Goal: Task Accomplishment & Management: Manage account settings

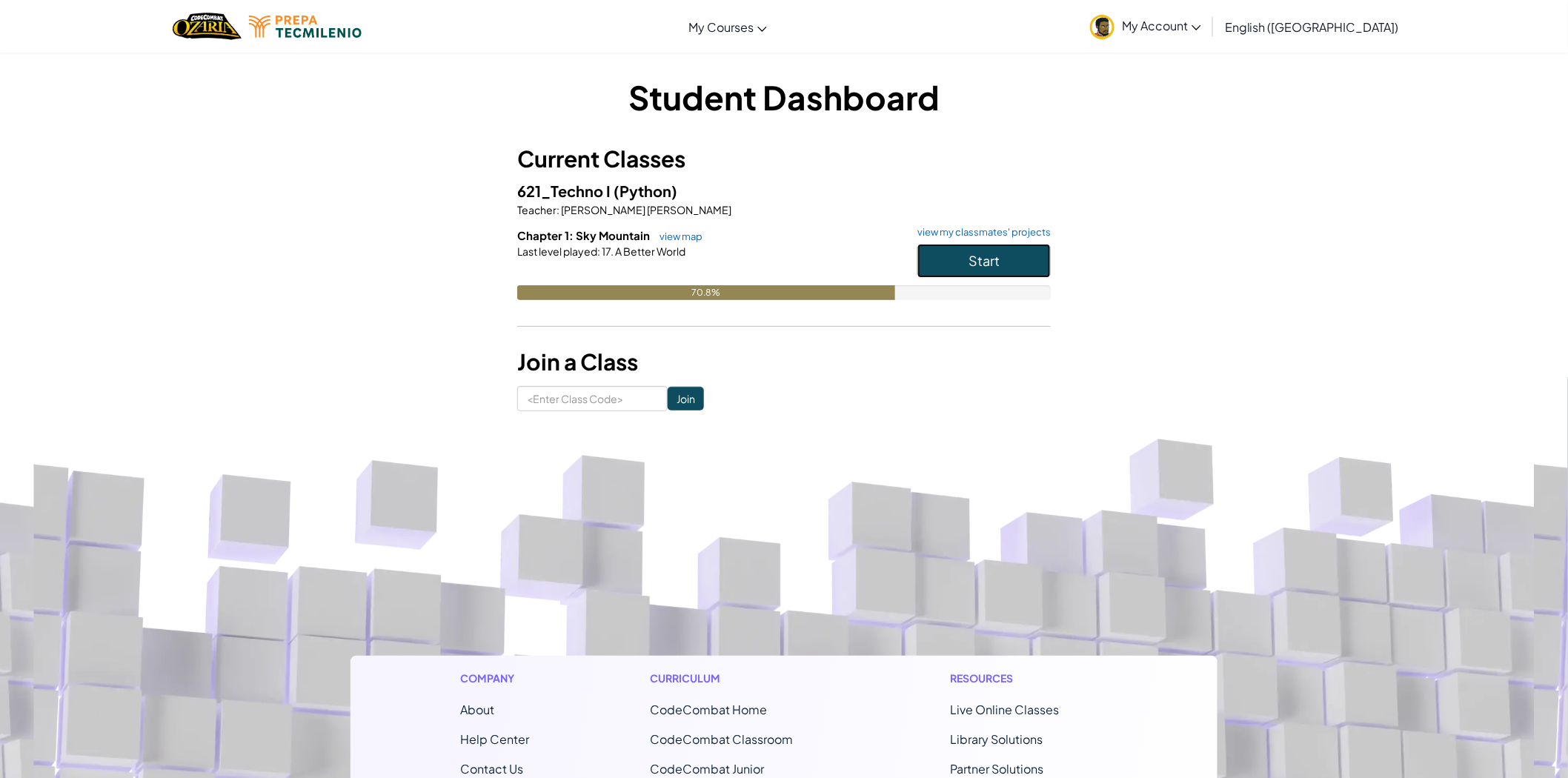
click at [1009, 271] on button "Start" at bounding box center [984, 260] width 133 height 34
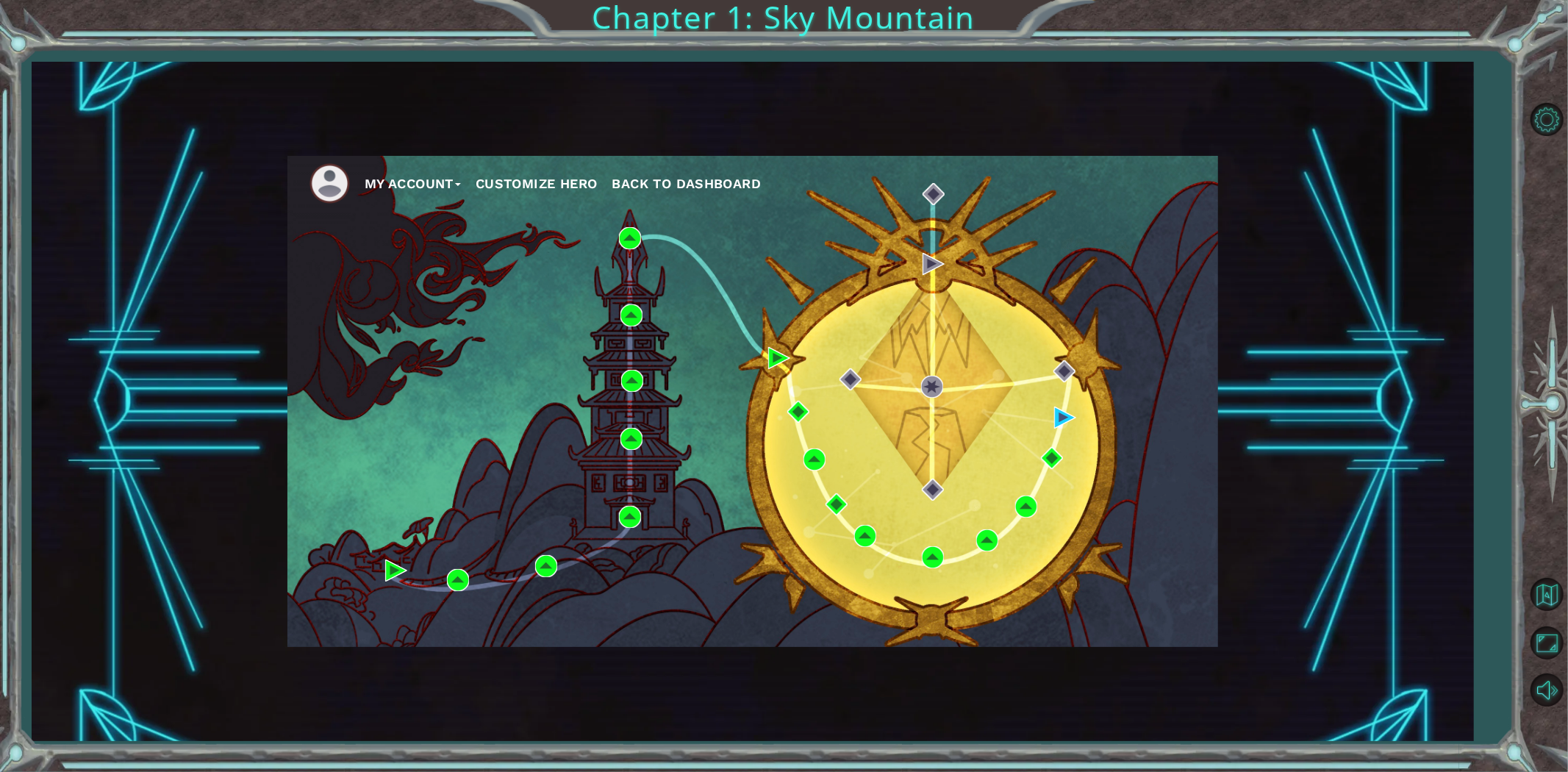
click at [1066, 404] on div "My Account Customize Hero Back to Dashboard" at bounding box center [753, 402] width 931 height 492
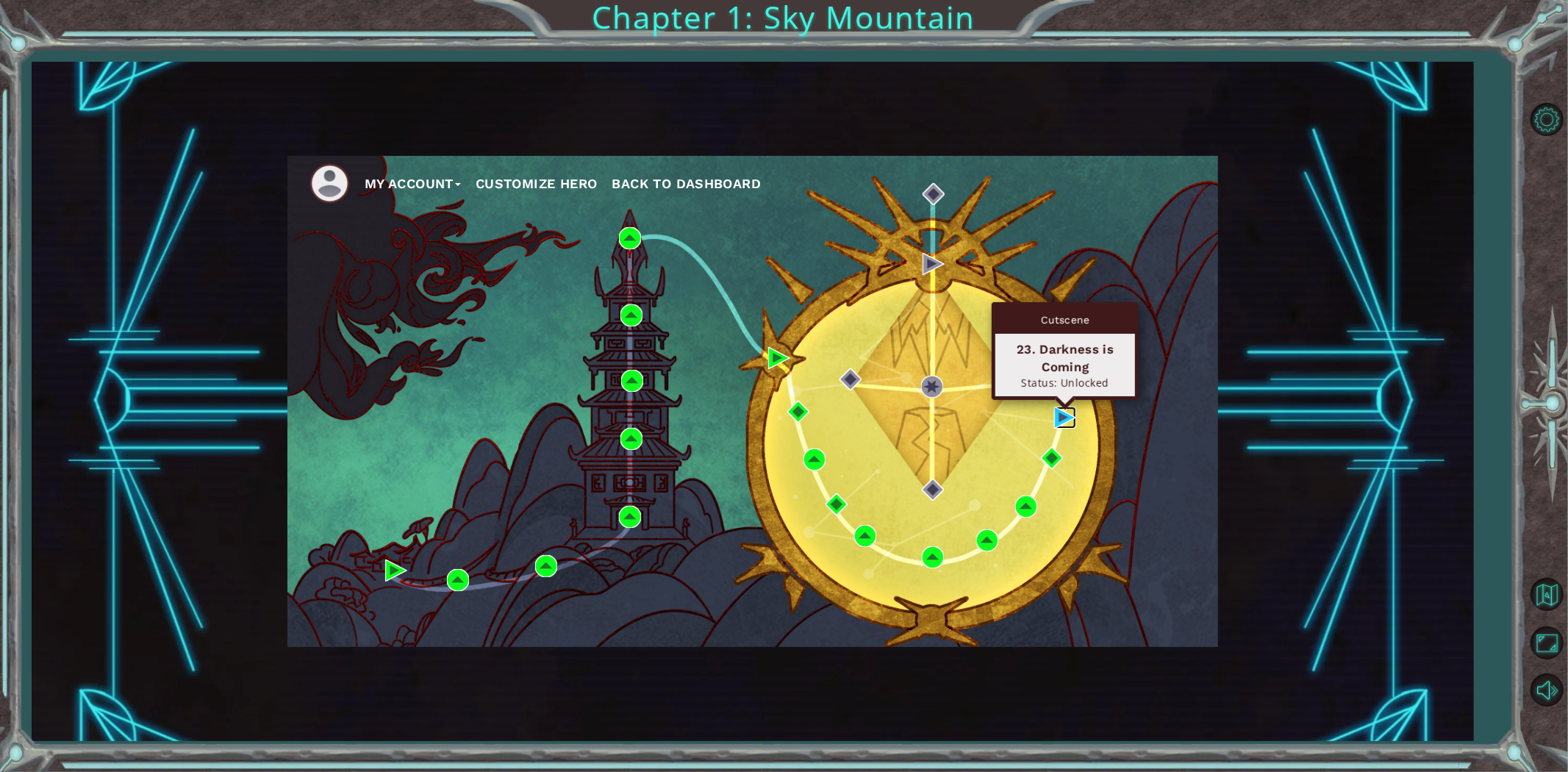
click at [1065, 422] on img at bounding box center [1065, 418] width 22 height 22
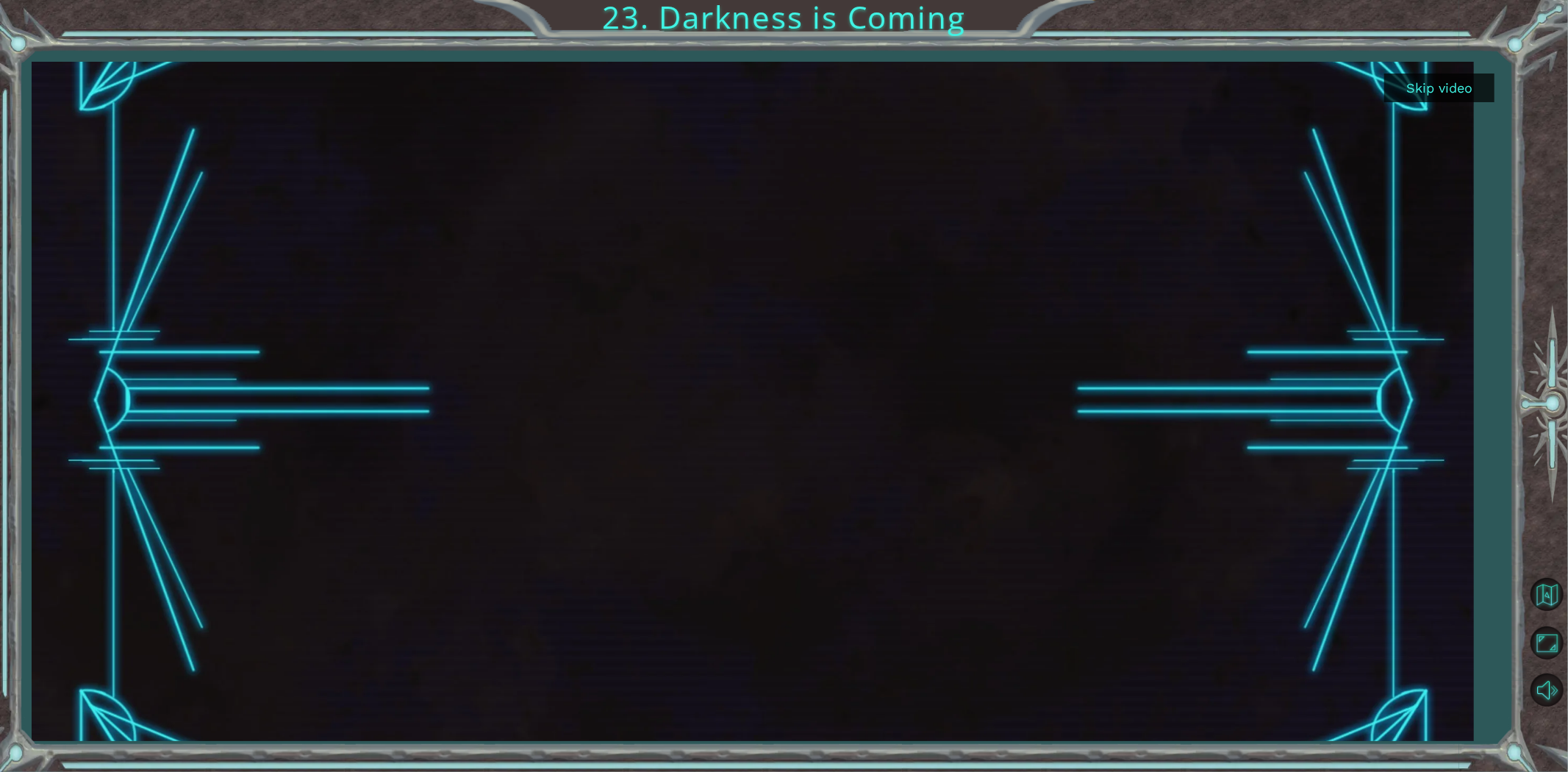
click at [1434, 81] on button "Skip video" at bounding box center [1440, 87] width 110 height 29
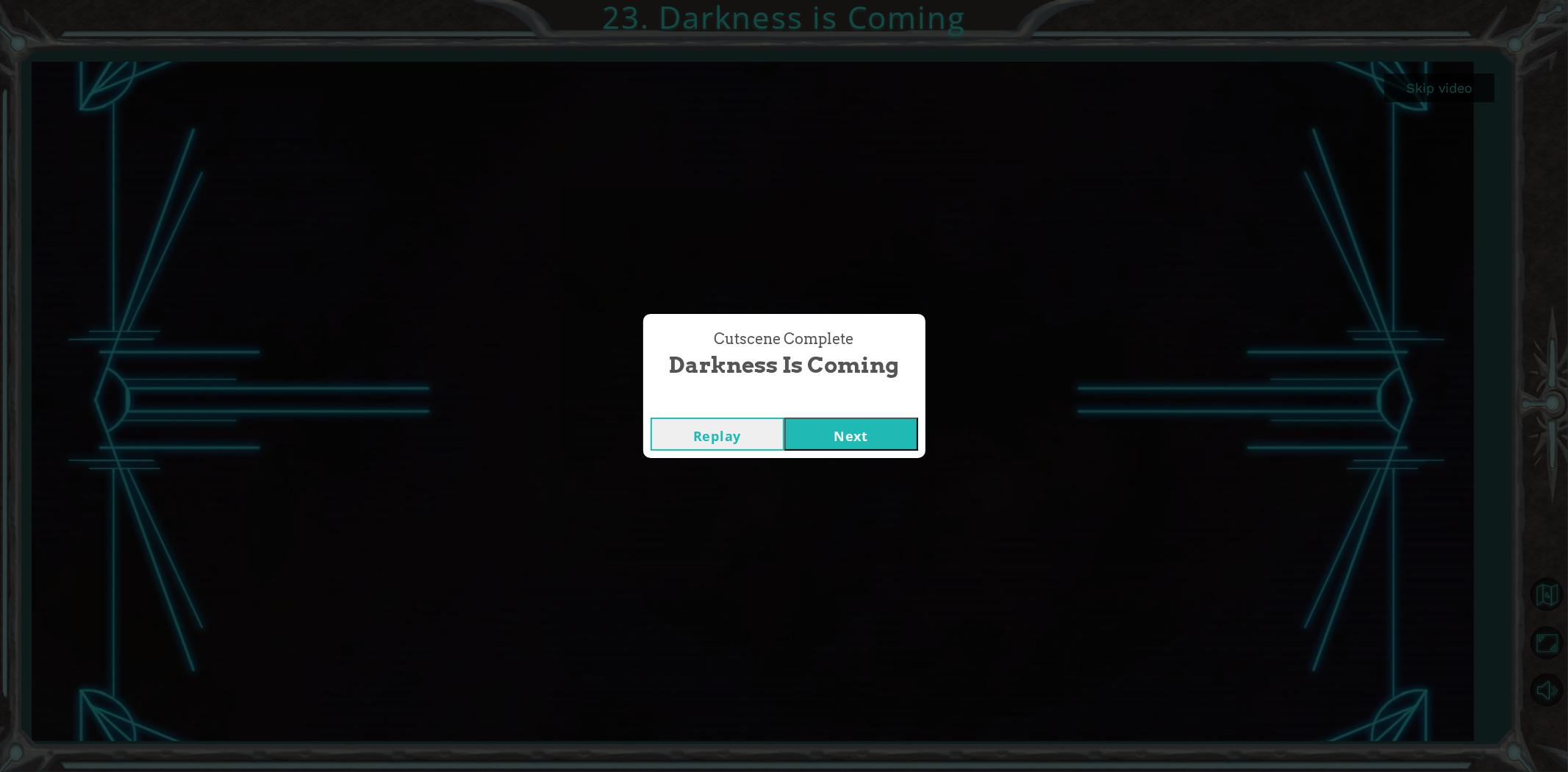
click at [869, 423] on button "Next" at bounding box center [851, 434] width 134 height 33
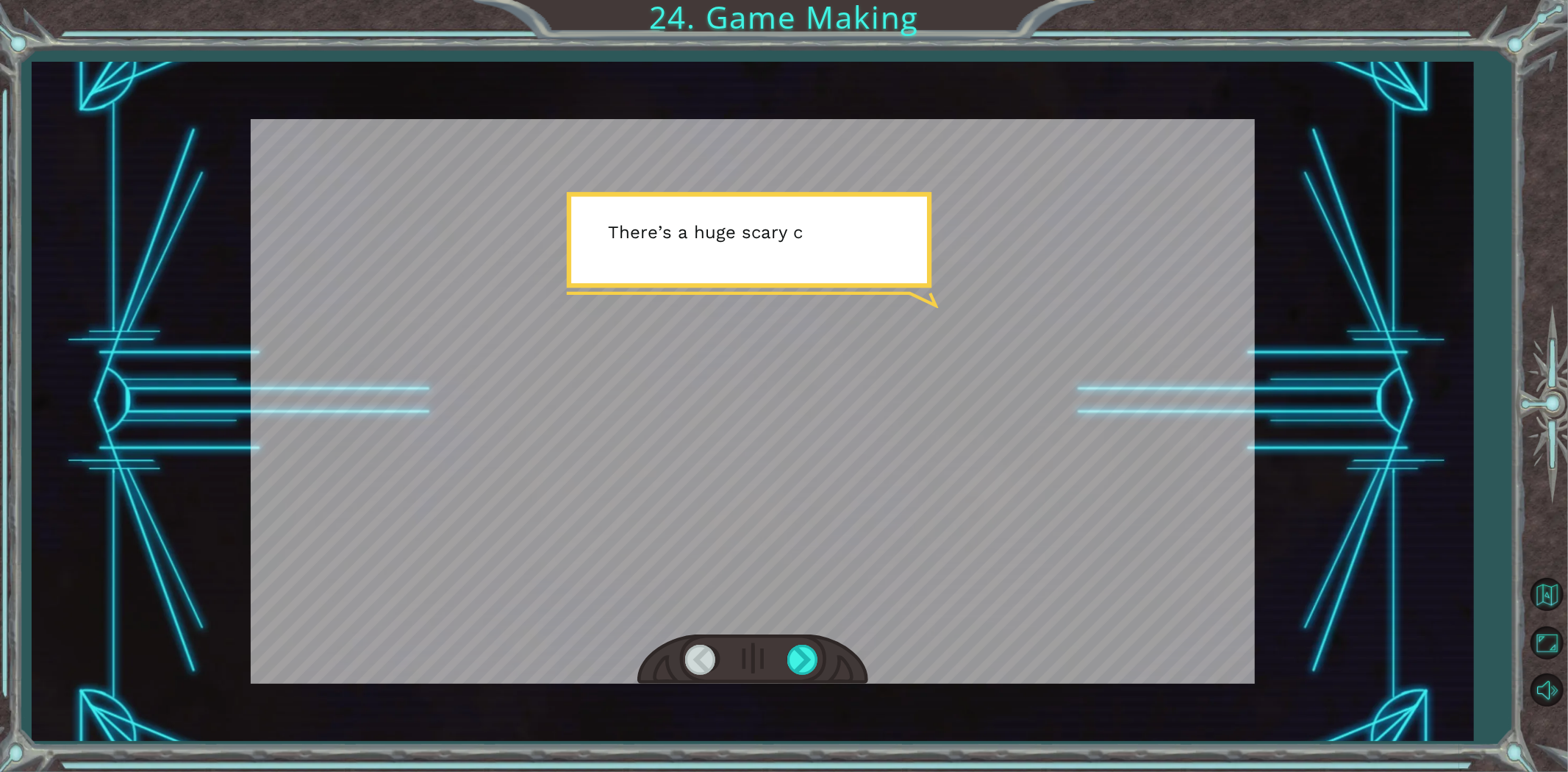
click at [786, 477] on div at bounding box center [753, 401] width 1004 height 565
drag, startPoint x: 814, startPoint y: 674, endPoint x: 814, endPoint y: 667, distance: 7.0
click at [814, 672] on div at bounding box center [804, 660] width 33 height 30
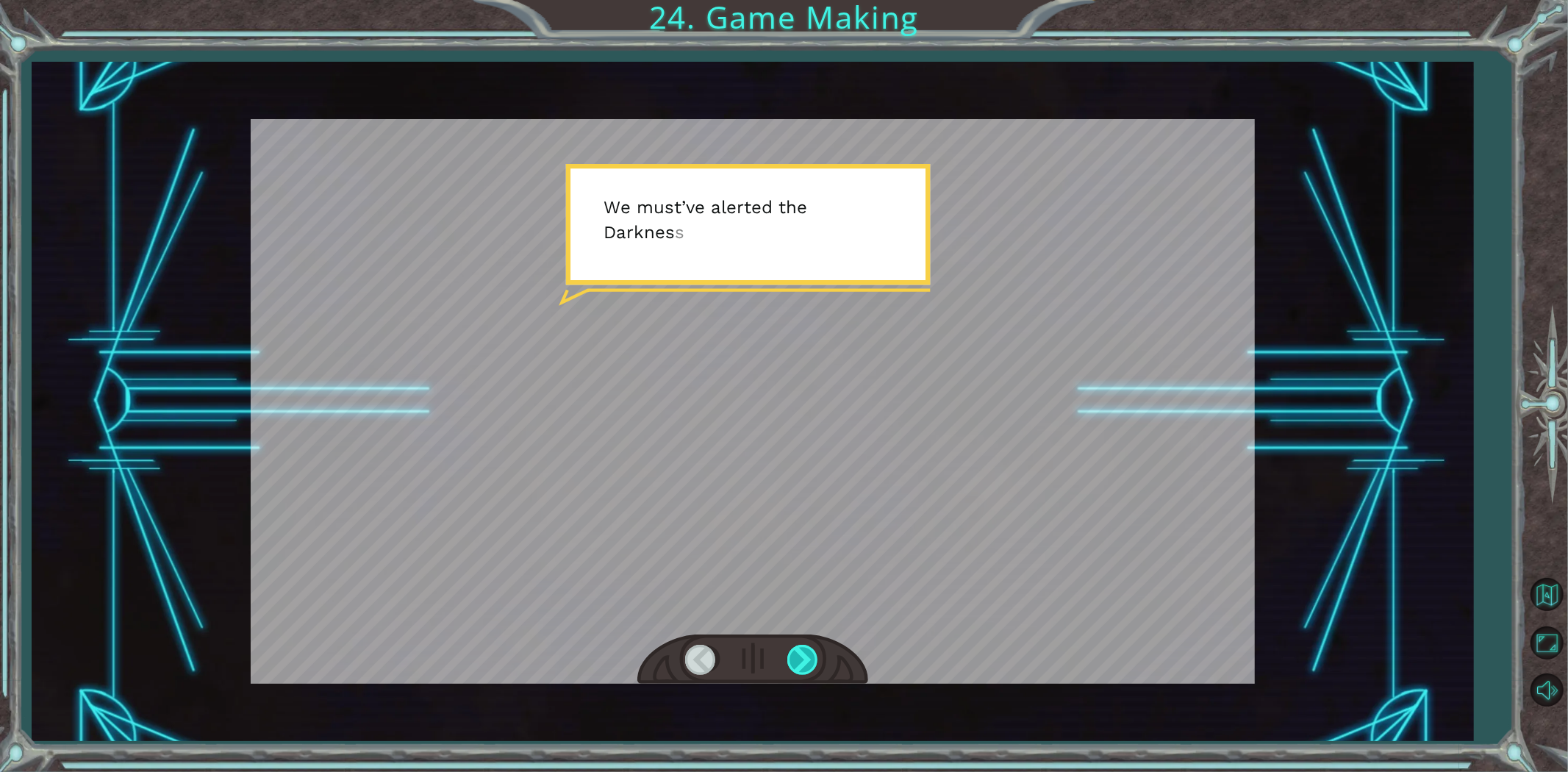
click at [812, 668] on div at bounding box center [804, 660] width 33 height 30
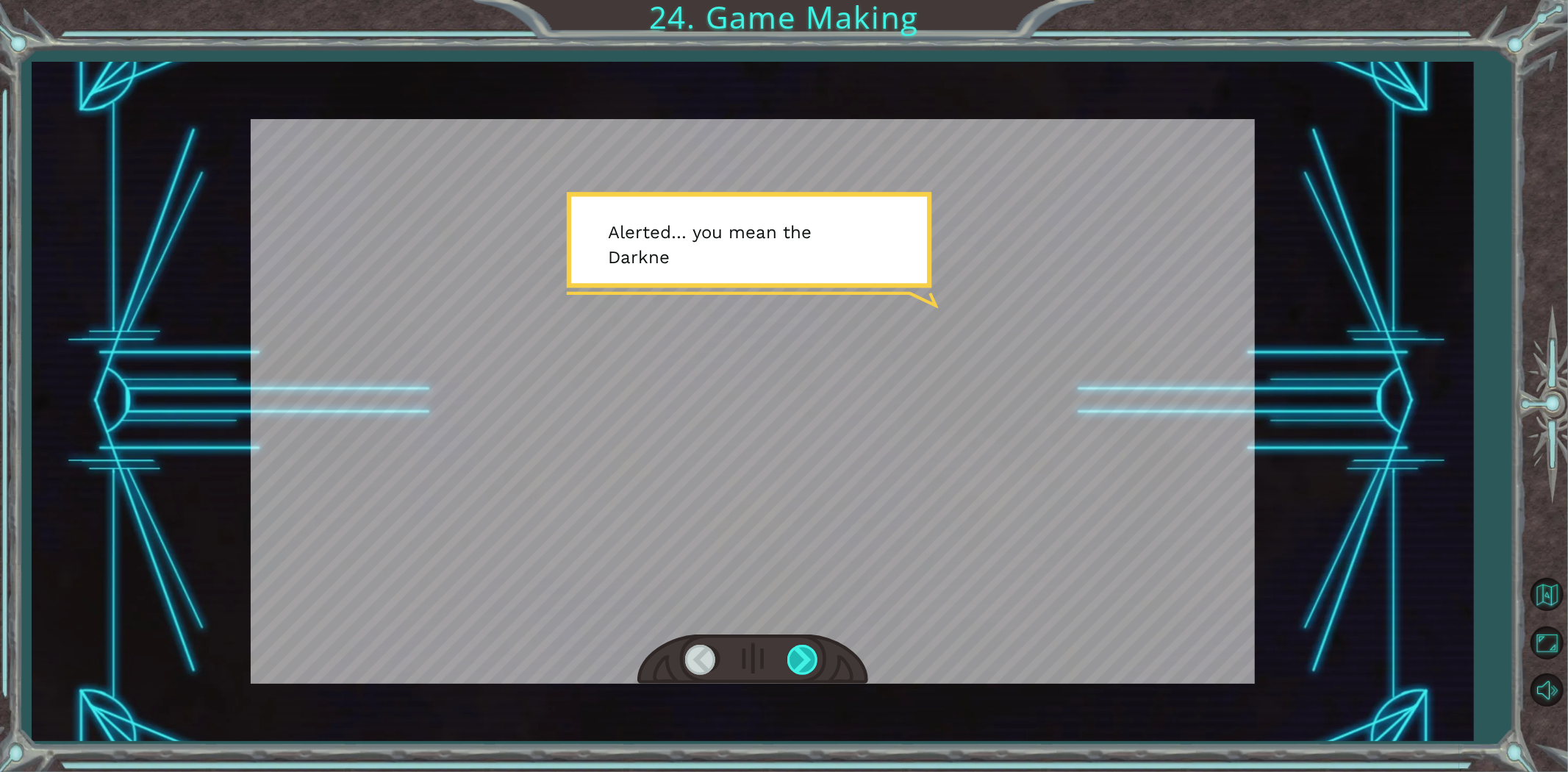
click at [812, 668] on div at bounding box center [804, 660] width 33 height 30
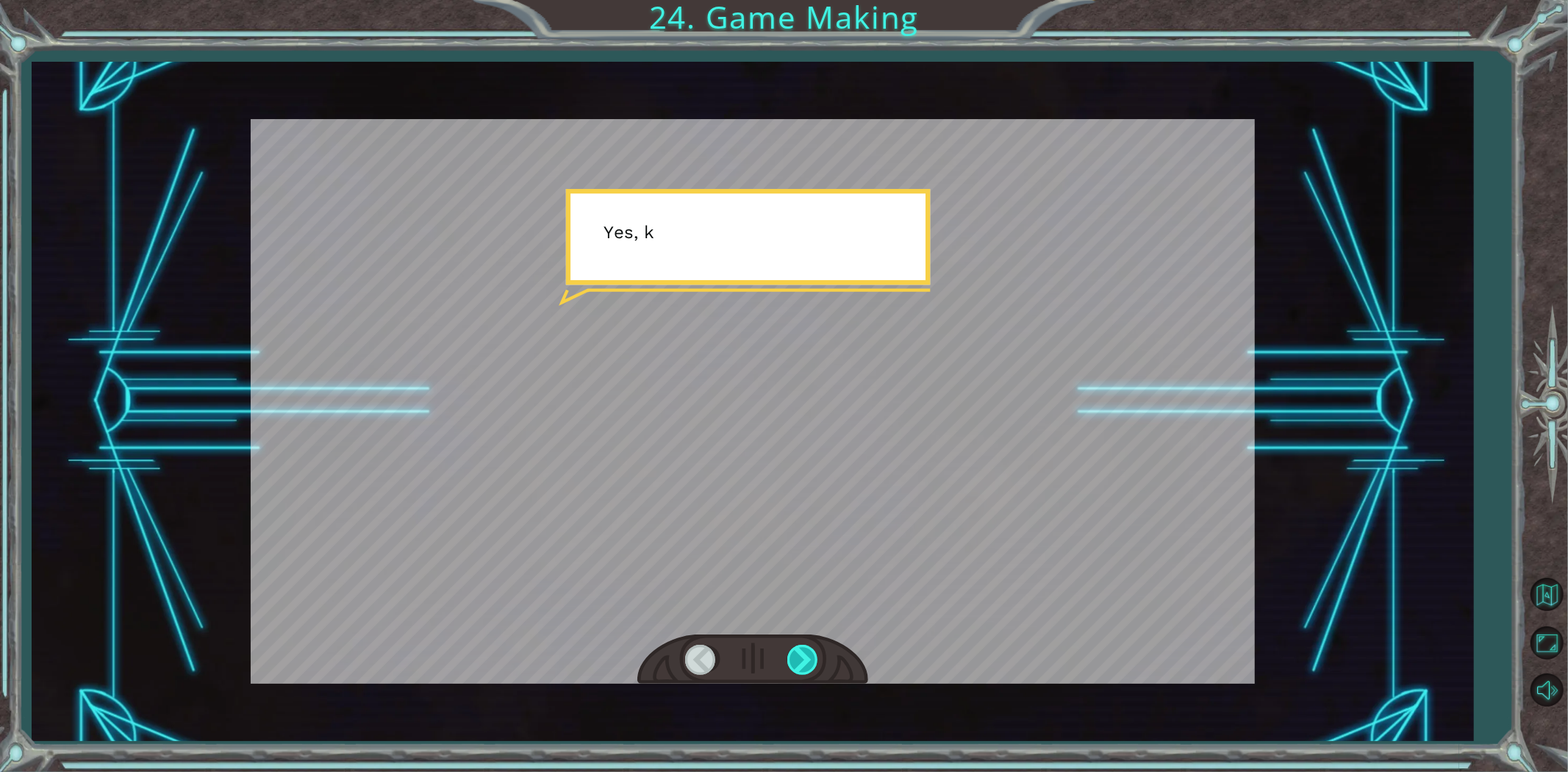
click at [812, 668] on div at bounding box center [804, 660] width 33 height 30
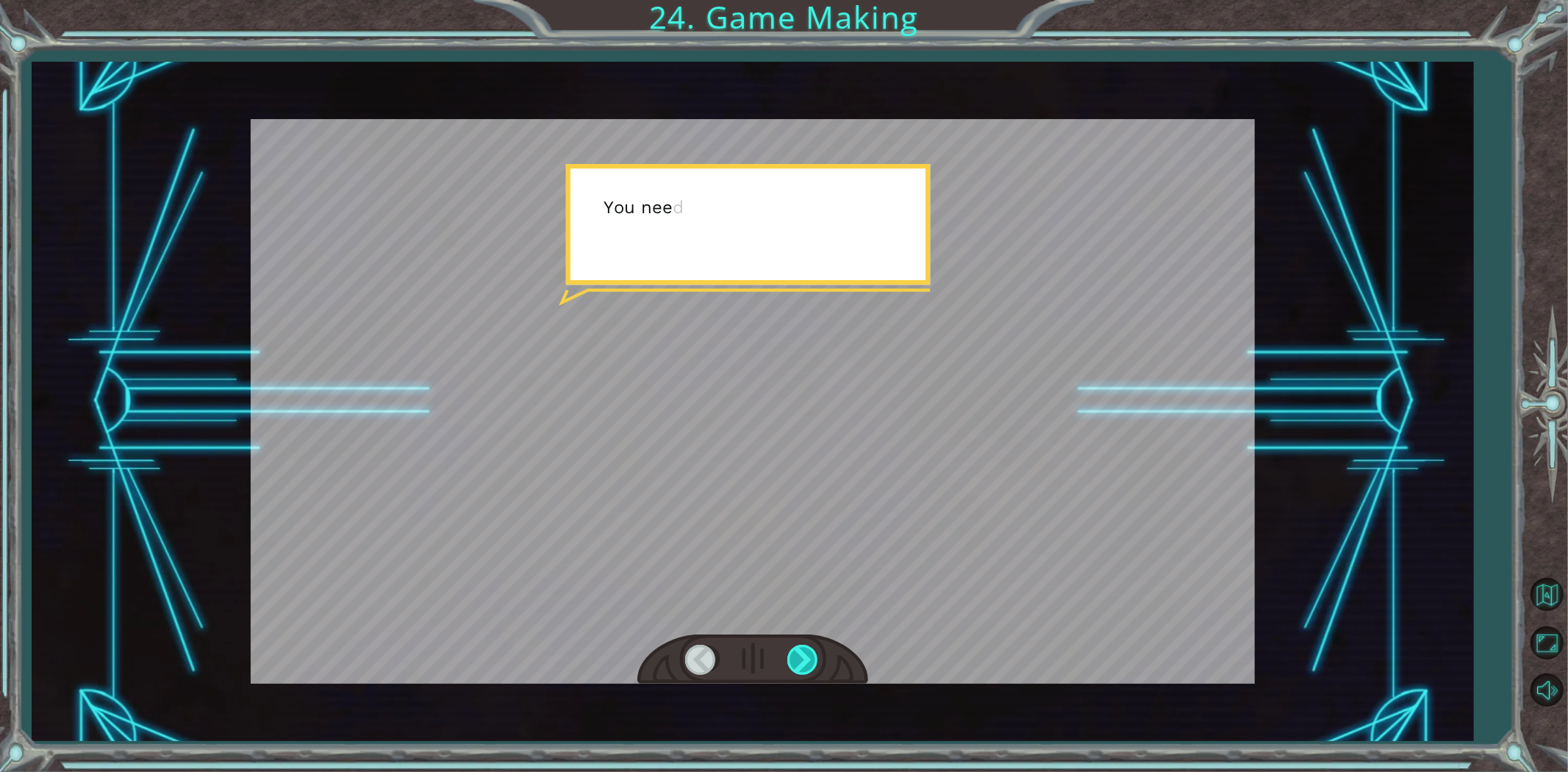
click at [812, 668] on div at bounding box center [804, 660] width 33 height 30
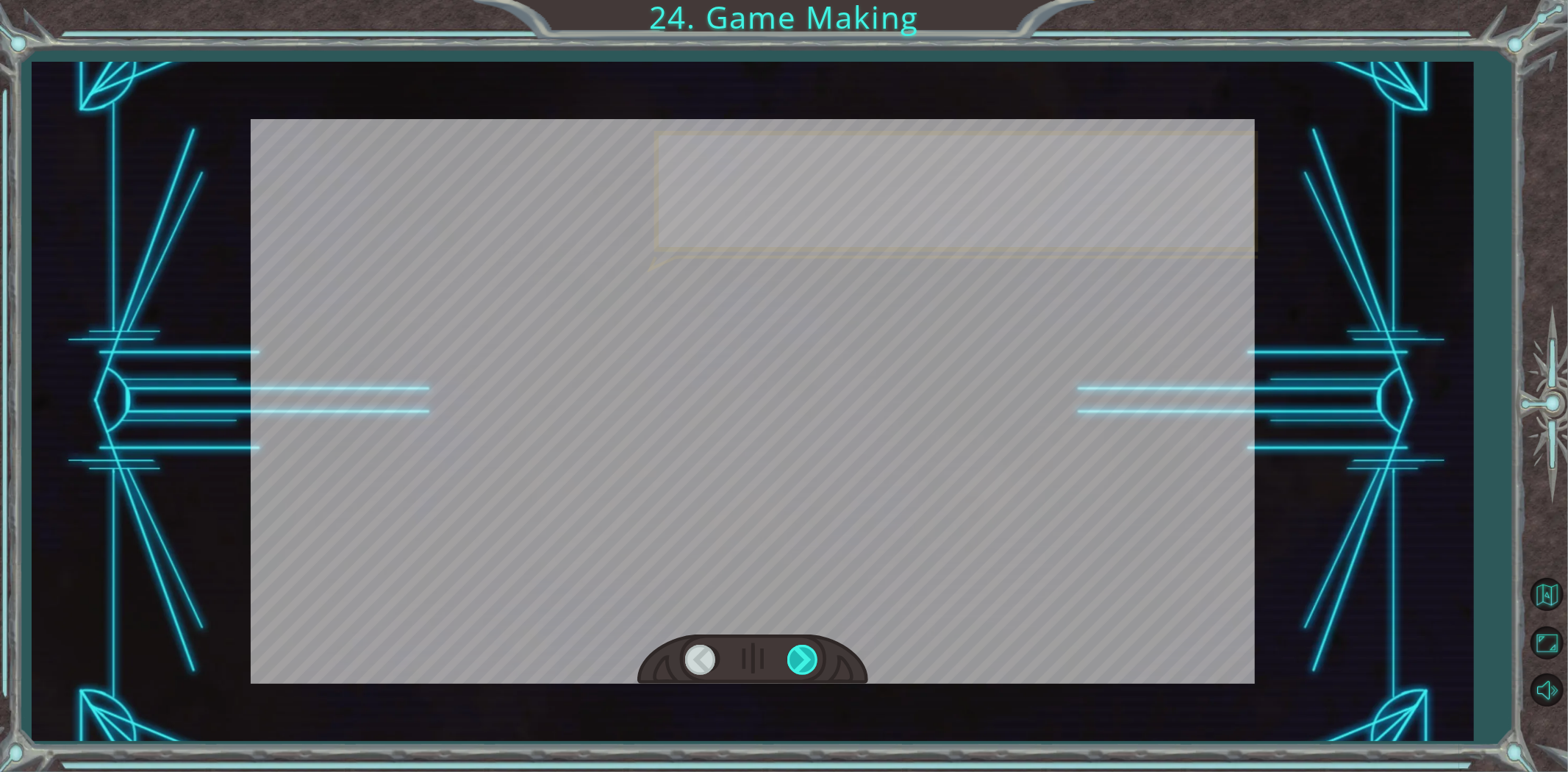
click at [812, 668] on div at bounding box center [804, 660] width 33 height 30
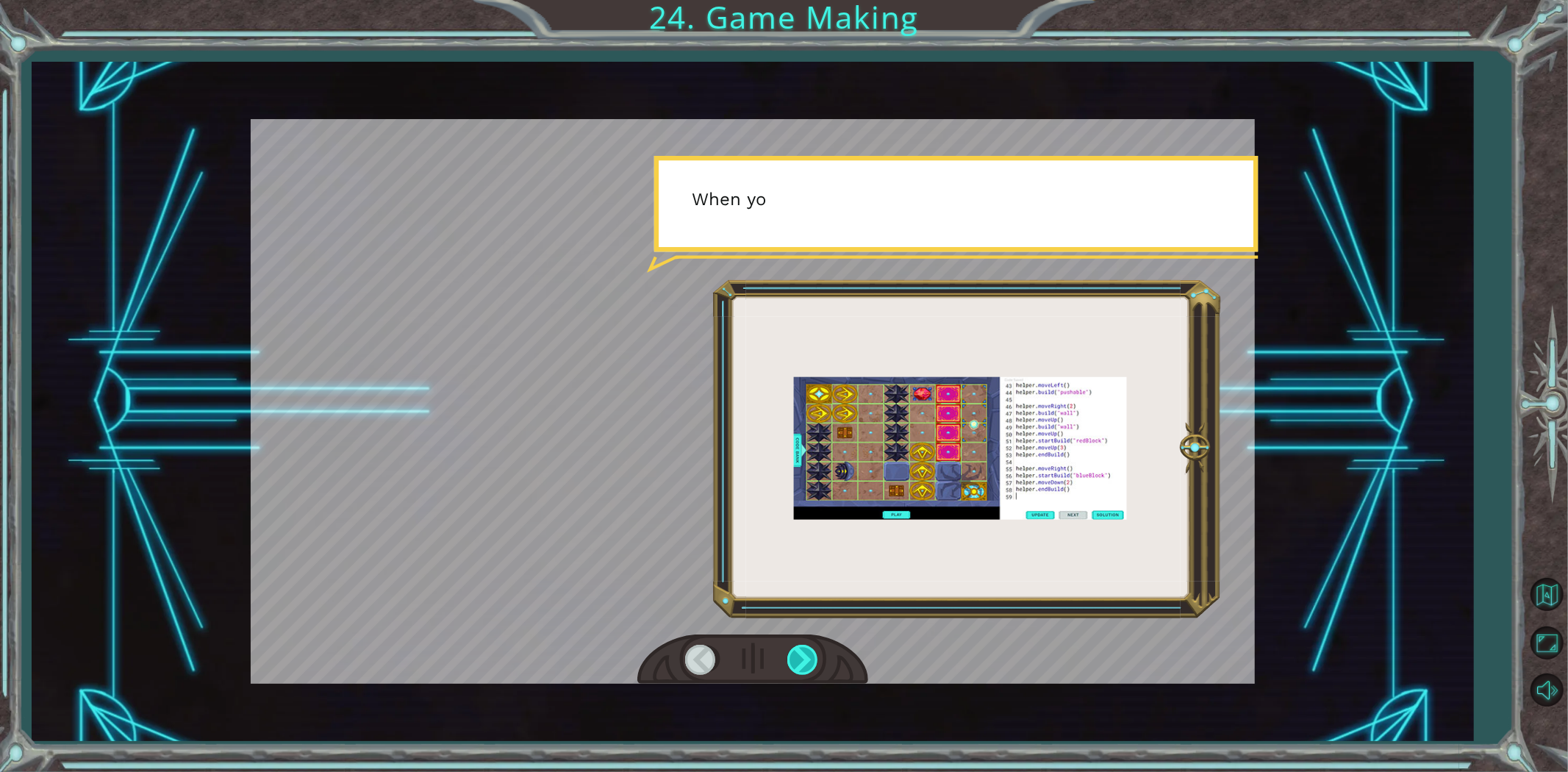
click at [812, 668] on div at bounding box center [804, 660] width 33 height 30
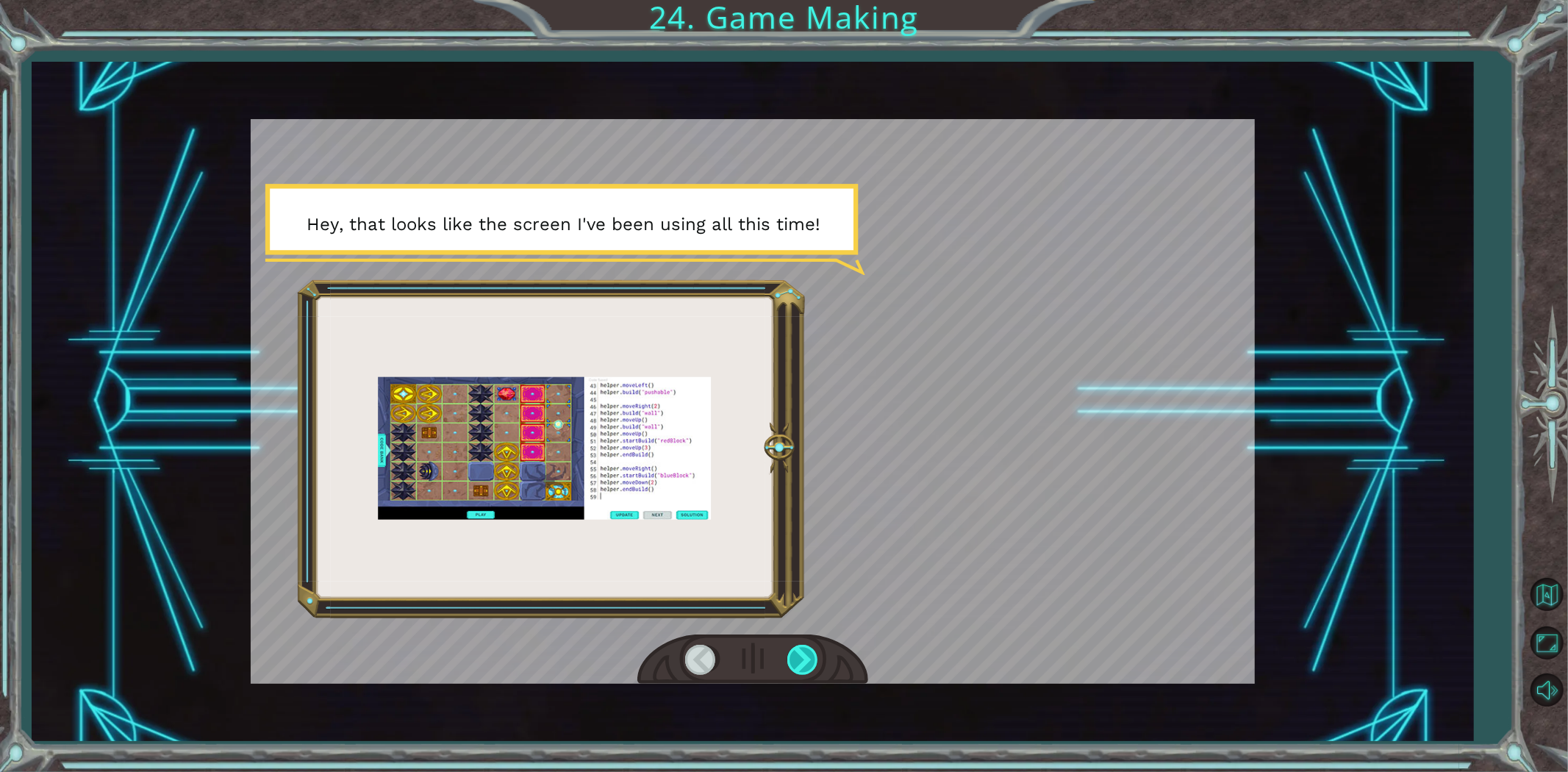
drag, startPoint x: 809, startPoint y: 677, endPoint x: 809, endPoint y: 669, distance: 8.0
click at [809, 672] on div at bounding box center [753, 660] width 231 height 51
click at [809, 669] on div at bounding box center [804, 660] width 33 height 30
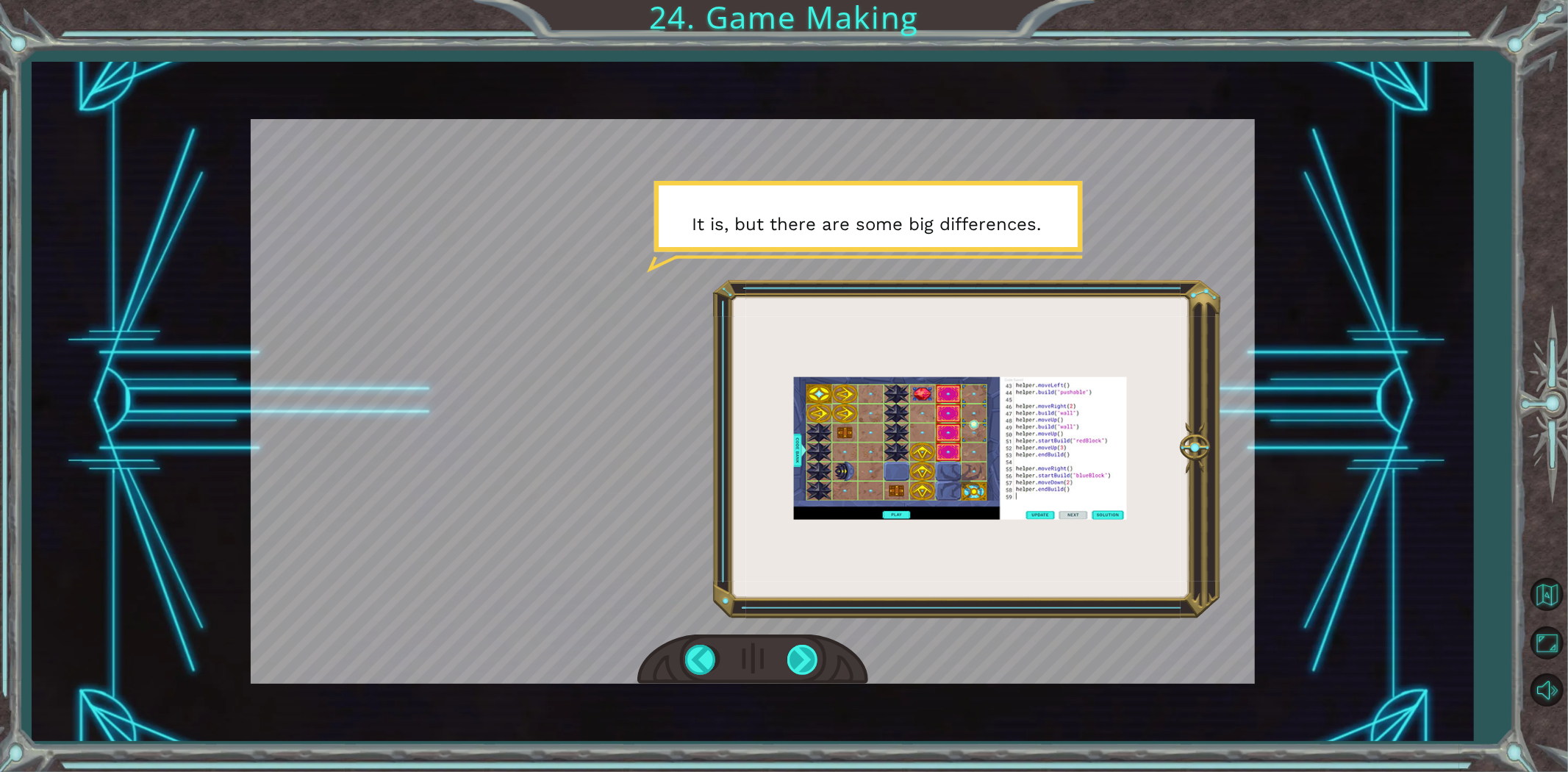
click at [819, 653] on div at bounding box center [804, 660] width 33 height 30
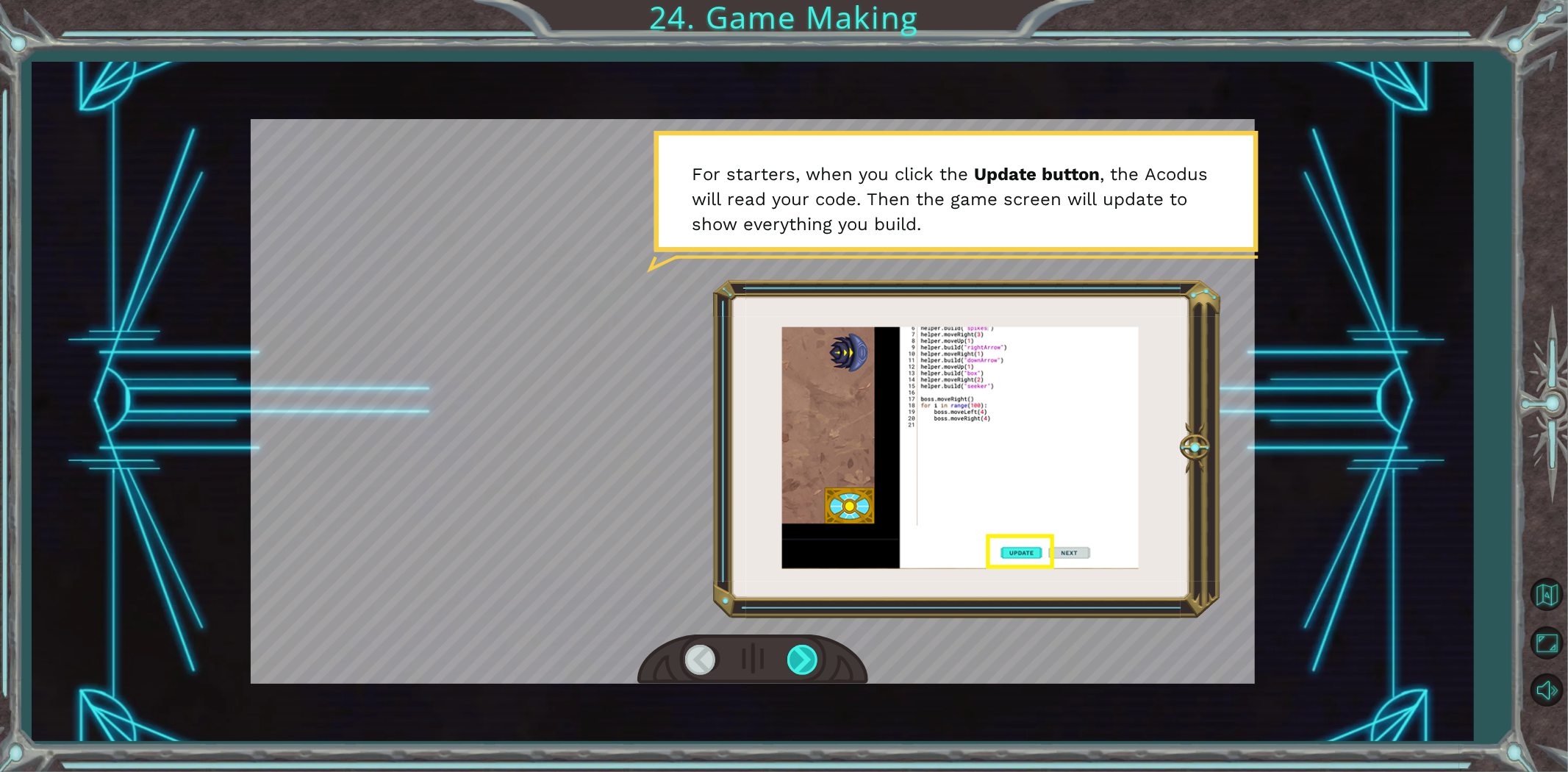
click at [813, 664] on div at bounding box center [804, 660] width 33 height 30
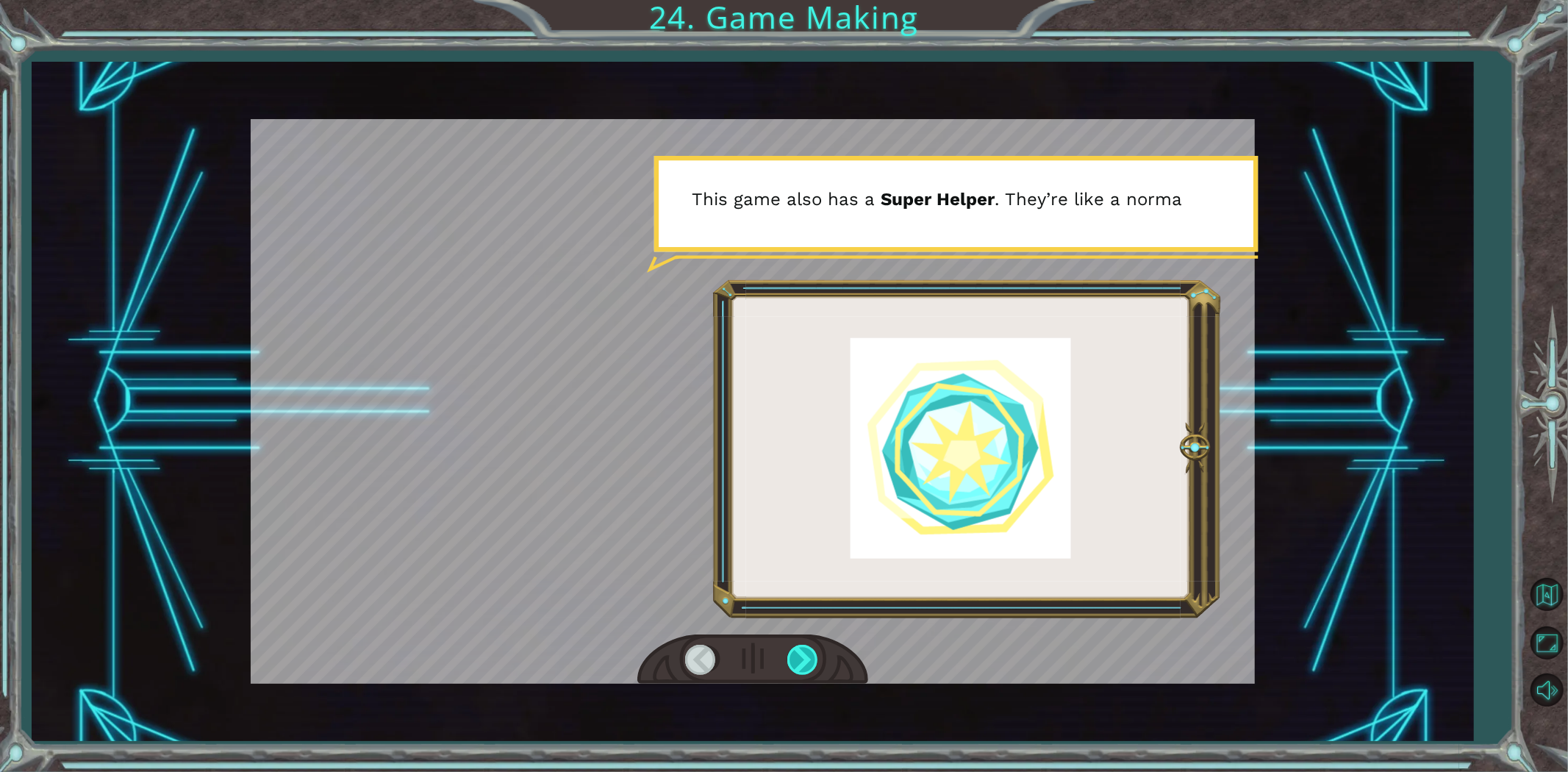
click at [805, 674] on div at bounding box center [804, 660] width 33 height 30
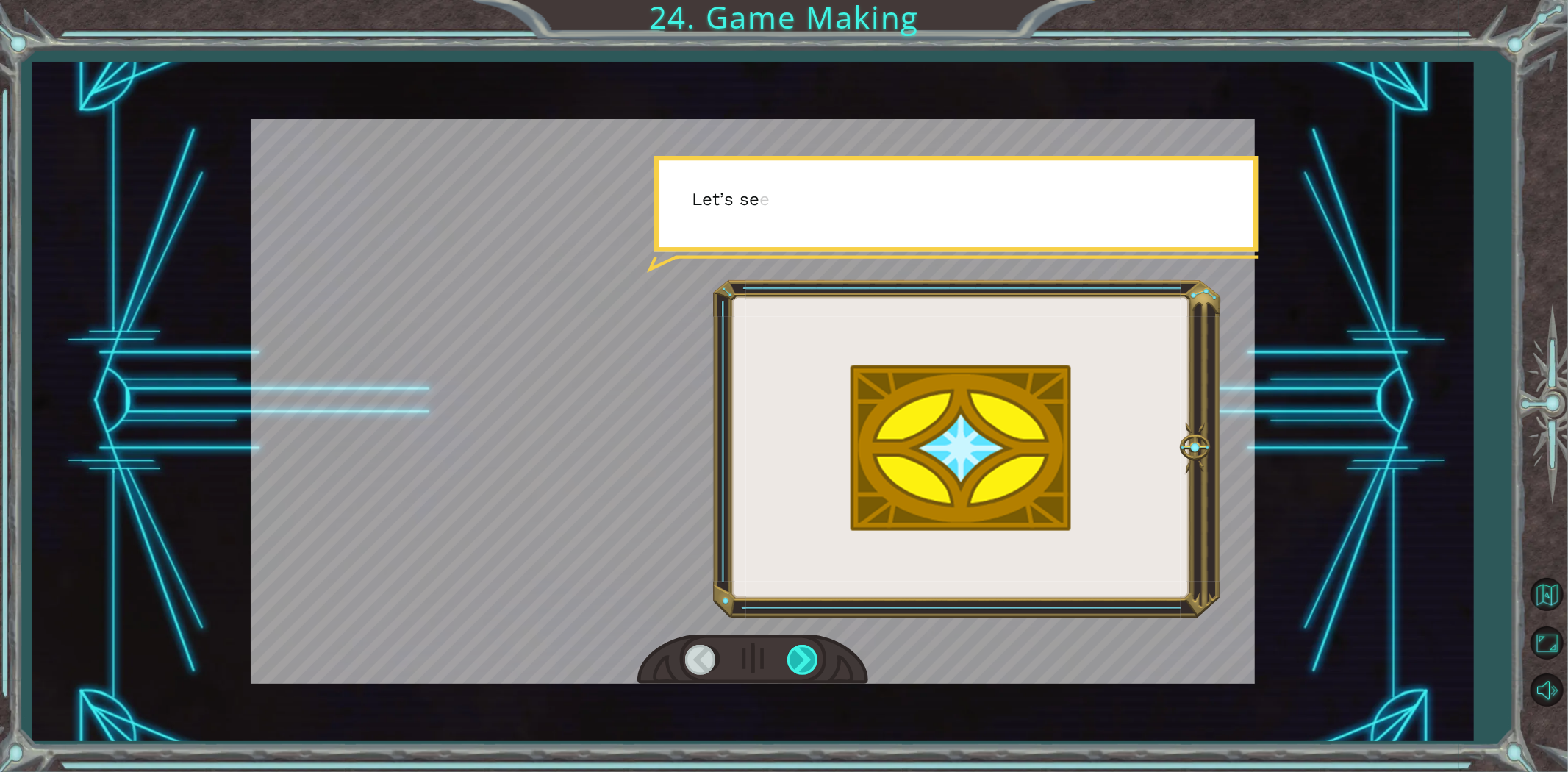
click at [805, 674] on div at bounding box center [804, 660] width 33 height 30
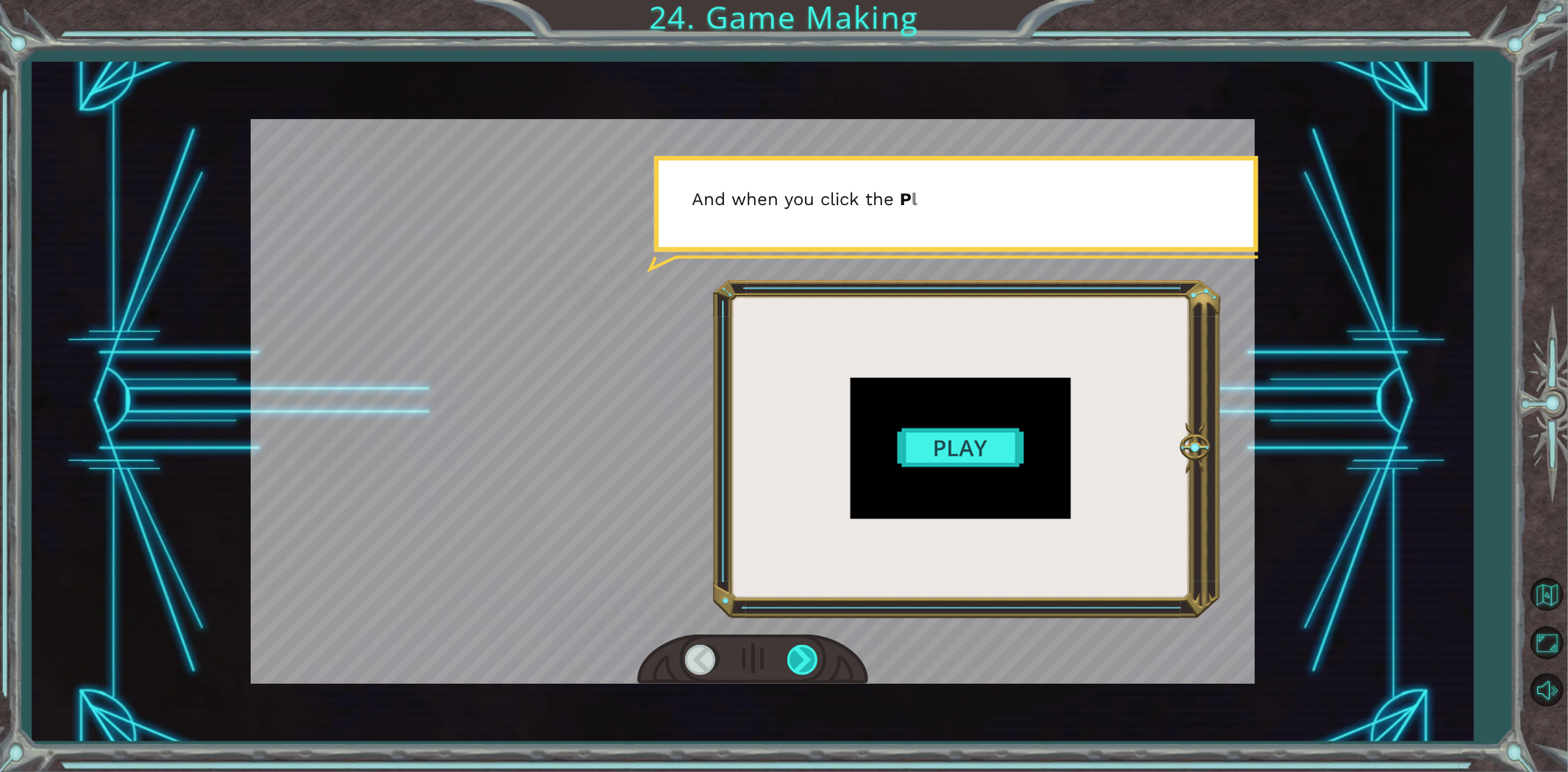
click at [805, 674] on div at bounding box center [804, 660] width 33 height 30
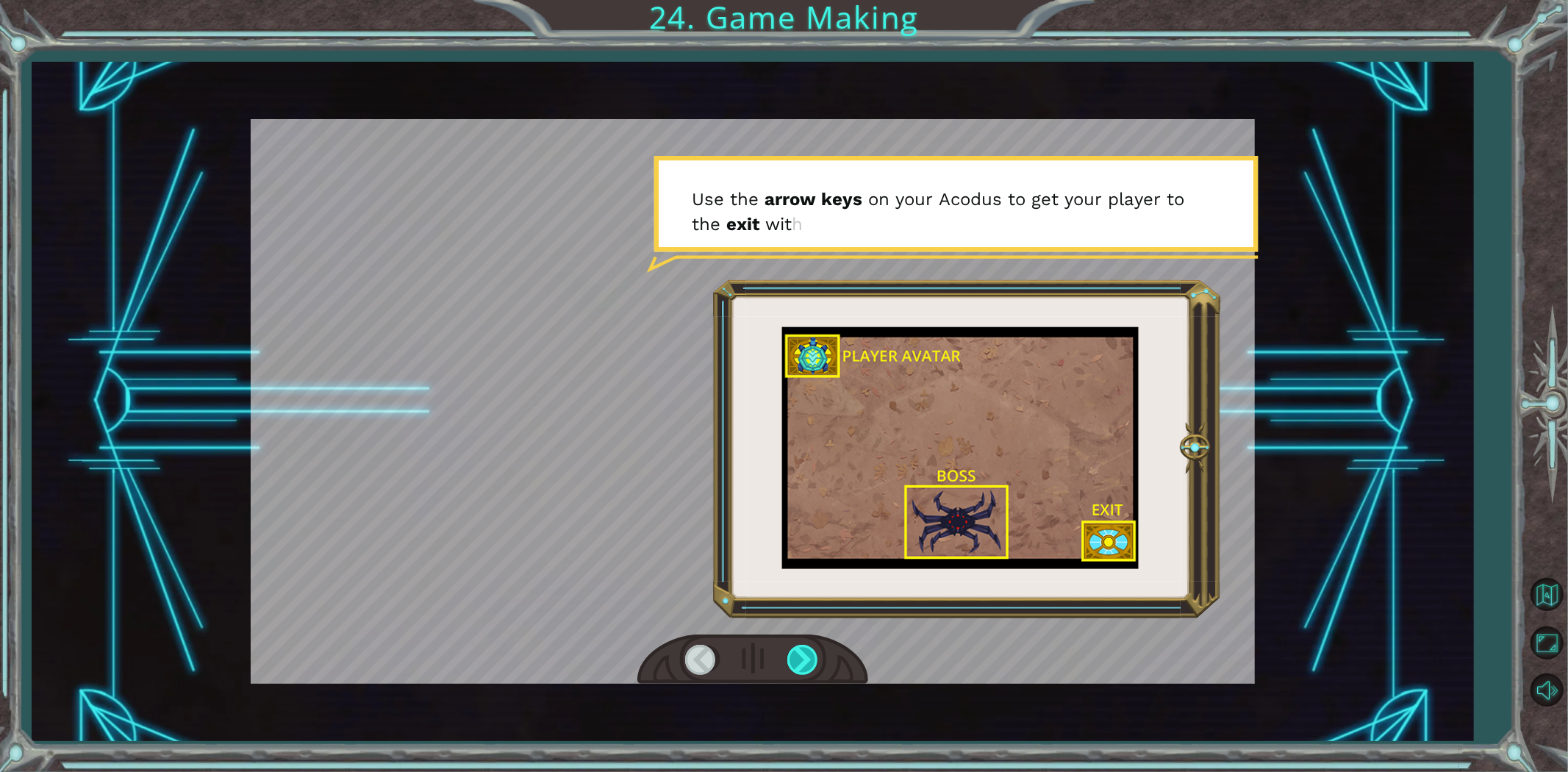
click at [805, 674] on div at bounding box center [804, 660] width 33 height 30
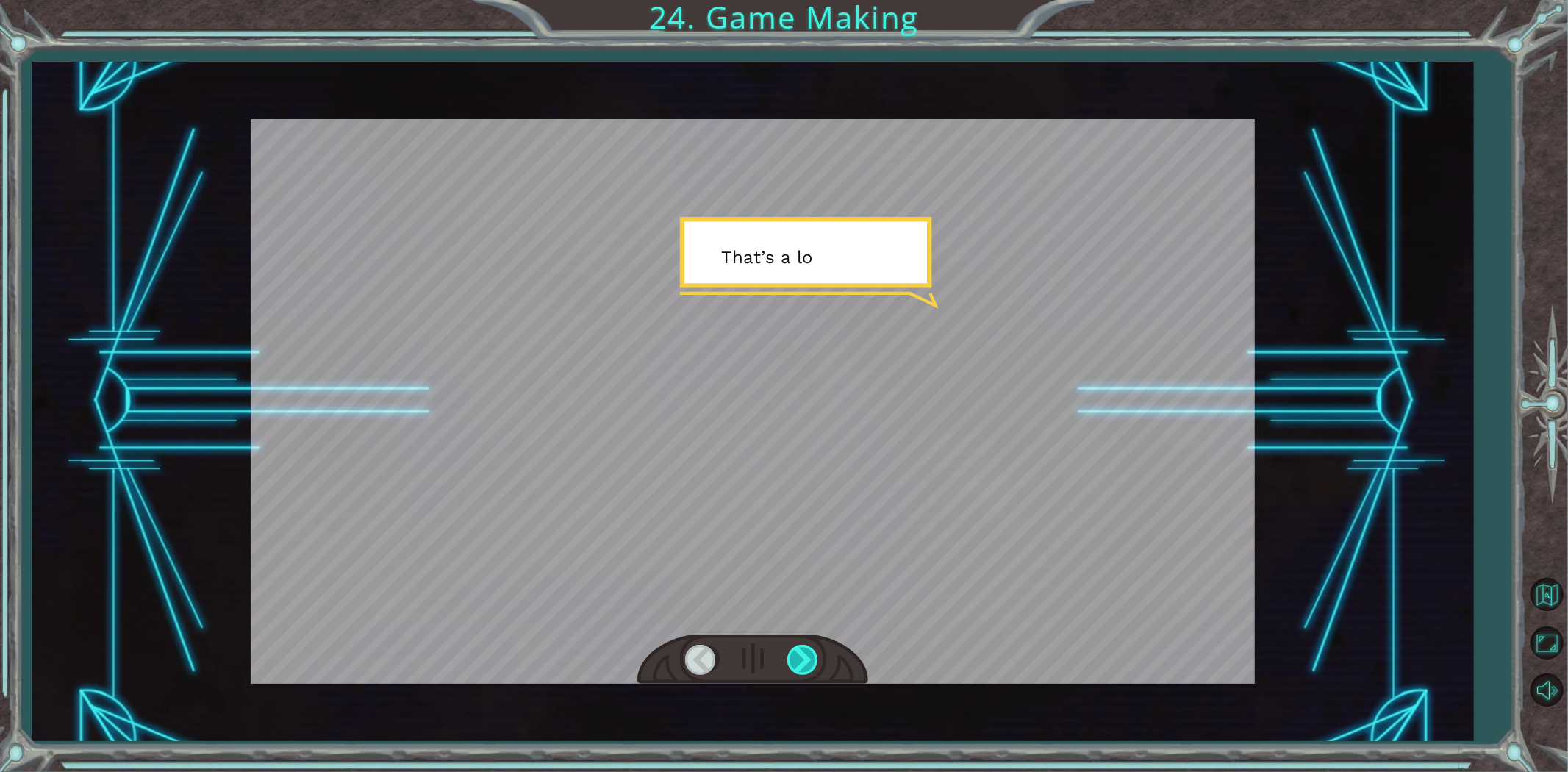
click at [805, 674] on div at bounding box center [804, 660] width 33 height 30
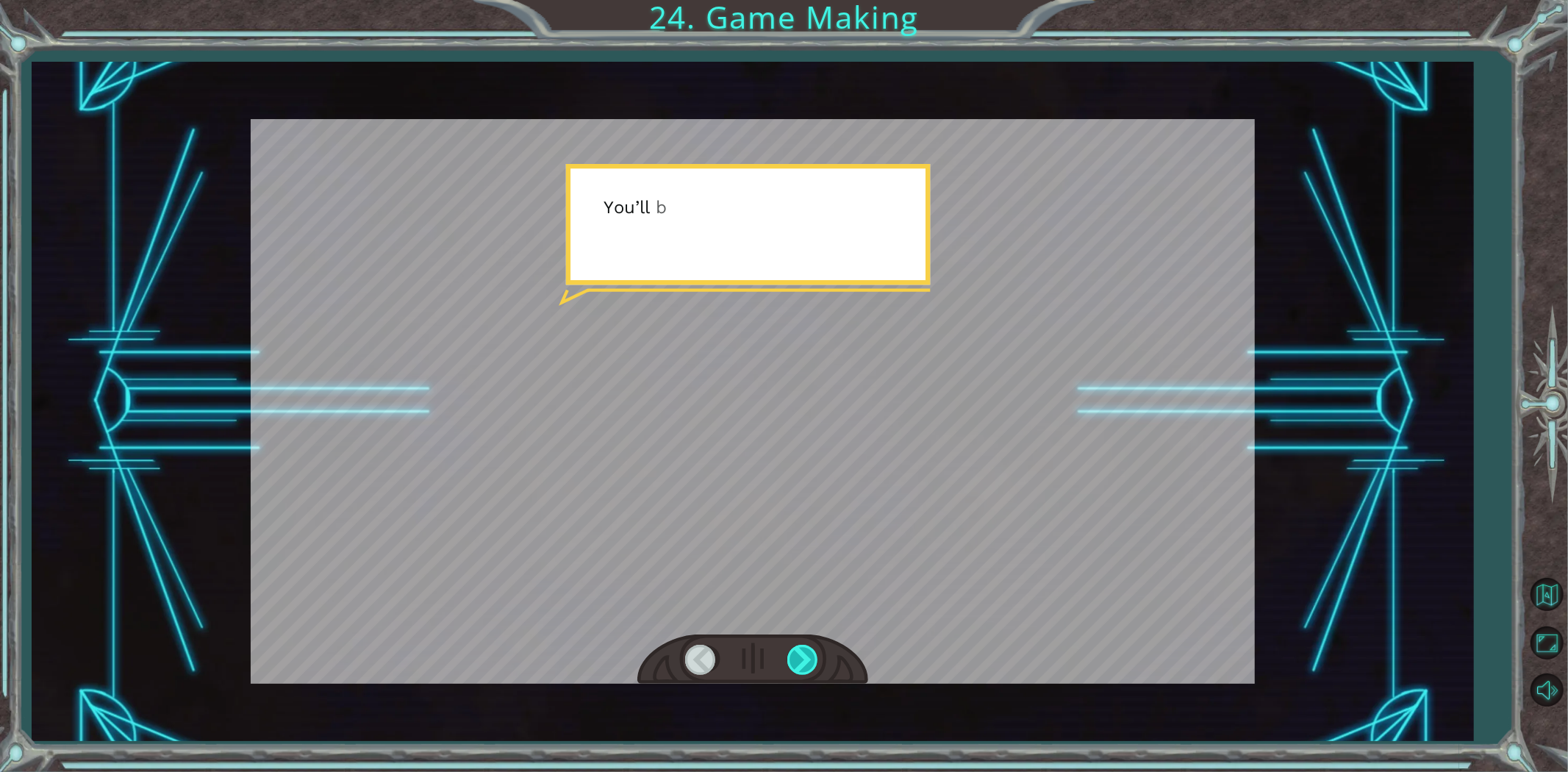
click at [805, 674] on div at bounding box center [804, 660] width 33 height 30
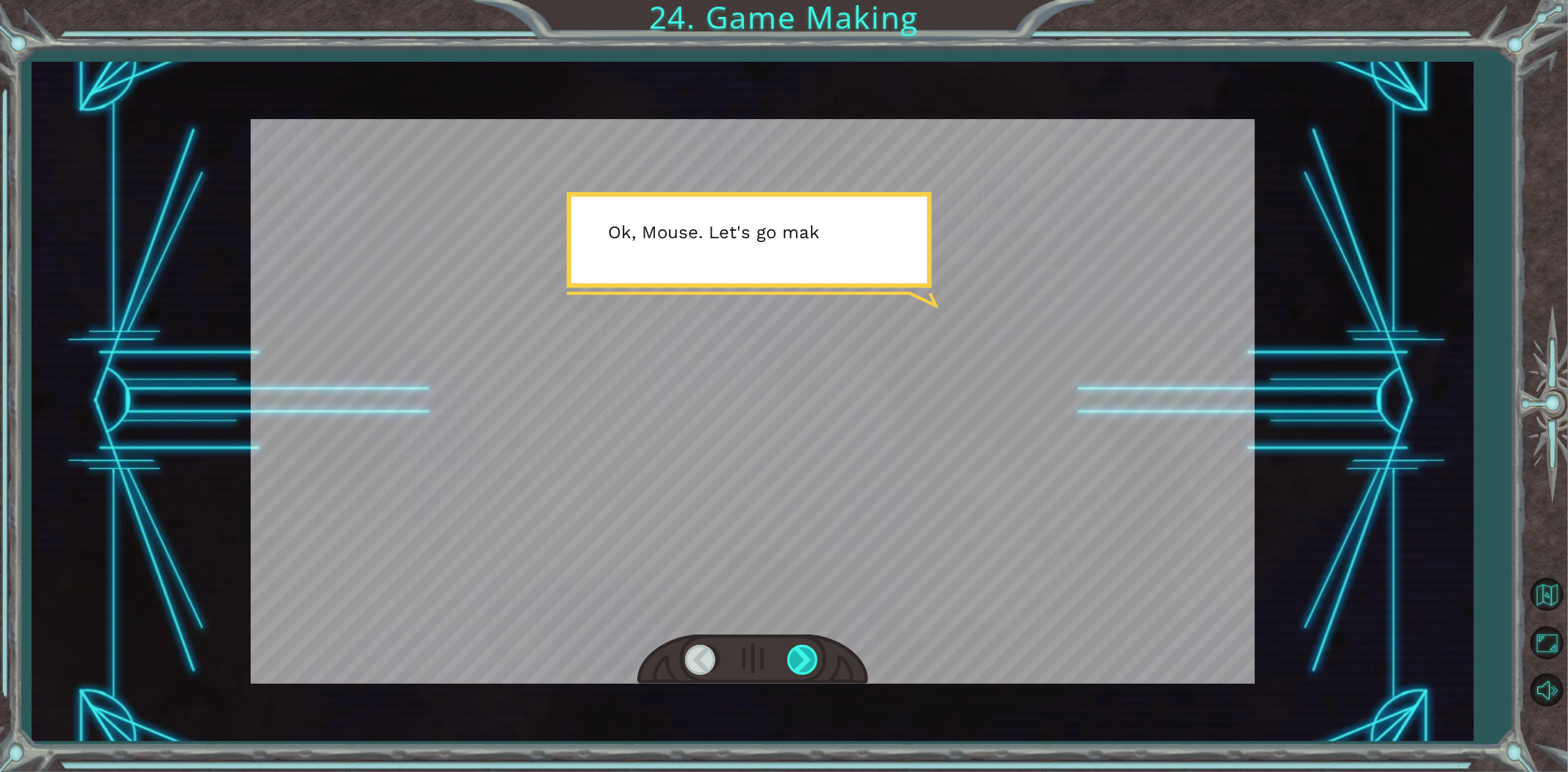
click at [805, 674] on div at bounding box center [804, 660] width 33 height 30
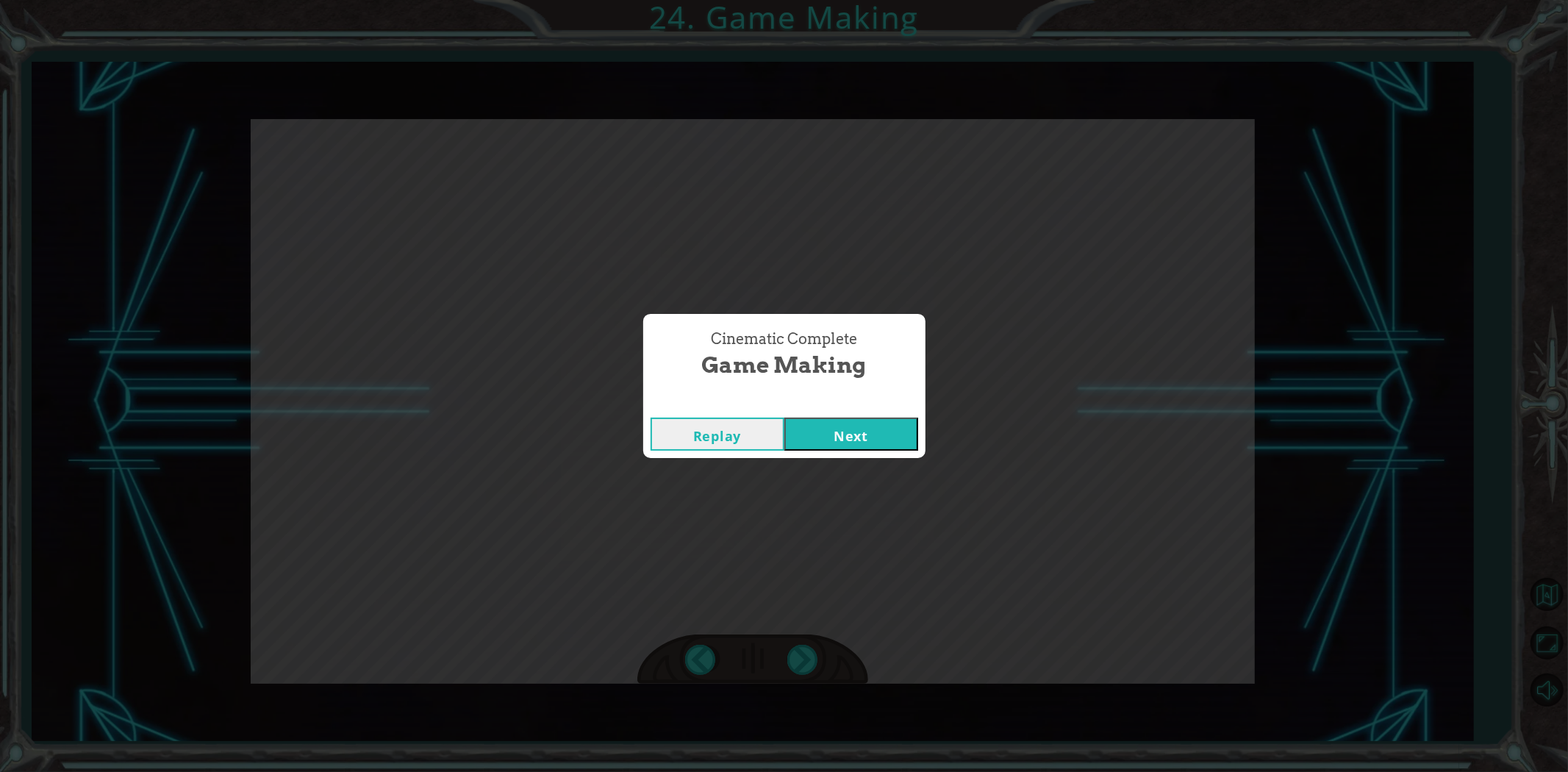
click at [827, 437] on button "Next" at bounding box center [851, 434] width 134 height 33
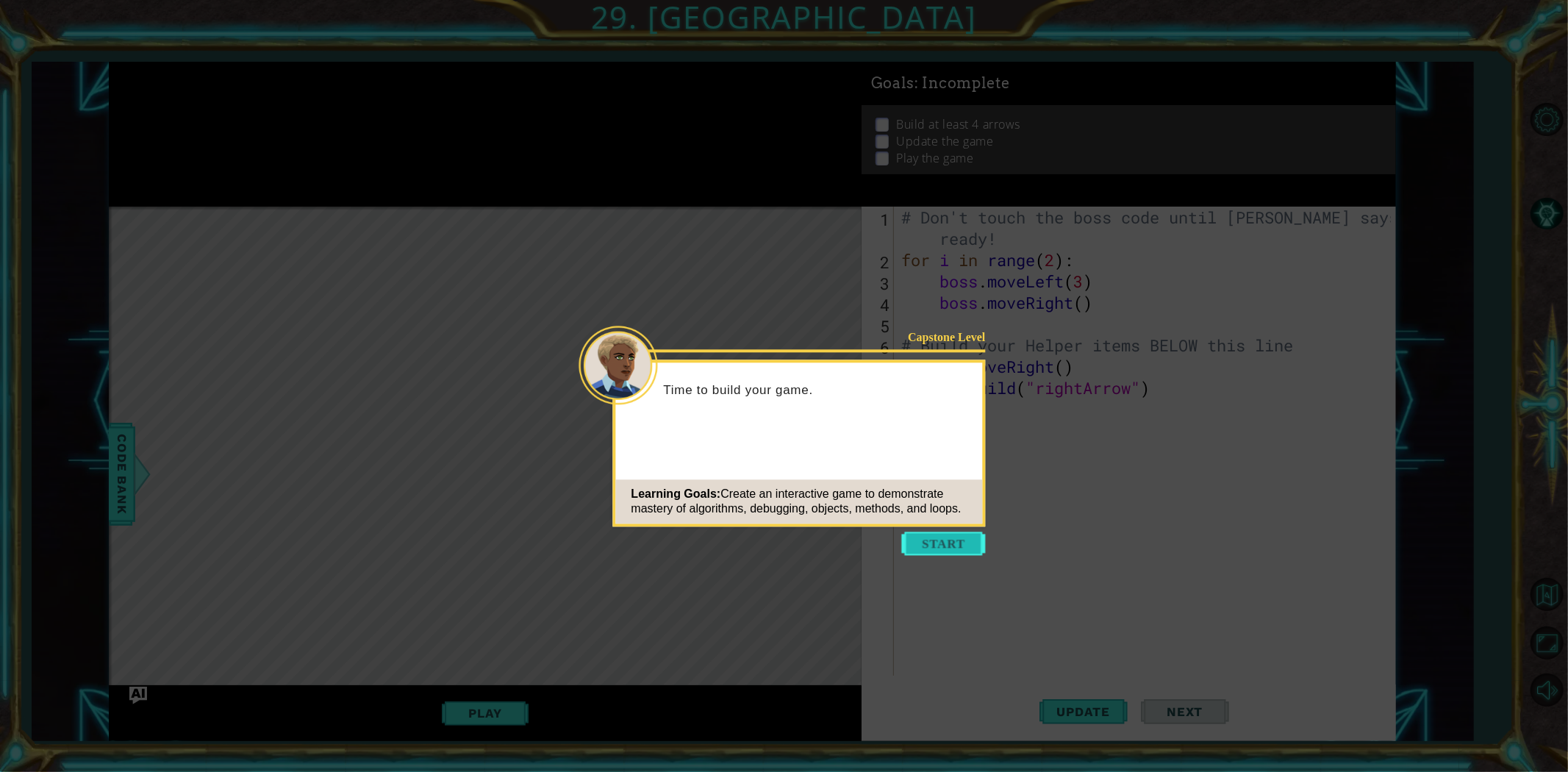
click at [939, 543] on button "Start" at bounding box center [944, 543] width 84 height 24
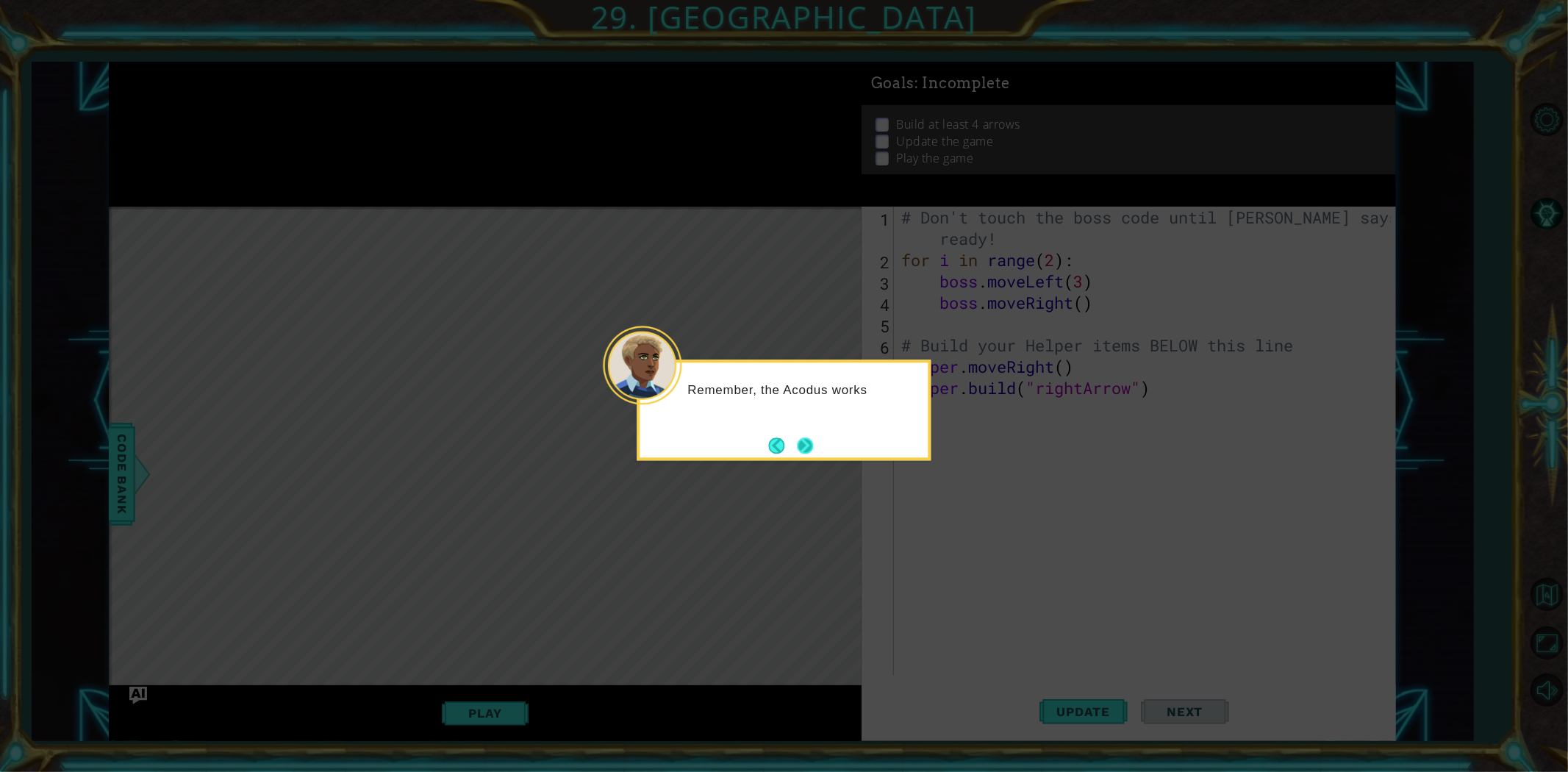
click at [812, 451] on button "Next" at bounding box center [805, 446] width 16 height 16
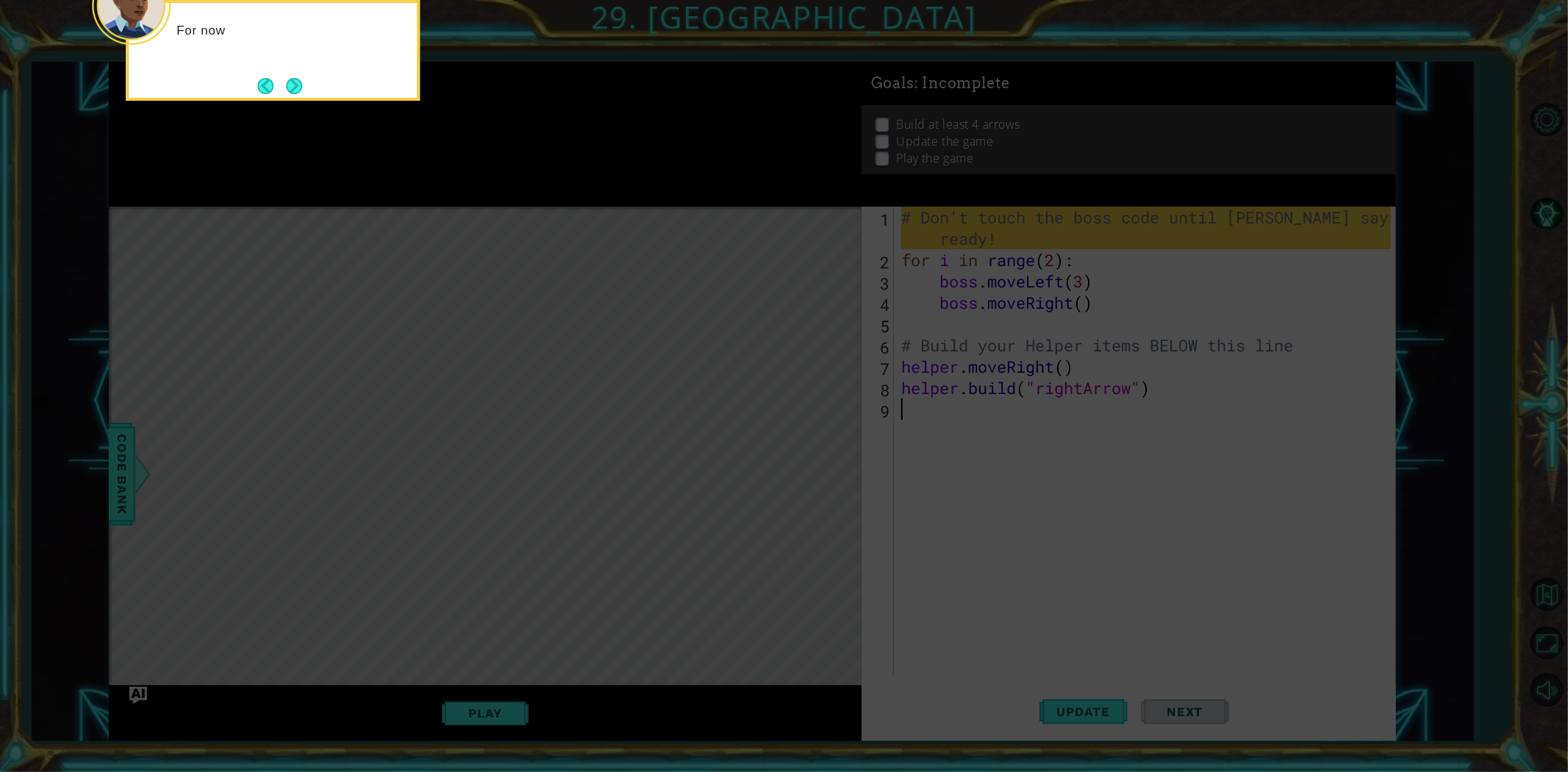
click at [810, 454] on icon at bounding box center [784, 115] width 1568 height 1314
click at [300, 81] on button "Next" at bounding box center [293, 86] width 17 height 17
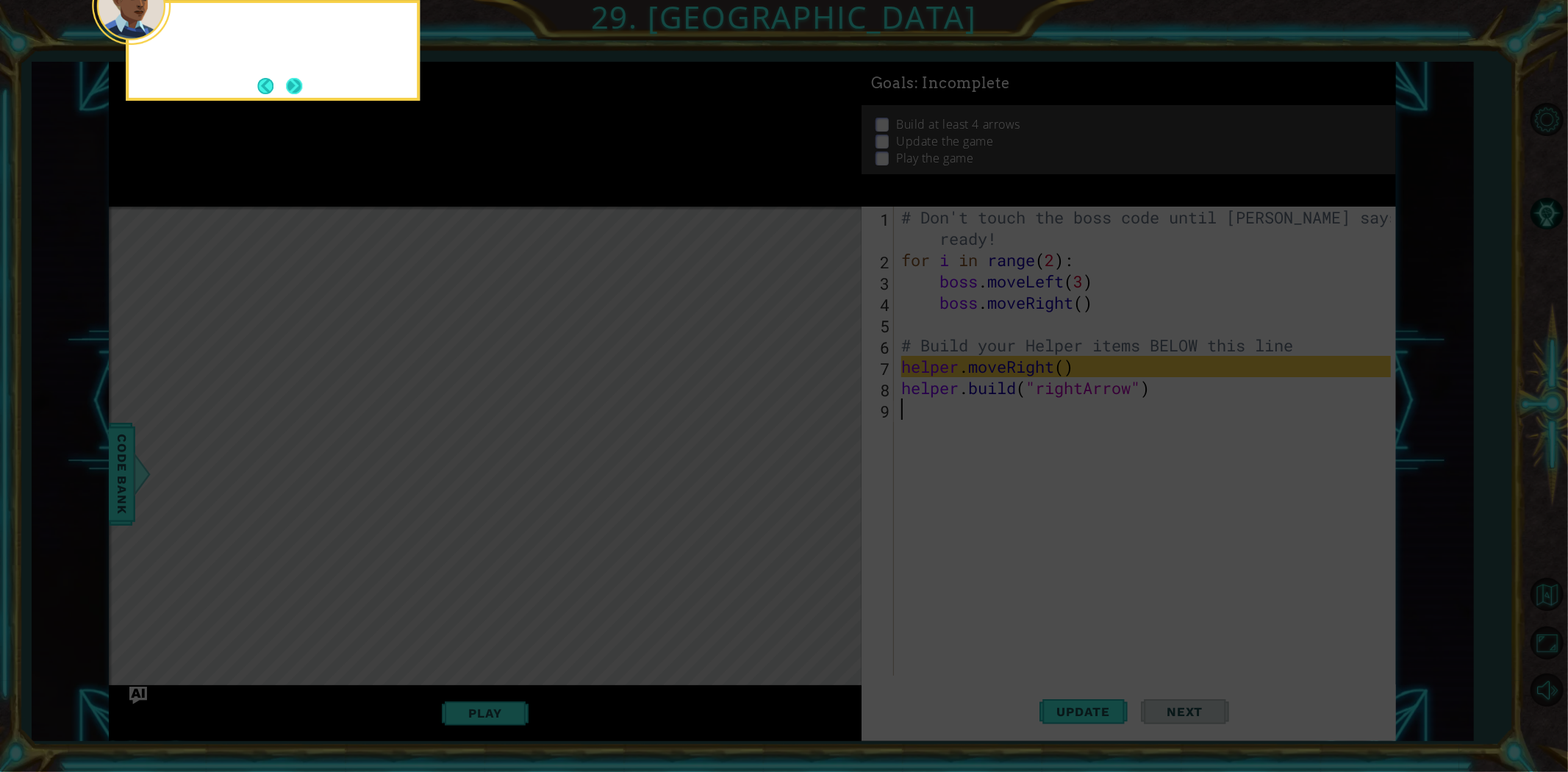
click at [302, 82] on button "Next" at bounding box center [294, 86] width 16 height 16
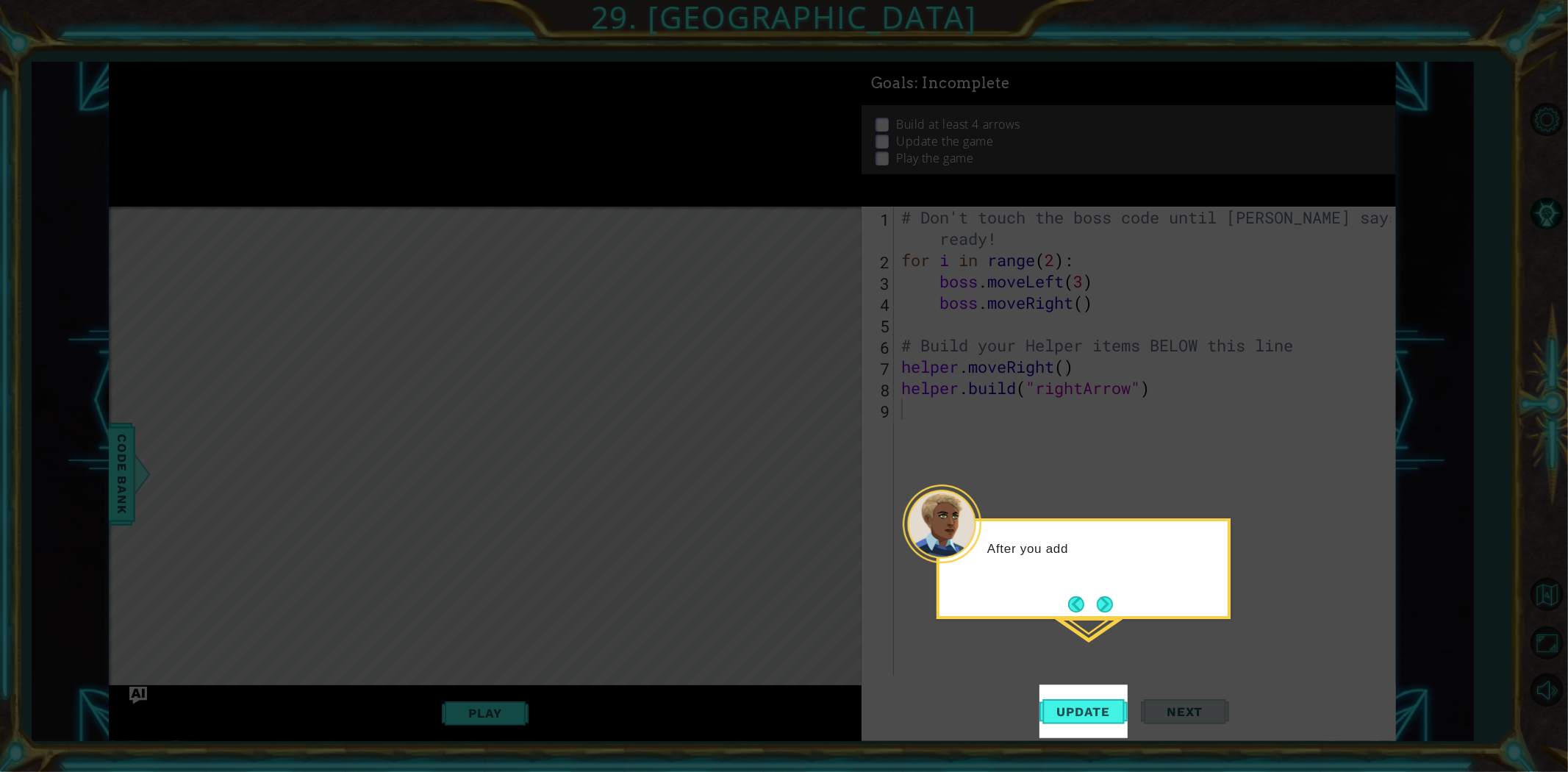
click at [1083, 594] on footer at bounding box center [1091, 604] width 45 height 22
click at [1105, 608] on button "Next" at bounding box center [1105, 606] width 16 height 16
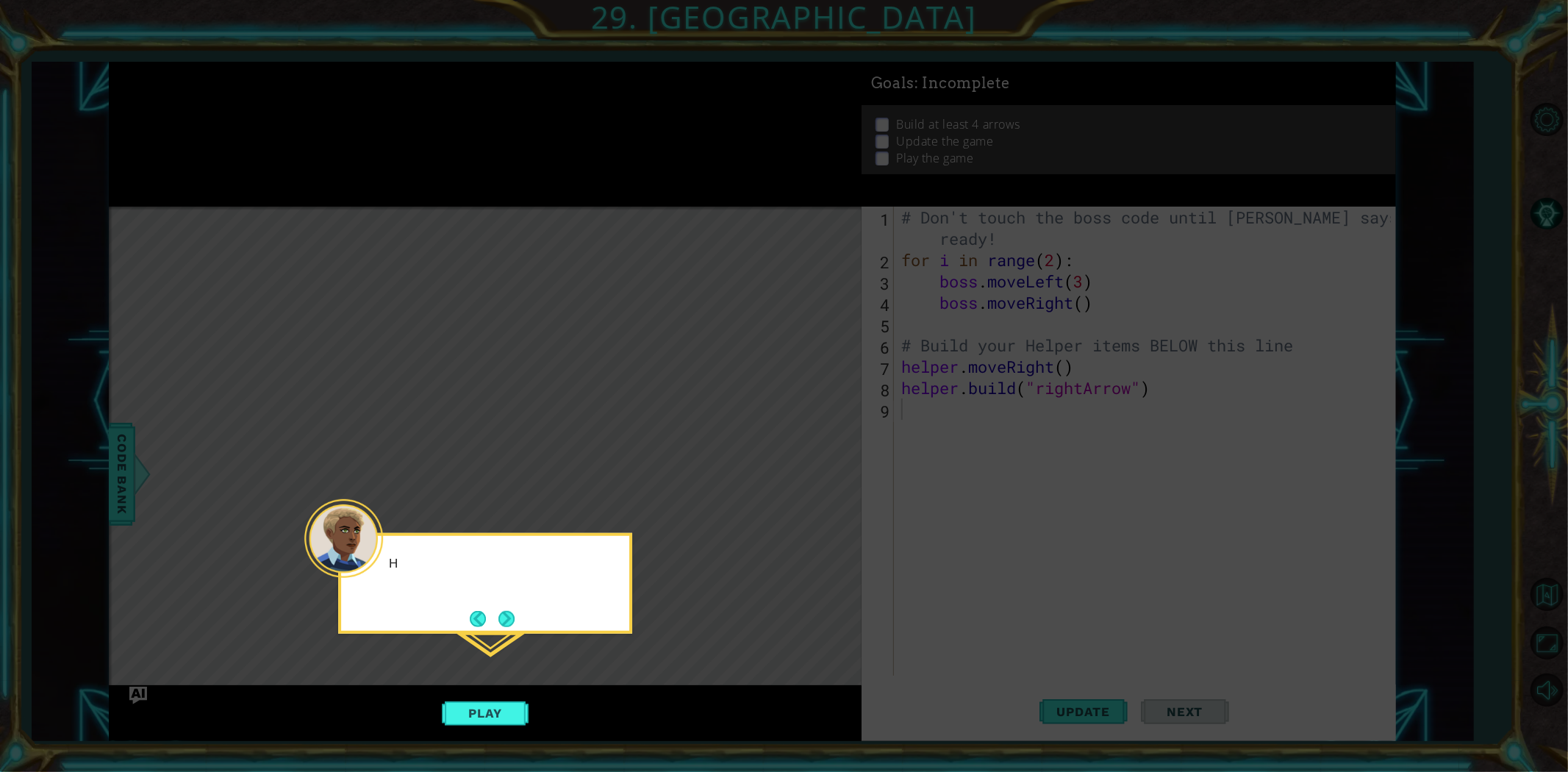
click at [1097, 673] on icon at bounding box center [784, 386] width 1568 height 772
click at [510, 624] on button "Next" at bounding box center [507, 619] width 17 height 17
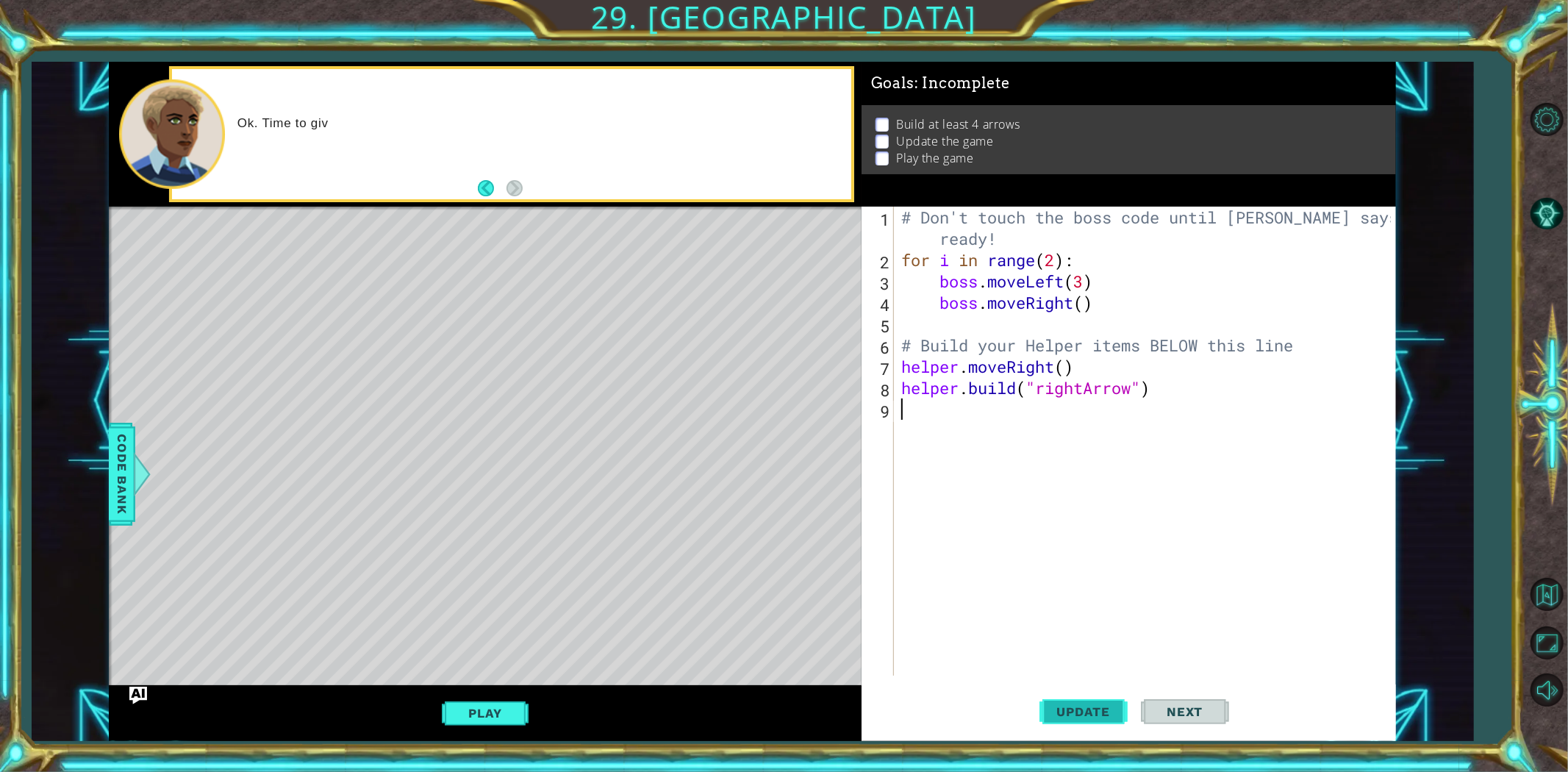
click at [1113, 717] on span "Update" at bounding box center [1084, 712] width 83 height 15
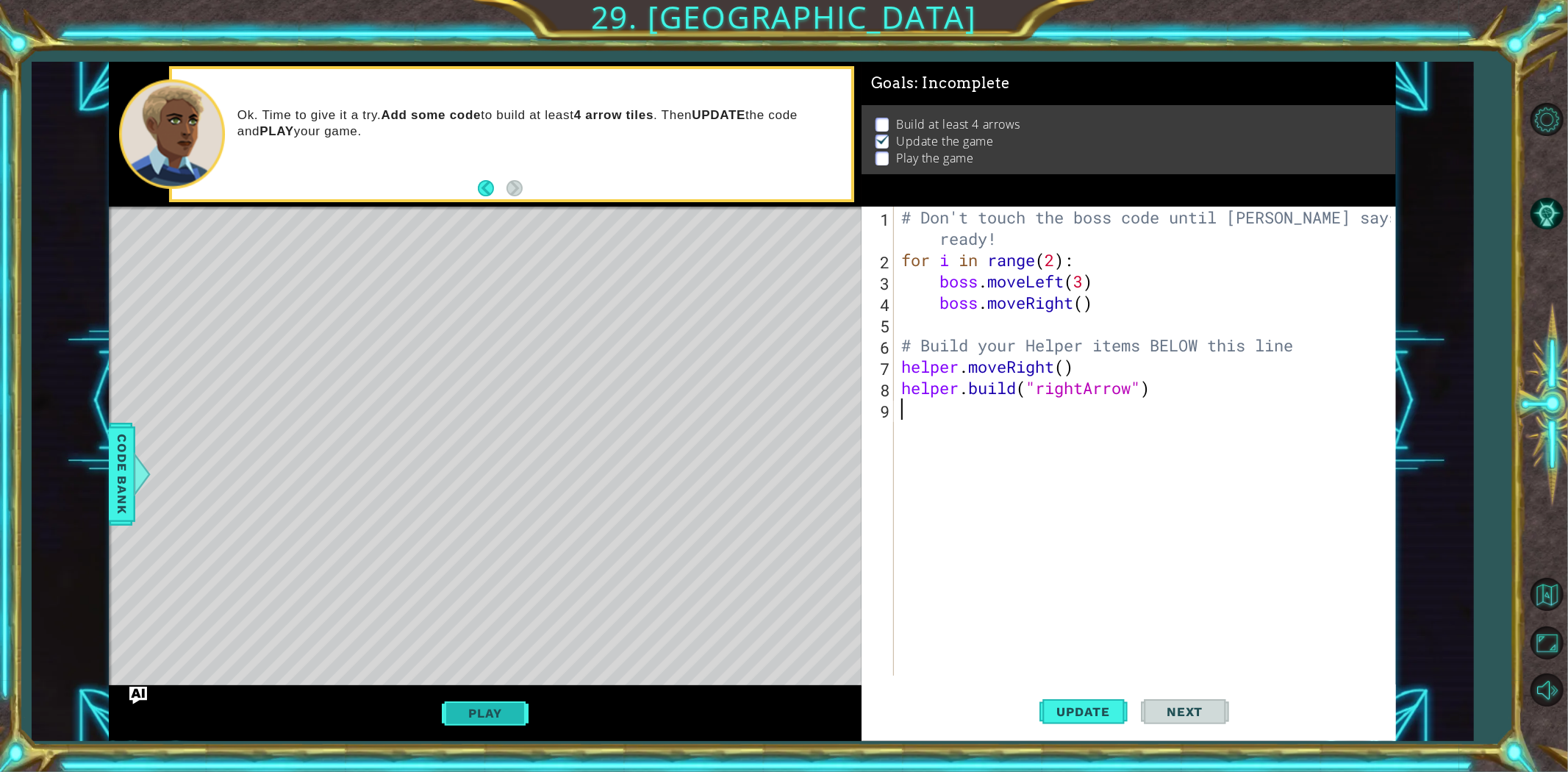
click at [523, 706] on button "Play" at bounding box center [485, 714] width 86 height 28
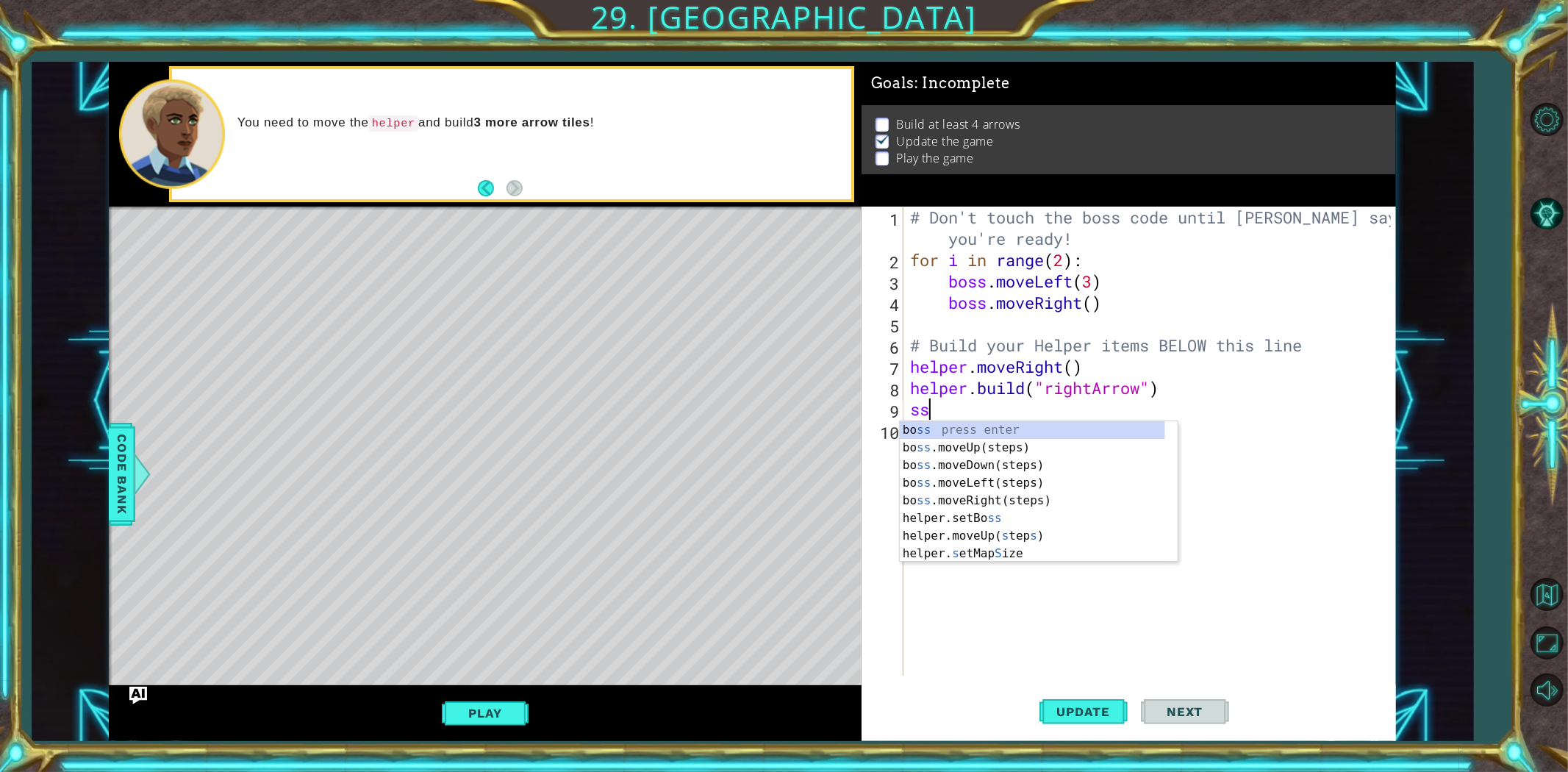
type textarea "s"
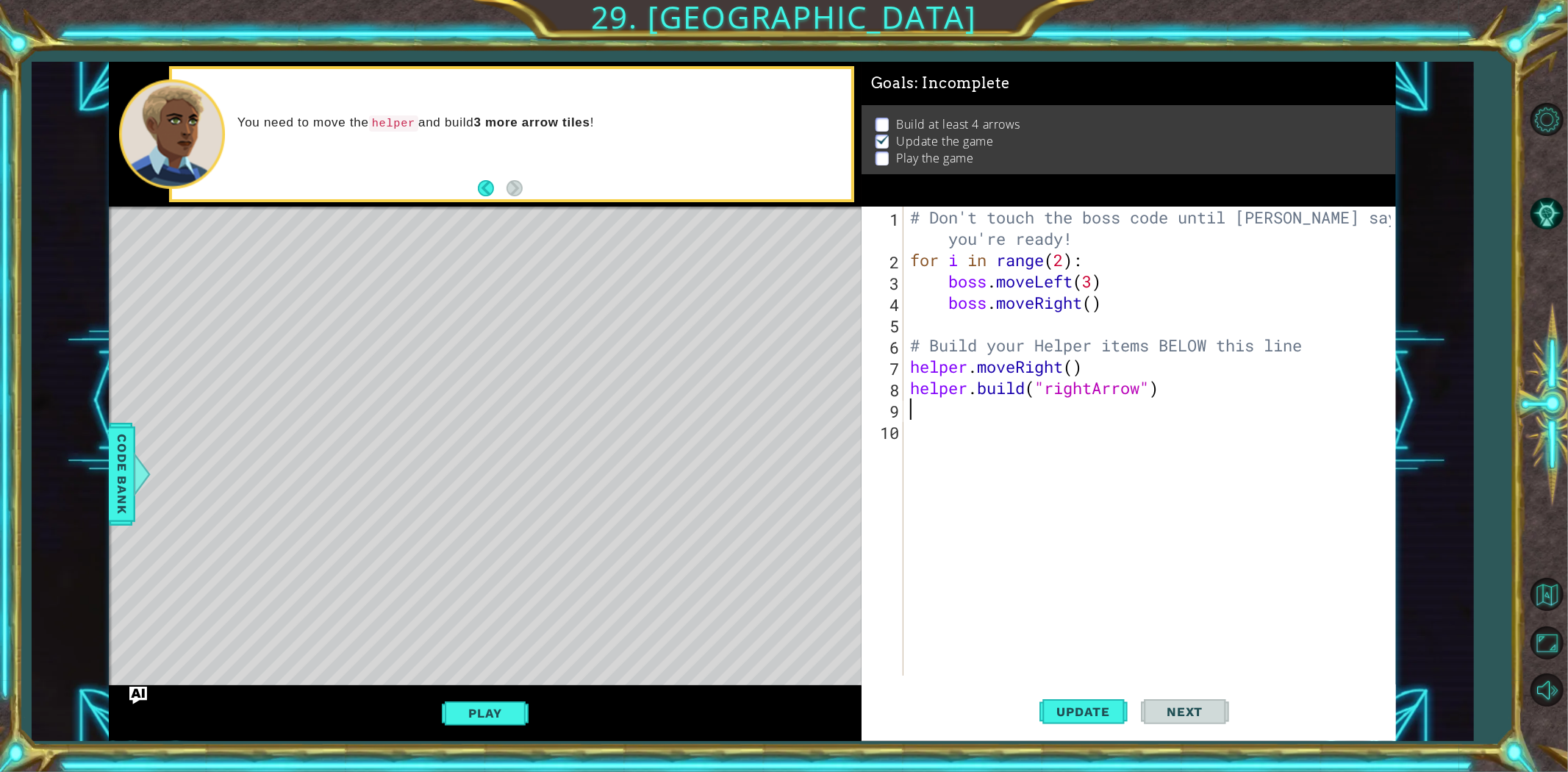
click at [399, 584] on div "Level Map" at bounding box center [448, 423] width 680 height 433
click at [1093, 726] on button "Update" at bounding box center [1083, 711] width 88 height 53
type textarea "helper.moveRight()"
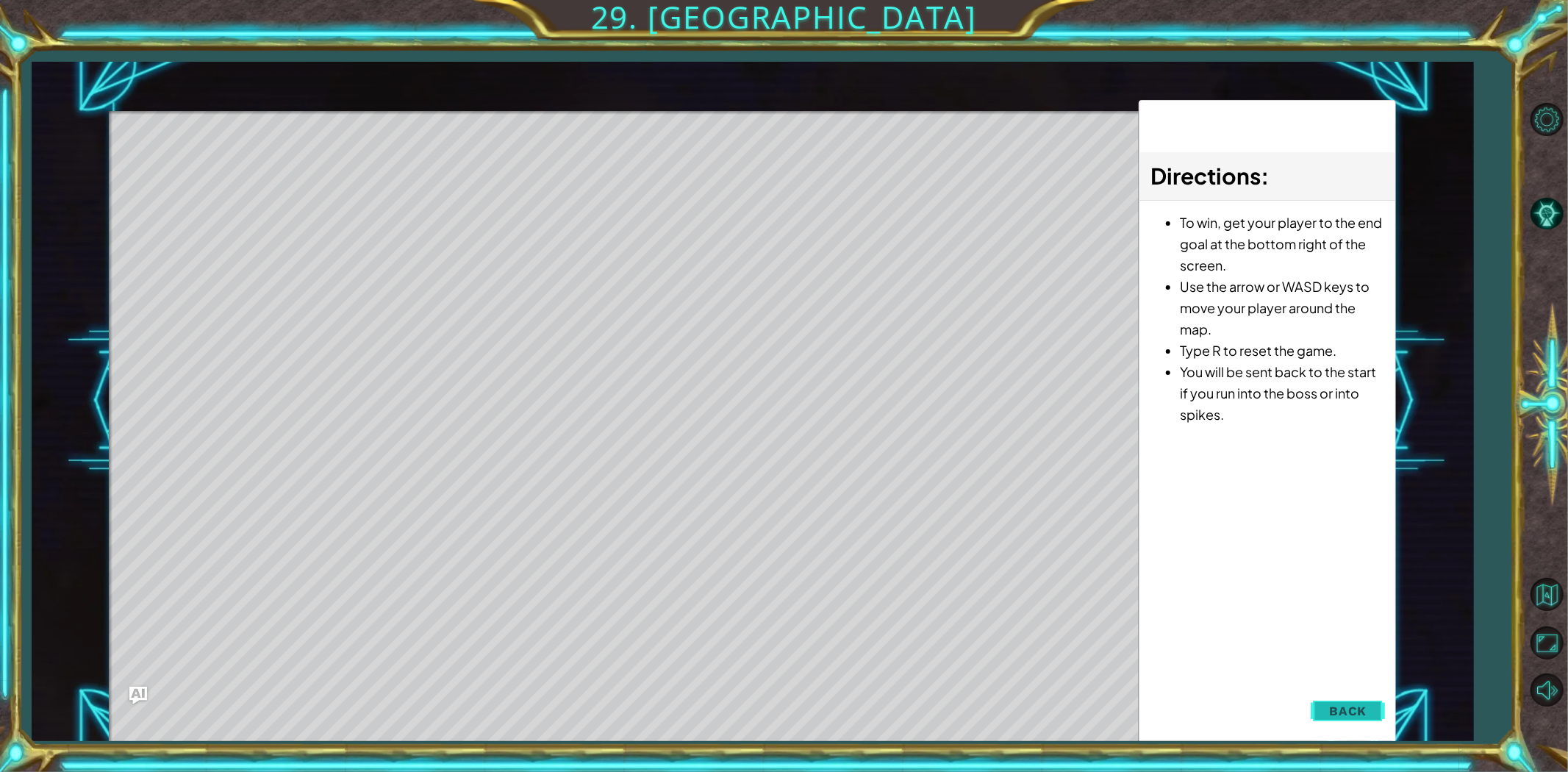
click at [1330, 708] on span "Back" at bounding box center [1349, 711] width 38 height 15
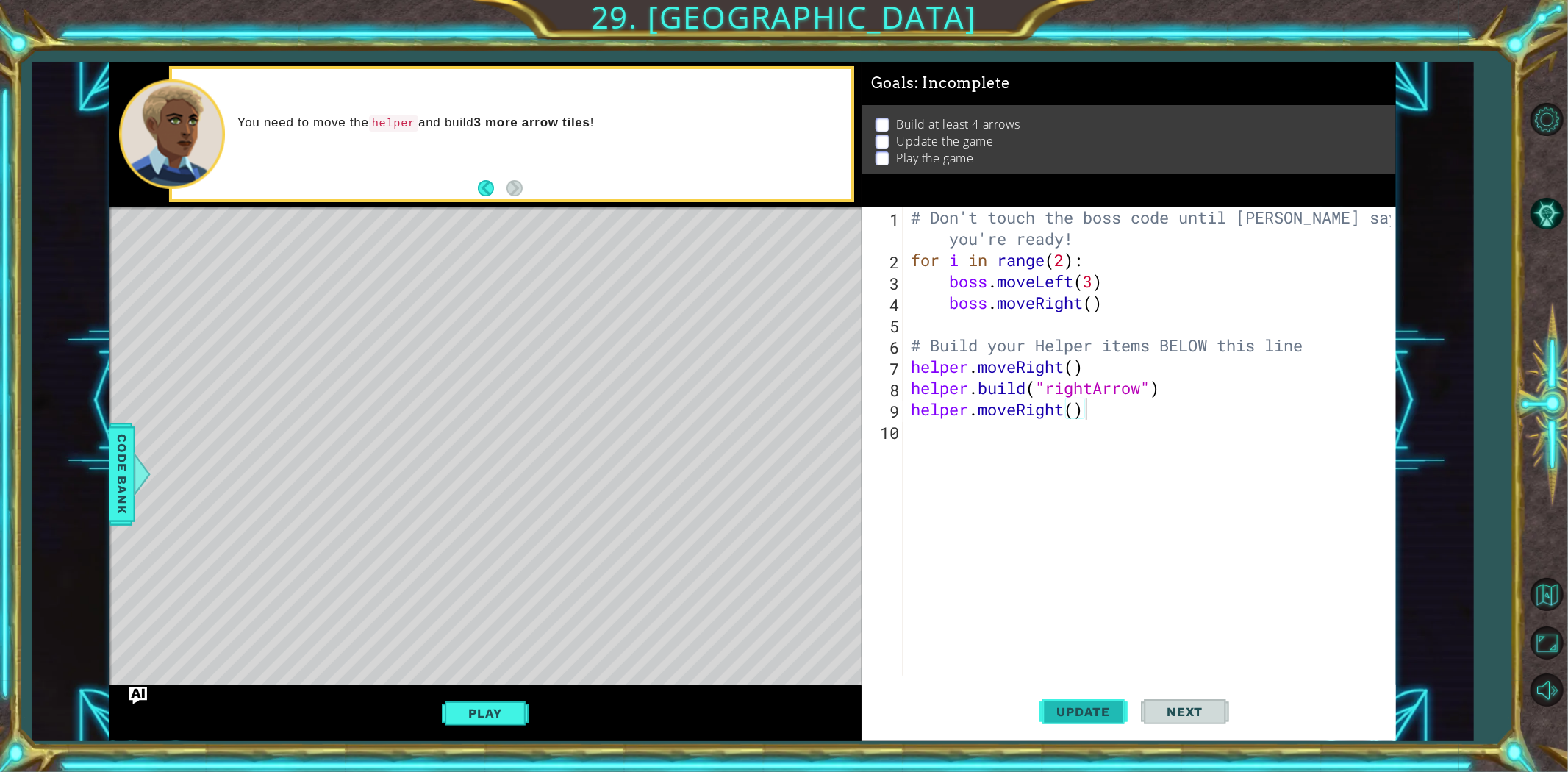
click at [1096, 697] on button "Update" at bounding box center [1083, 711] width 88 height 53
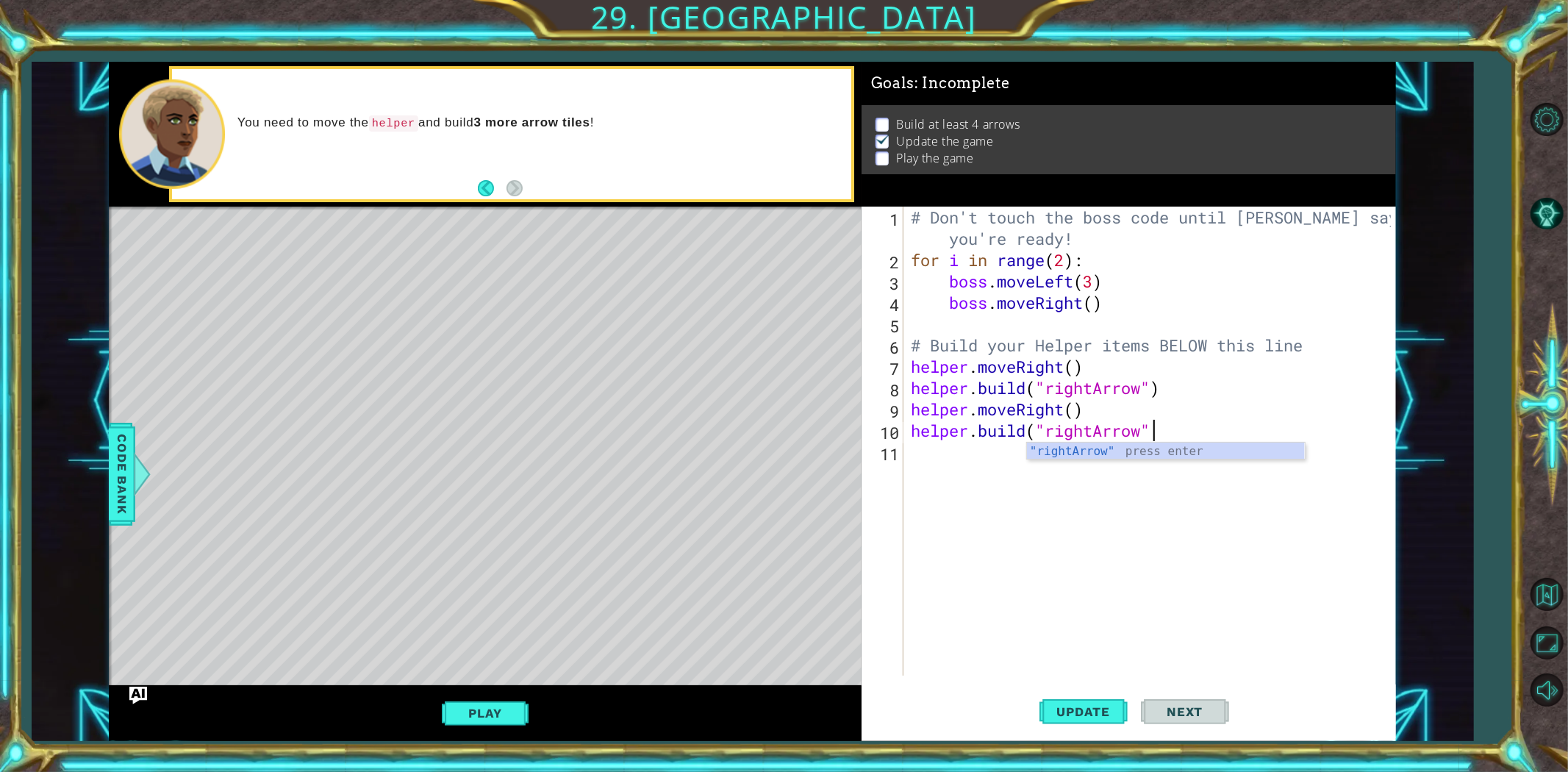
scroll to position [0, 11]
click at [1055, 415] on div "# Don't touch the boss code until [PERSON_NAME] says you're ready! for i in ran…" at bounding box center [1153, 473] width 491 height 534
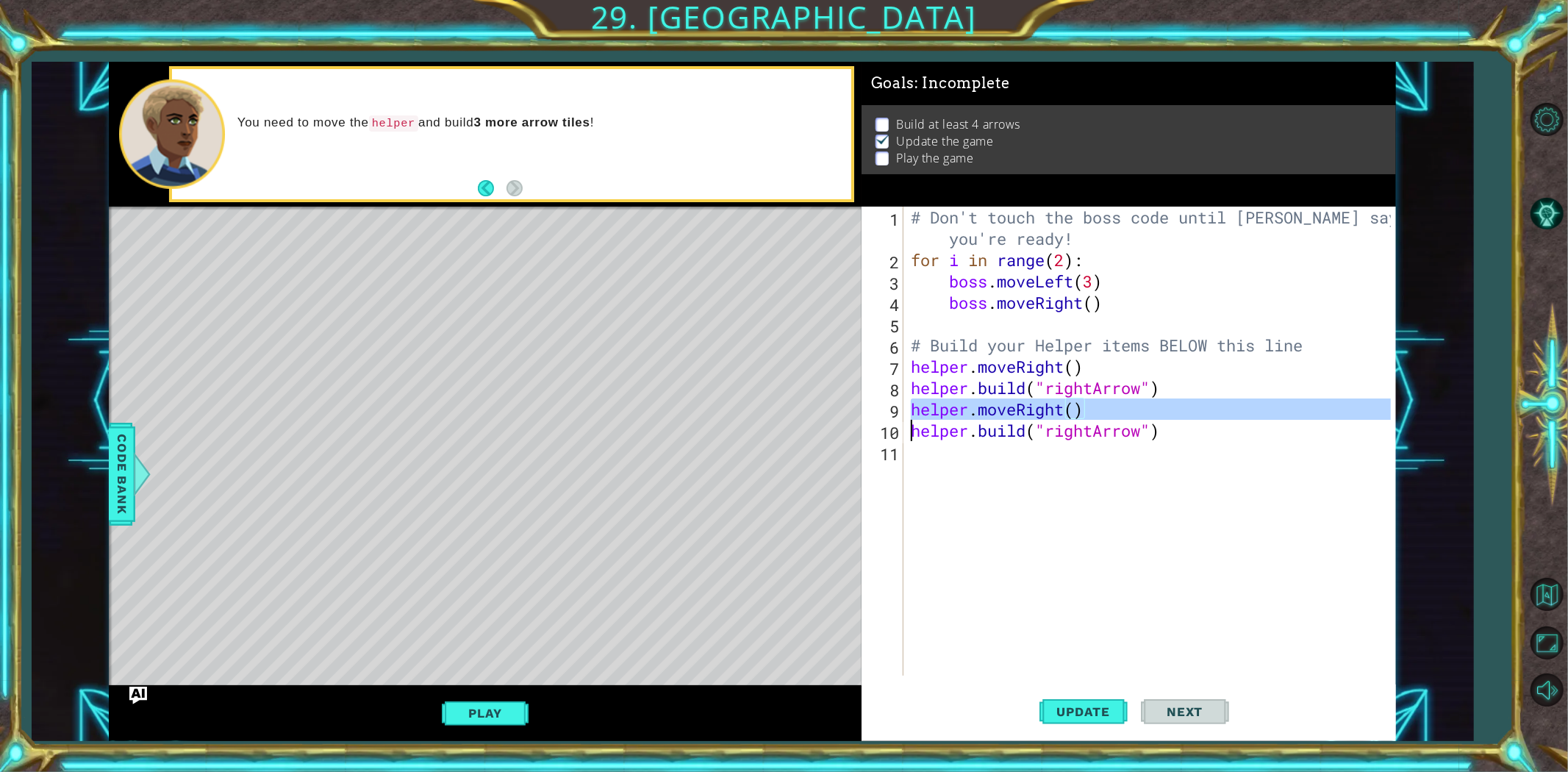
click at [1055, 415] on div "# Don't touch the boss code until [PERSON_NAME] says you're ready! for i in ran…" at bounding box center [1153, 473] width 491 height 534
type textarea "helper.moveRight() [DOMAIN_NAME]("rightArrow")"
click at [1042, 444] on div "# Don't touch the boss code until [PERSON_NAME] says you're ready! for i in ran…" at bounding box center [1153, 473] width 491 height 534
paste textarea "[DOMAIN_NAME]("rightArrow")"
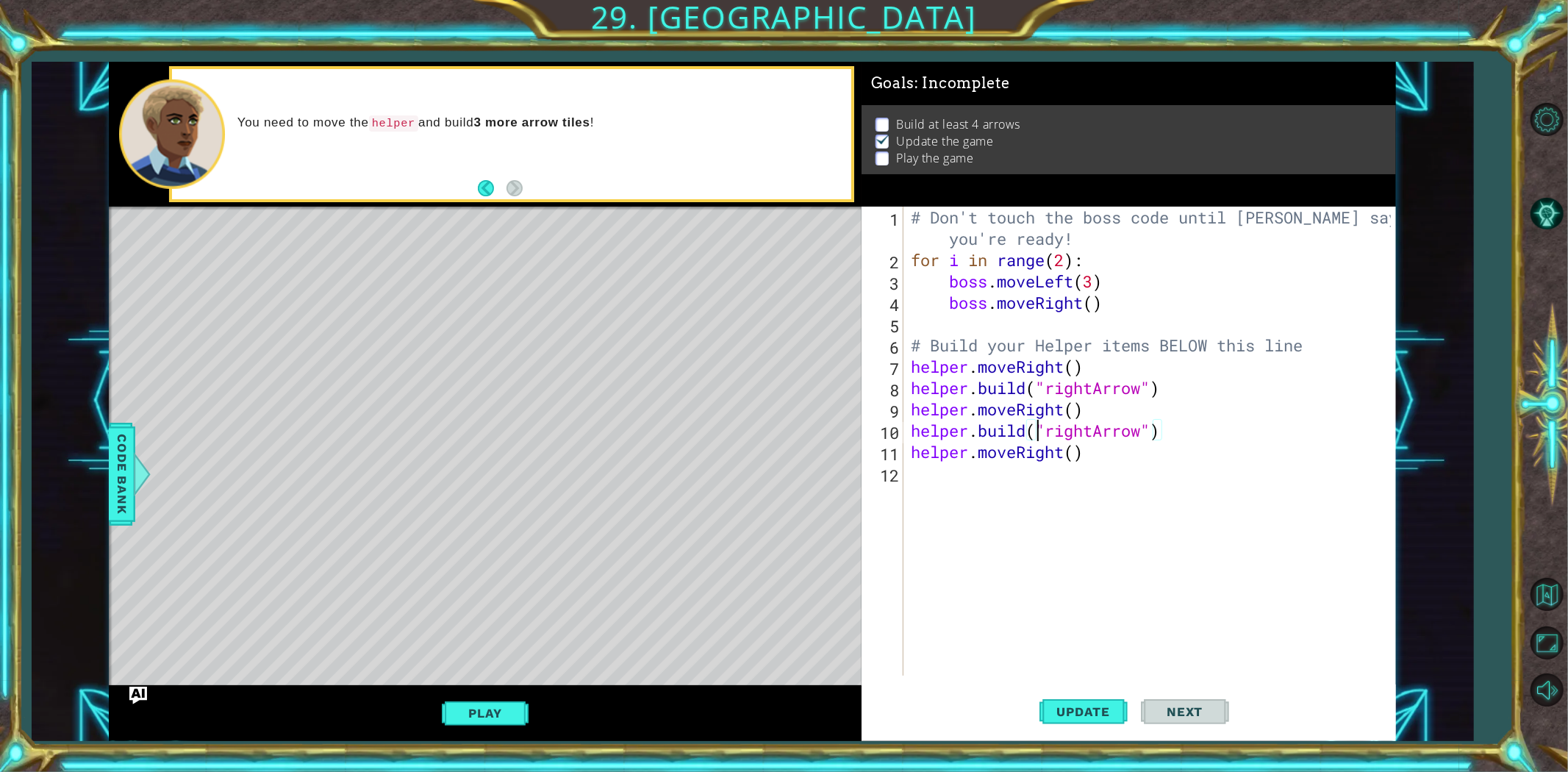
click at [1040, 434] on div "# Don't touch the boss code until [PERSON_NAME] says you're ready! for i in ran…" at bounding box center [1153, 473] width 491 height 534
type textarea "[DOMAIN_NAME]("rightArrow") helper.moveRight()"
click at [1035, 474] on div "# Don't touch the boss code until [PERSON_NAME] says you're ready! for i in ran…" at bounding box center [1153, 473] width 491 height 534
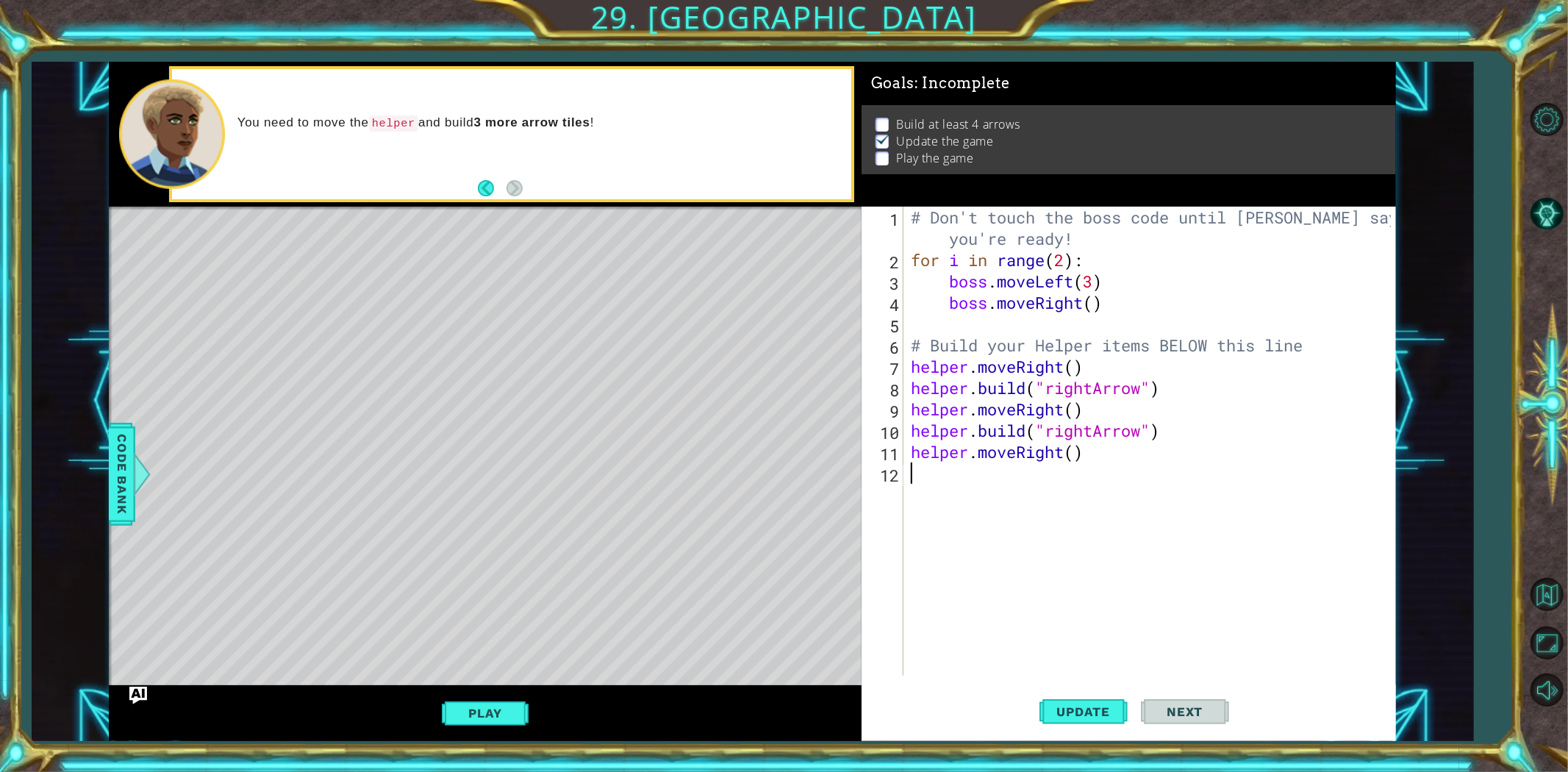
paste textarea "helper.moveRight()"
click at [1021, 453] on div "# Don't touch the boss code until [PERSON_NAME] says you're ready! for i in ran…" at bounding box center [1153, 473] width 491 height 534
type textarea "helper.moveRight() [DOMAIN_NAME]("rightArrow")"
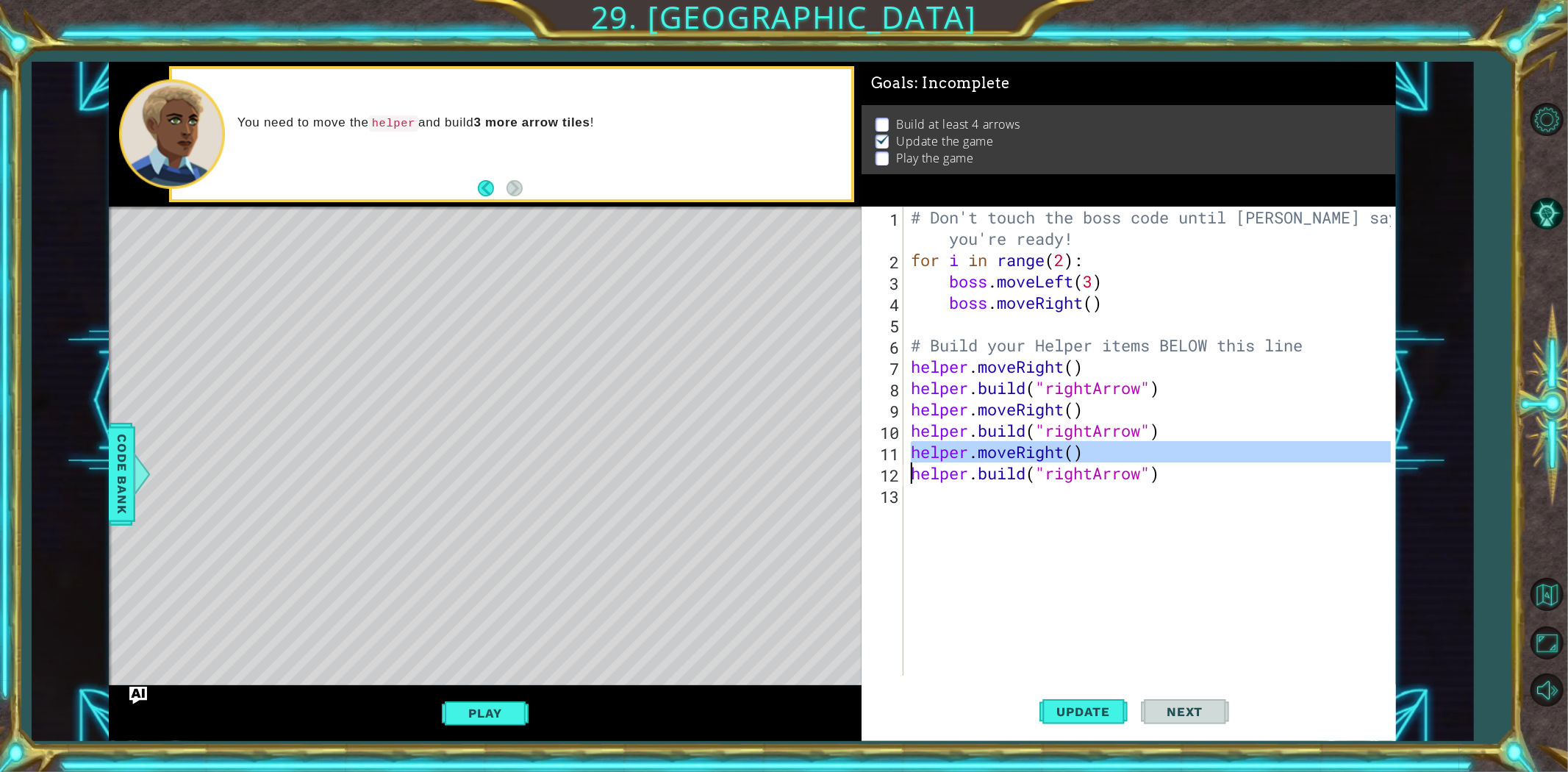
click at [1008, 486] on div "# Don't touch the boss code until [PERSON_NAME] says you're ready! for i in ran…" at bounding box center [1153, 473] width 491 height 534
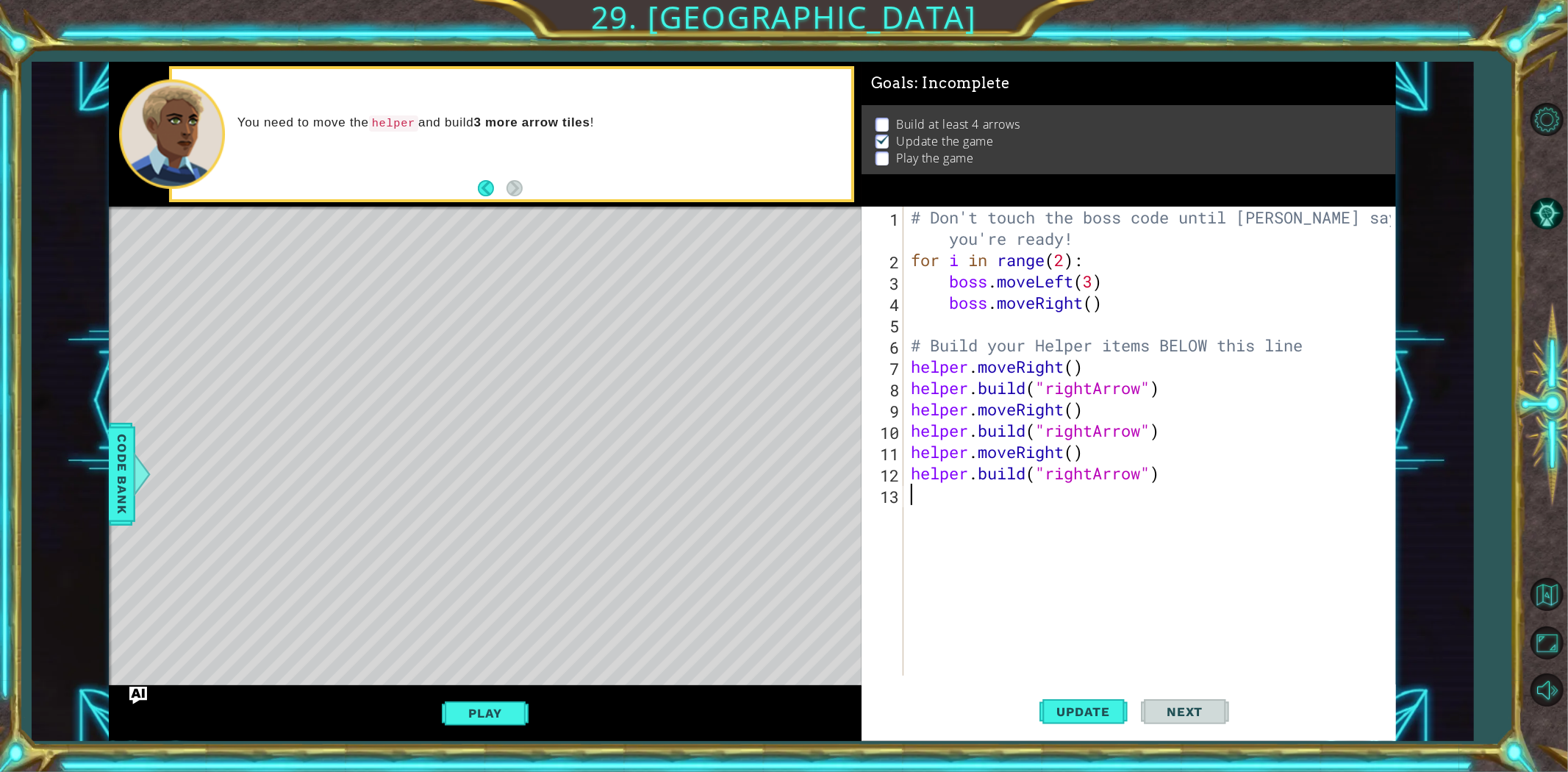
paste textarea "helper.moveRight()"
click at [1008, 486] on div "# Don't touch the boss code until [PERSON_NAME] says you're ready! for i in ran…" at bounding box center [1153, 473] width 491 height 534
click at [1008, 479] on div "# Don't touch the boss code until [PERSON_NAME] says you're ready! for i in ran…" at bounding box center [1153, 473] width 491 height 534
type textarea "[DOMAIN_NAME]("rightArrow")"
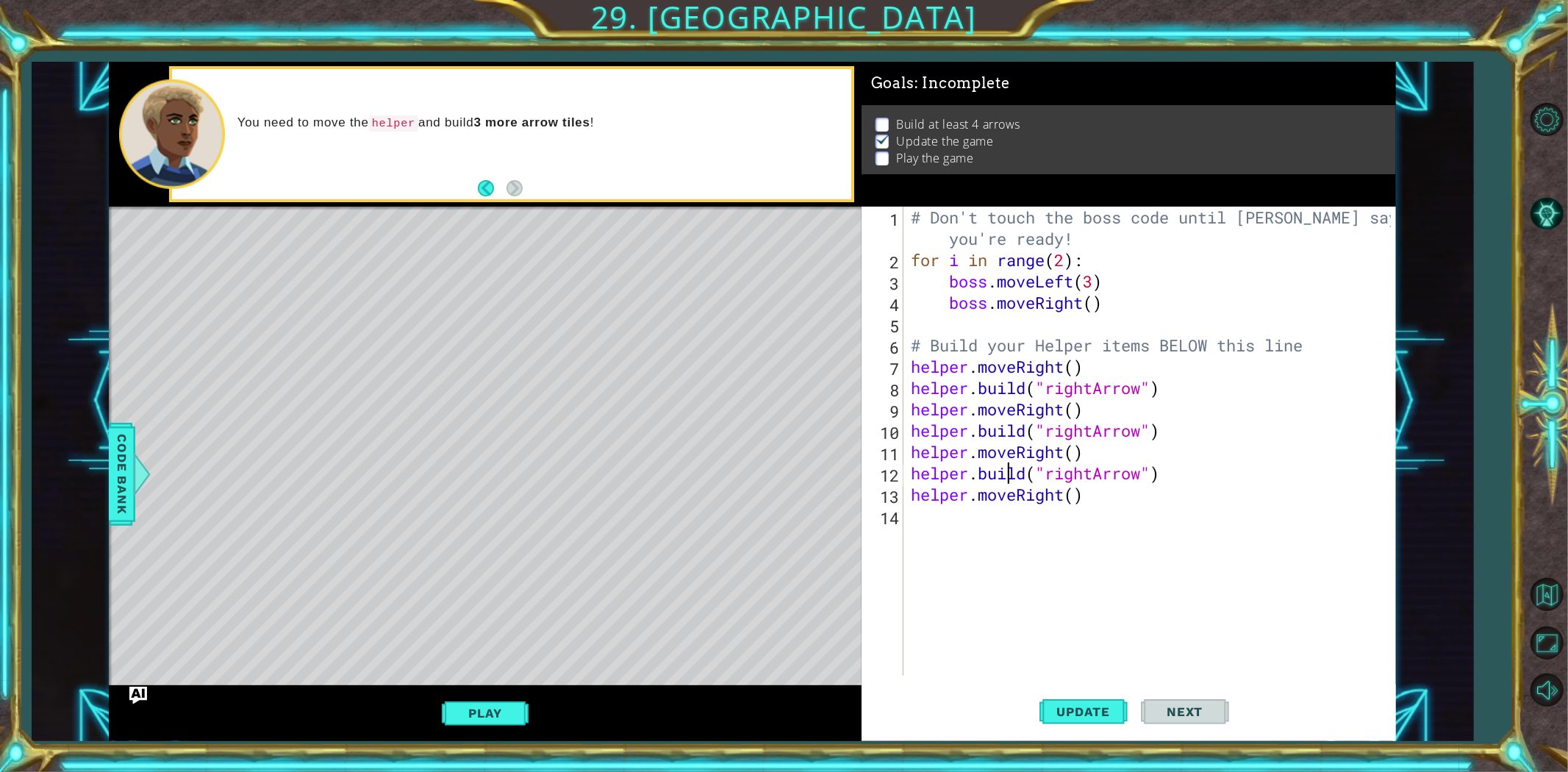
click at [1002, 523] on div "# Don't touch the boss code until [PERSON_NAME] says you're ready! for i in ran…" at bounding box center [1153, 473] width 491 height 534
click at [1068, 702] on button "Update" at bounding box center [1083, 711] width 88 height 53
click at [1027, 557] on div "# Don't touch the boss code until [PERSON_NAME] says you're ready! for i in ran…" at bounding box center [1153, 473] width 491 height 534
drag, startPoint x: 1160, startPoint y: 538, endPoint x: 906, endPoint y: 531, distance: 254.1
click at [906, 531] on div "1 2 3 4 5 6 7 8 9 10 11 12 13 14 15 16 # Don't touch the boss code until [PERSO…" at bounding box center [1127, 441] width 529 height 469
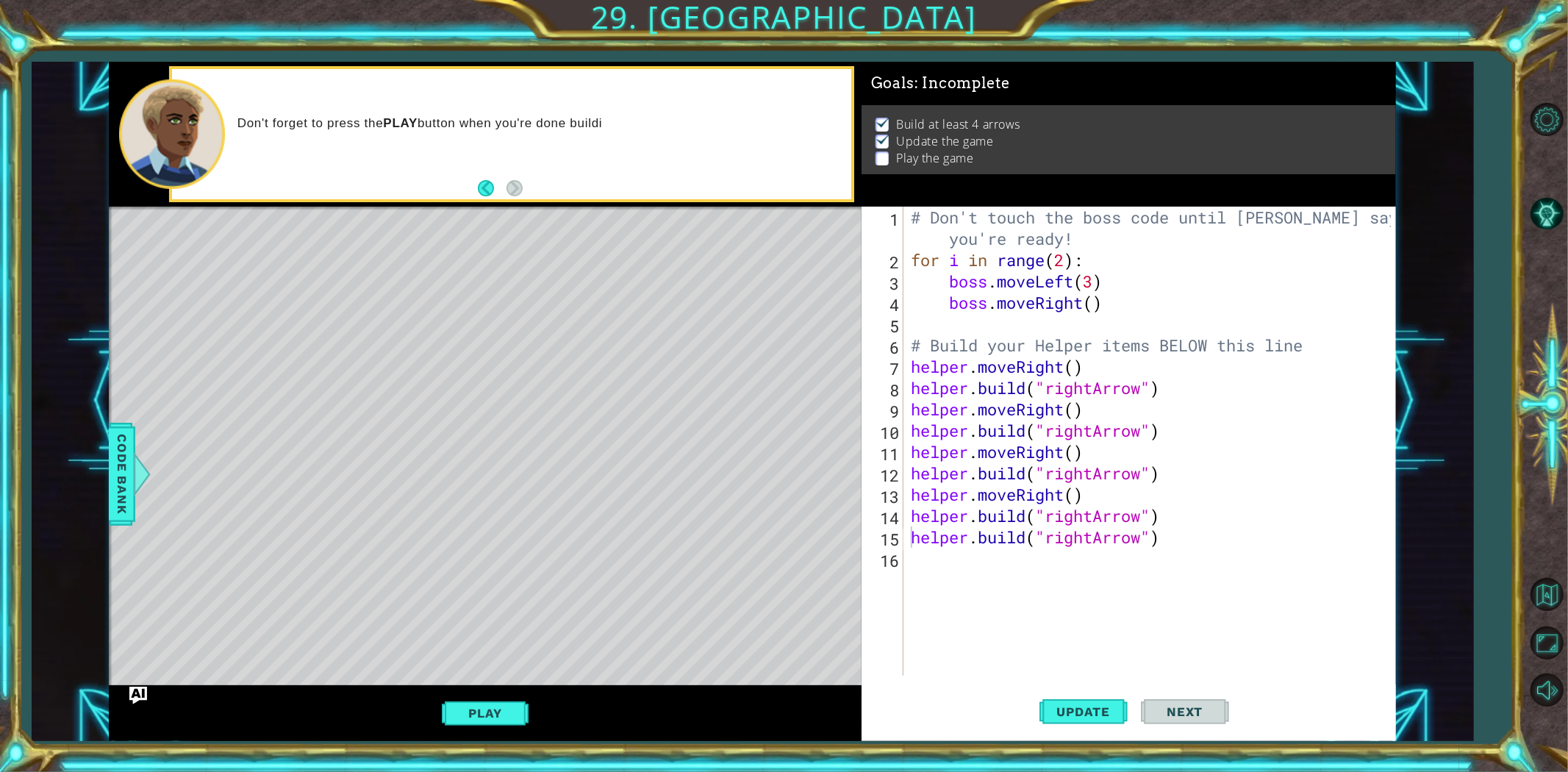
drag, startPoint x: 905, startPoint y: 539, endPoint x: 966, endPoint y: 533, distance: 61.3
click at [966, 533] on div "[DOMAIN_NAME]("rightArrow") 1 2 3 4 5 6 7 8 9 10 11 12 13 14 15 16 # Don't touc…" at bounding box center [1127, 441] width 529 height 469
drag, startPoint x: 914, startPoint y: 534, endPoint x: 1208, endPoint y: 519, distance: 294.4
click at [1208, 519] on div "# Don't touch the boss code until [PERSON_NAME] says you're ready! for i in ran…" at bounding box center [1153, 473] width 491 height 534
click at [1187, 542] on div "# Don't touch the boss code until [PERSON_NAME] says you're ready! for i in ran…" at bounding box center [1153, 473] width 491 height 534
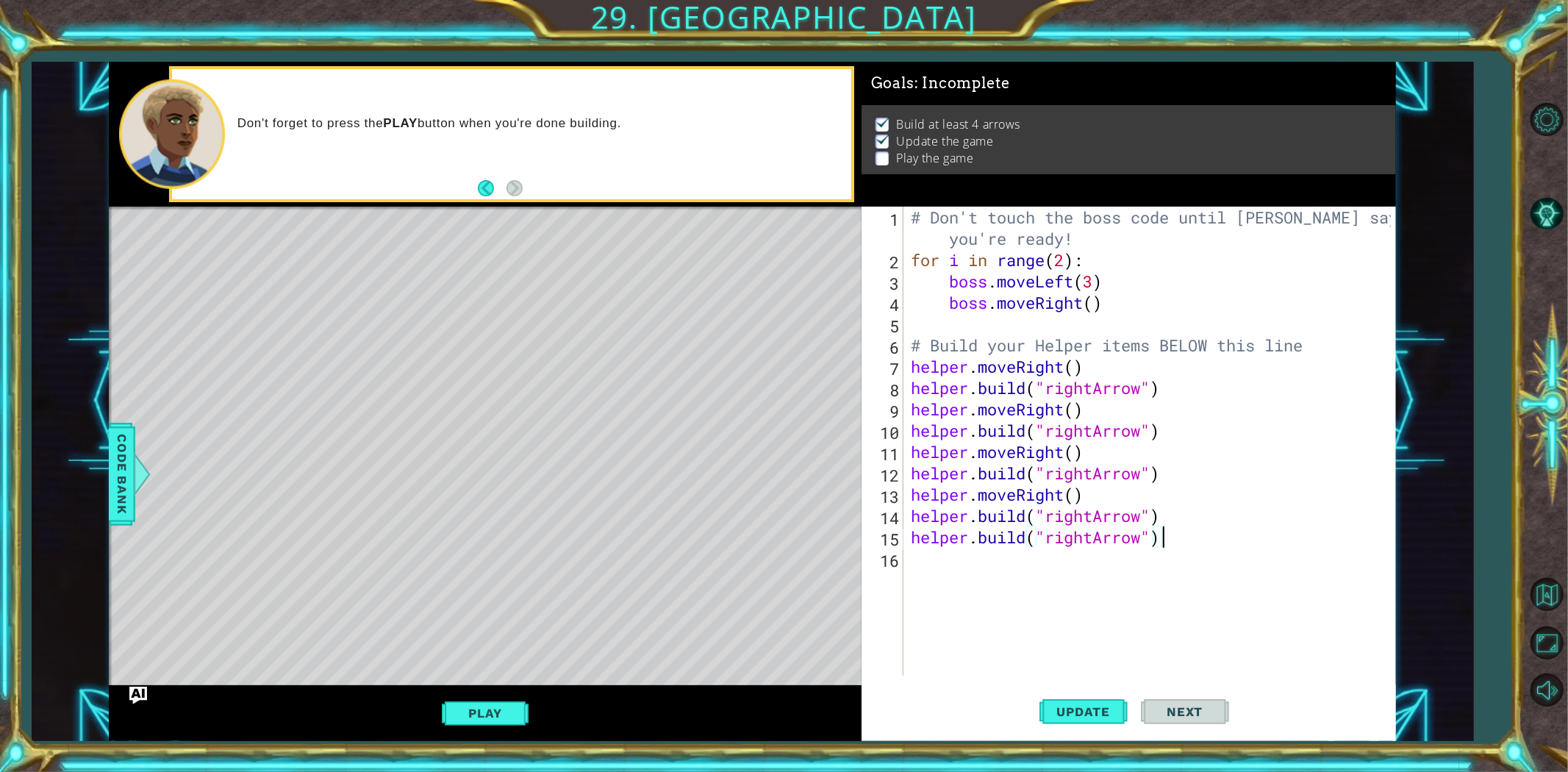
click at [1187, 542] on div "# Don't touch the boss code until [PERSON_NAME] says you're ready! for i in ran…" at bounding box center [1153, 473] width 491 height 534
type textarea "[DOMAIN_NAME]("rightArrow")"
type textarea "1"
paste textarea "[DOMAIN_NAME]("rightArrow")"
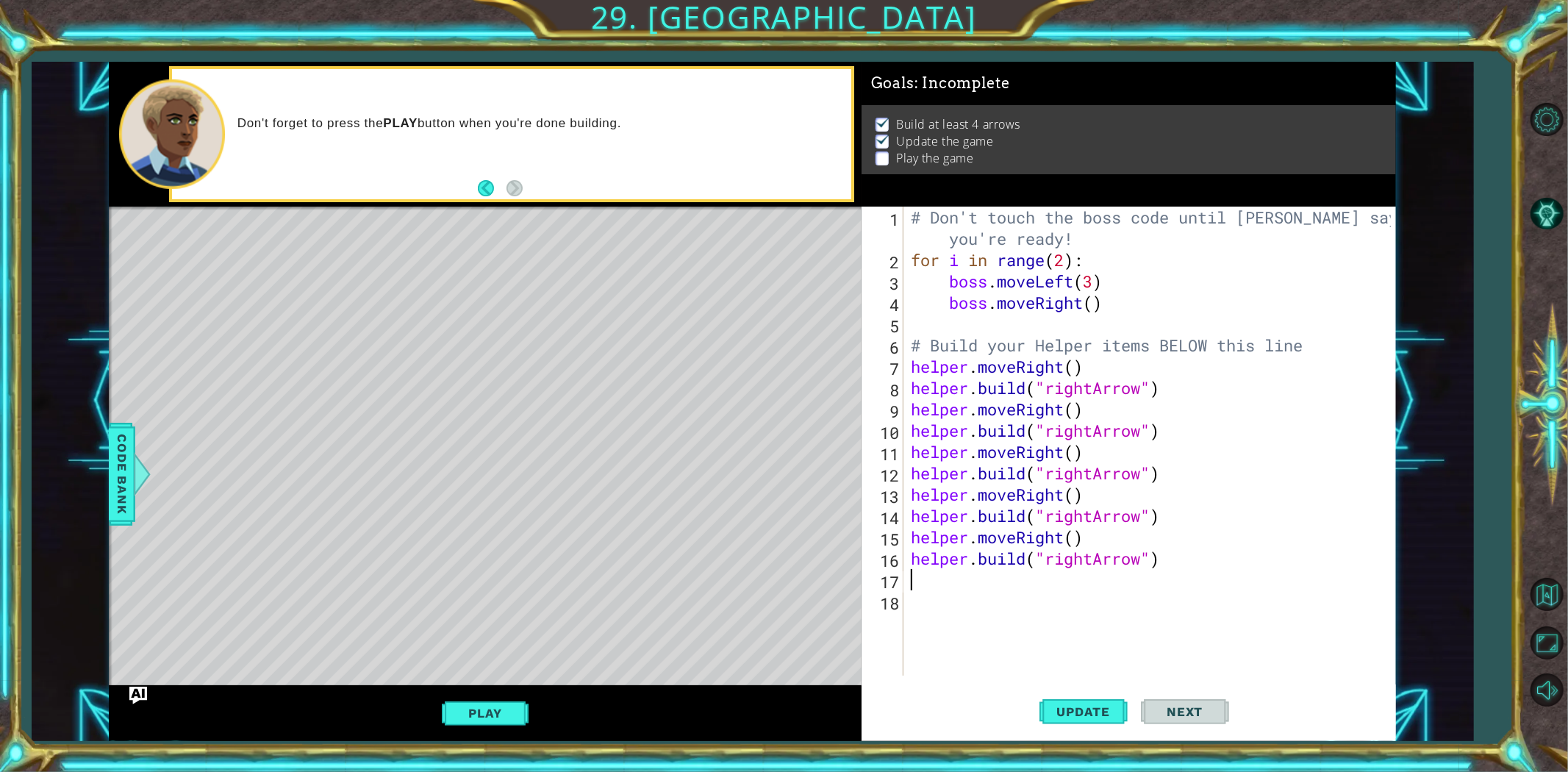
click at [1063, 561] on div "# Don't touch the boss code until [PERSON_NAME] says you're ready! for i in ran…" at bounding box center [1153, 473] width 491 height 534
type textarea "[DOMAIN_NAME]("downArrow")"
click at [489, 719] on button "Play" at bounding box center [485, 714] width 86 height 28
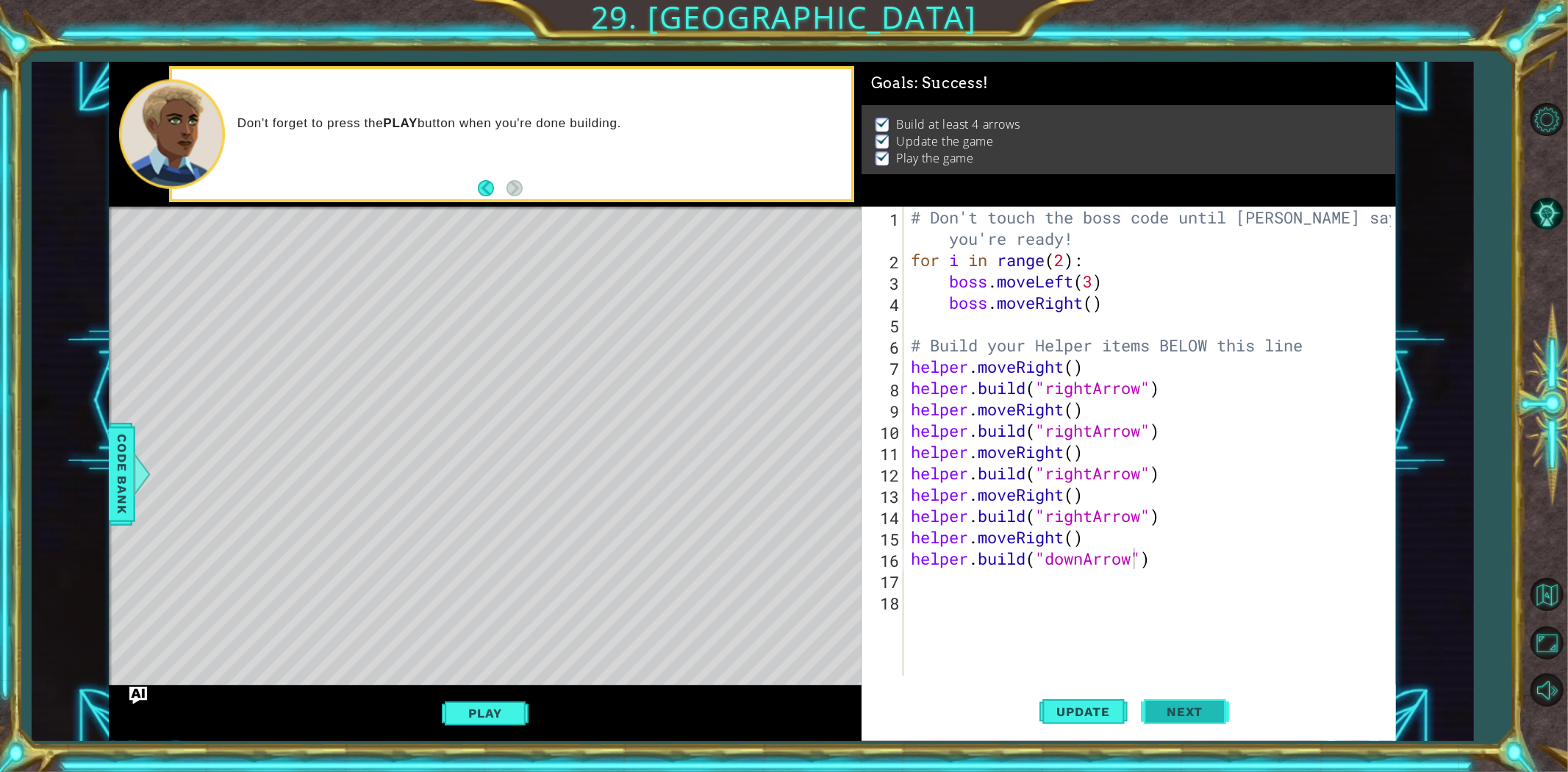
click at [1206, 719] on button "Next" at bounding box center [1185, 712] width 88 height 53
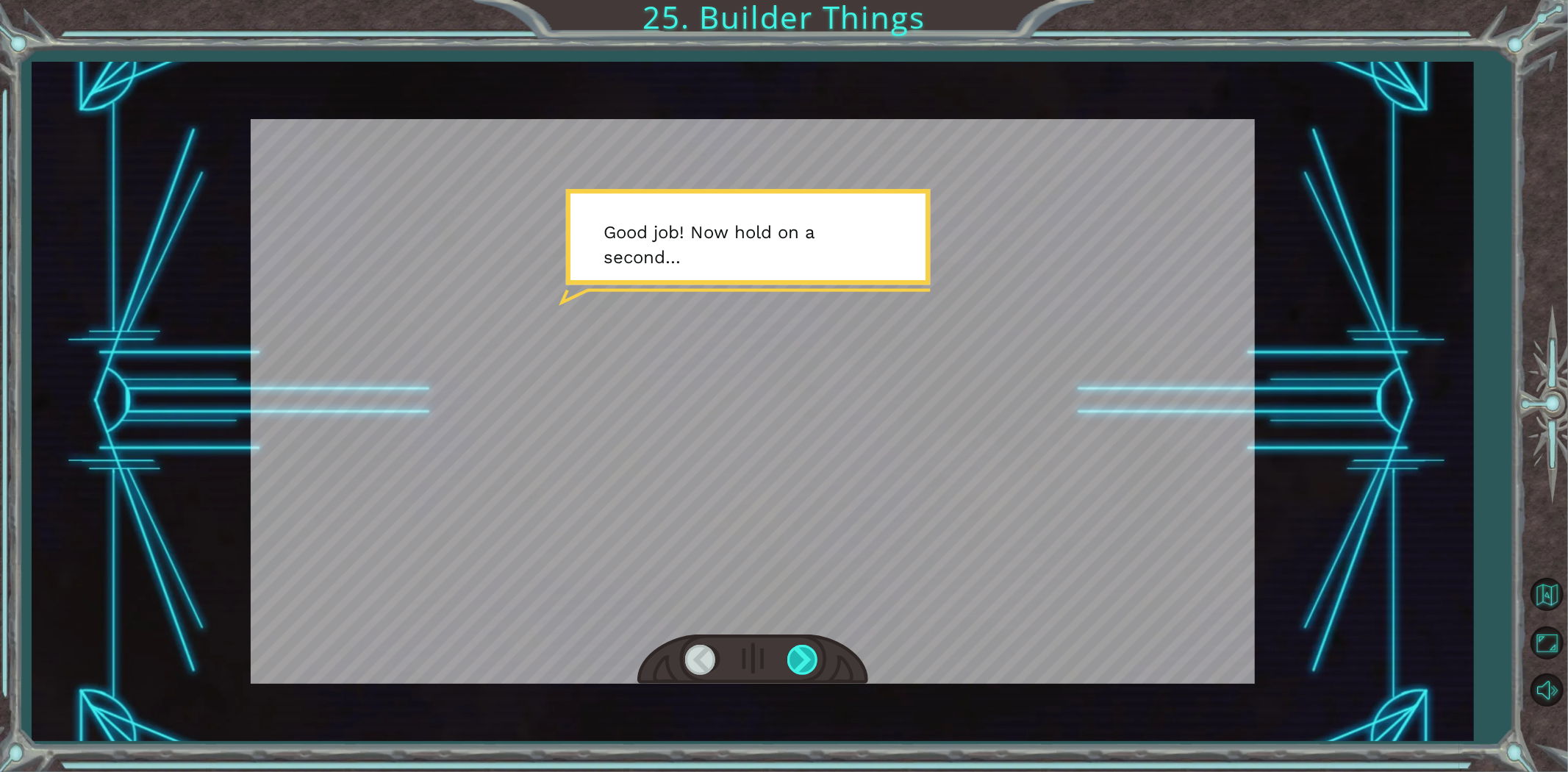
click at [819, 665] on div at bounding box center [804, 660] width 33 height 30
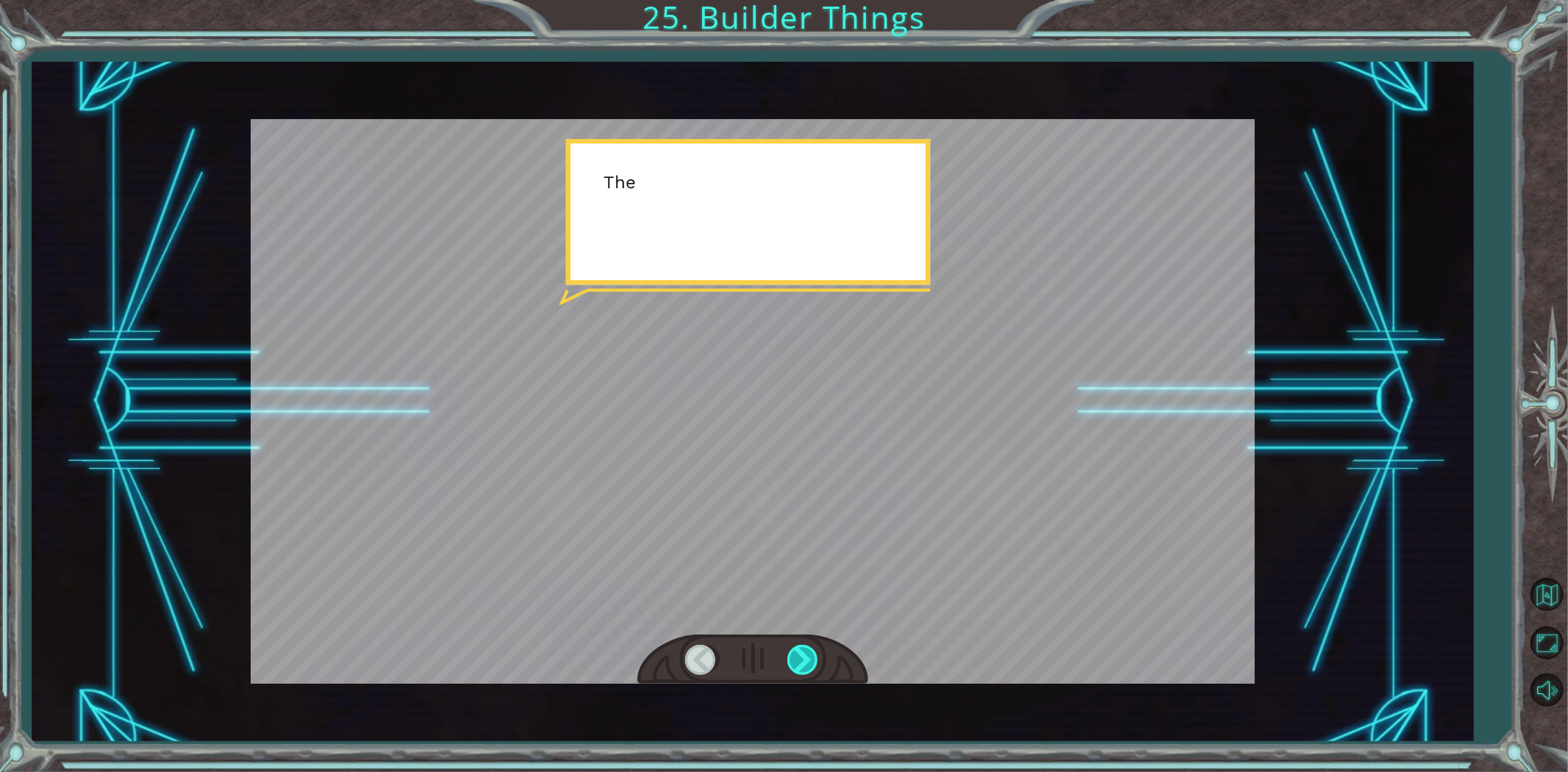
click at [819, 665] on div at bounding box center [804, 660] width 33 height 30
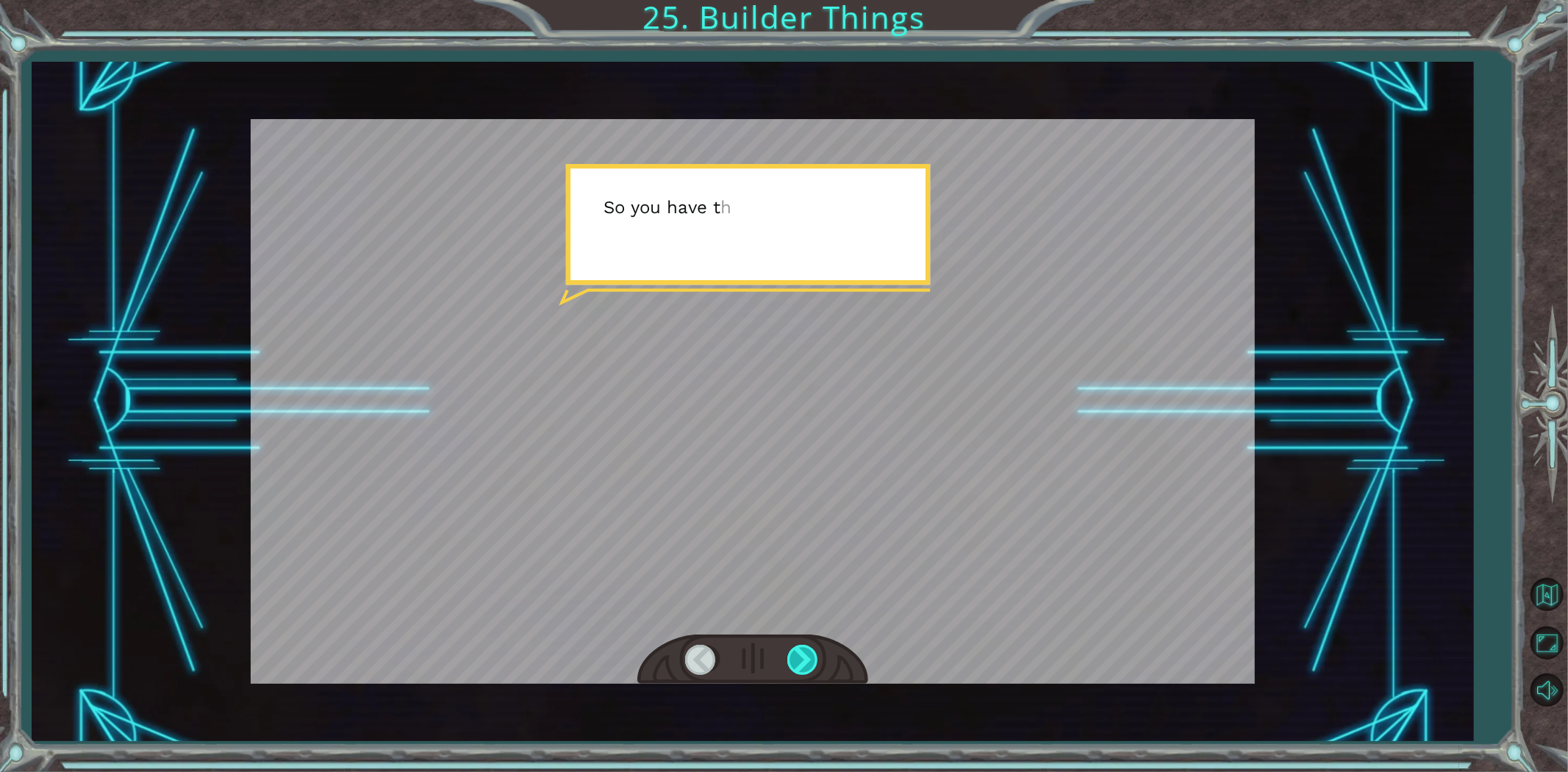
click at [819, 665] on div at bounding box center [804, 660] width 33 height 30
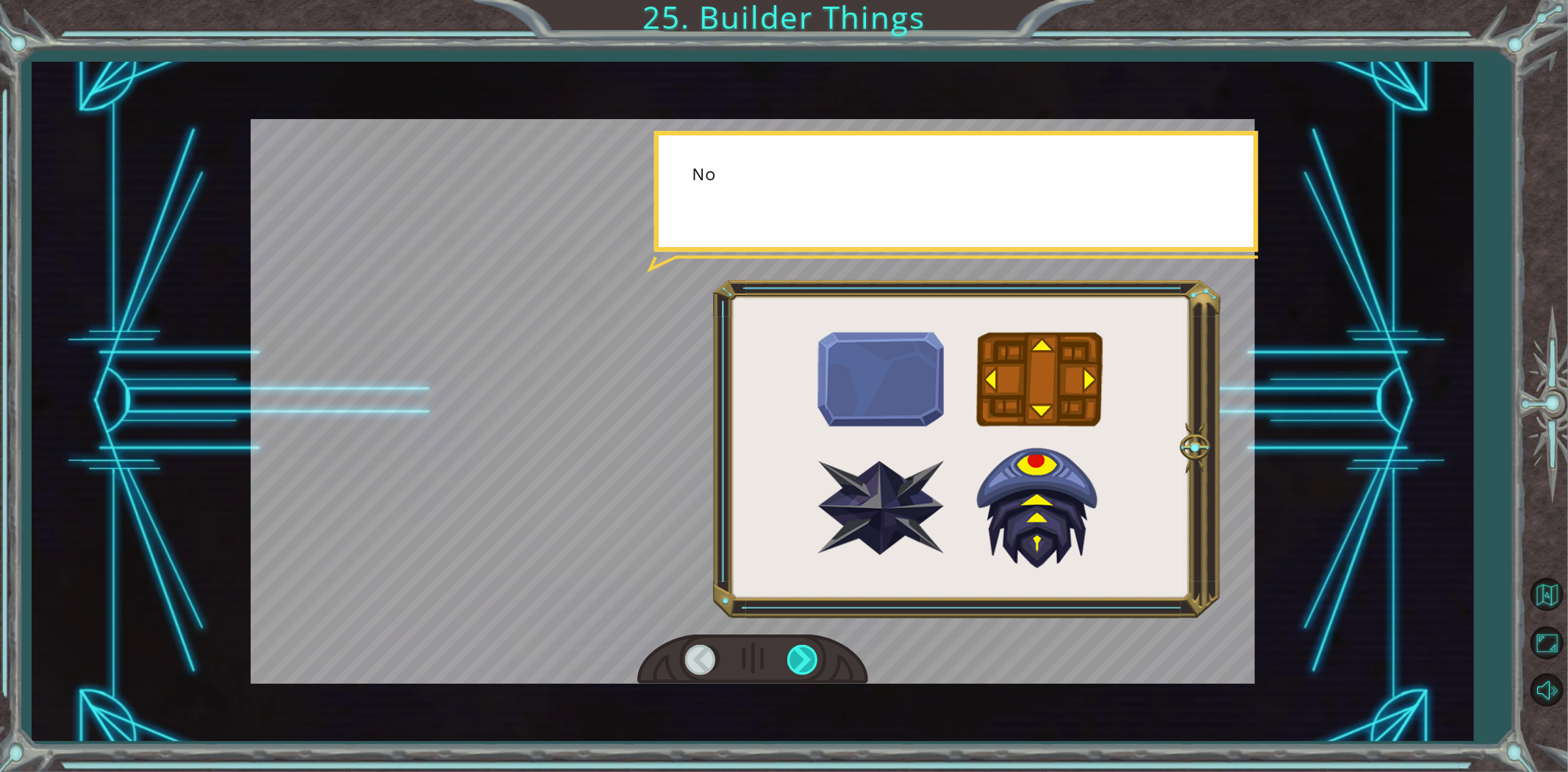
click at [819, 665] on div at bounding box center [804, 660] width 33 height 30
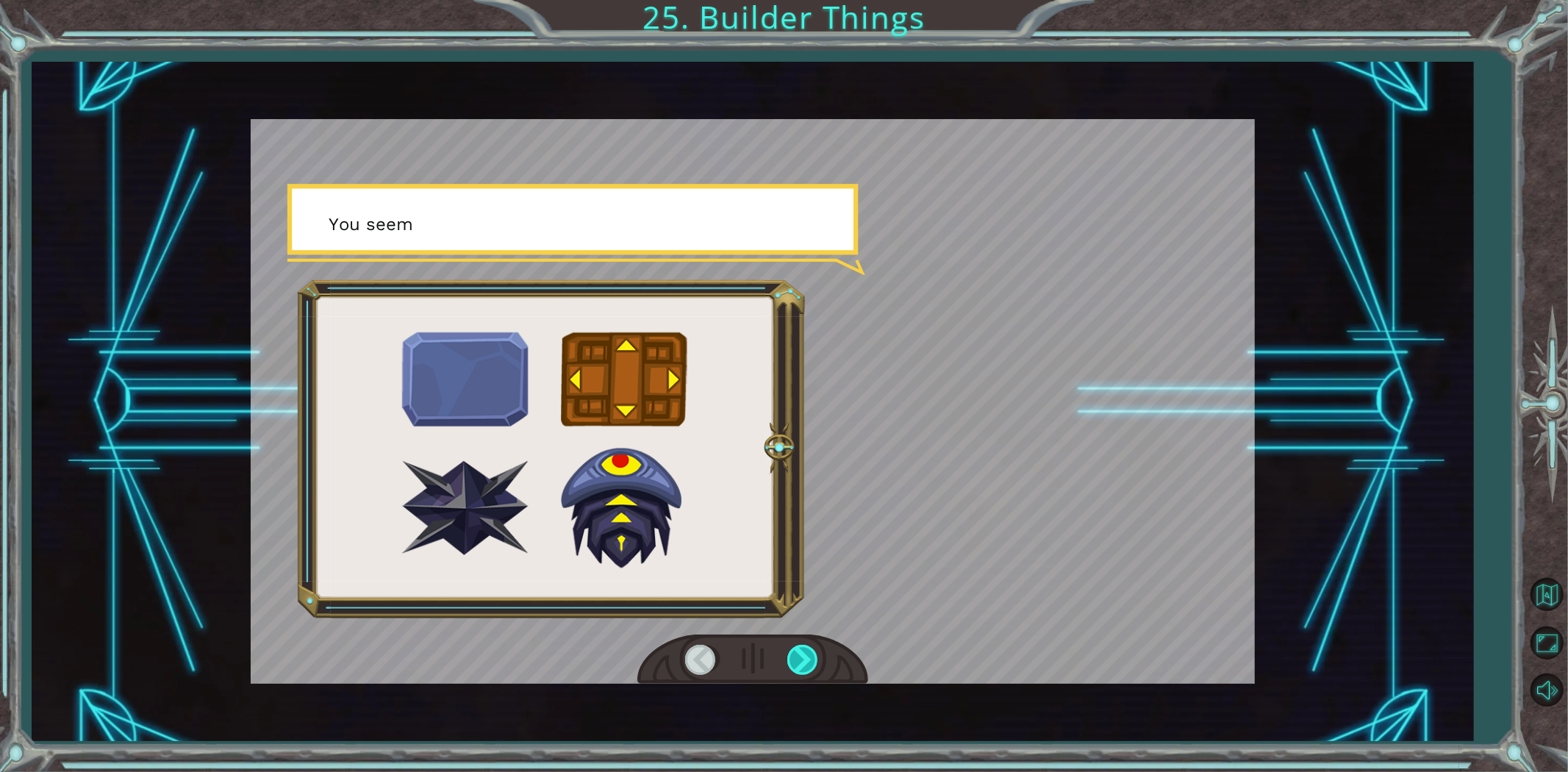
click at [819, 665] on div at bounding box center [804, 660] width 33 height 30
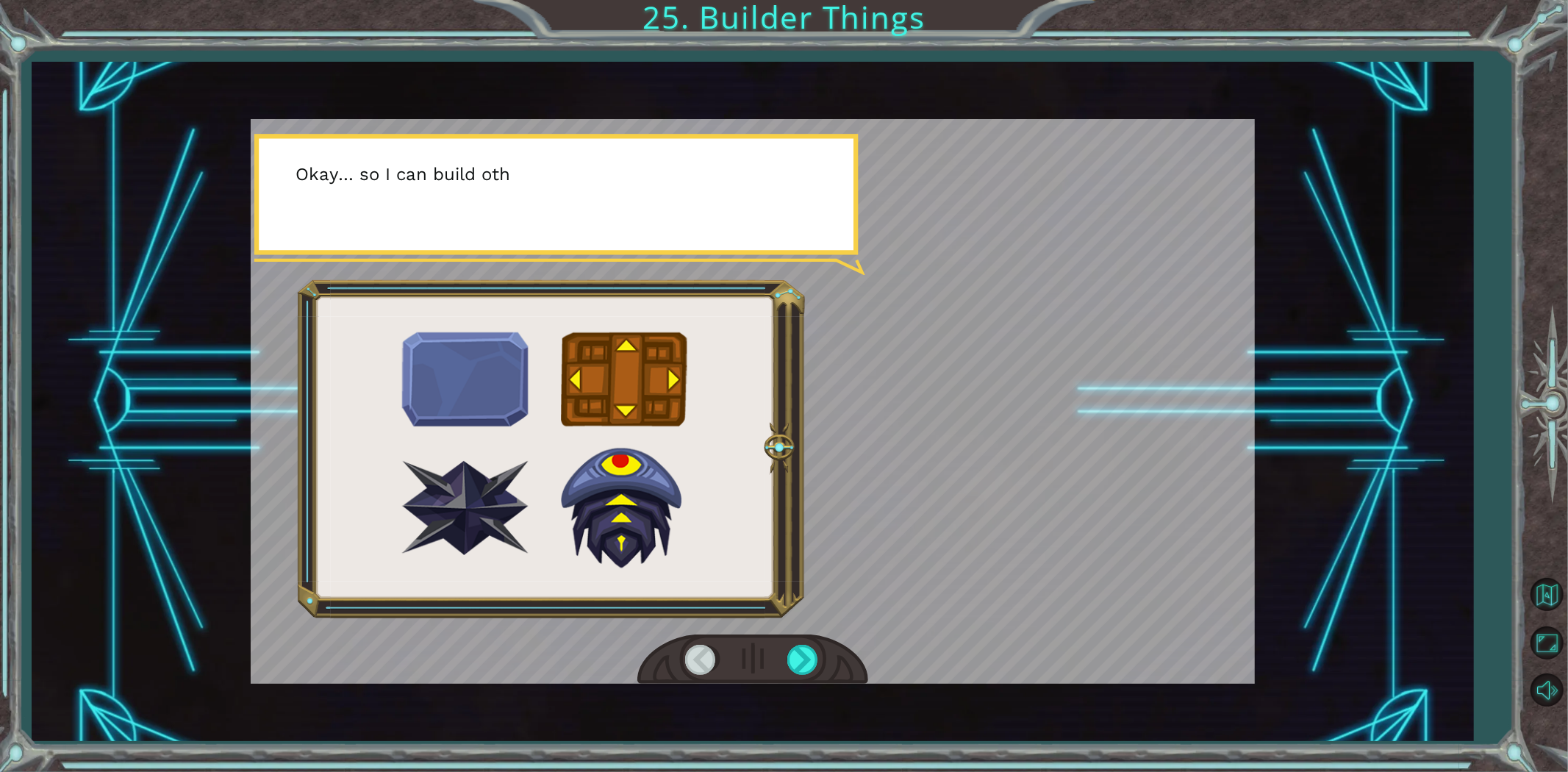
click at [821, 663] on div at bounding box center [753, 660] width 231 height 51
click at [821, 672] on div at bounding box center [753, 660] width 231 height 51
click at [811, 659] on div at bounding box center [804, 660] width 33 height 30
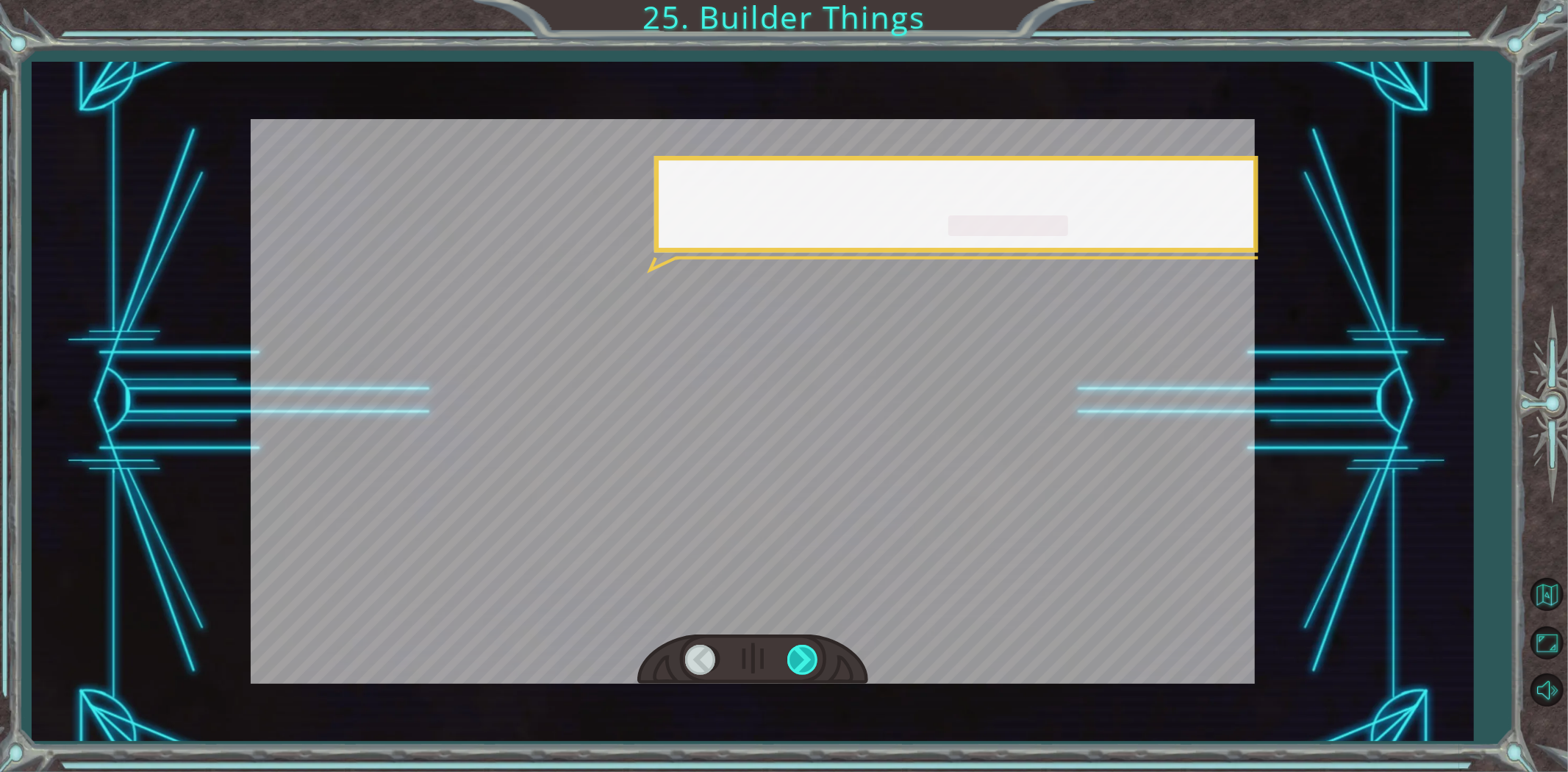
click at [811, 658] on div at bounding box center [804, 660] width 33 height 30
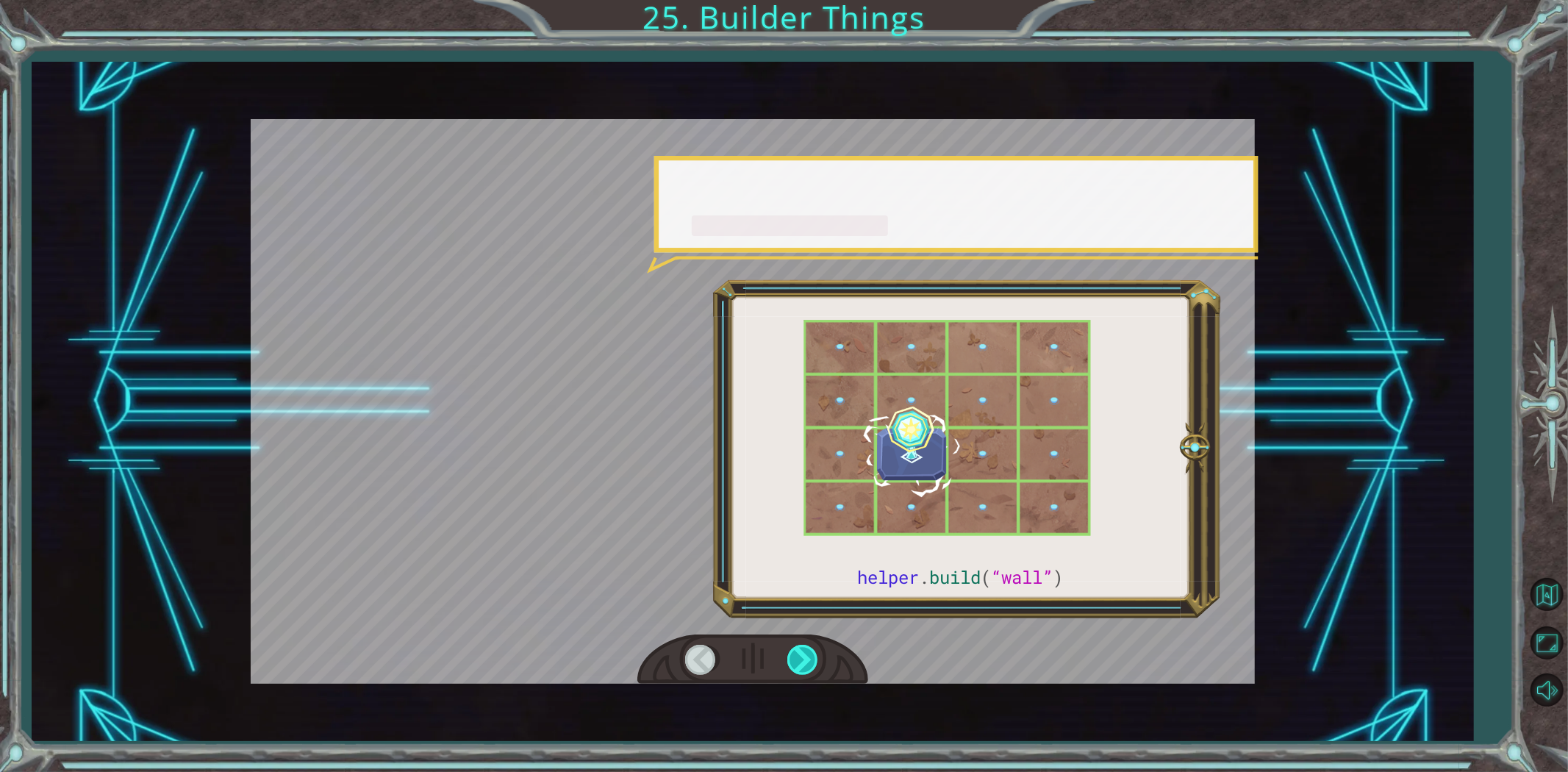
click at [811, 658] on div at bounding box center [804, 660] width 33 height 30
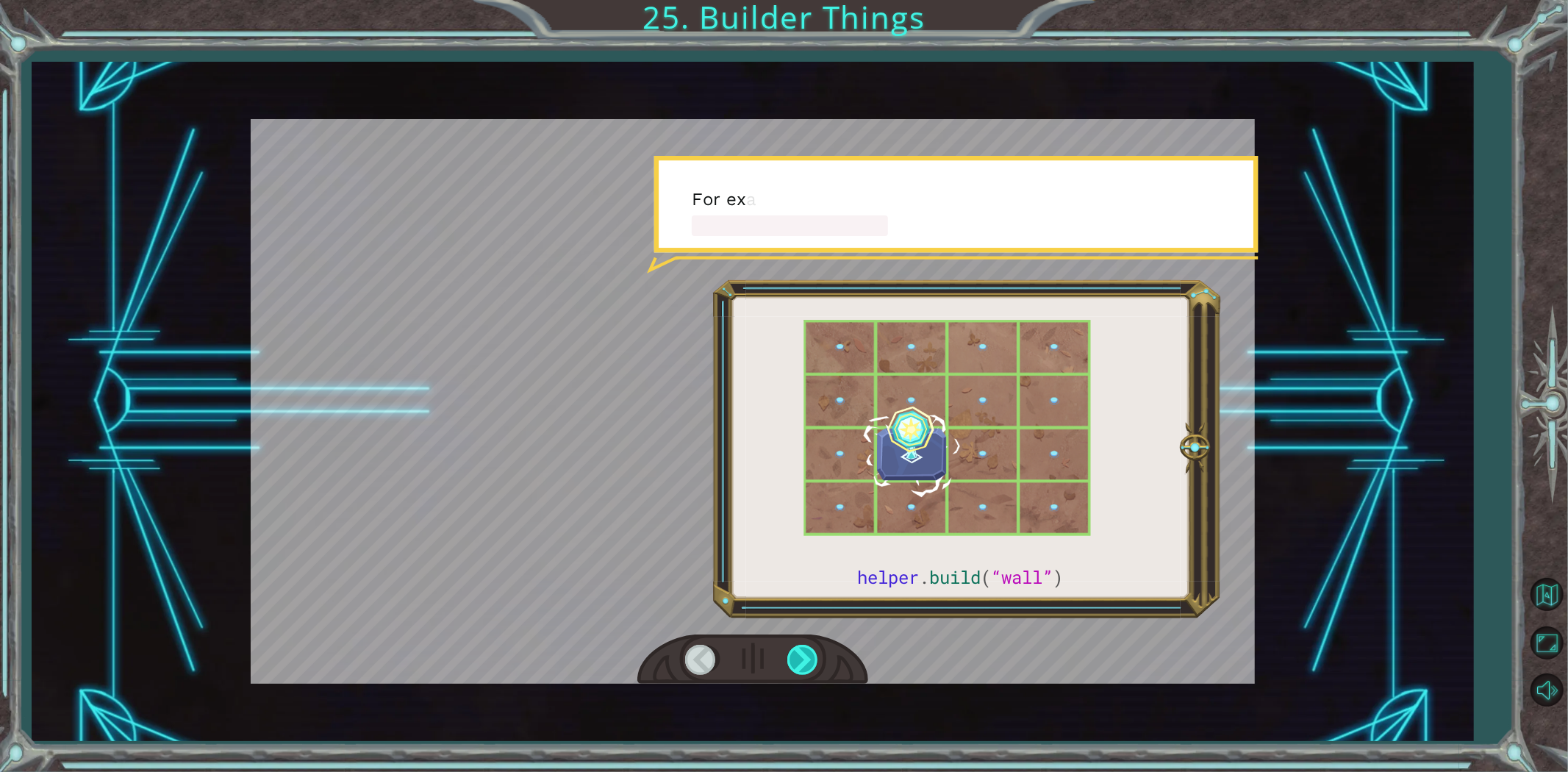
click at [811, 658] on div at bounding box center [804, 660] width 33 height 30
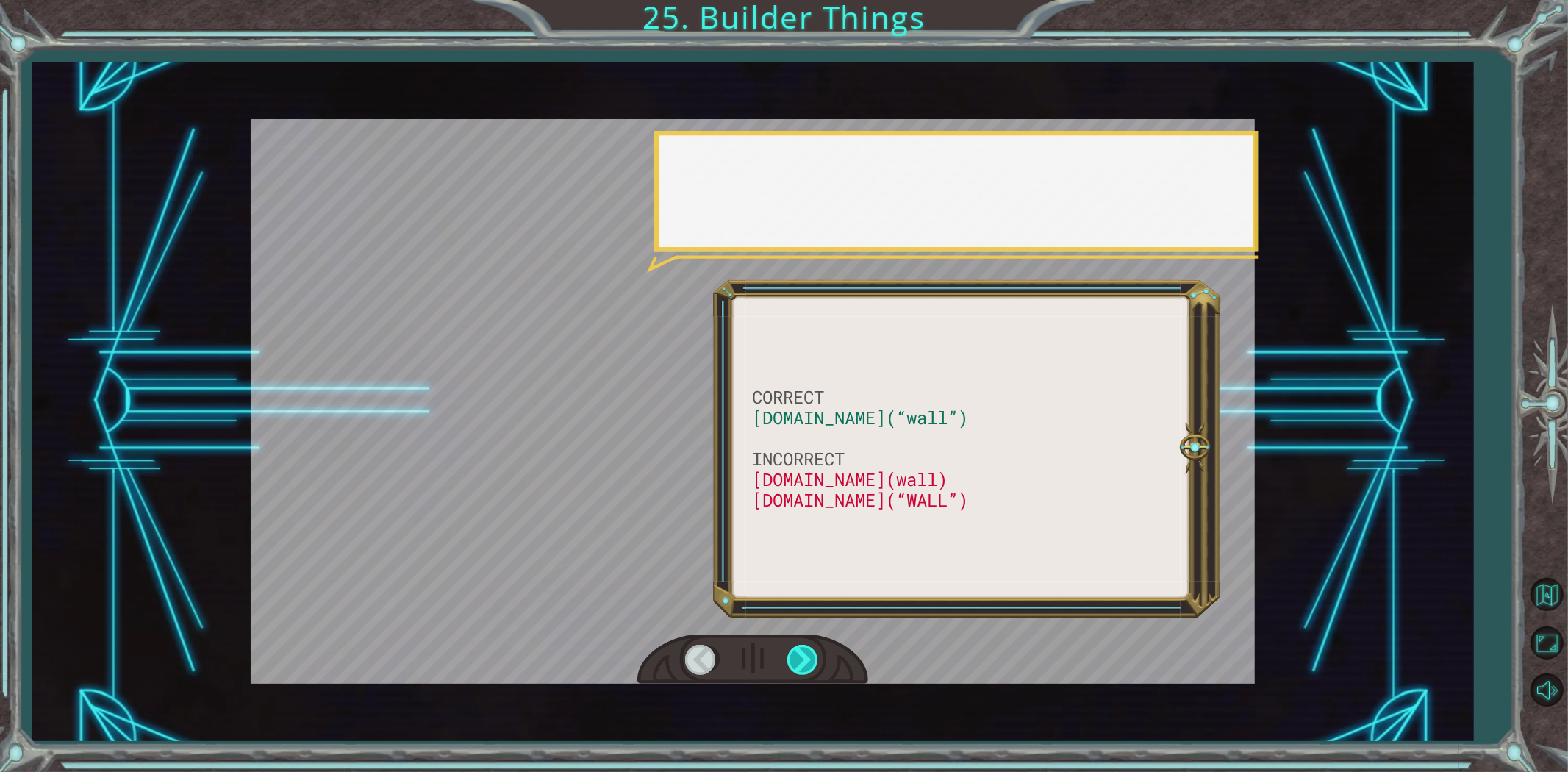
click at [811, 658] on div at bounding box center [804, 660] width 33 height 30
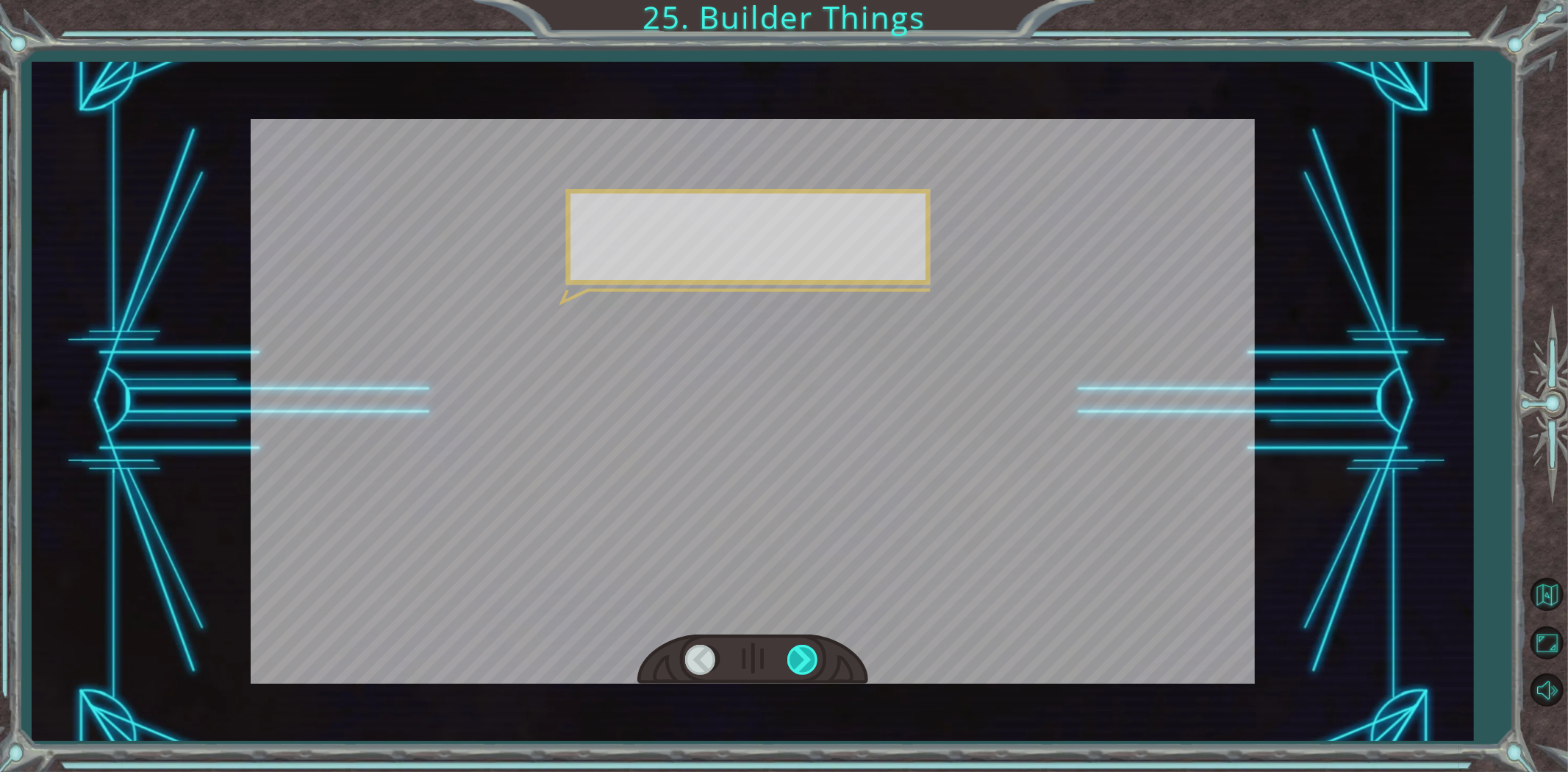
click at [811, 658] on div at bounding box center [804, 660] width 33 height 30
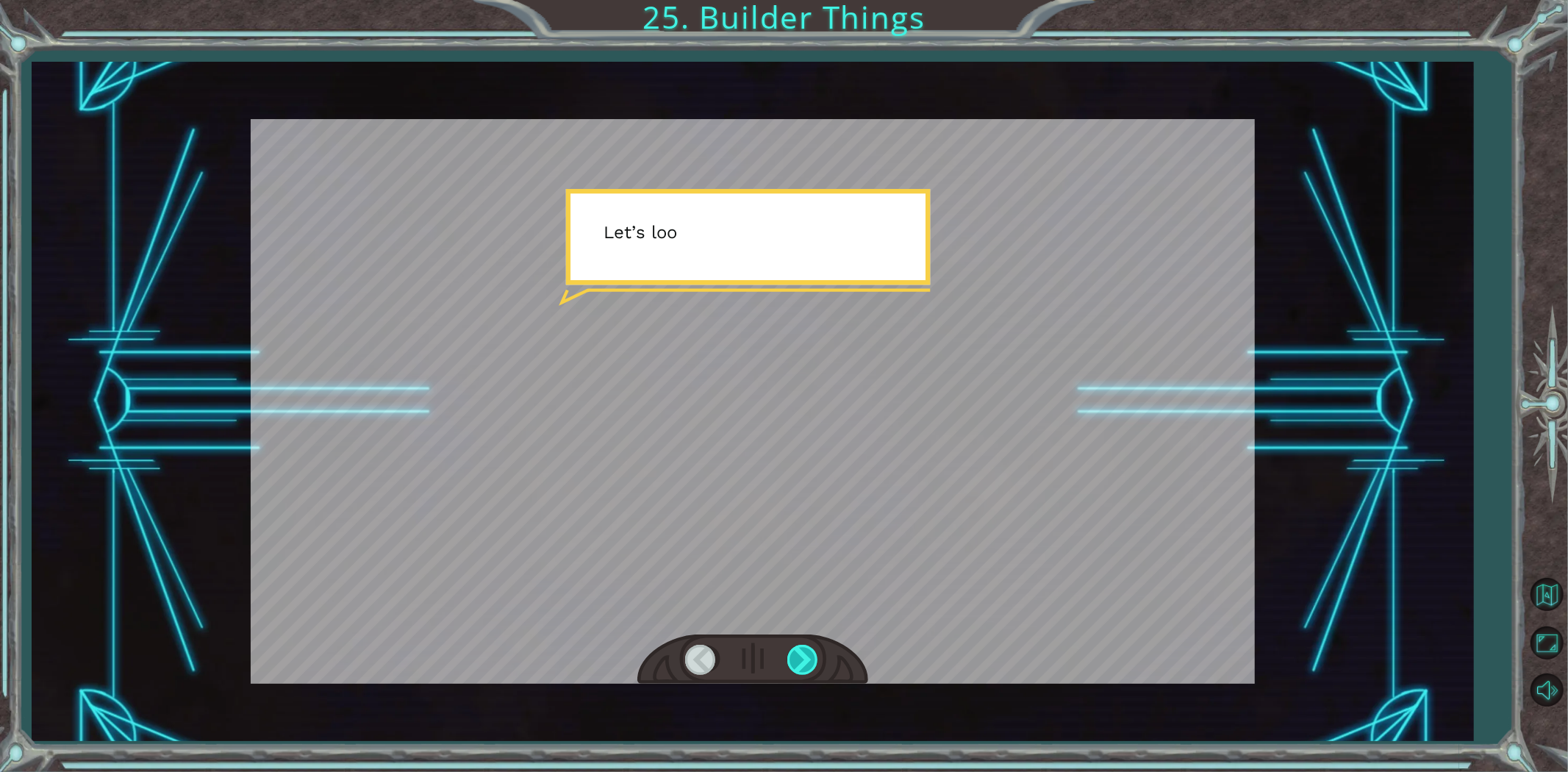
click at [811, 658] on div at bounding box center [804, 660] width 33 height 30
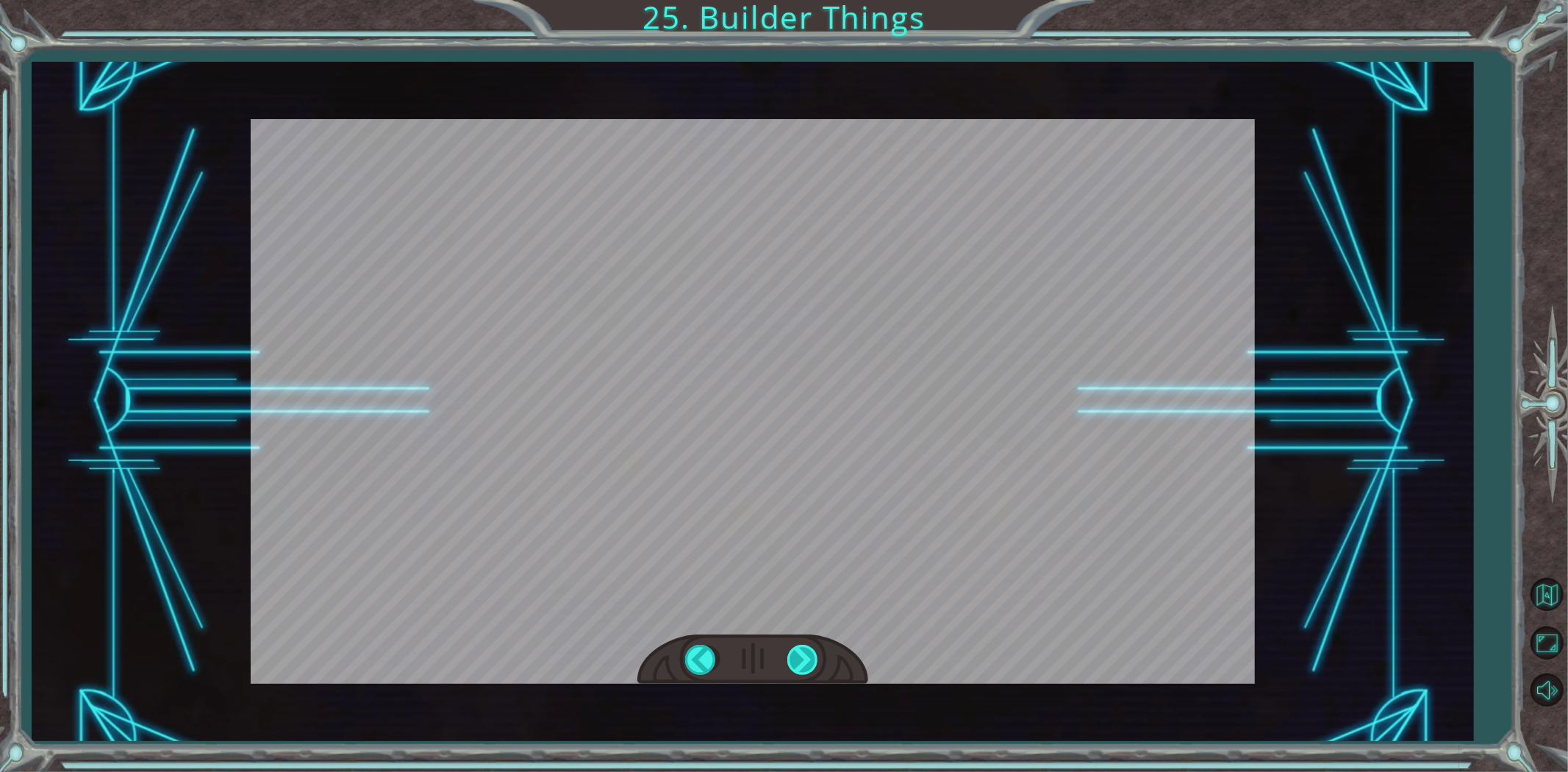
click at [811, 0] on div "CORRECT [DOMAIN_NAME](“wall”) INCORRECT [DOMAIN_NAME](wall) [DOMAIN_NAME](“WALL…" at bounding box center [784, 0] width 1568 height 0
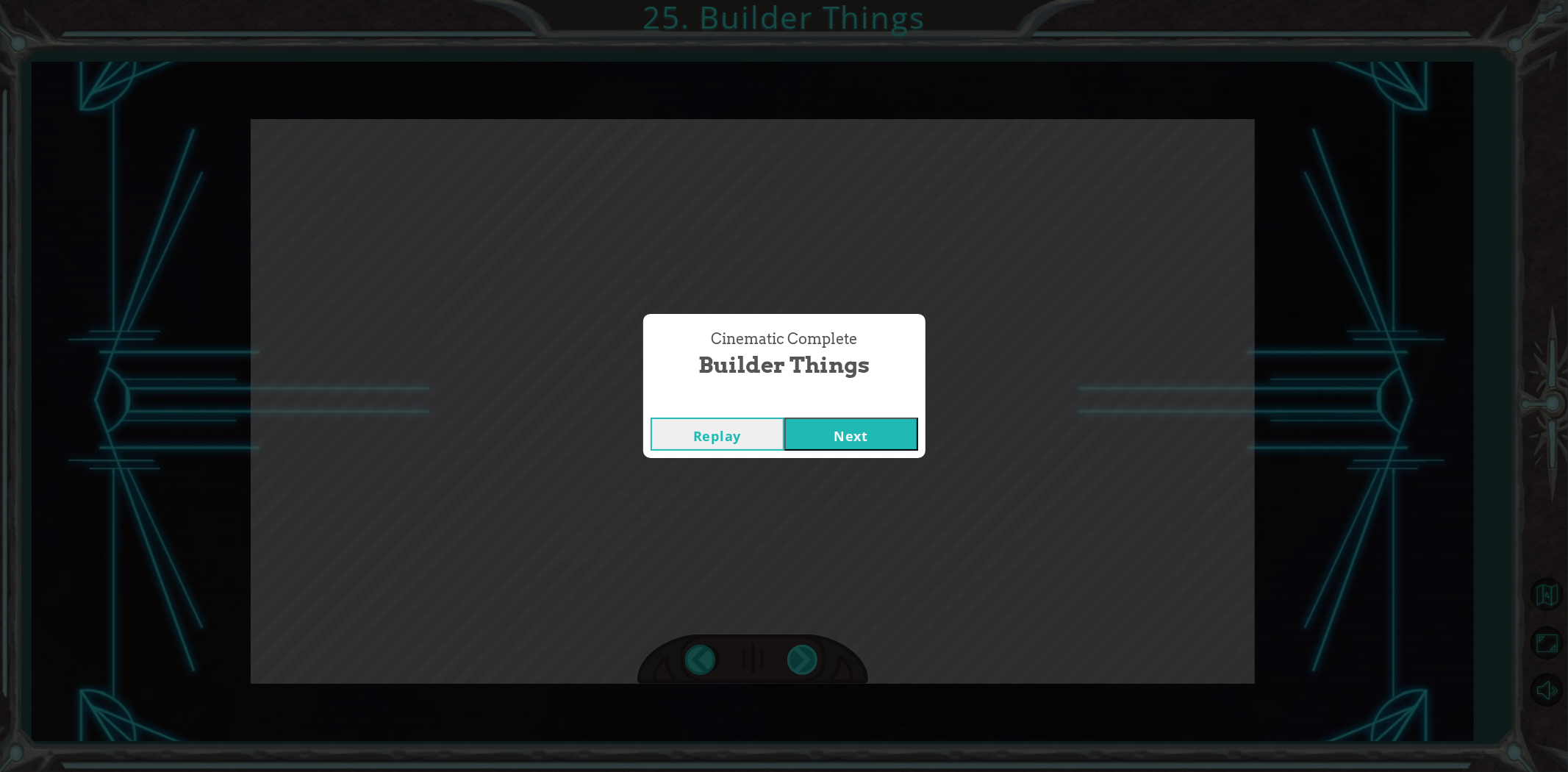
click at [811, 658] on div "Cinematic Complete Builder Things Replay Next" at bounding box center [784, 386] width 1568 height 772
click at [811, 657] on div "Cinematic Complete Builder Things Replay Next" at bounding box center [784, 386] width 1568 height 772
click at [828, 435] on button "Next" at bounding box center [851, 434] width 134 height 33
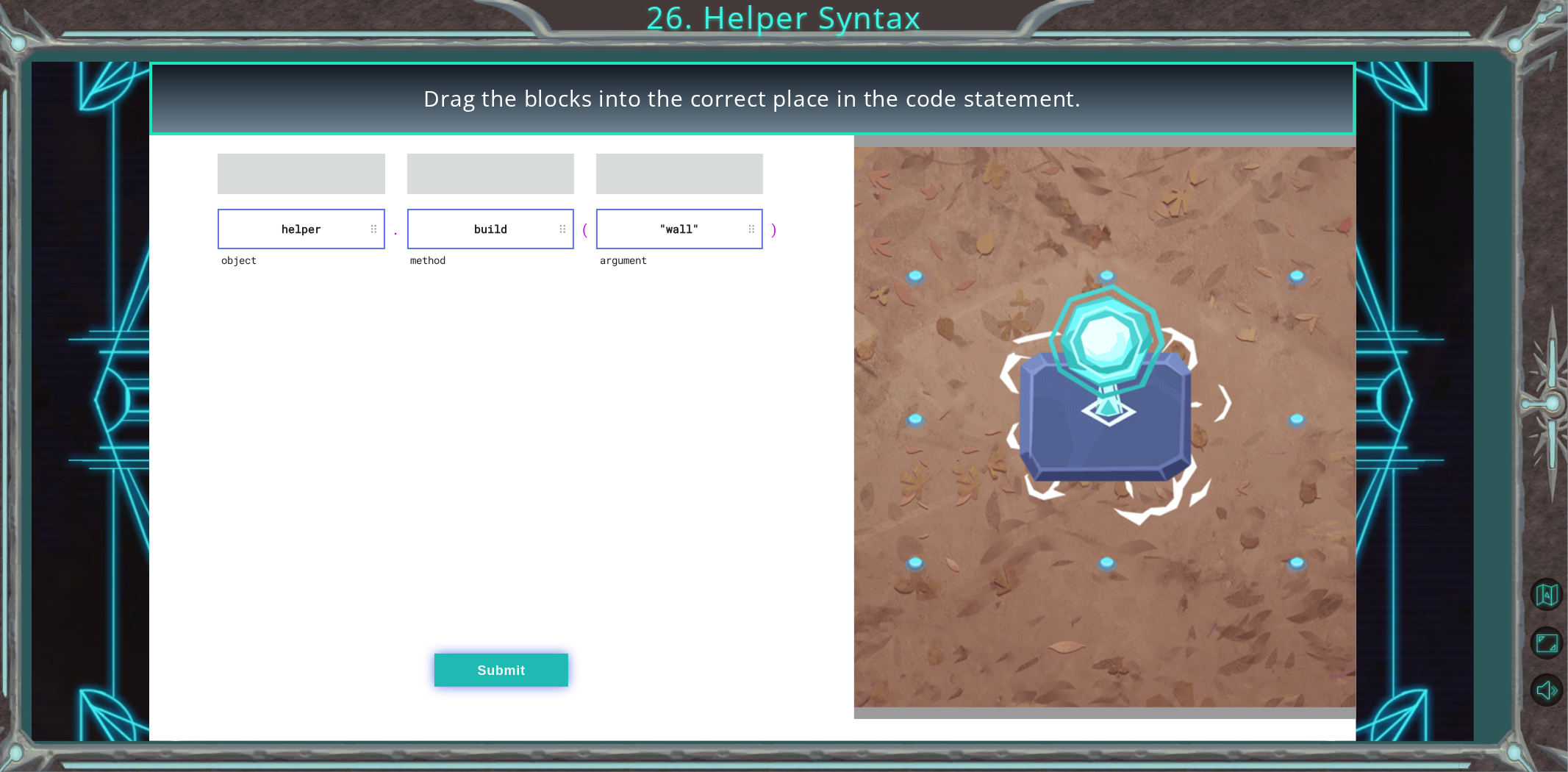
drag, startPoint x: 539, startPoint y: 648, endPoint x: 539, endPoint y: 658, distance: 10.0
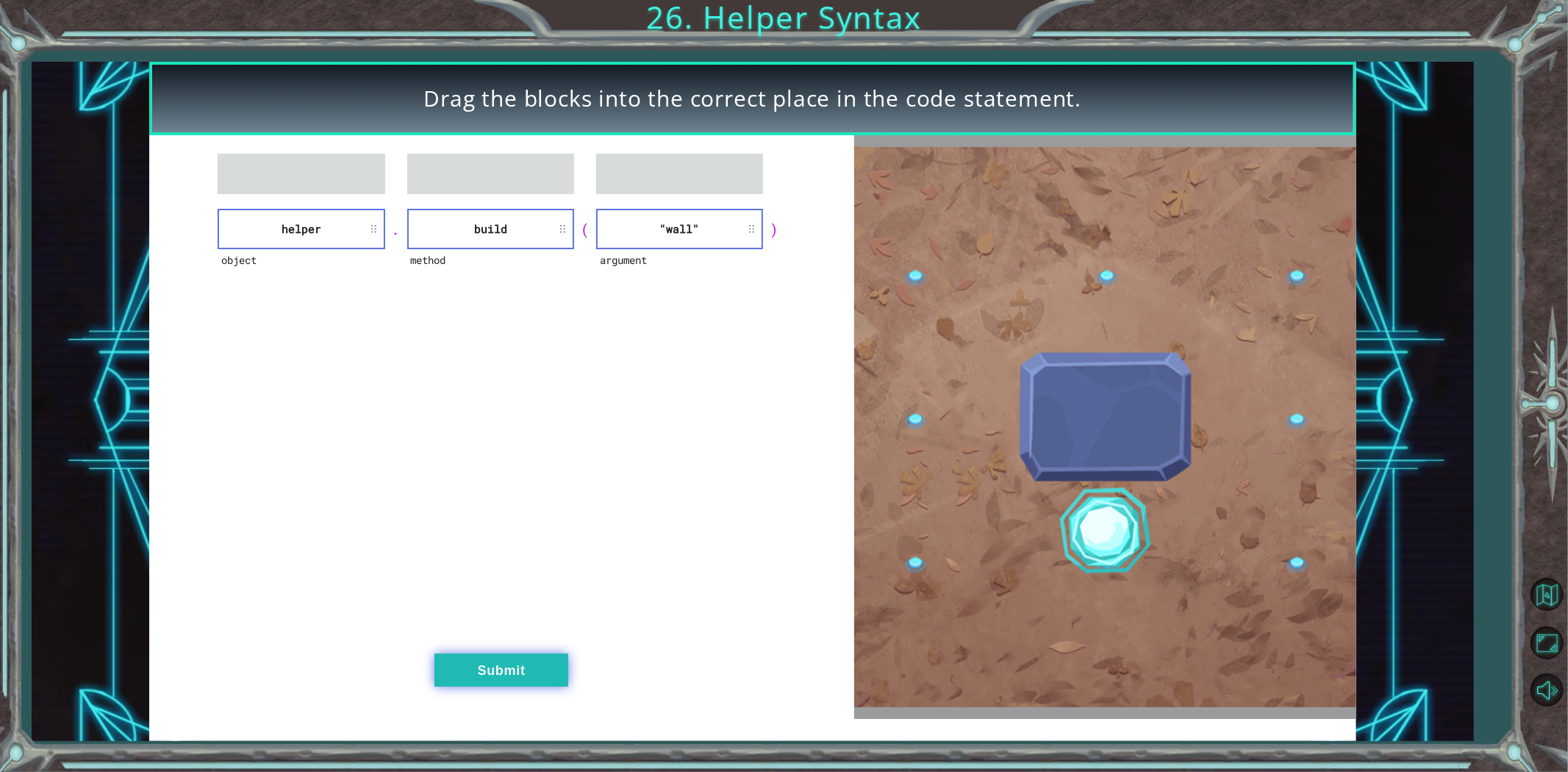
click at [539, 652] on div "object helper . method build ( argument "wall" ) Submit" at bounding box center [502, 428] width 705 height 584
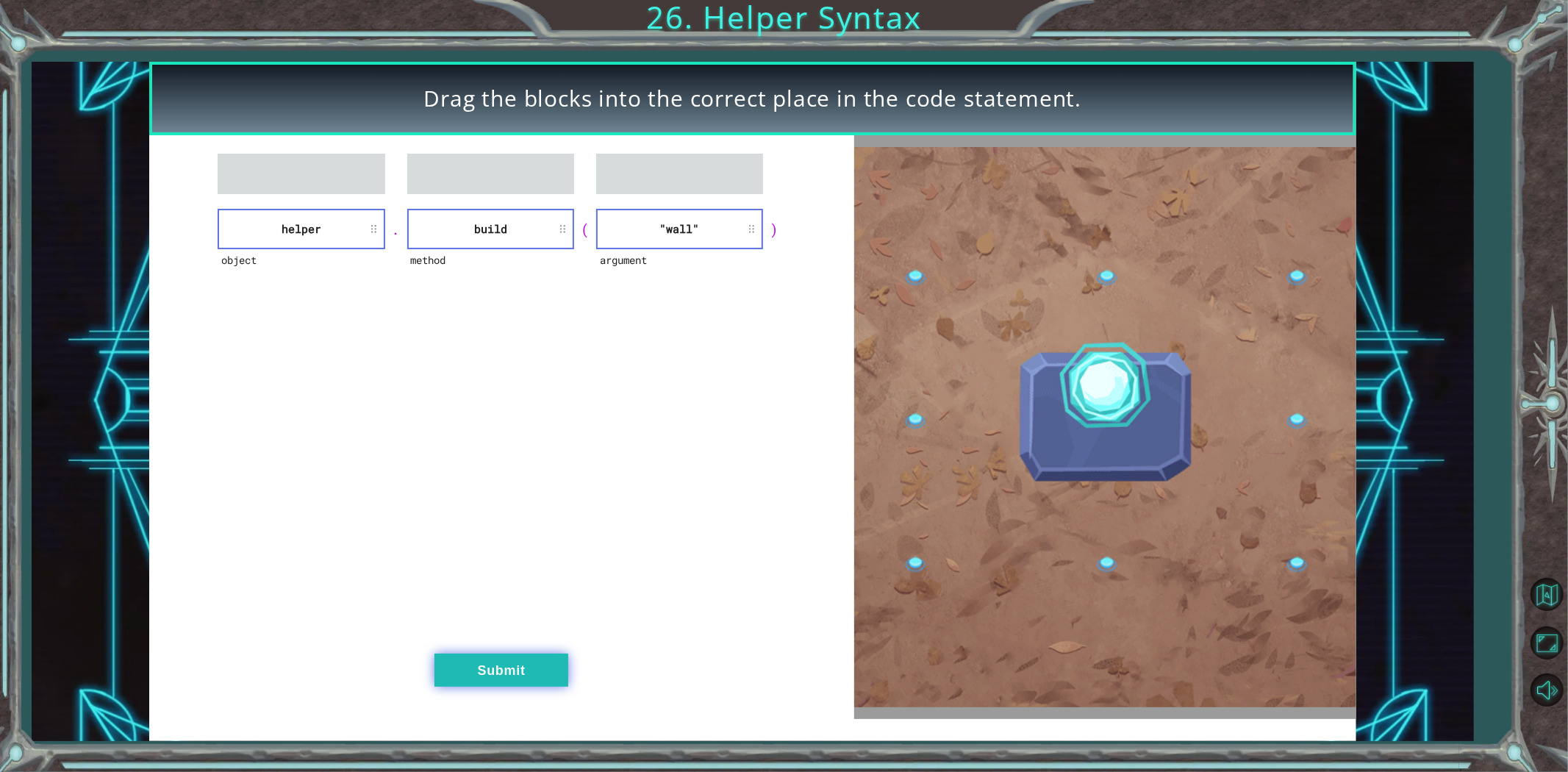
click at [539, 658] on button "Submit" at bounding box center [501, 670] width 134 height 33
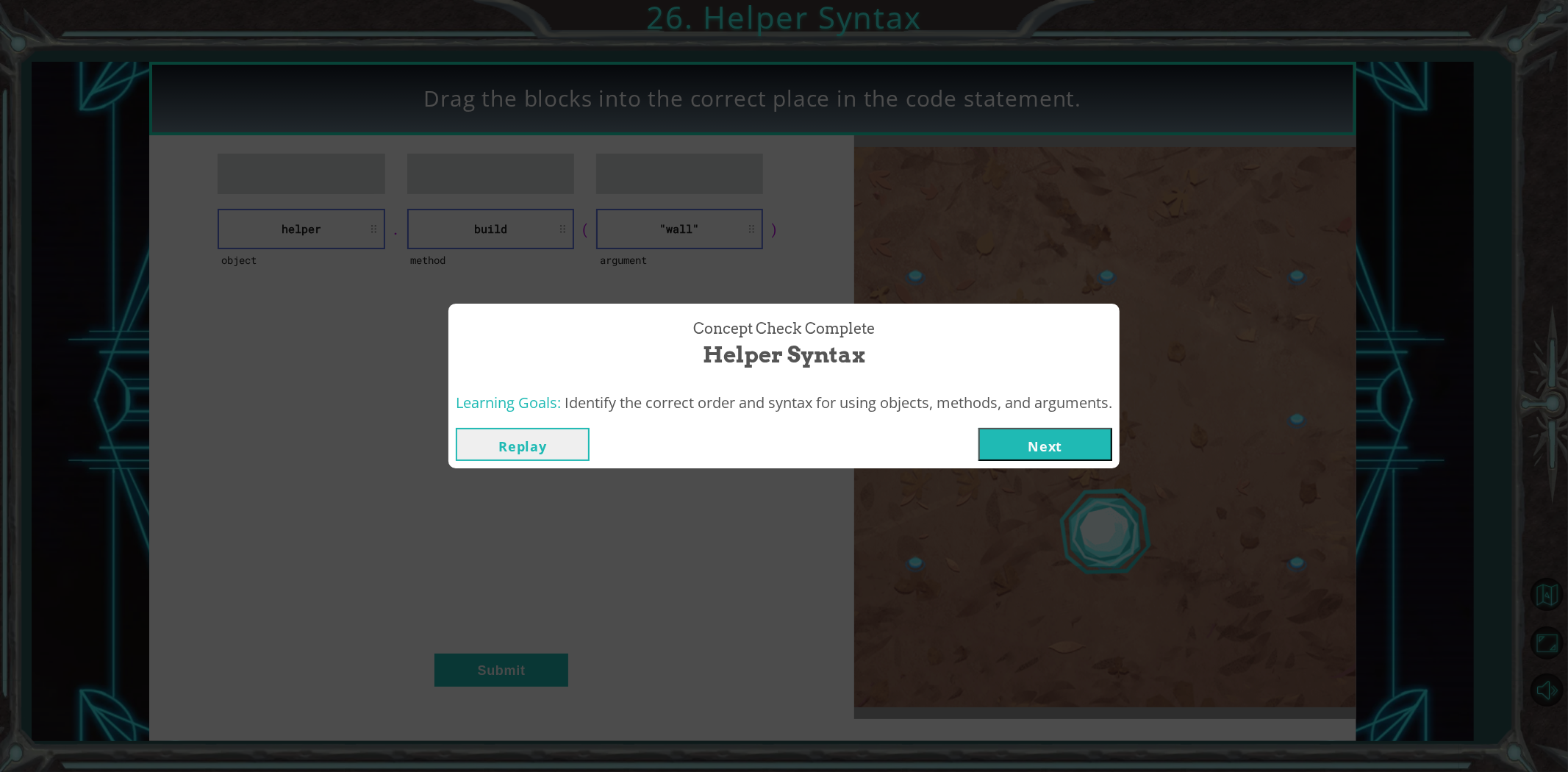
click at [1049, 430] on button "Next" at bounding box center [1045, 445] width 134 height 33
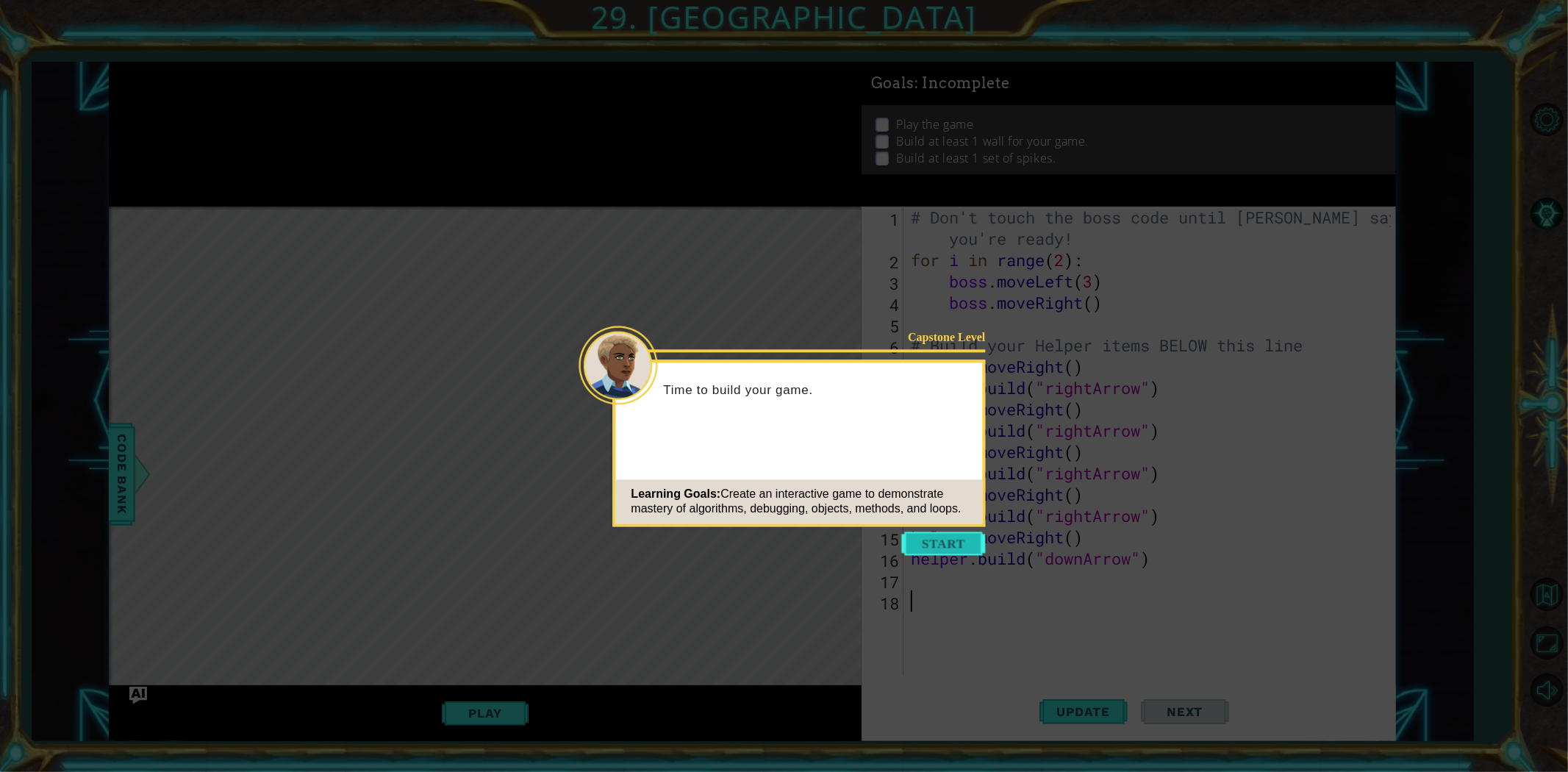
click at [958, 549] on button "Start" at bounding box center [944, 543] width 84 height 24
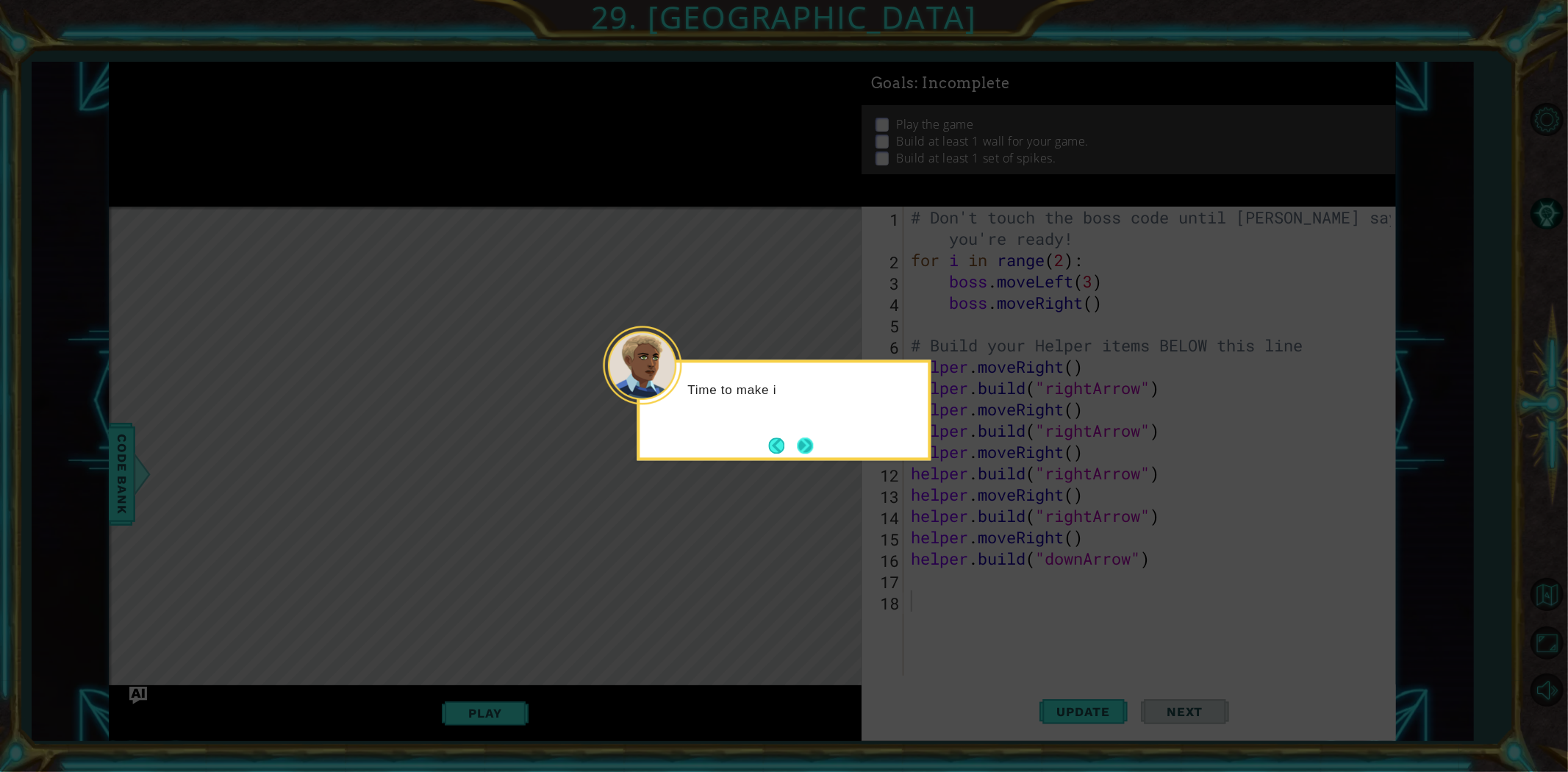
click at [814, 442] on button "Next" at bounding box center [805, 446] width 16 height 16
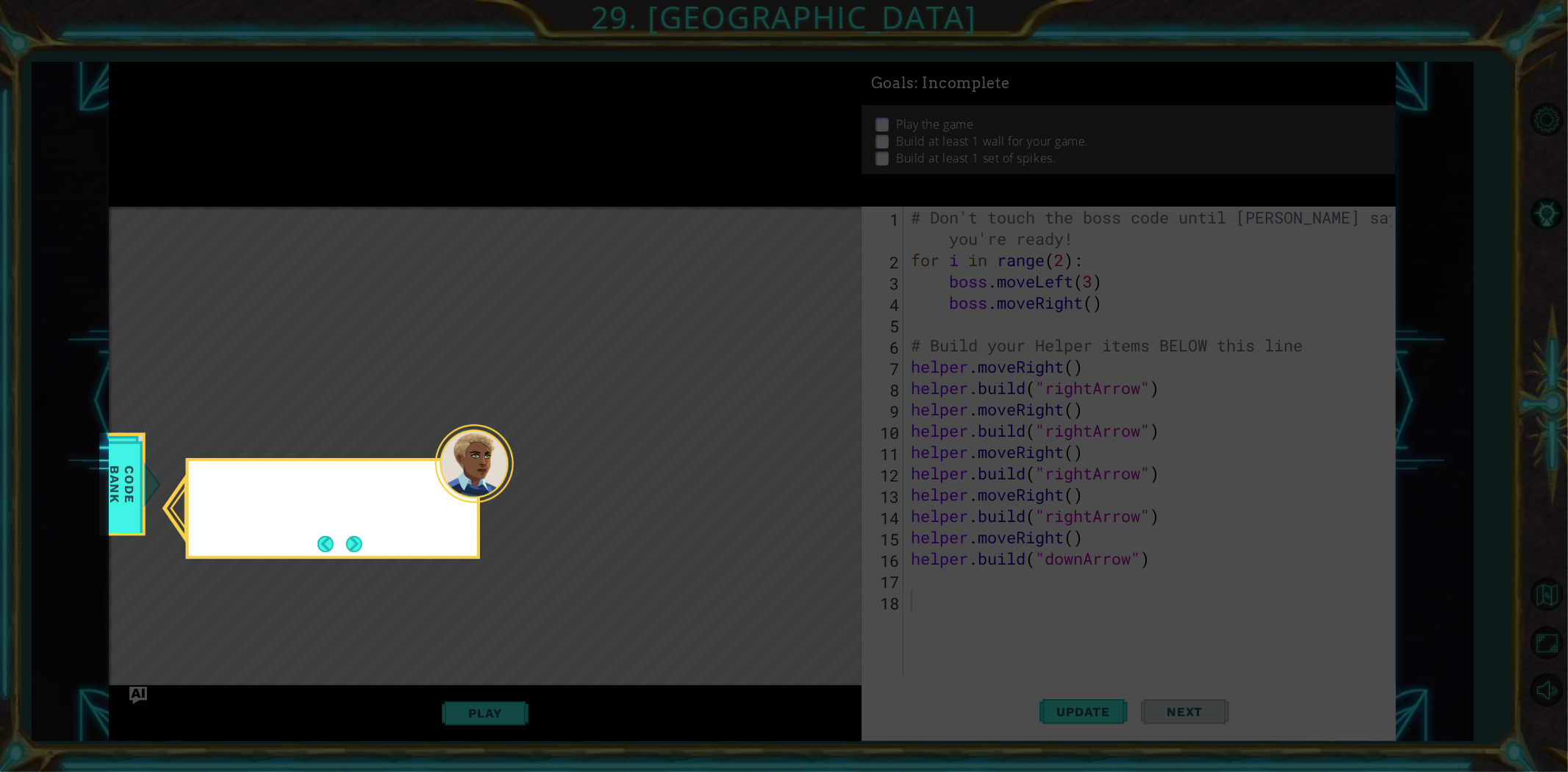
click at [814, 444] on icon at bounding box center [784, 386] width 1568 height 772
click at [380, 552] on div "In the CODE BANK , go to Items and then" at bounding box center [333, 508] width 294 height 101
click at [362, 541] on button "Next" at bounding box center [354, 544] width 16 height 16
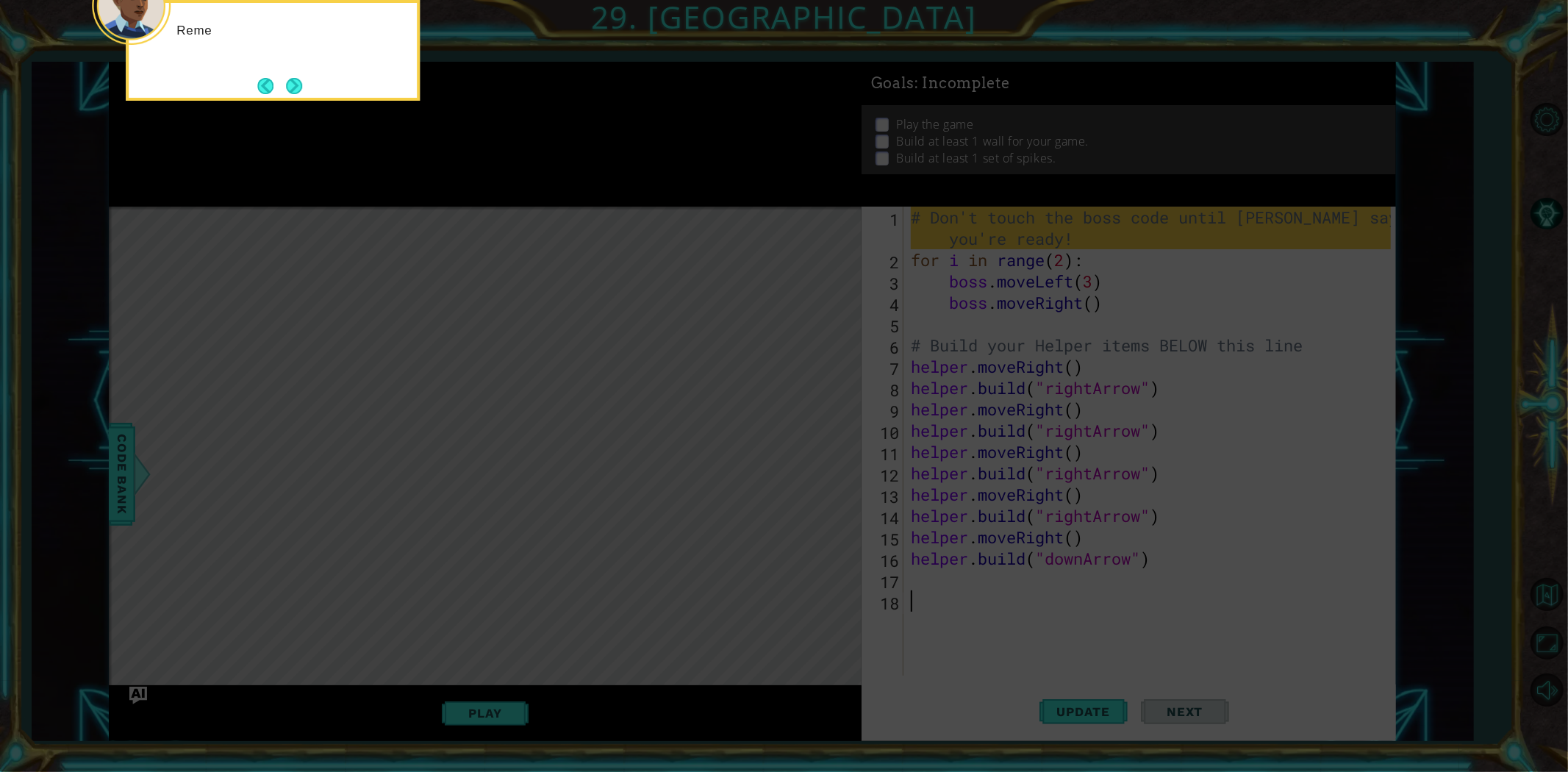
click at [365, 541] on icon at bounding box center [784, 115] width 1568 height 1314
click at [297, 81] on button "Next" at bounding box center [294, 86] width 16 height 16
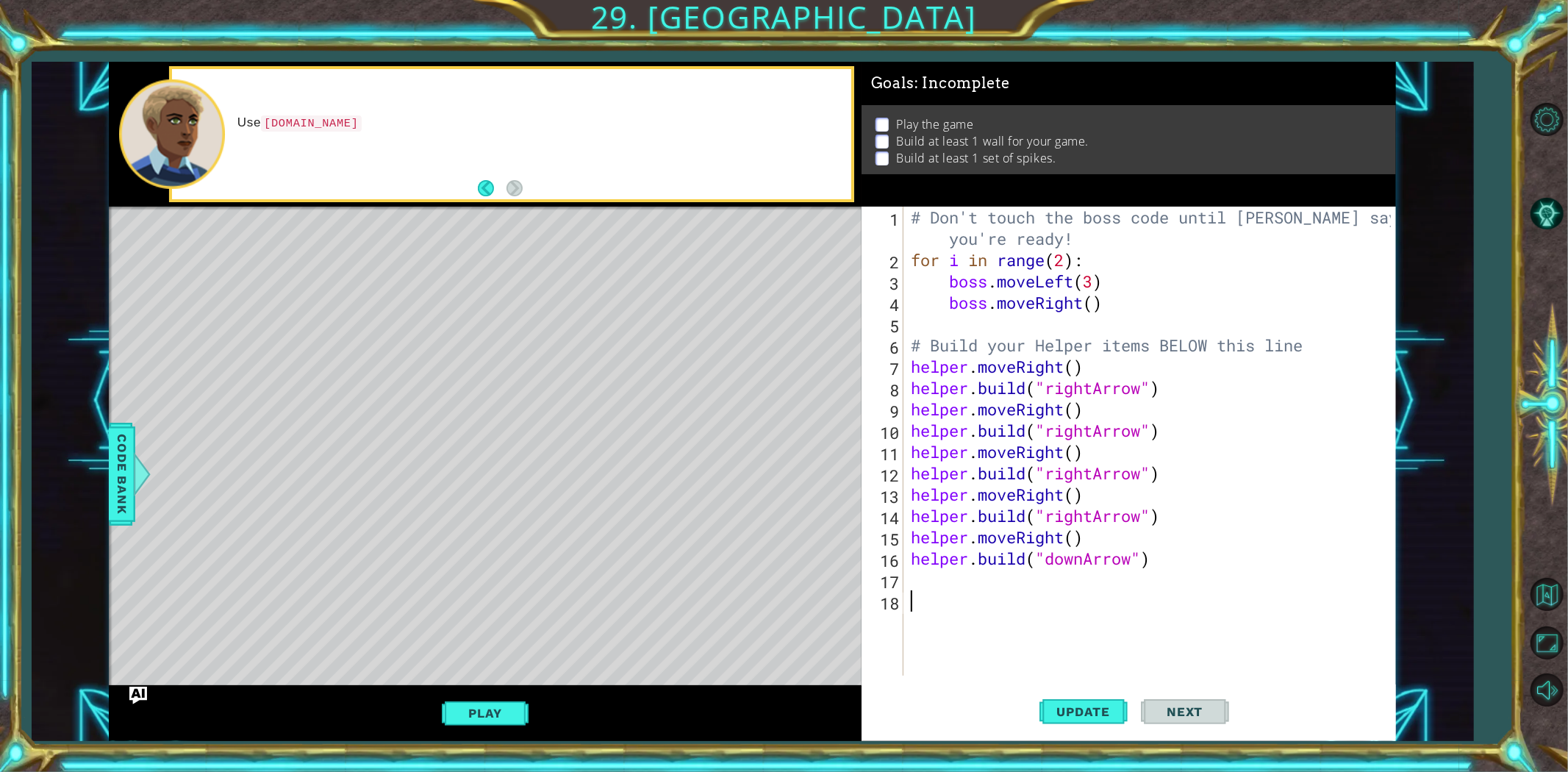
click at [555, 164] on div "Use [DOMAIN_NAME]" at bounding box center [511, 134] width 679 height 130
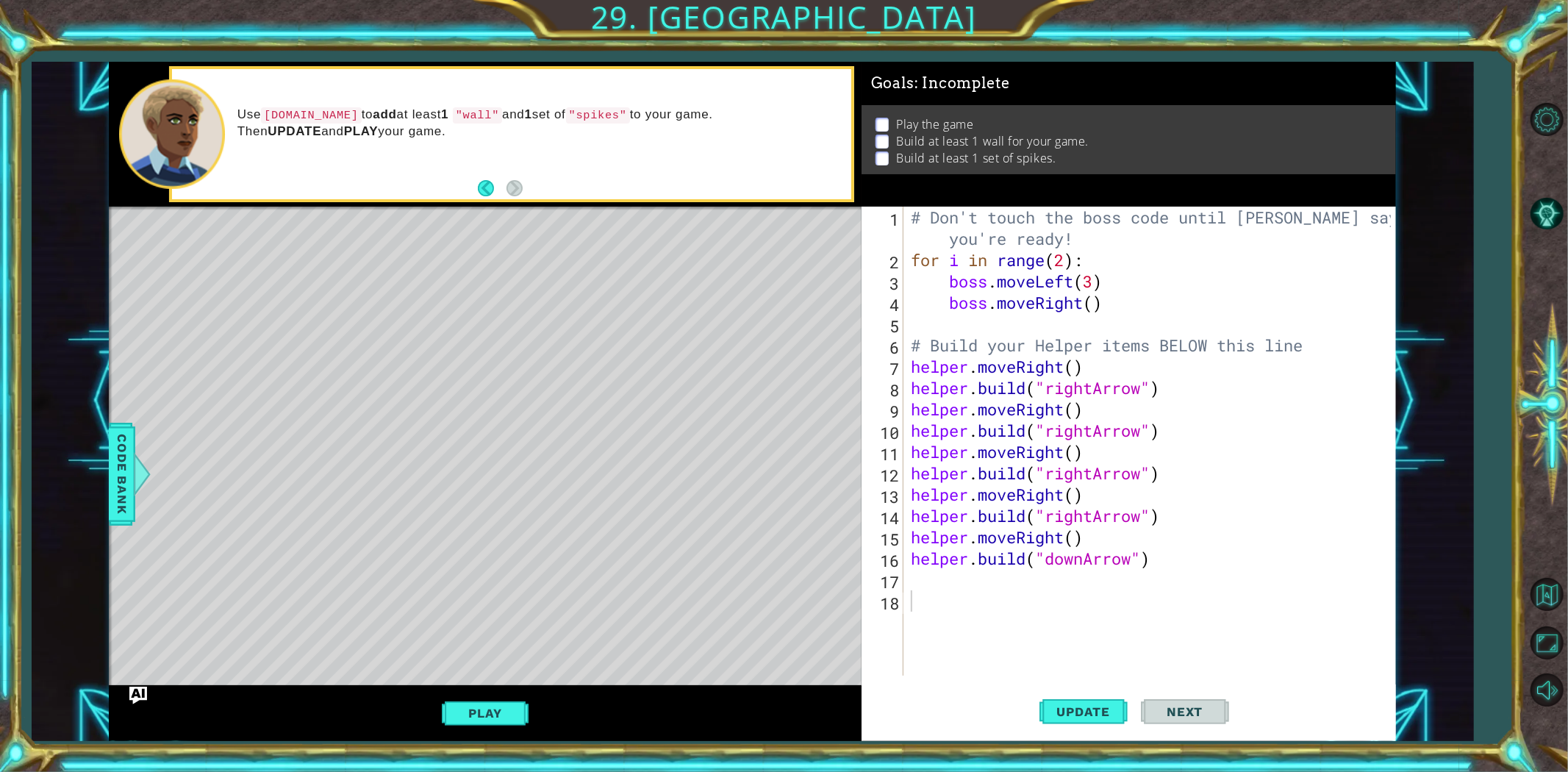
click at [537, 159] on div "Use [DOMAIN_NAME] to add at least 1 "wall" and 1 set of "spikes" to your game. …" at bounding box center [539, 134] width 625 height 69
click at [270, 114] on code "[DOMAIN_NAME]" at bounding box center [311, 116] width 101 height 16
click at [1027, 584] on div "# Don't touch the boss code until [PERSON_NAME] says you're ready! for i in ran…" at bounding box center [1153, 473] width 491 height 534
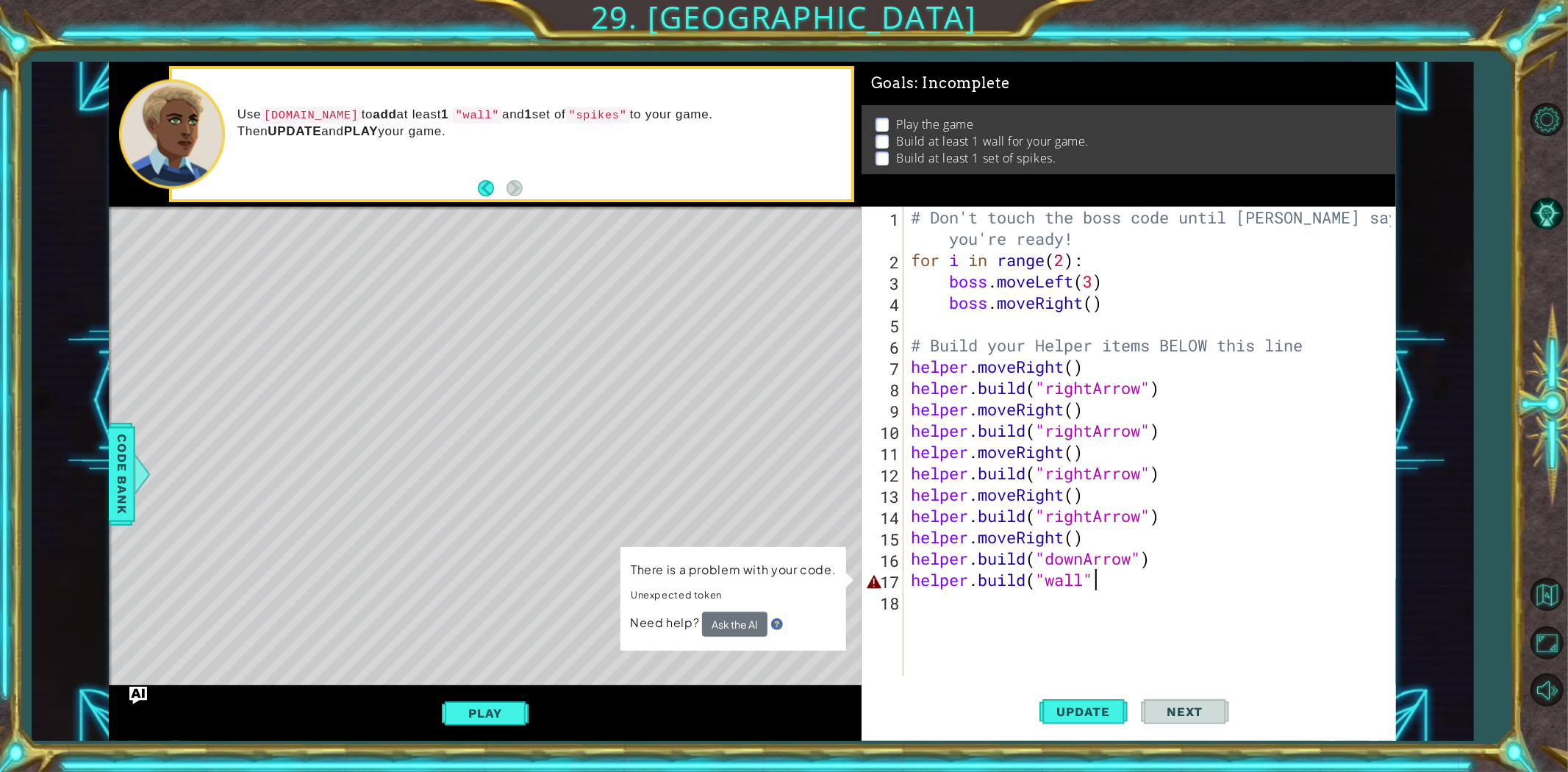
type textarea "[DOMAIN_NAME]("wall")"
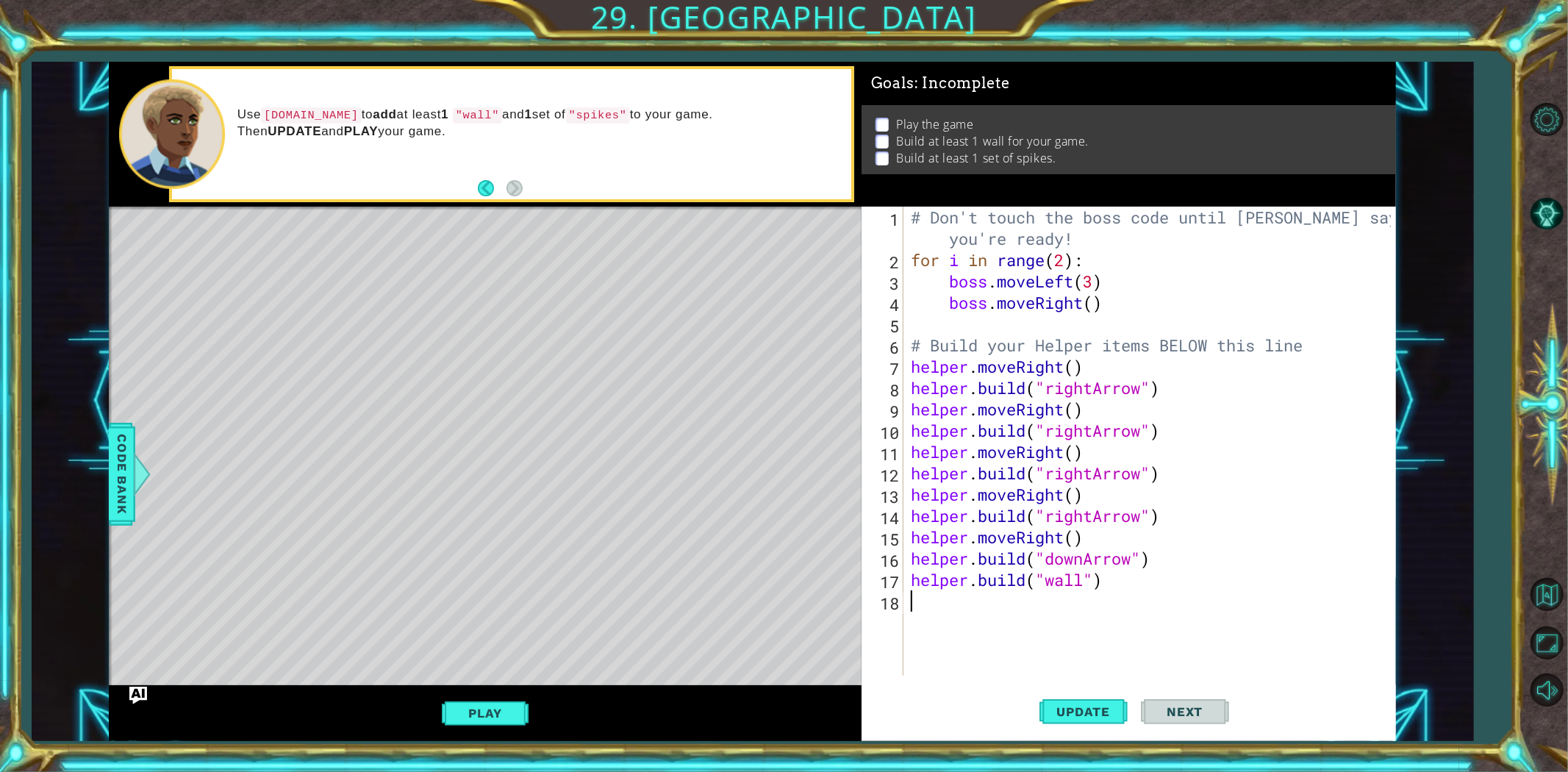
click at [1095, 626] on div "# Don't touch the boss code until [PERSON_NAME] says you're ready! for i in ran…" at bounding box center [1153, 473] width 491 height 534
type textarea "[DOMAIN_NAME]"spikes")"
click at [1081, 715] on span "Update" at bounding box center [1084, 712] width 83 height 15
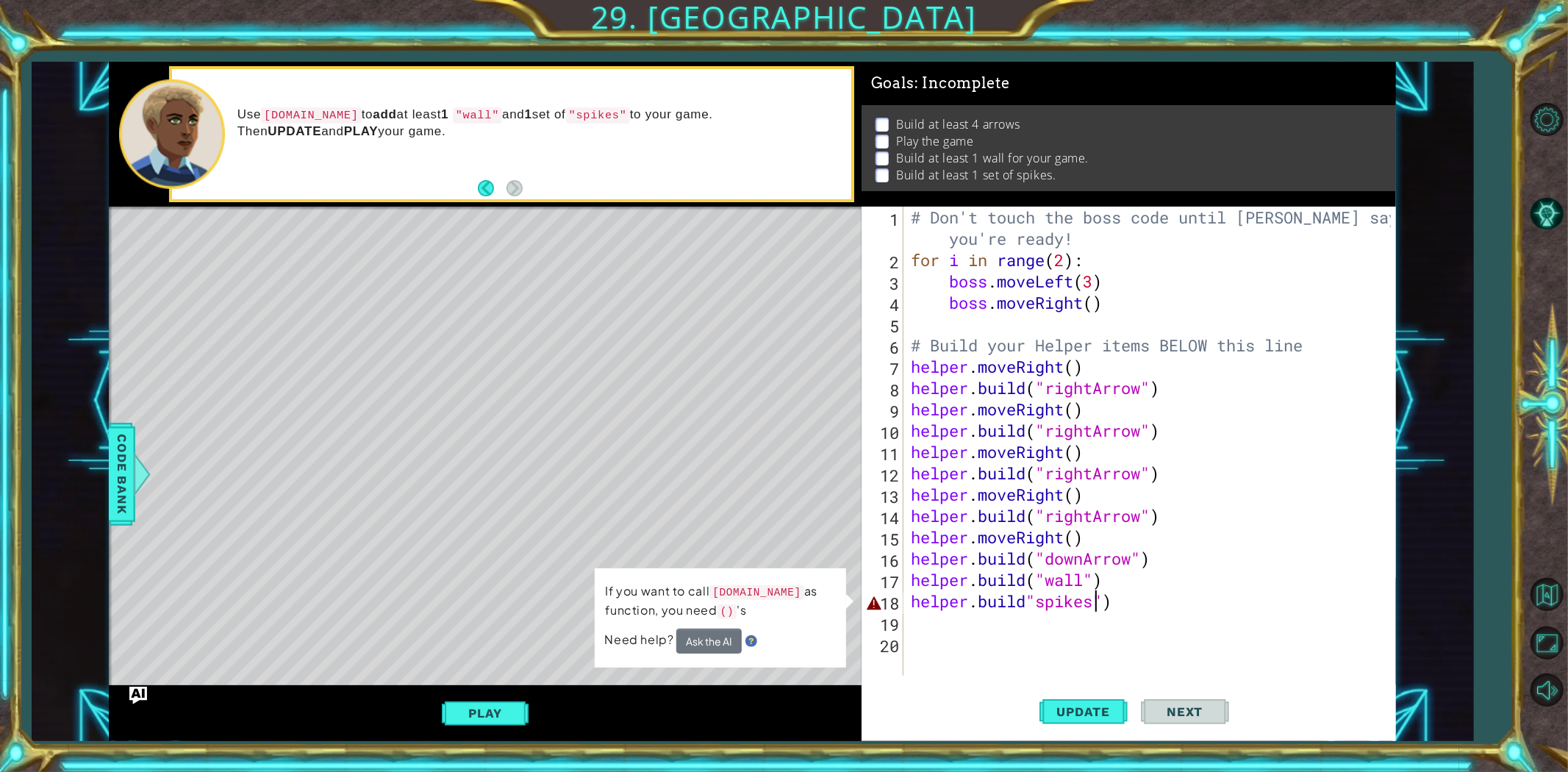
click at [1095, 605] on div "# Don't touch the boss code until [PERSON_NAME] says you're ready! for i in ran…" at bounding box center [1153, 473] width 491 height 534
type textarea "[DOMAIN_NAME]"spike")"
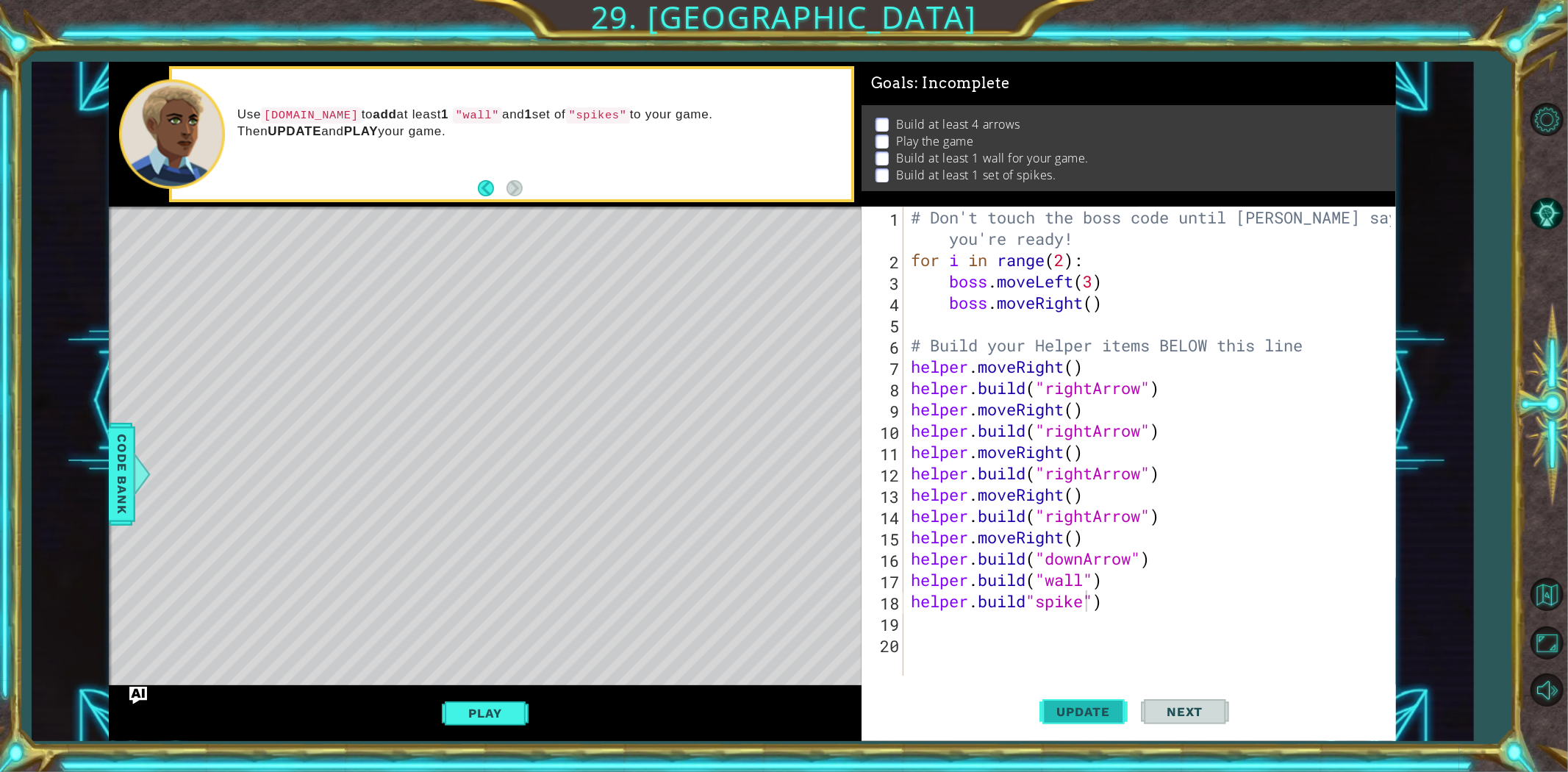
click at [1081, 712] on span "Update" at bounding box center [1084, 712] width 83 height 15
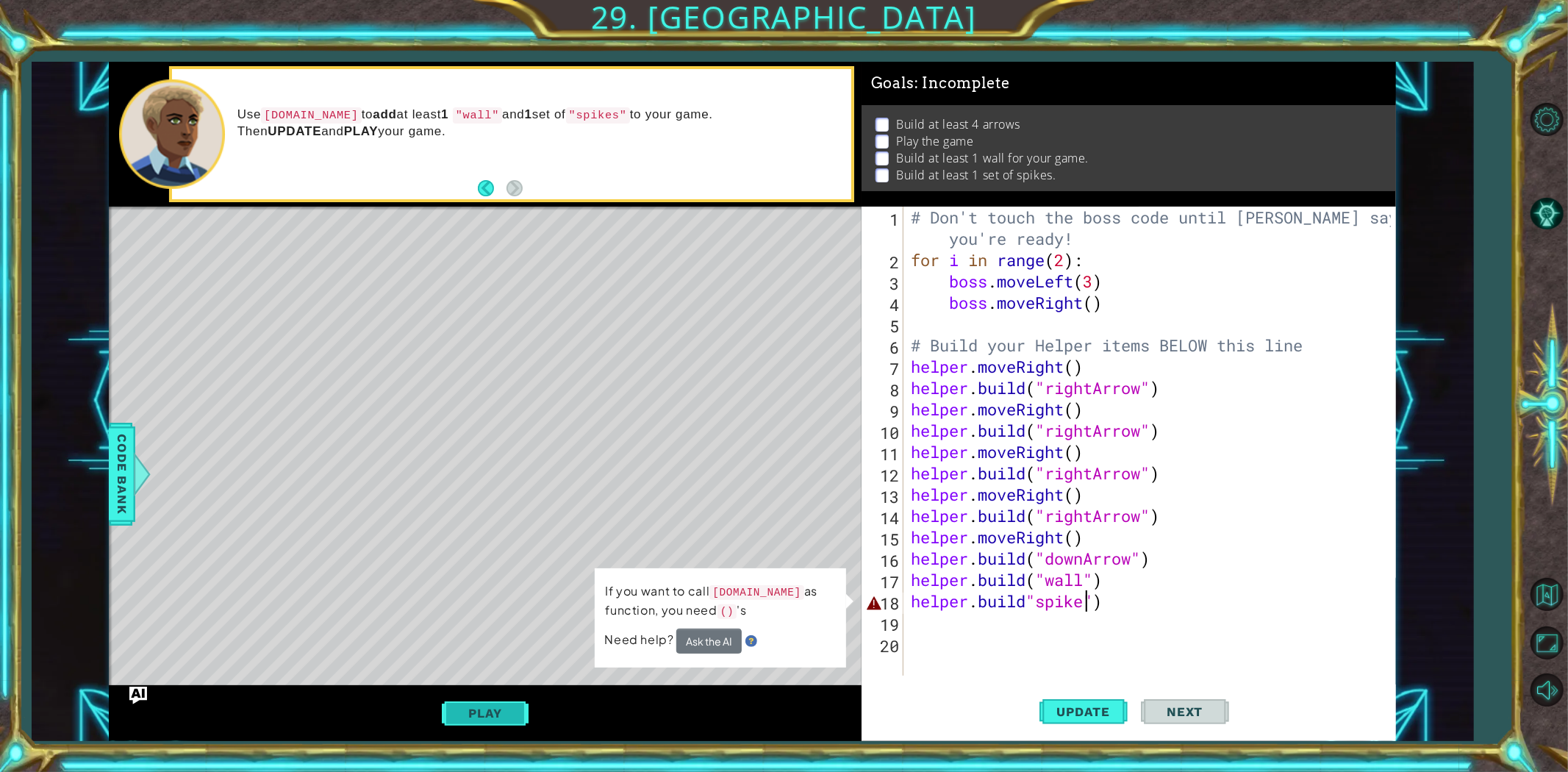
click at [474, 707] on button "Play" at bounding box center [485, 714] width 86 height 28
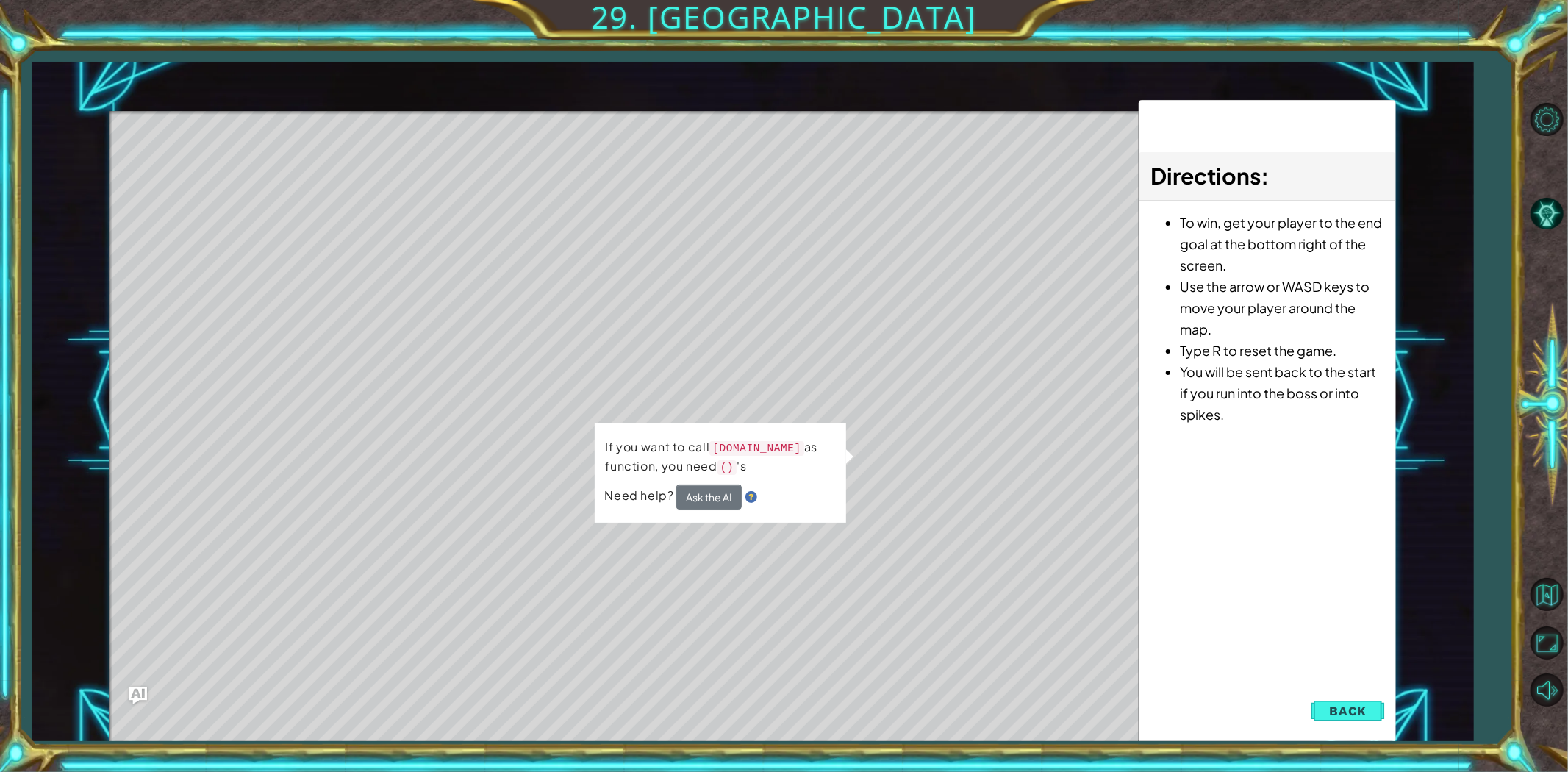
click at [783, 451] on code "[DOMAIN_NAME]" at bounding box center [756, 449] width 95 height 15
click at [1370, 703] on button "Back" at bounding box center [1348, 711] width 74 height 30
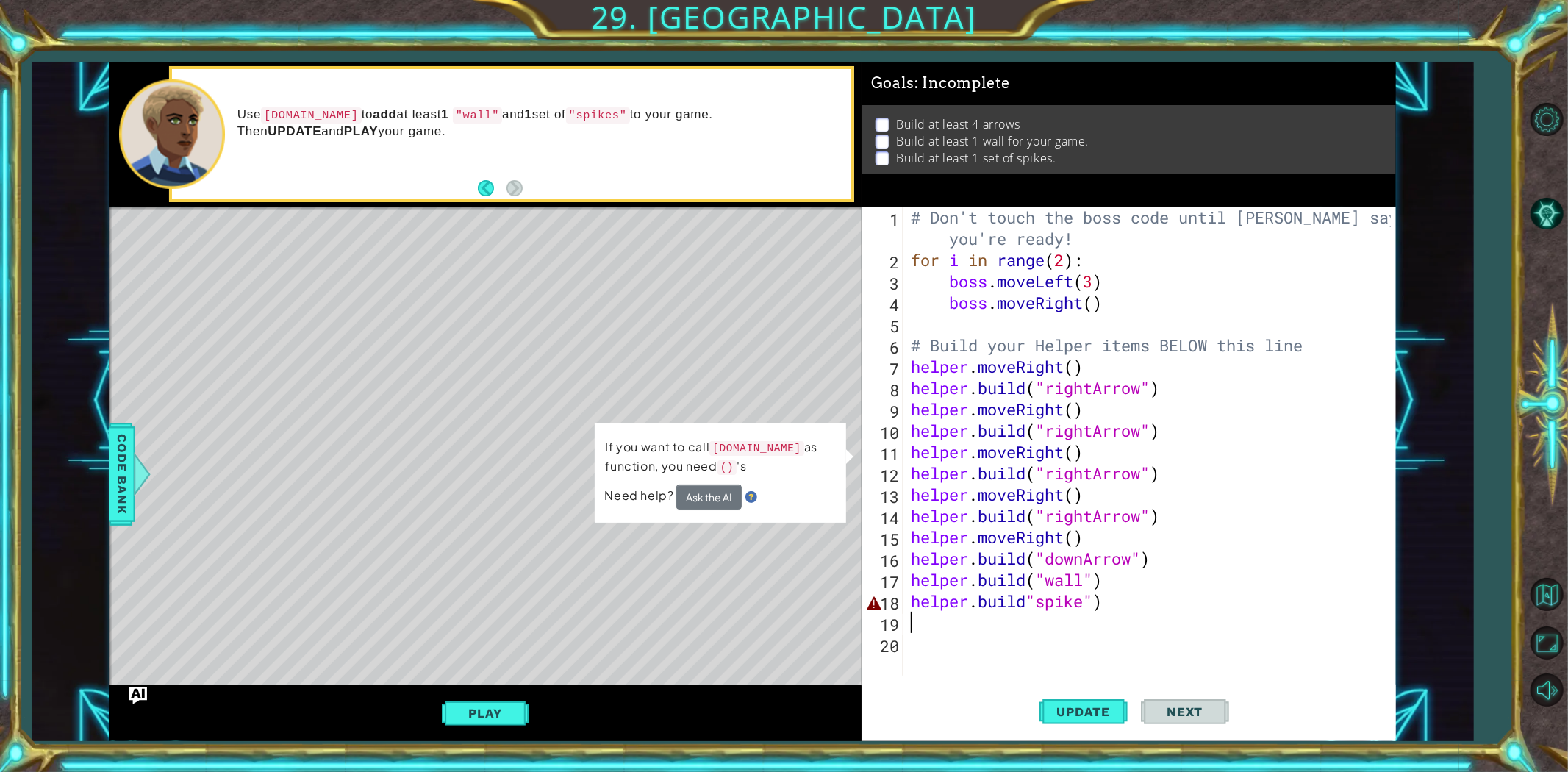
click at [1125, 622] on div "# Don't touch the boss code until [PERSON_NAME] says you're ready! for i in ran…" at bounding box center [1153, 473] width 491 height 534
drag, startPoint x: 1107, startPoint y: 604, endPoint x: 918, endPoint y: 618, distance: 189.5
click at [918, 618] on div "# Don't touch the boss code until [PERSON_NAME] says you're ready! for i in ran…" at bounding box center [1153, 473] width 491 height 534
click at [924, 605] on div "# Don't touch the boss code until [PERSON_NAME] says you're ready! for i in ran…" at bounding box center [1153, 473] width 491 height 534
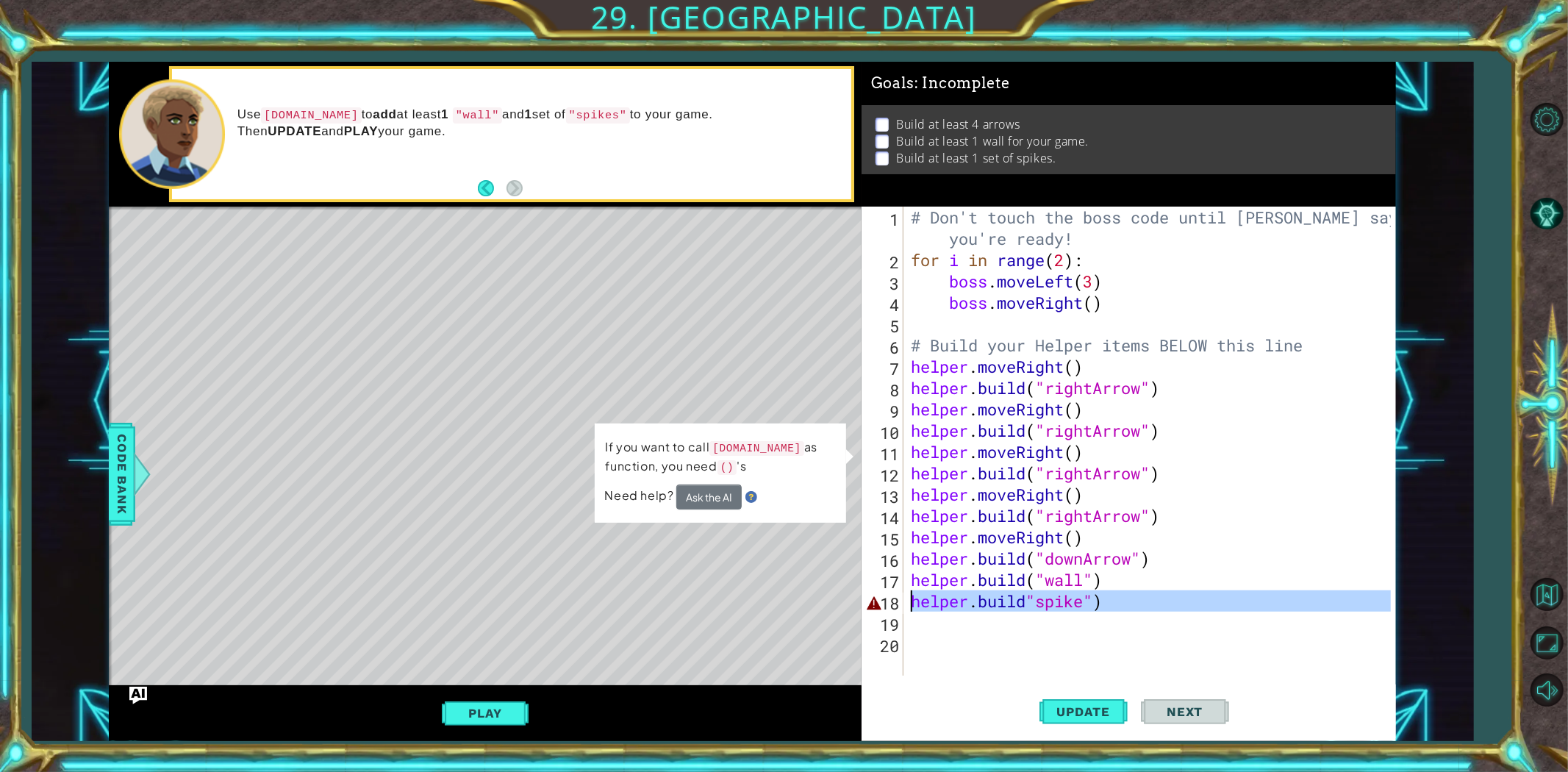
click at [924, 605] on div "# Don't touch the boss code until [PERSON_NAME] says you're ready! for i in ran…" at bounding box center [1153, 473] width 491 height 534
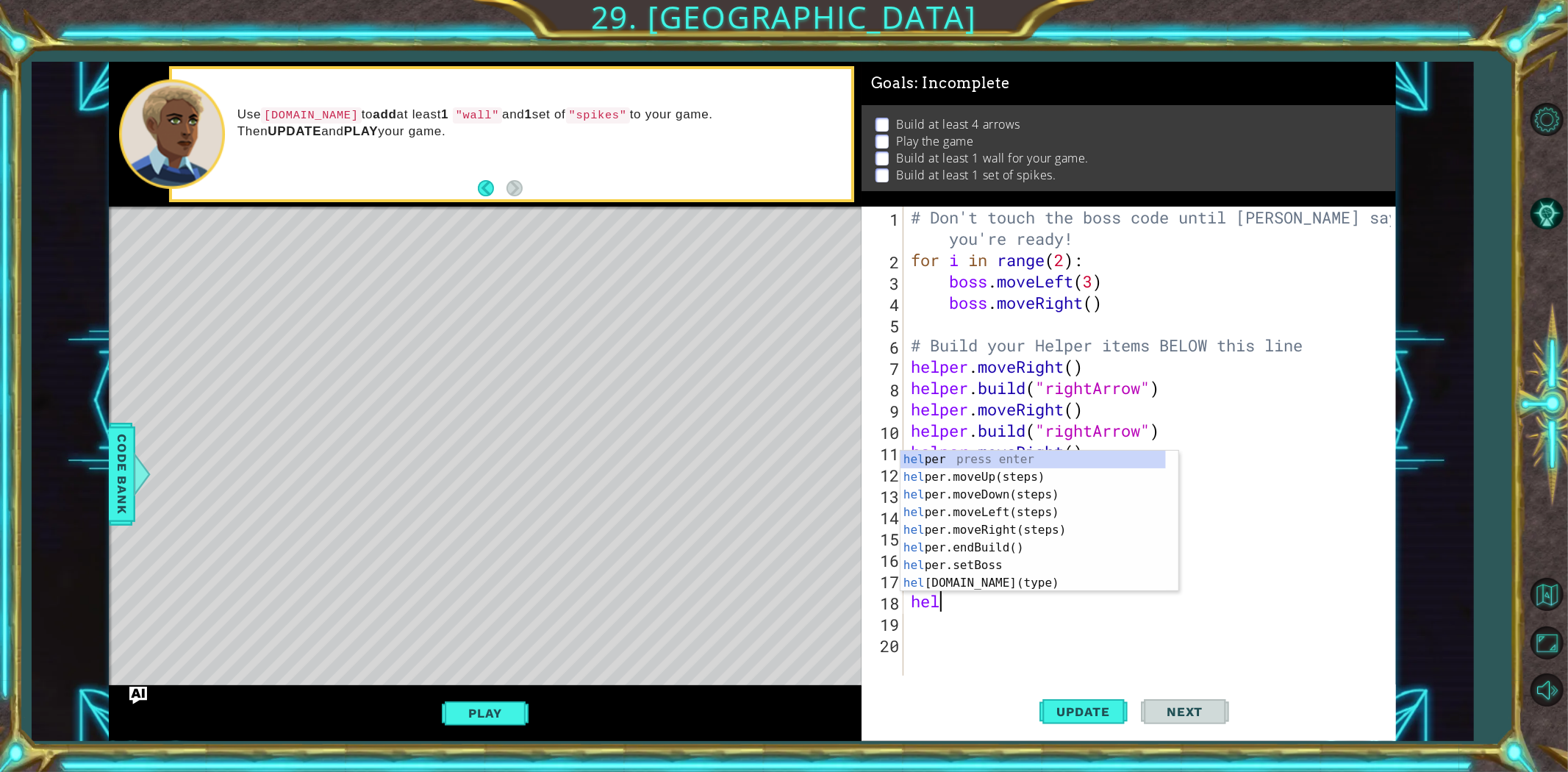
type textarea "h"
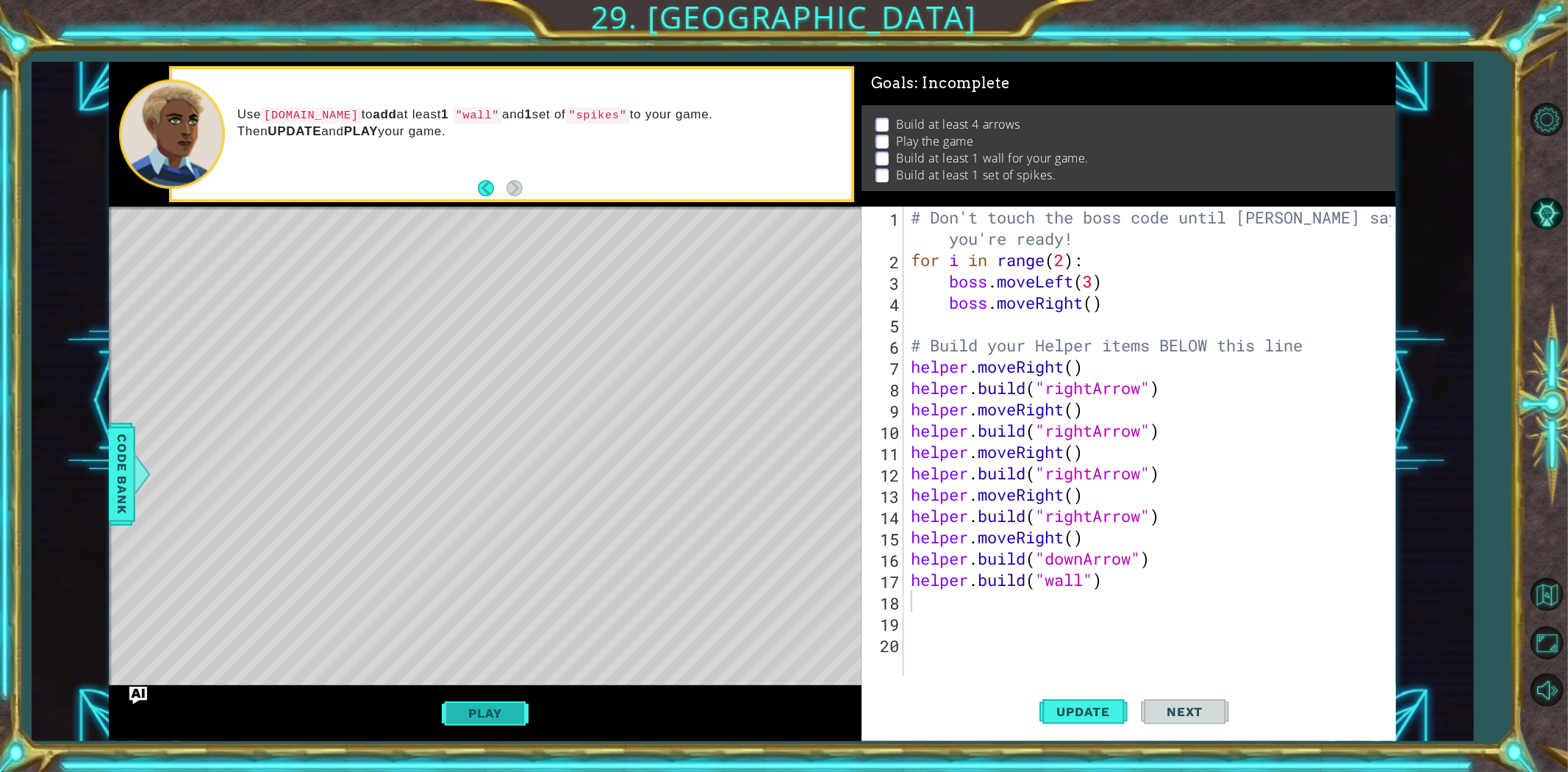
drag, startPoint x: 527, startPoint y: 699, endPoint x: 520, endPoint y: 707, distance: 10.6
click at [525, 700] on button "Play" at bounding box center [485, 714] width 86 height 28
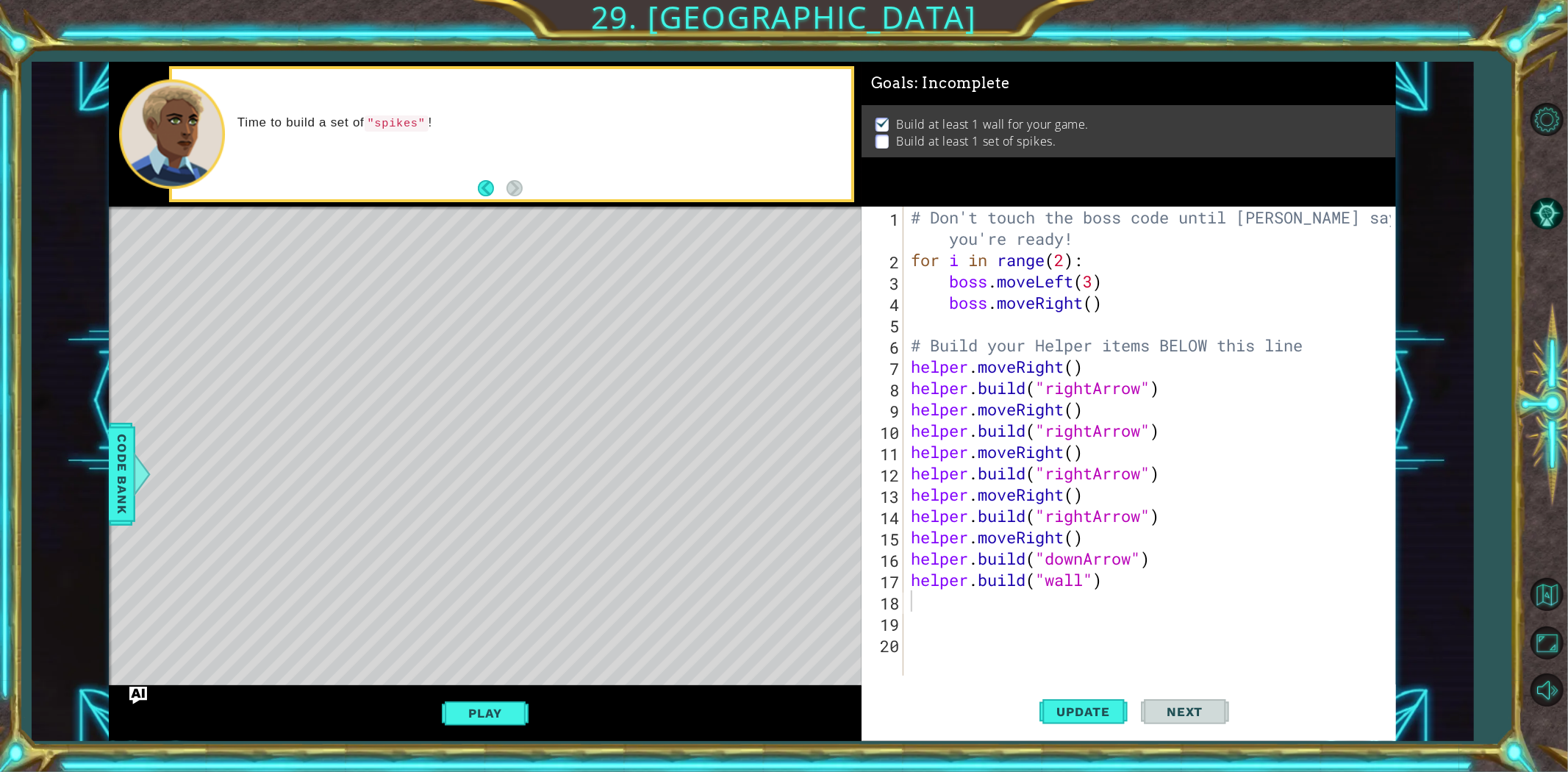
click at [519, 174] on div "Time to build a set of "spikes" !" at bounding box center [511, 134] width 679 height 130
click at [944, 626] on div "# Don't touch the boss code until [PERSON_NAME] says you're ready! for i in ran…" at bounding box center [1153, 473] width 491 height 534
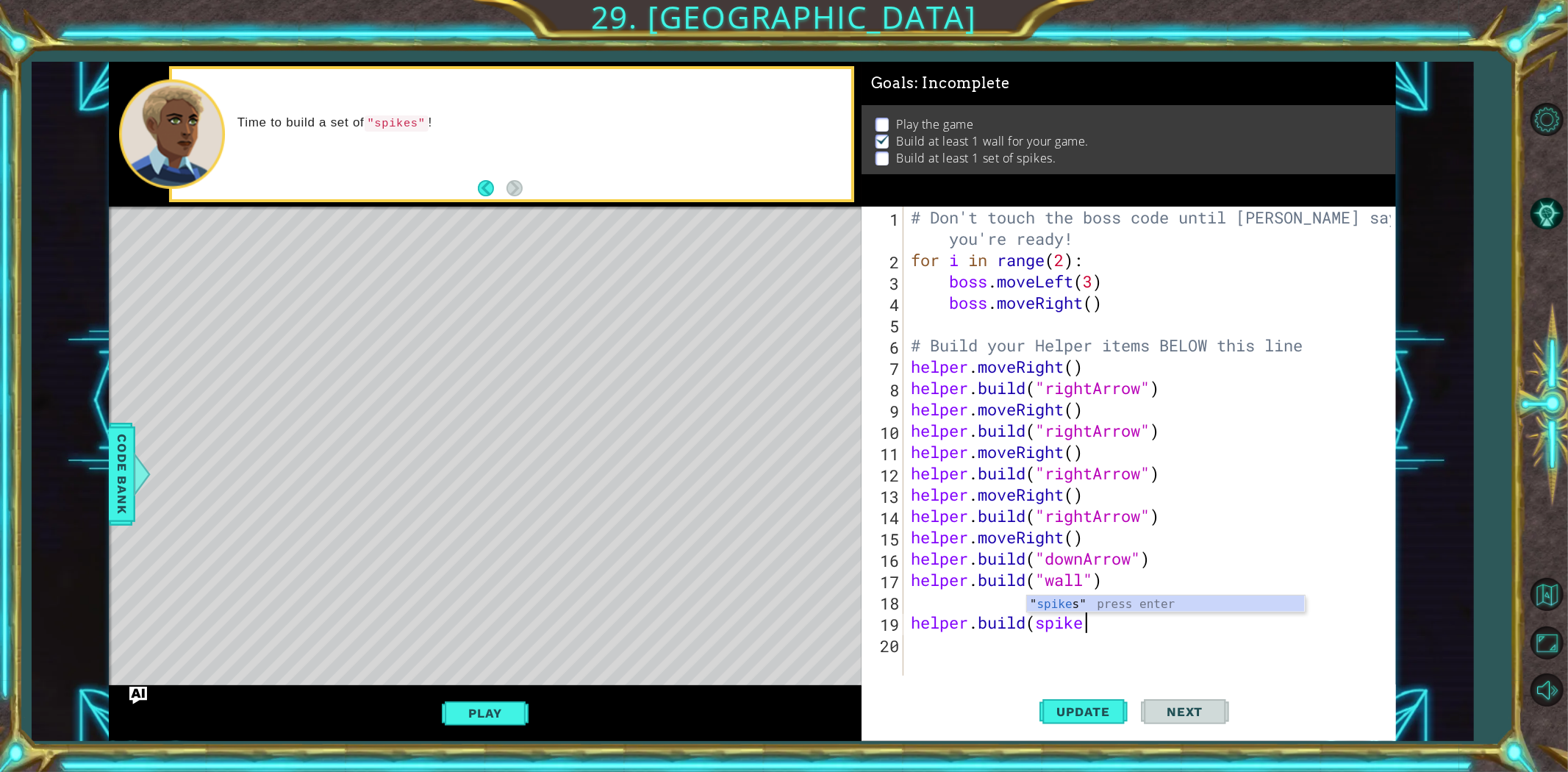
scroll to position [0, 7]
click at [1060, 710] on span "Update" at bounding box center [1084, 712] width 83 height 15
click at [1091, 725] on button "Update" at bounding box center [1083, 711] width 88 height 53
click at [495, 714] on button "Play" at bounding box center [485, 714] width 86 height 28
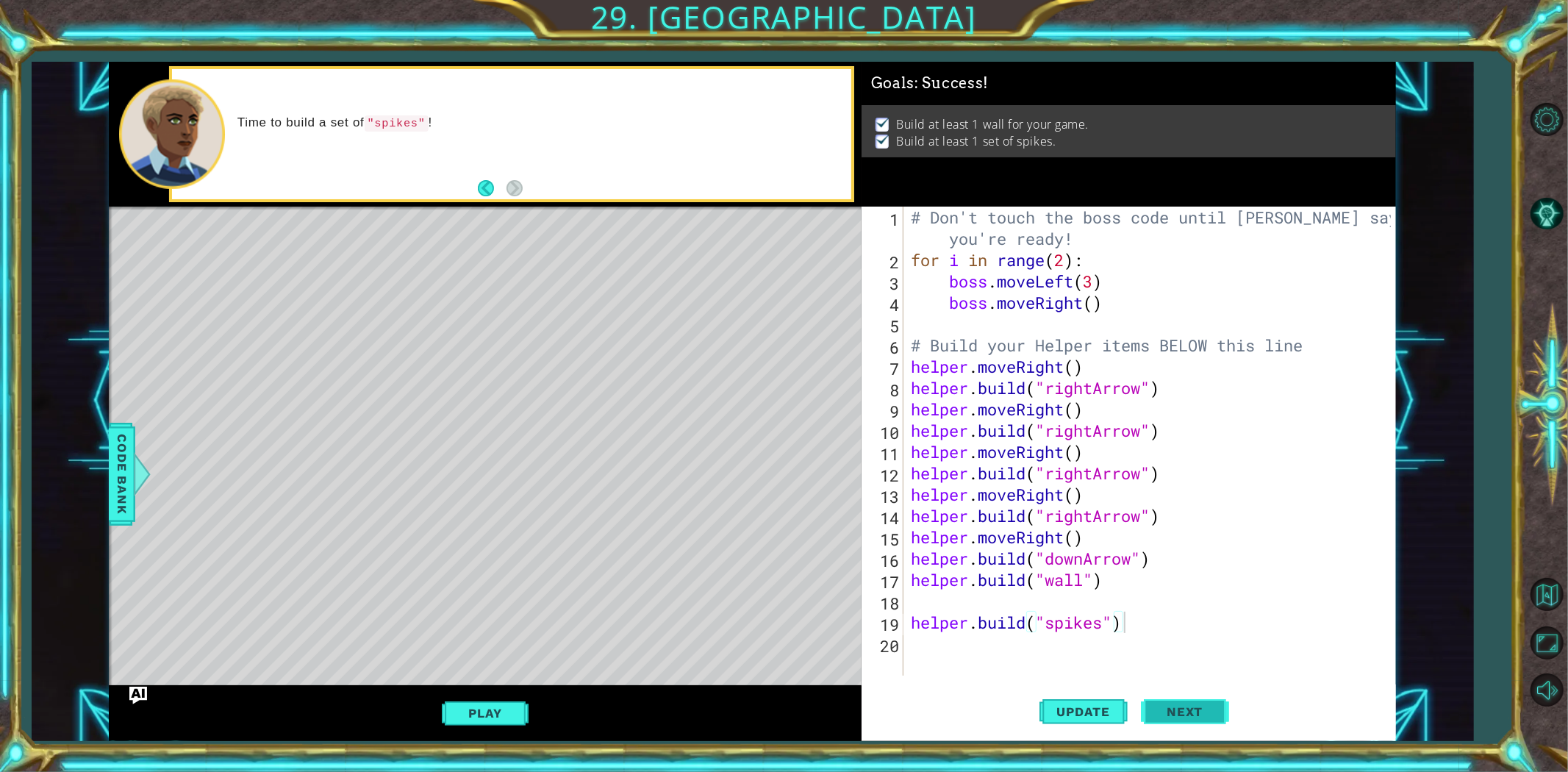
click at [1162, 710] on span "Next" at bounding box center [1185, 715] width 66 height 15
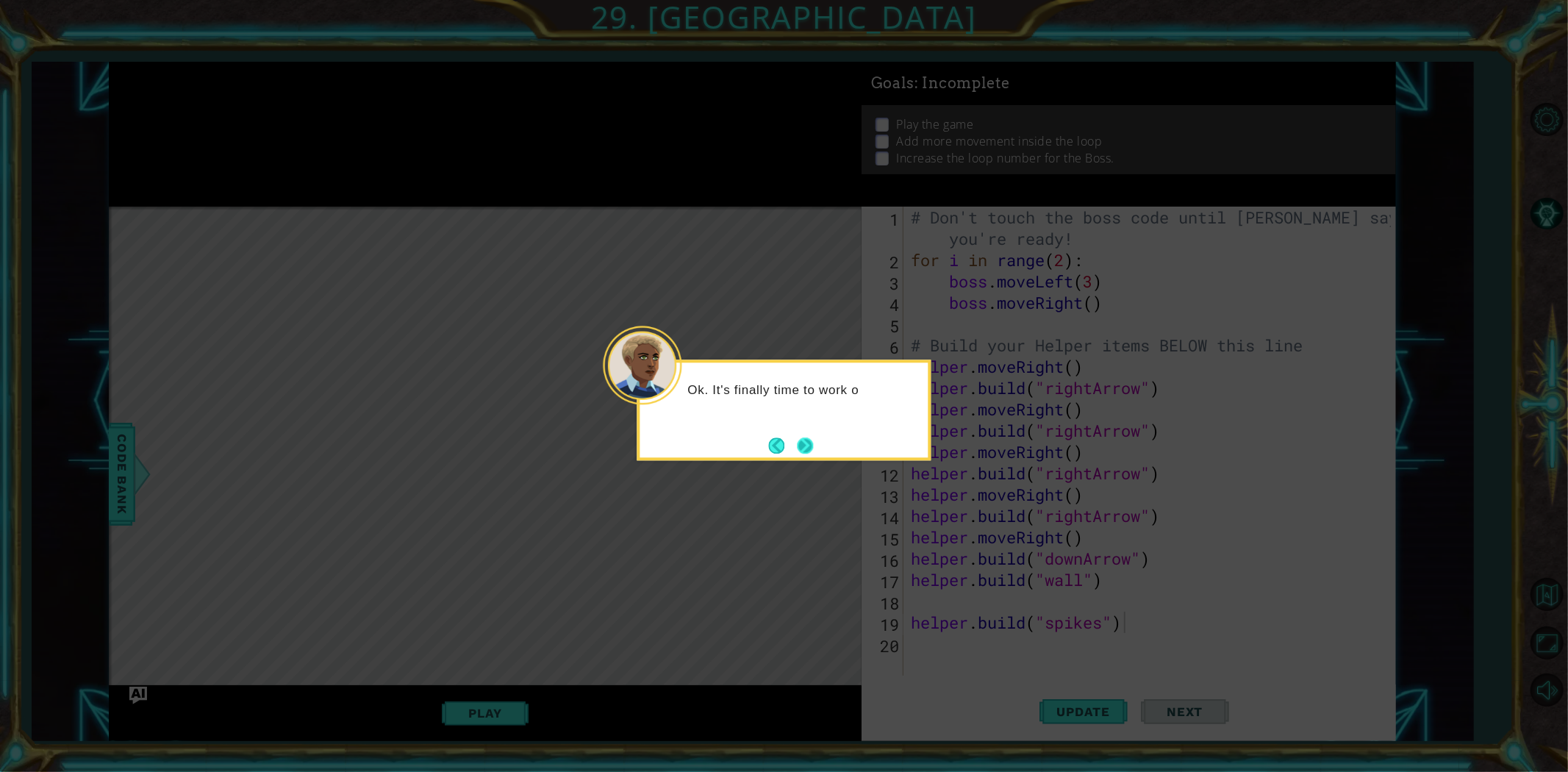
click at [812, 437] on button "Next" at bounding box center [805, 446] width 16 height 16
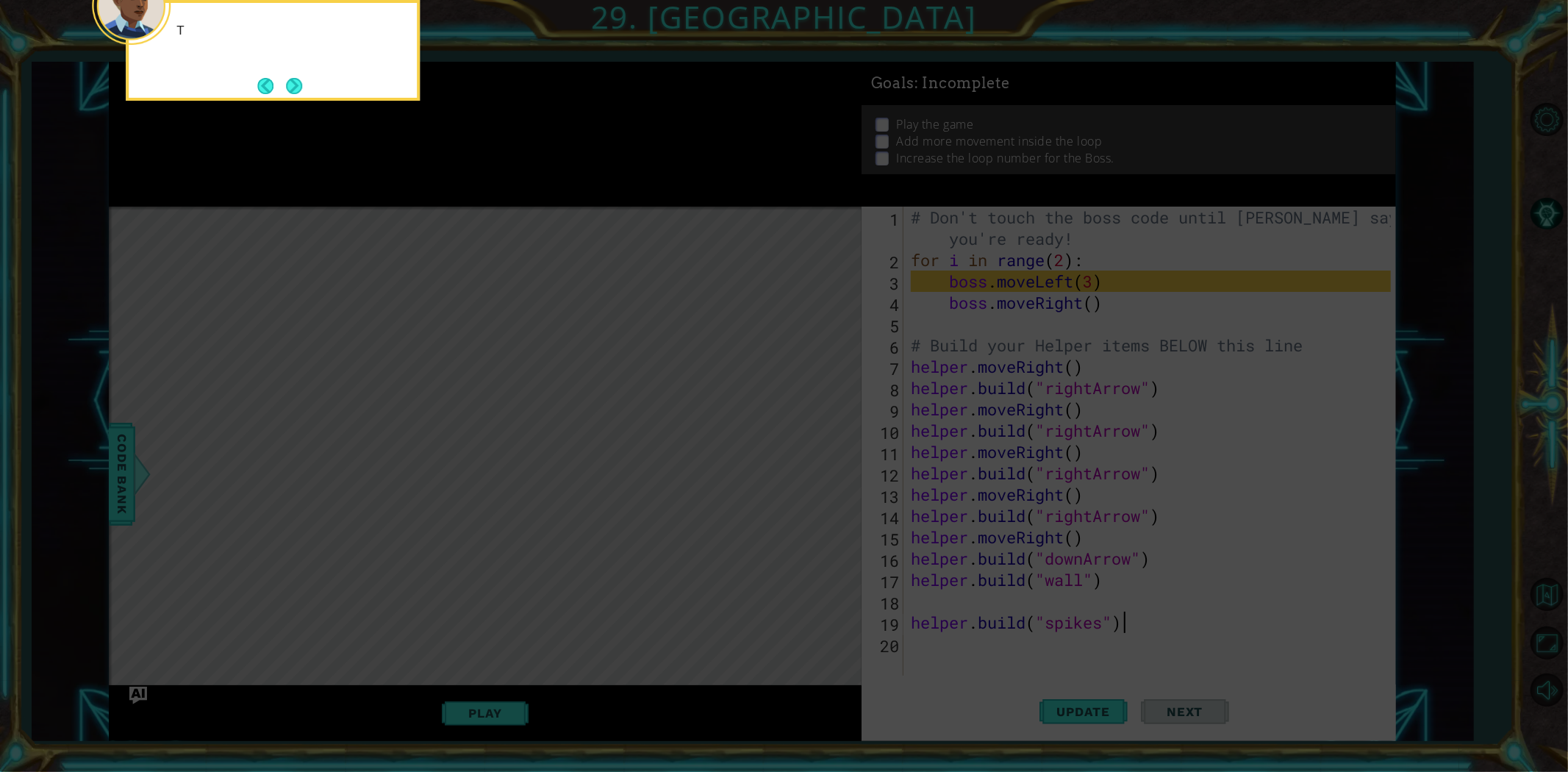
click at [812, 434] on icon at bounding box center [784, 115] width 1568 height 1314
click at [288, 80] on button "Next" at bounding box center [294, 86] width 16 height 16
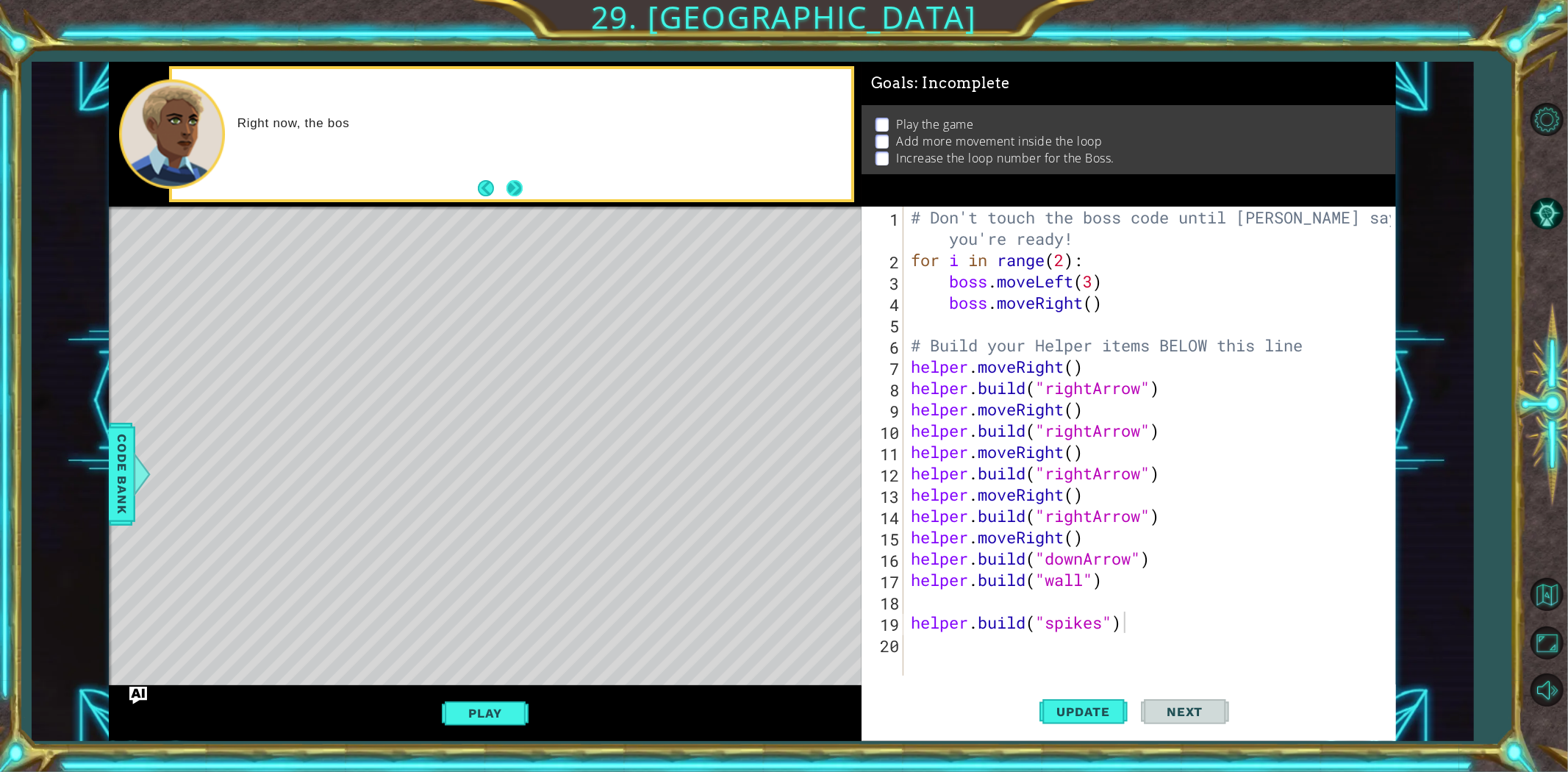
click at [516, 182] on button "Next" at bounding box center [514, 188] width 16 height 16
click at [789, 31] on div "1 ההההההההההההההההההההההההההההההההההההההההההההההההההההההההההההההההההההההההההההה…" at bounding box center [784, 386] width 1568 height 772
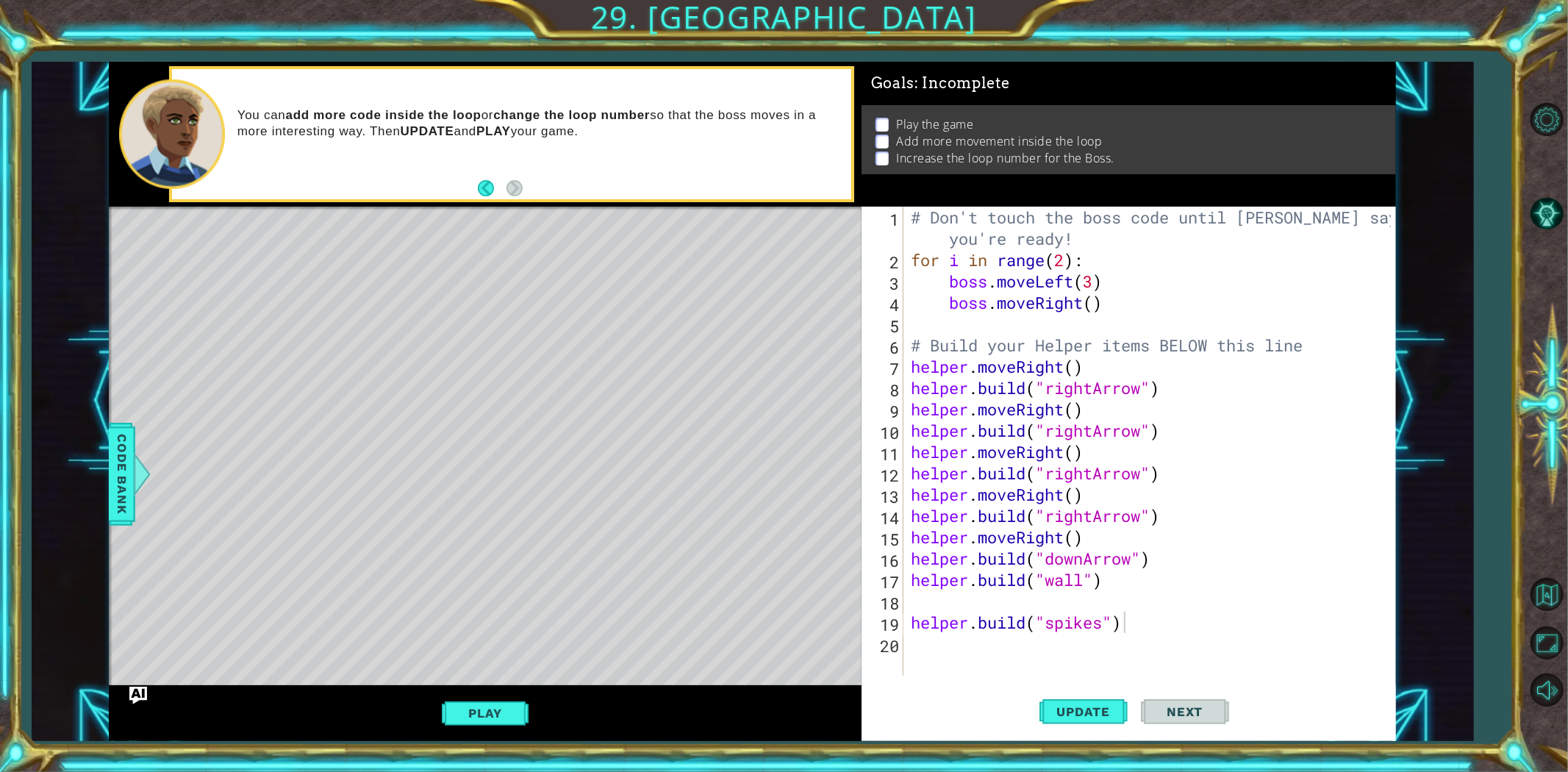
click at [572, 206] on div "You can add more code inside the loop or change the loop number so that the bos…" at bounding box center [485, 134] width 753 height 145
click at [1110, 723] on button "Update" at bounding box center [1083, 711] width 88 height 53
click at [1110, 723] on button "Update" at bounding box center [1083, 711] width 88 height 53
click at [1178, 710] on span "Next" at bounding box center [1185, 715] width 66 height 15
drag, startPoint x: 949, startPoint y: 274, endPoint x: 1116, endPoint y: 275, distance: 167.0
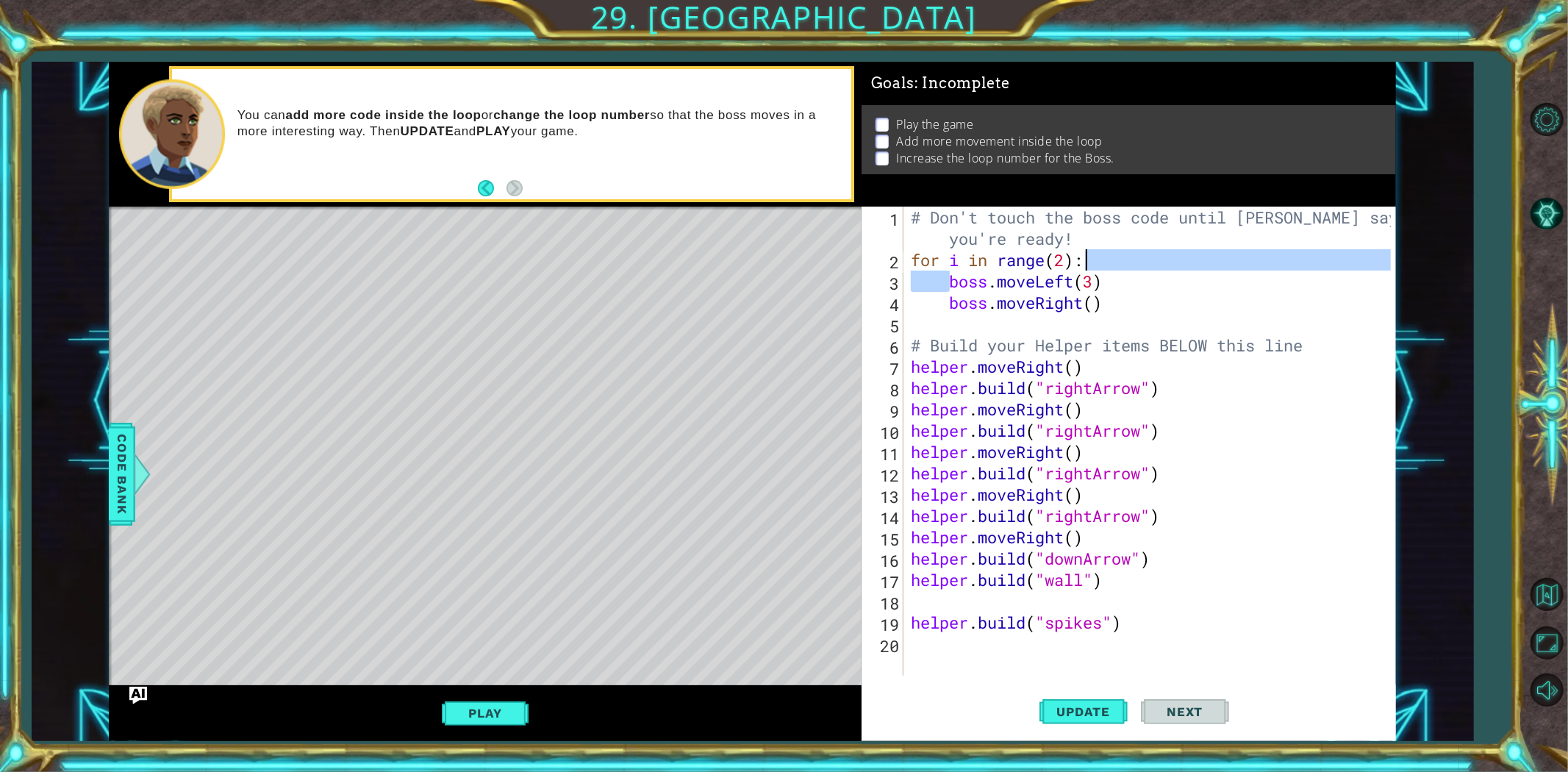
click at [1116, 275] on div "# Don't touch the boss code until [PERSON_NAME] says you're ready! for i in ran…" at bounding box center [1153, 473] width 491 height 534
type textarea "boss.moveLeft(3)"
click at [1079, 680] on div "boss.moveLeft(3) 1 2 3 4 5 6 7 8 9 10 11 12 13 14 15 16 17 18 19 20 # Don't tou…" at bounding box center [1129, 474] width 535 height 534
click at [1078, 657] on div "# Don't touch the boss code until [PERSON_NAME] says you're ready! for i in ran…" at bounding box center [1153, 473] width 491 height 534
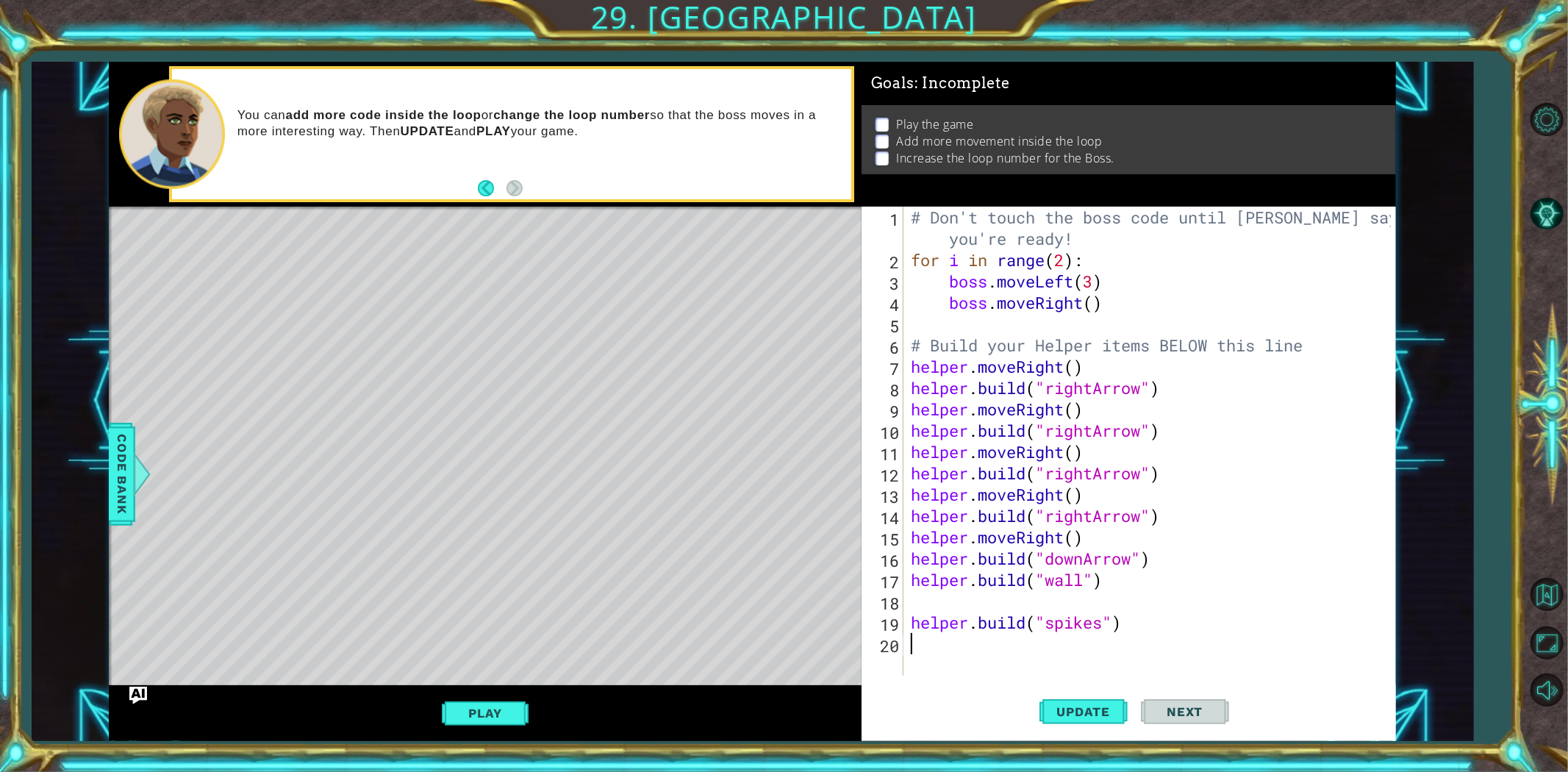
scroll to position [0, 0]
paste textarea "boss.moveLeft(3)"
click at [1071, 701] on button "Update" at bounding box center [1083, 711] width 88 height 53
click at [1072, 710] on span "Update" at bounding box center [1084, 712] width 83 height 15
click at [1073, 650] on div "# Don't touch the boss code until [PERSON_NAME] says you're ready! for i in ran…" at bounding box center [1153, 473] width 491 height 534
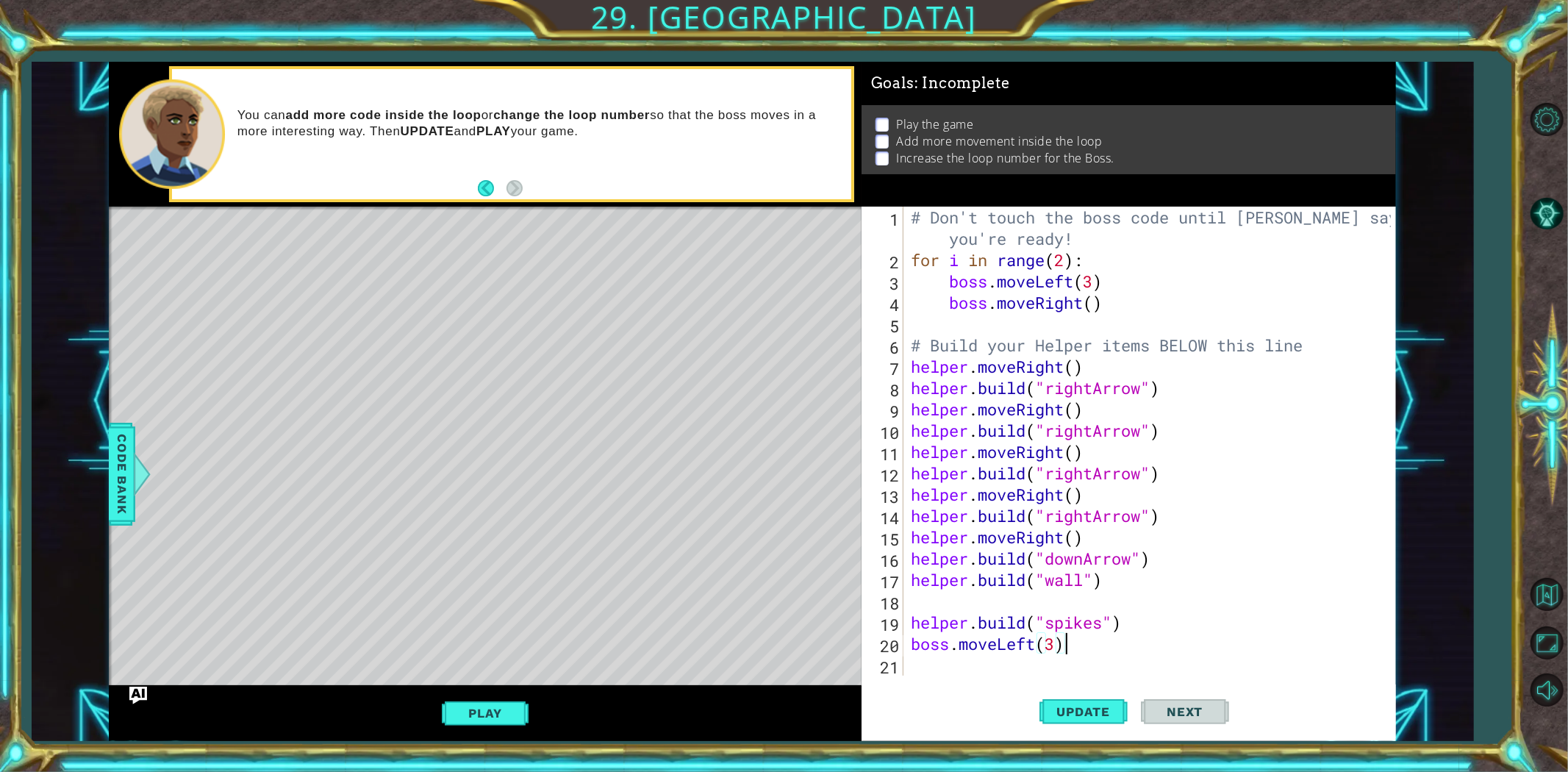
click at [1073, 650] on div "# Don't touch the boss code until [PERSON_NAME] says you're ready! for i in ran…" at bounding box center [1153, 473] width 491 height 534
type textarea "boss.moveLeft(3)"
click at [1093, 275] on div "# Don't touch the boss code until [PERSON_NAME] says you're ready! for i in ran…" at bounding box center [1153, 473] width 491 height 534
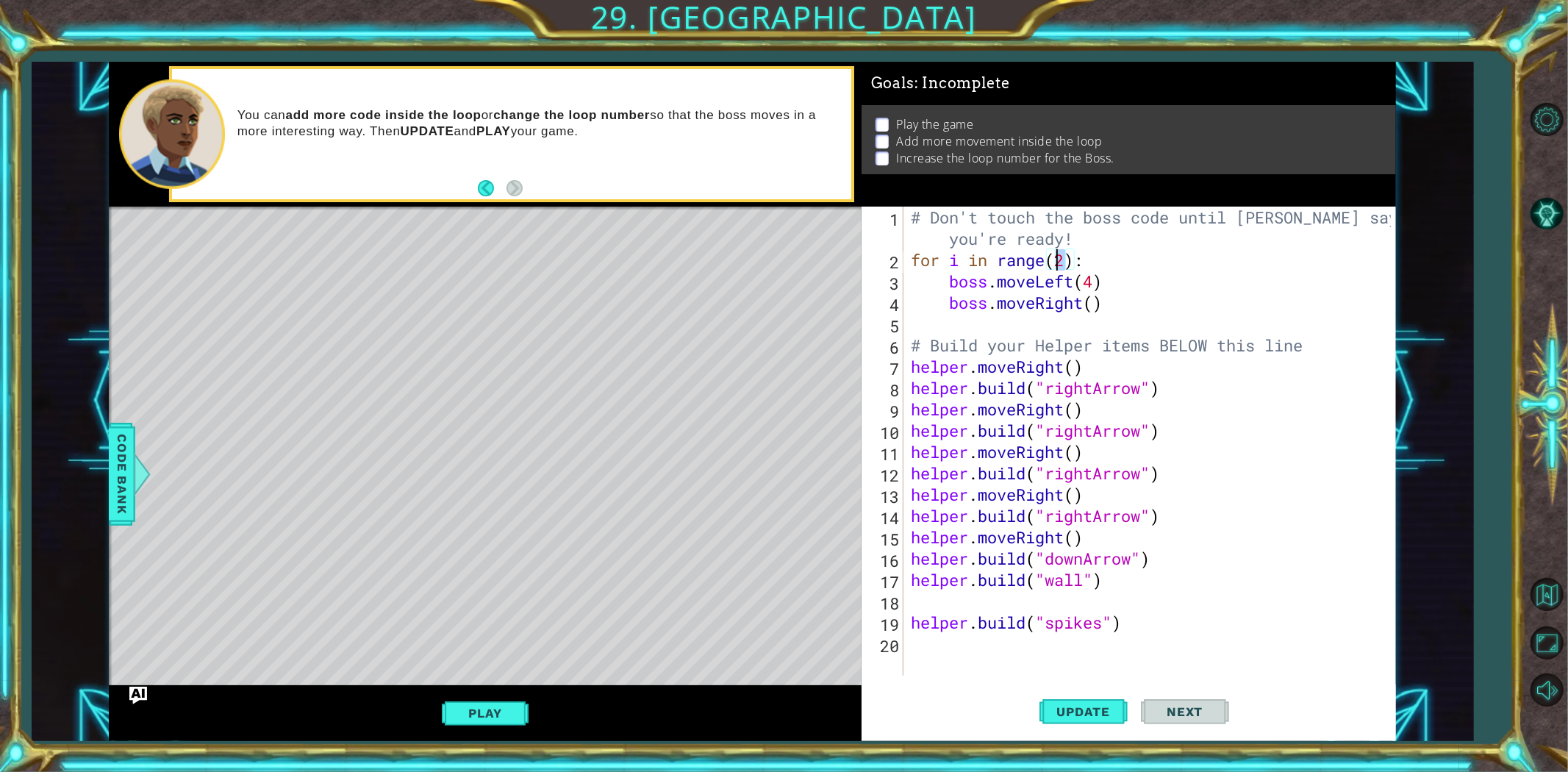
drag, startPoint x: 1068, startPoint y: 252, endPoint x: 1058, endPoint y: 254, distance: 10.2
click at [1058, 254] on div "# Don't touch the boss code until [PERSON_NAME] says you're ready! for i in ran…" at bounding box center [1153, 473] width 491 height 534
type textarea "for i in range(3):"
click at [1068, 722] on button "Update" at bounding box center [1083, 711] width 88 height 53
click at [1224, 715] on button "Next" at bounding box center [1185, 712] width 88 height 53
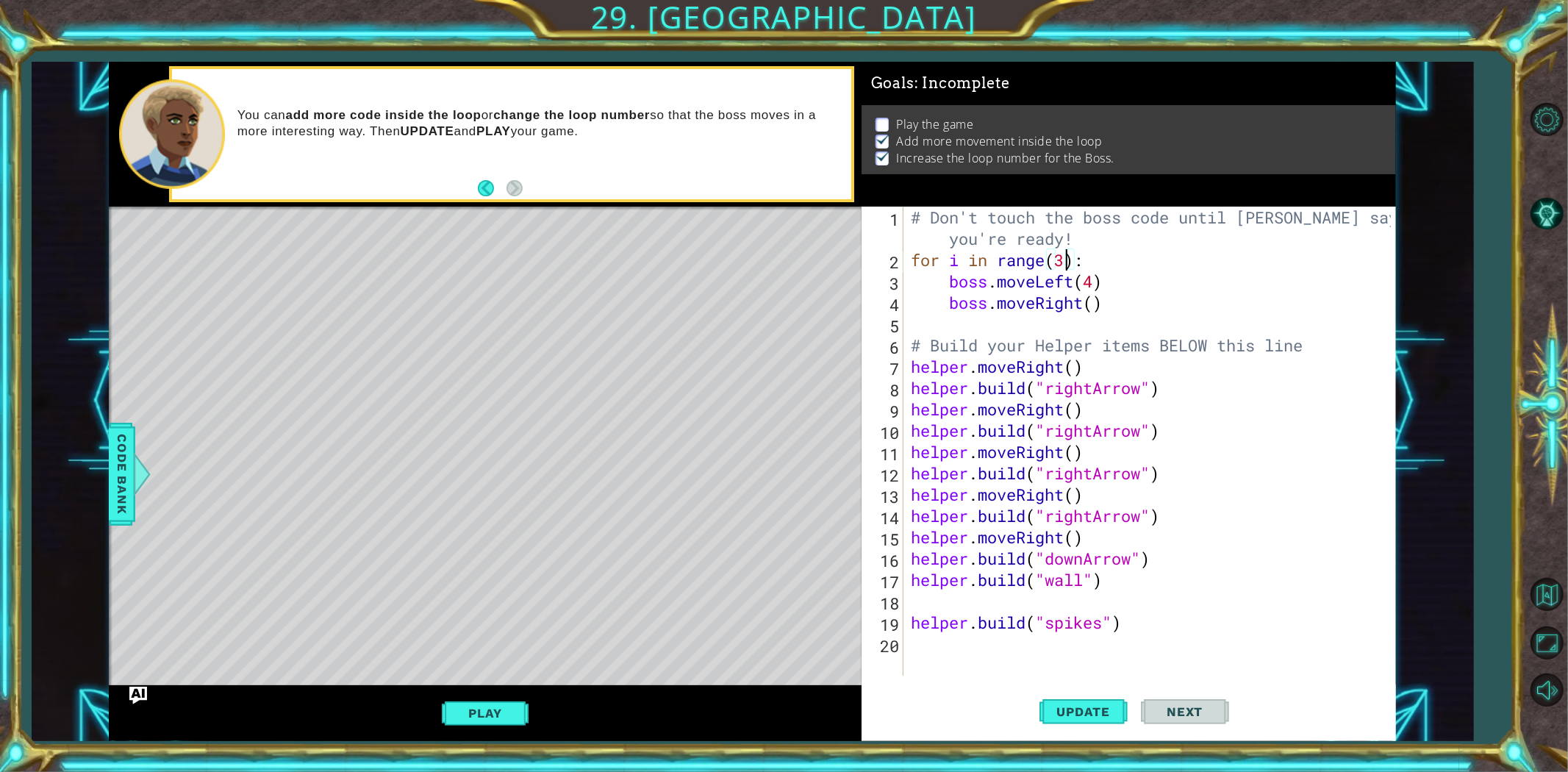
click at [1155, 710] on span "Next" at bounding box center [1185, 712] width 66 height 15
click at [1083, 710] on span "Update" at bounding box center [1084, 712] width 83 height 15
click at [464, 695] on div "Play" at bounding box center [485, 714] width 753 height 56
click at [469, 702] on button "Play" at bounding box center [485, 714] width 86 height 28
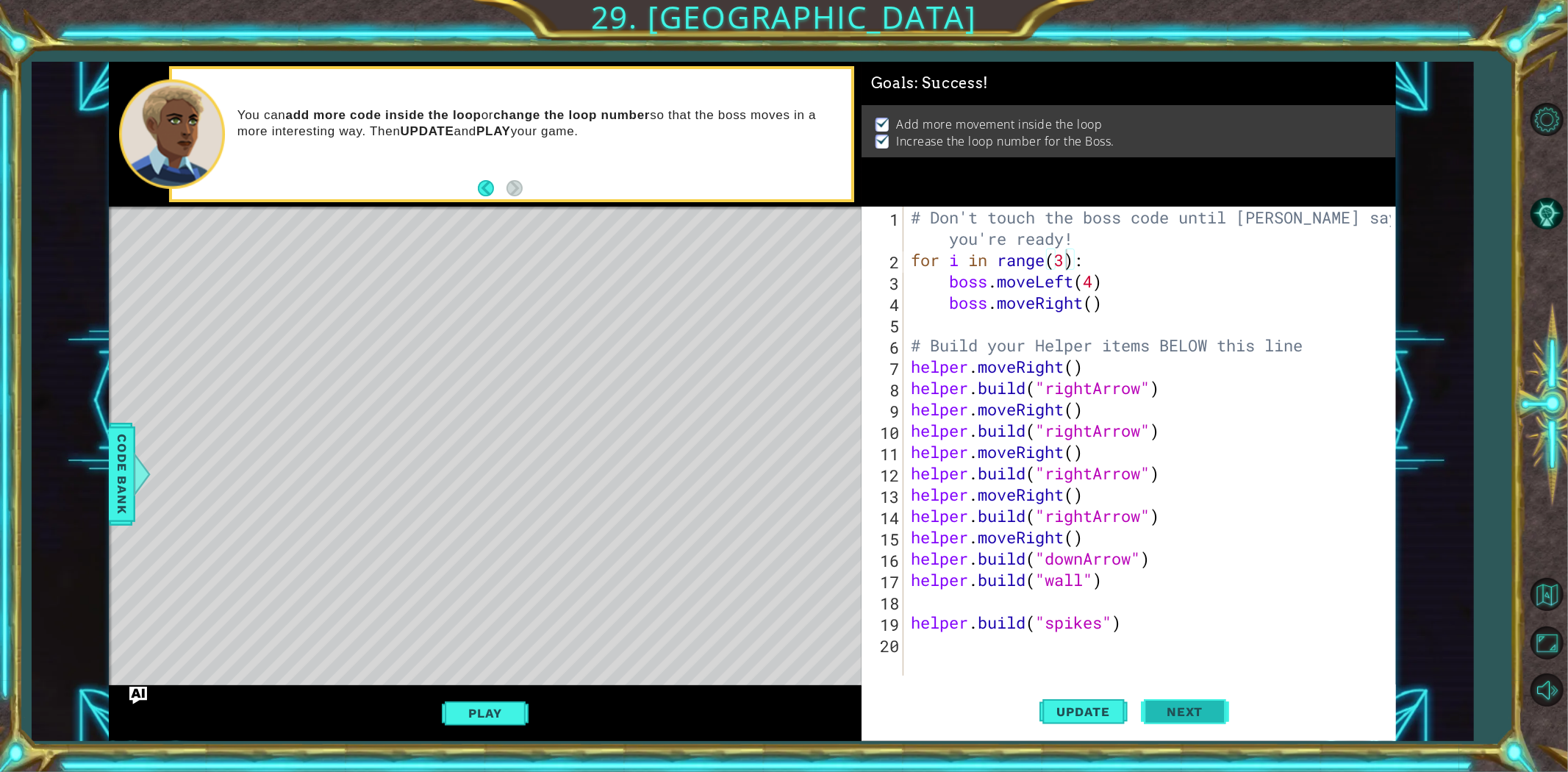
click at [1147, 707] on button "Next" at bounding box center [1185, 714] width 88 height 53
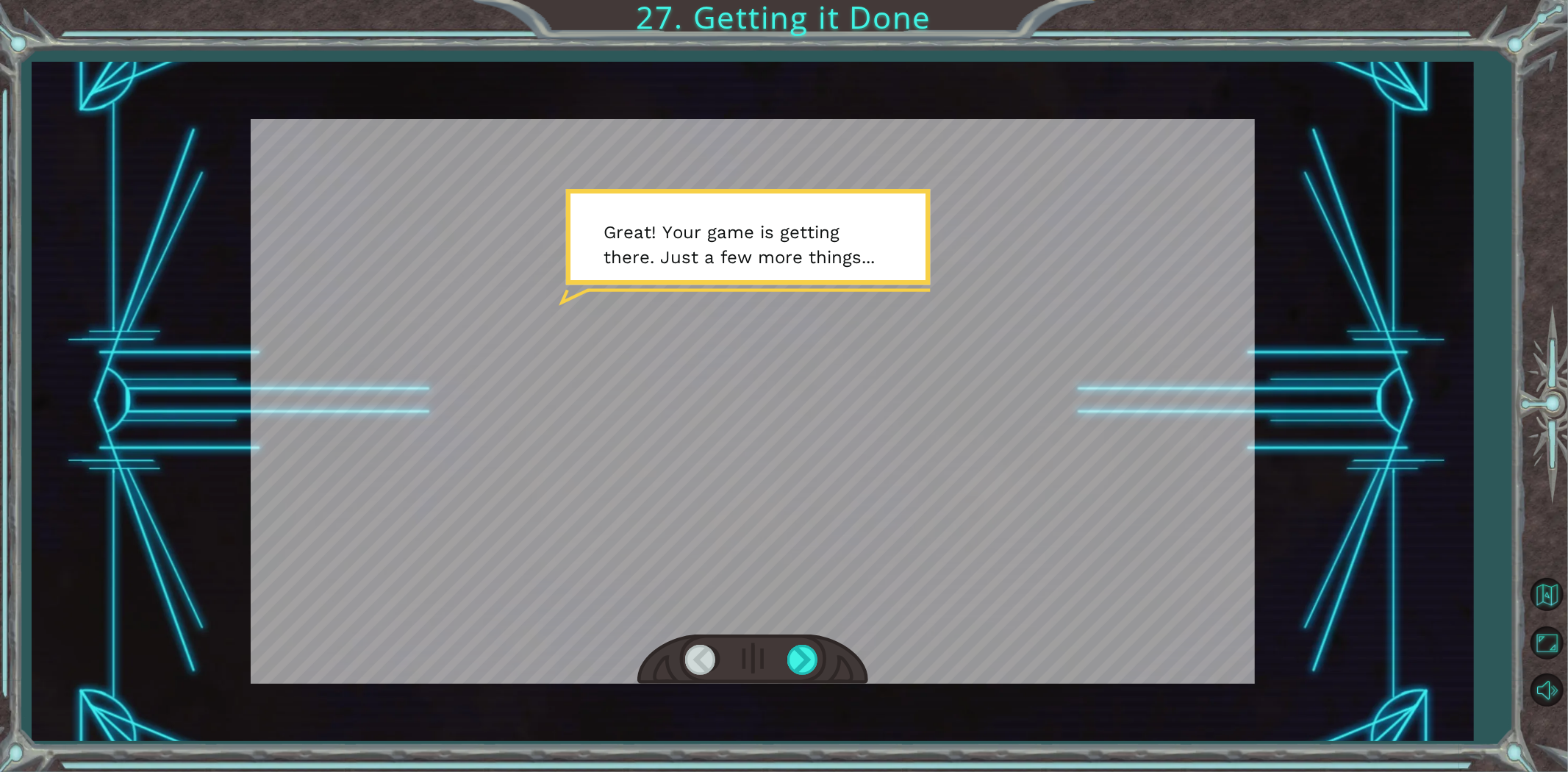
drag, startPoint x: 1112, startPoint y: 632, endPoint x: 841, endPoint y: 650, distance: 271.6
drag, startPoint x: 841, startPoint y: 650, endPoint x: 800, endPoint y: 649, distance: 41.0
click at [814, 646] on div at bounding box center [753, 660] width 231 height 51
click at [796, 652] on div at bounding box center [804, 660] width 33 height 30
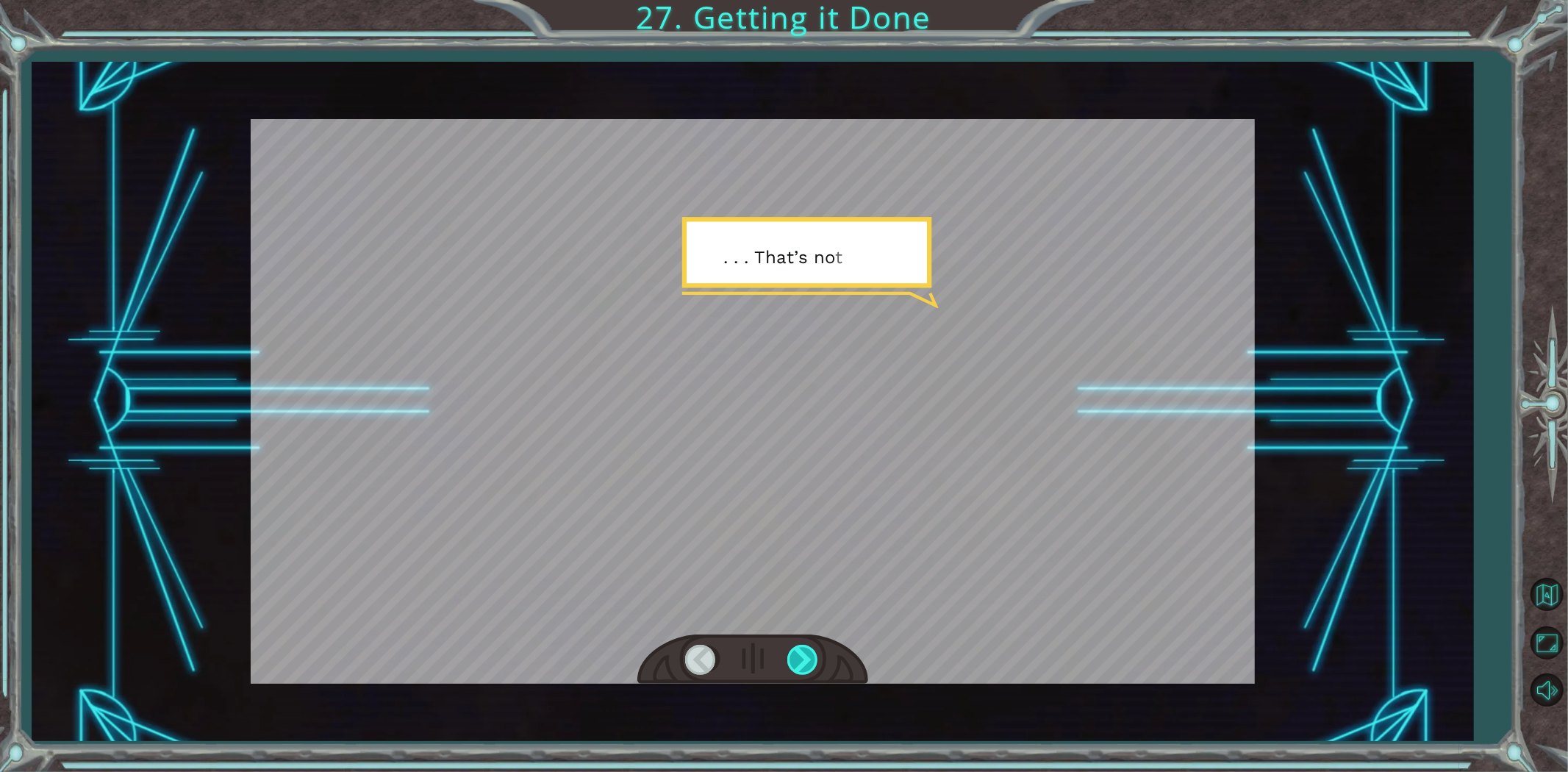
click at [796, 657] on div at bounding box center [804, 660] width 33 height 30
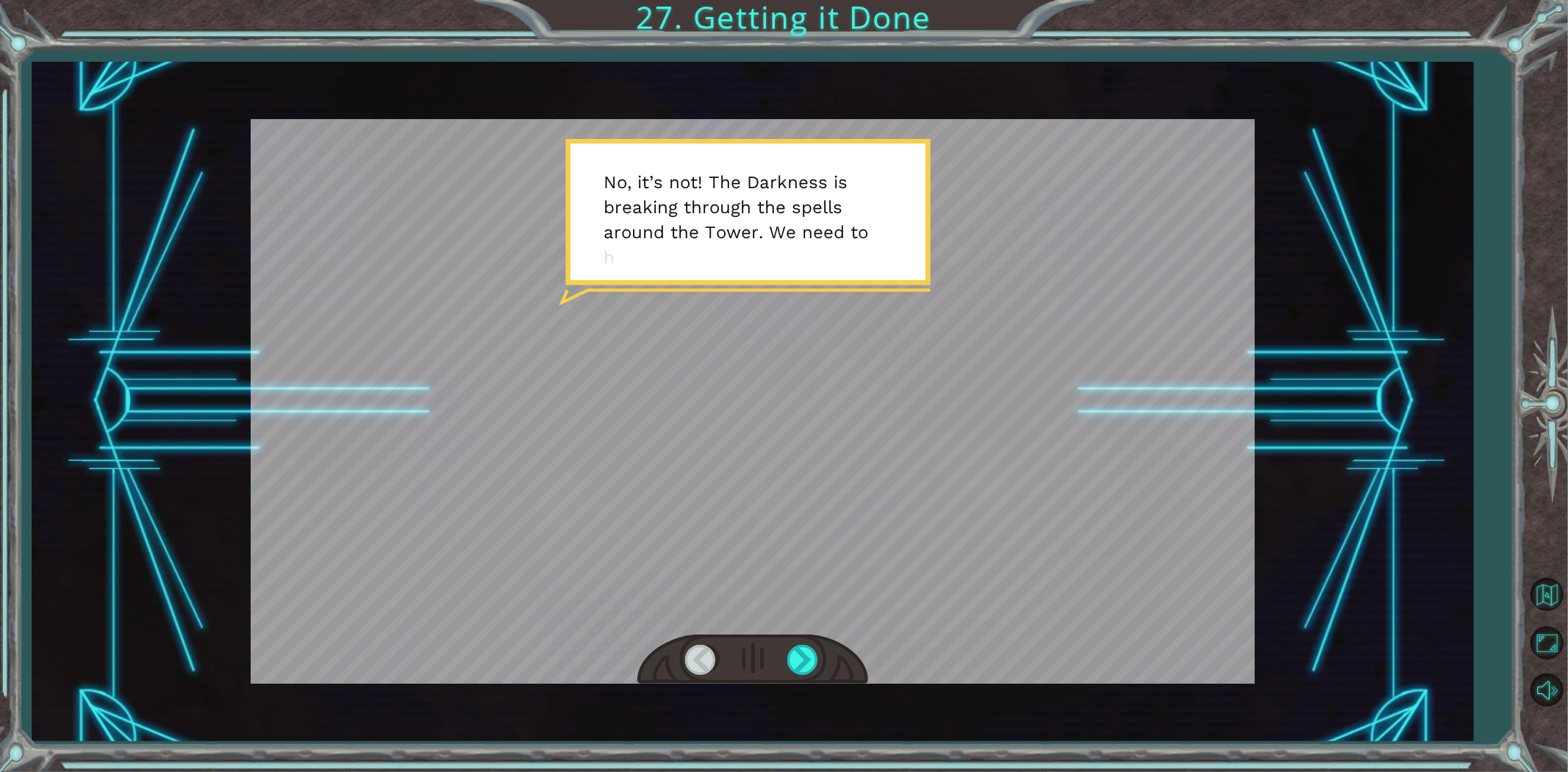
click at [802, 682] on div at bounding box center [753, 660] width 231 height 51
click at [804, 675] on div at bounding box center [753, 660] width 231 height 51
click at [805, 670] on div at bounding box center [804, 660] width 33 height 30
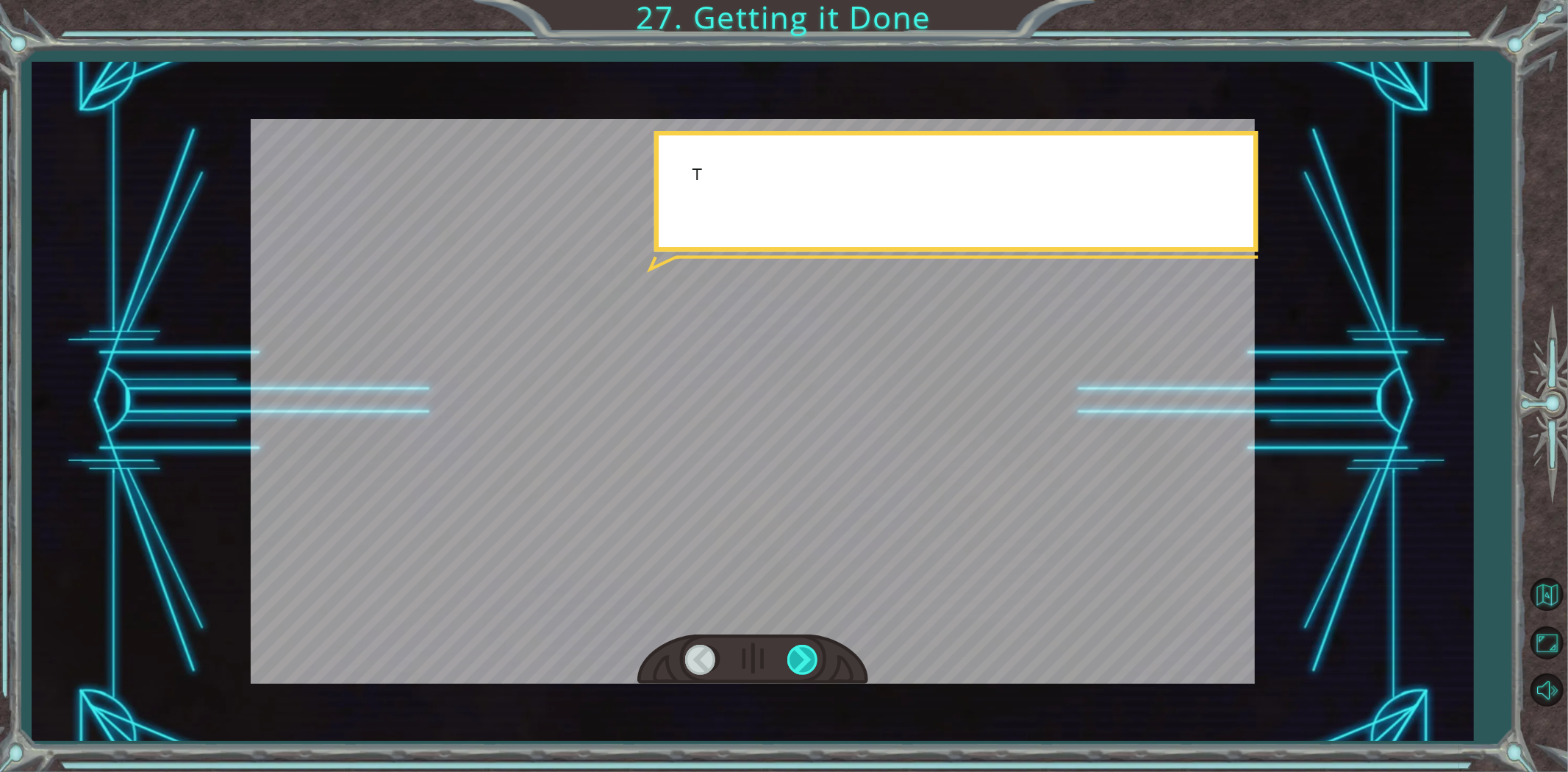
click at [805, 670] on div at bounding box center [804, 660] width 33 height 30
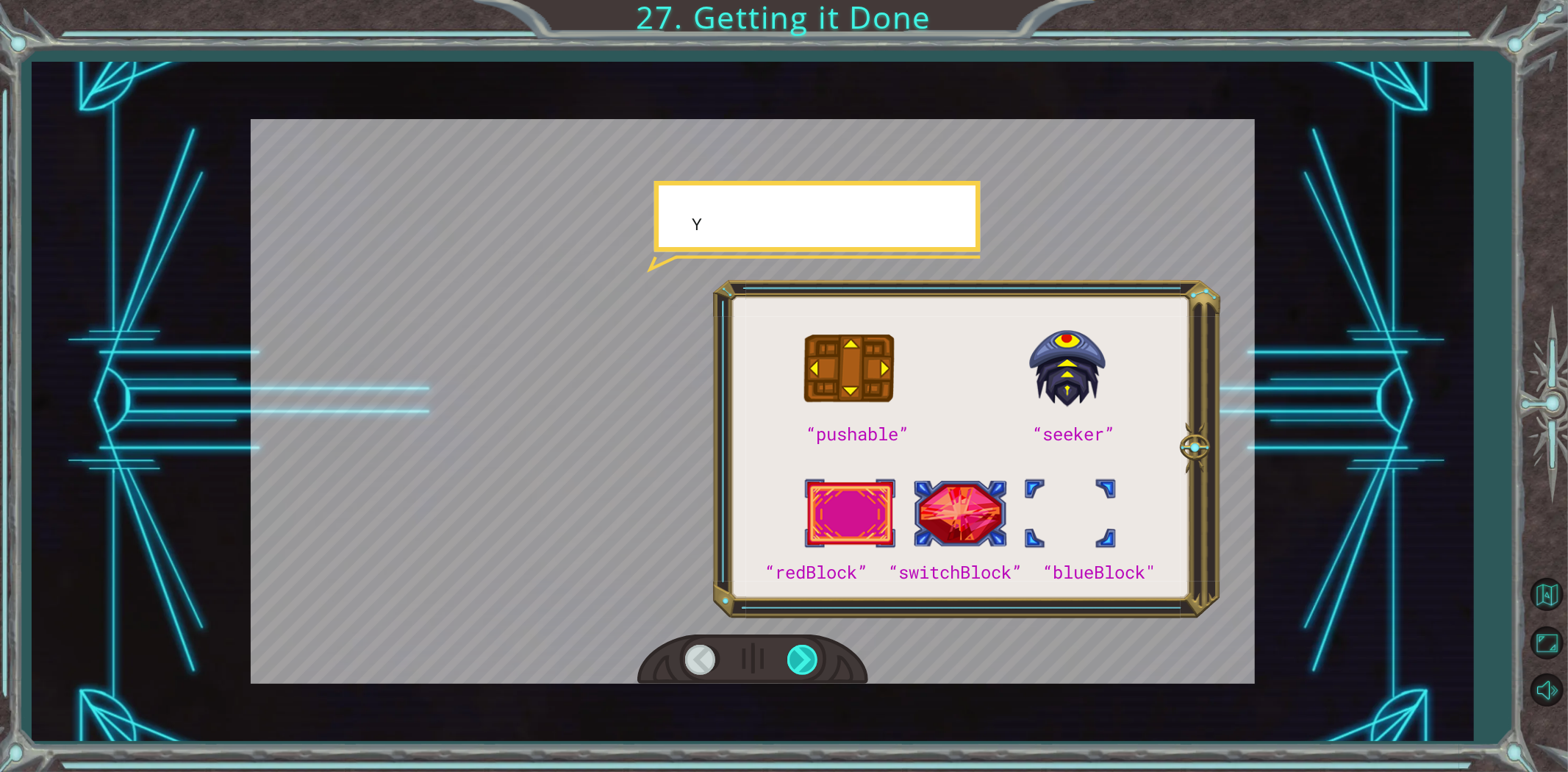
click at [805, 670] on div at bounding box center [804, 660] width 33 height 30
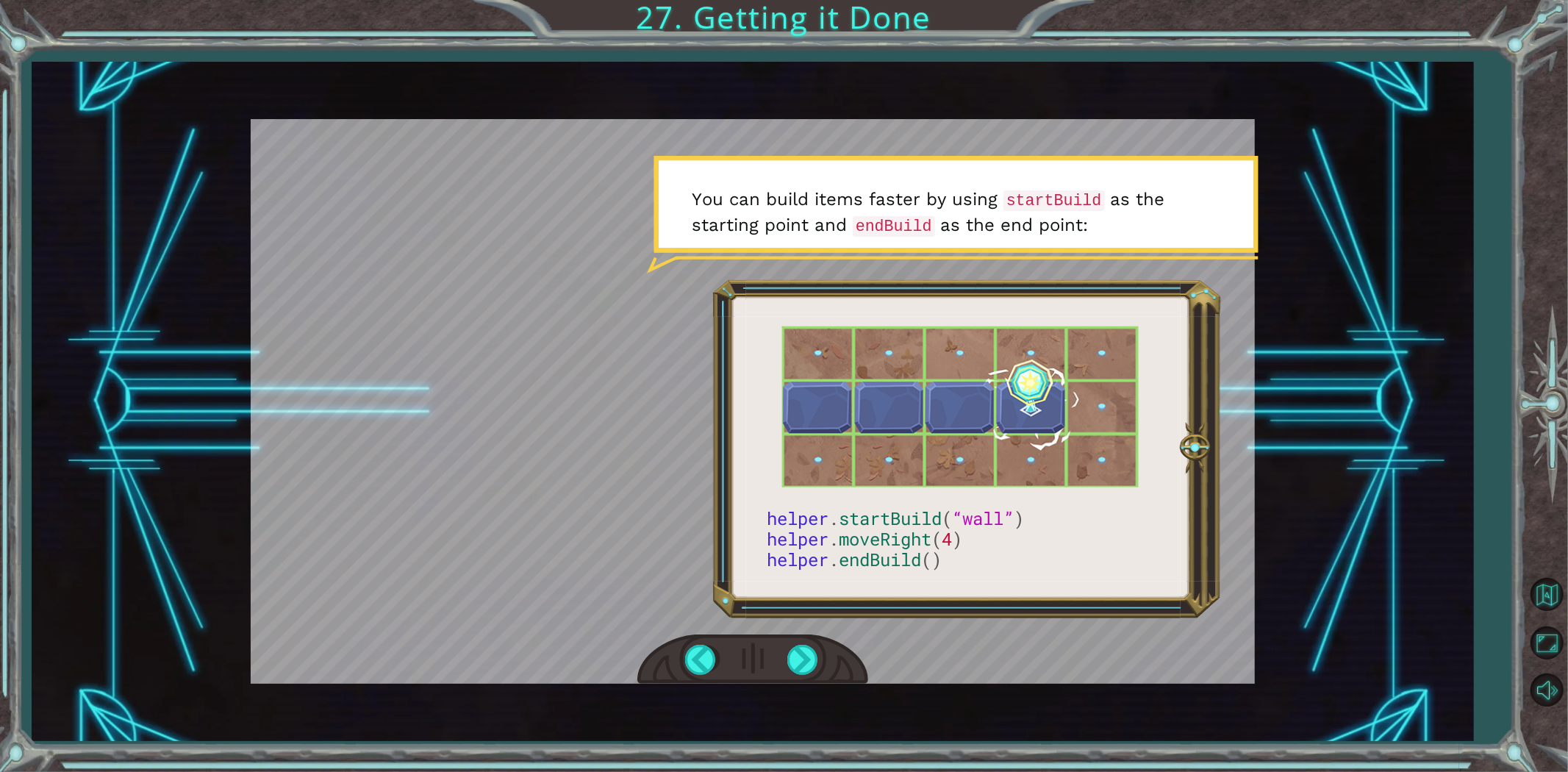
click at [805, 682] on div at bounding box center [753, 660] width 231 height 51
click at [809, 678] on div at bounding box center [753, 660] width 231 height 51
click at [809, 674] on div at bounding box center [753, 660] width 231 height 51
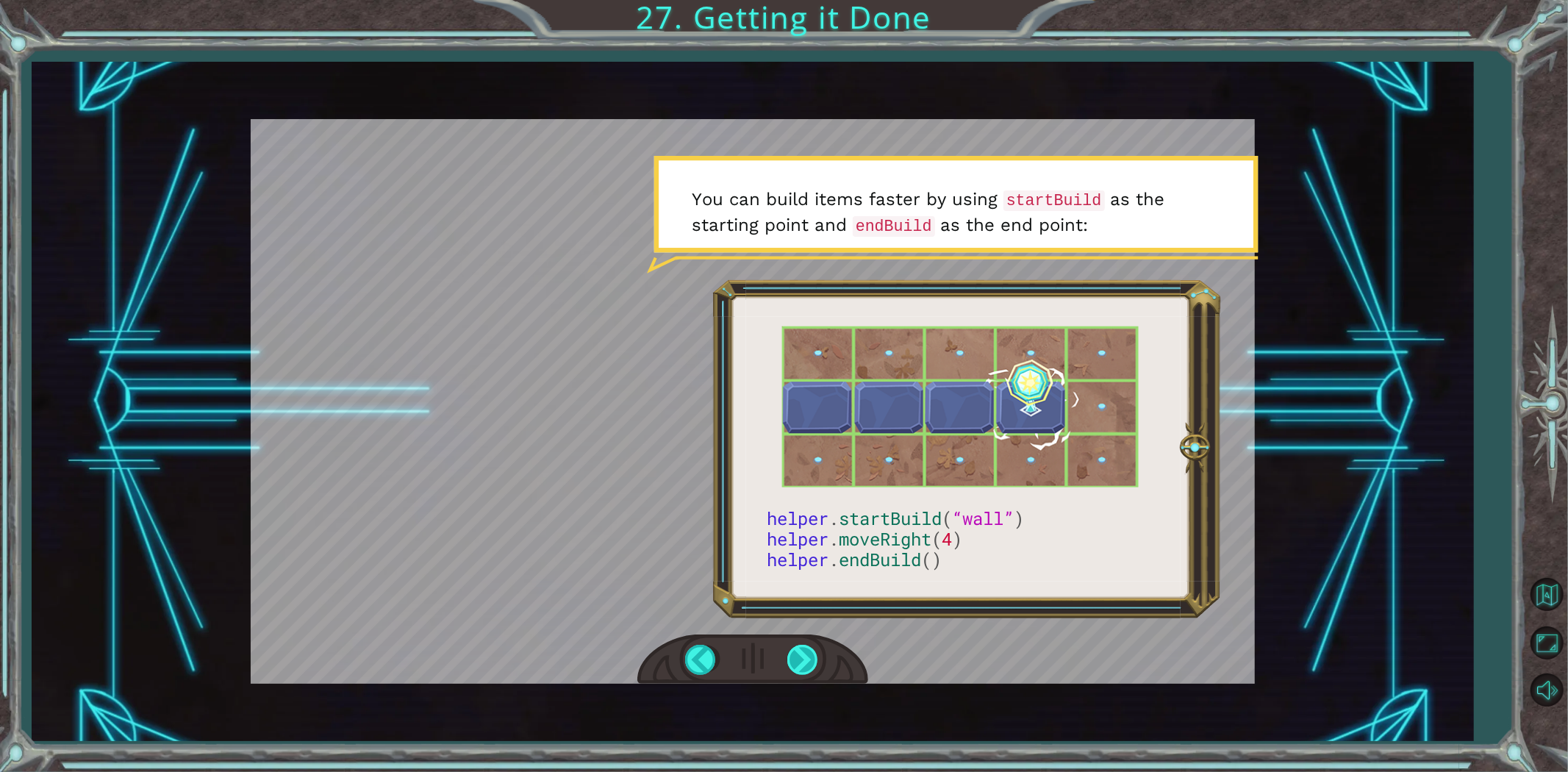
click at [807, 671] on div at bounding box center [804, 660] width 33 height 30
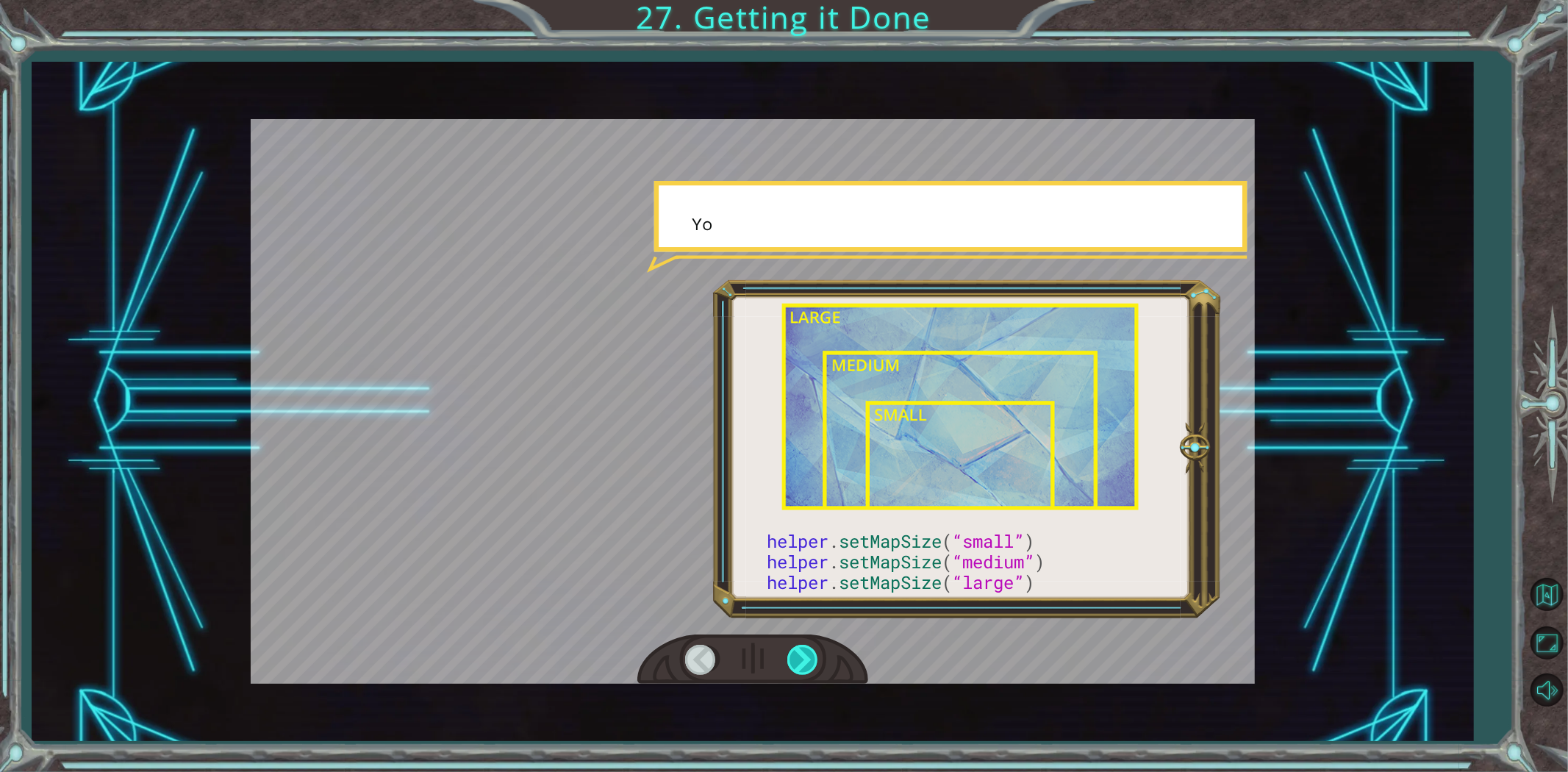
click at [807, 671] on div at bounding box center [804, 660] width 33 height 30
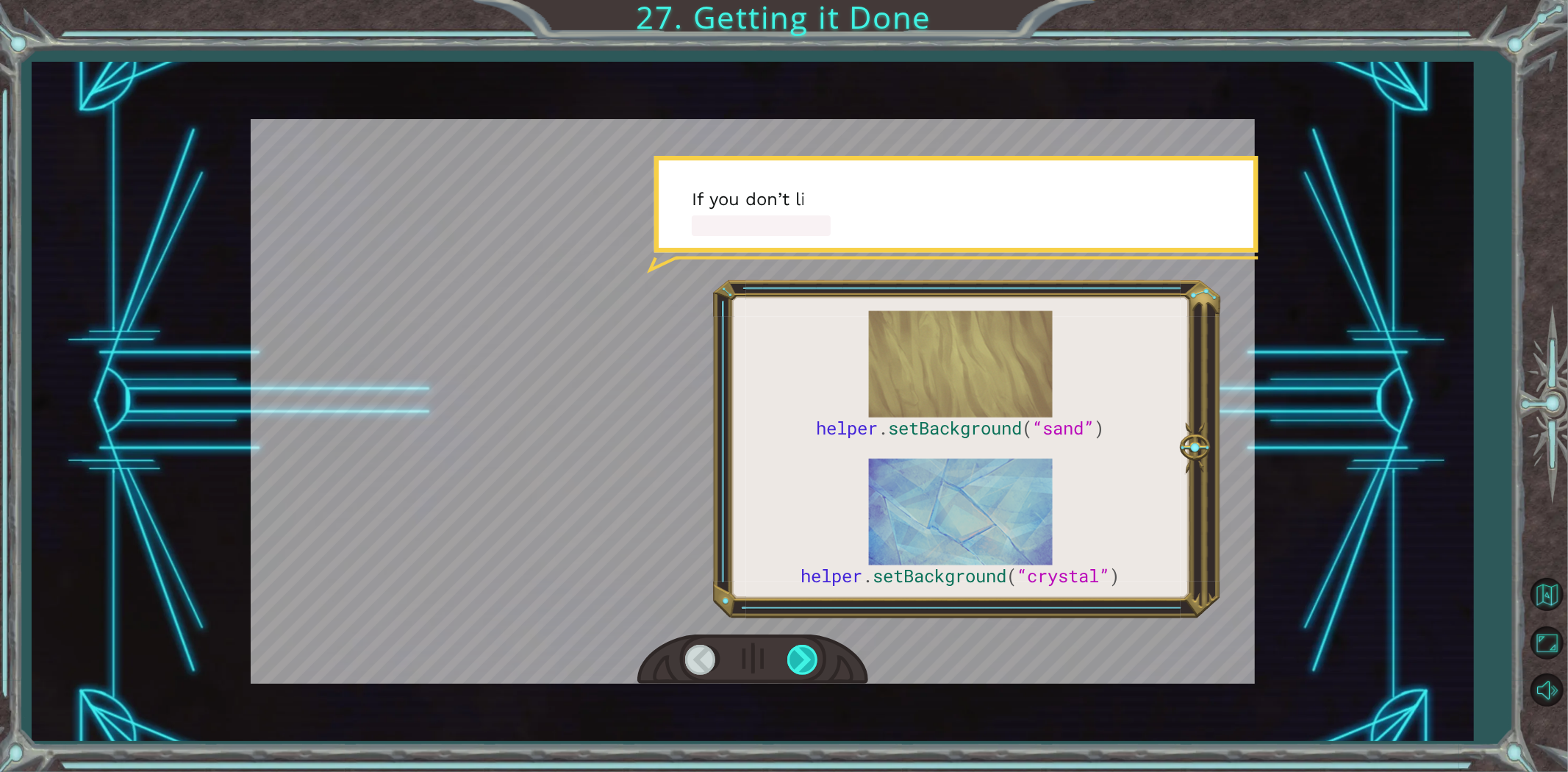
click at [807, 671] on div at bounding box center [804, 660] width 33 height 30
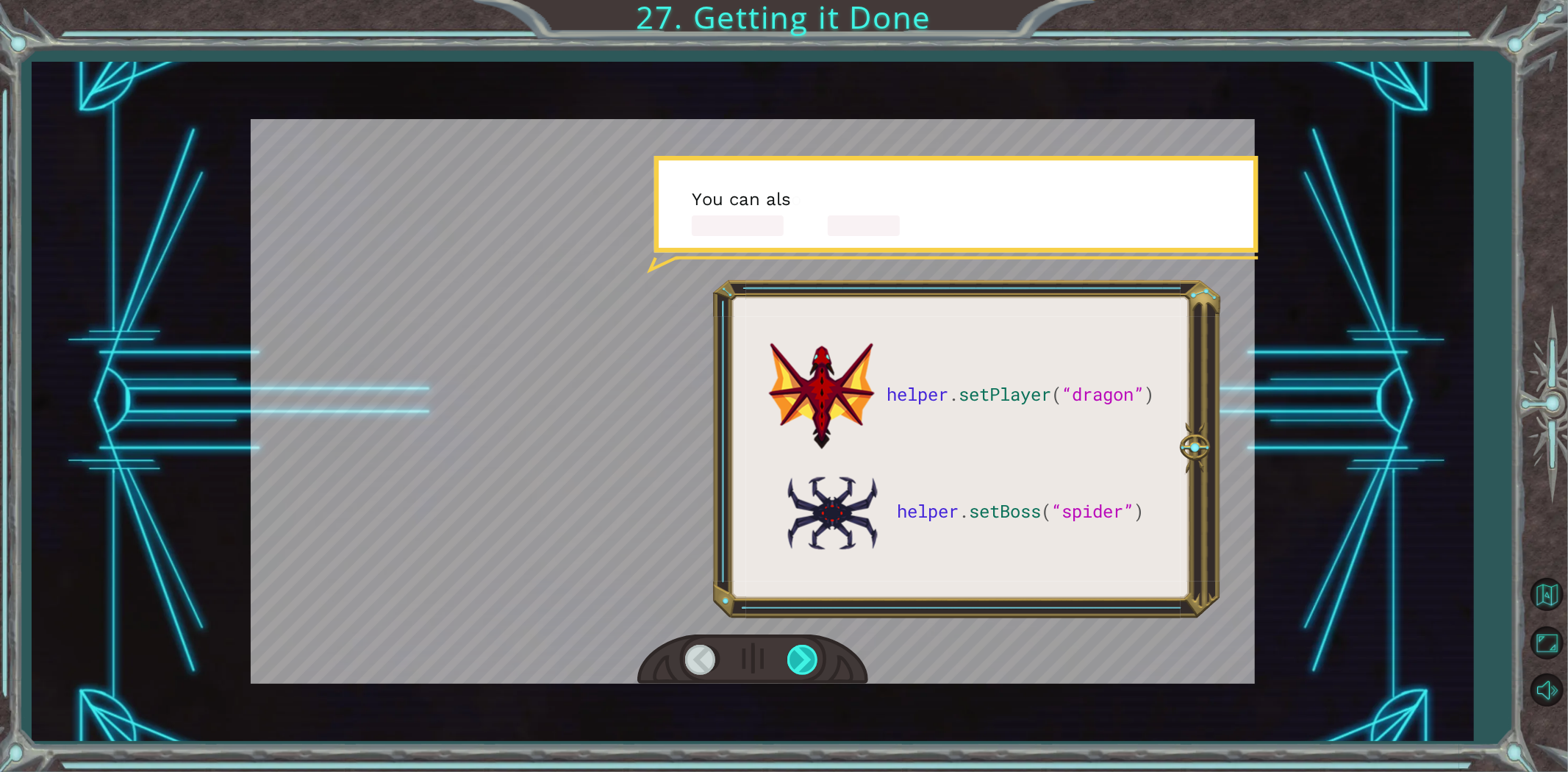
click at [807, 671] on div at bounding box center [804, 660] width 33 height 30
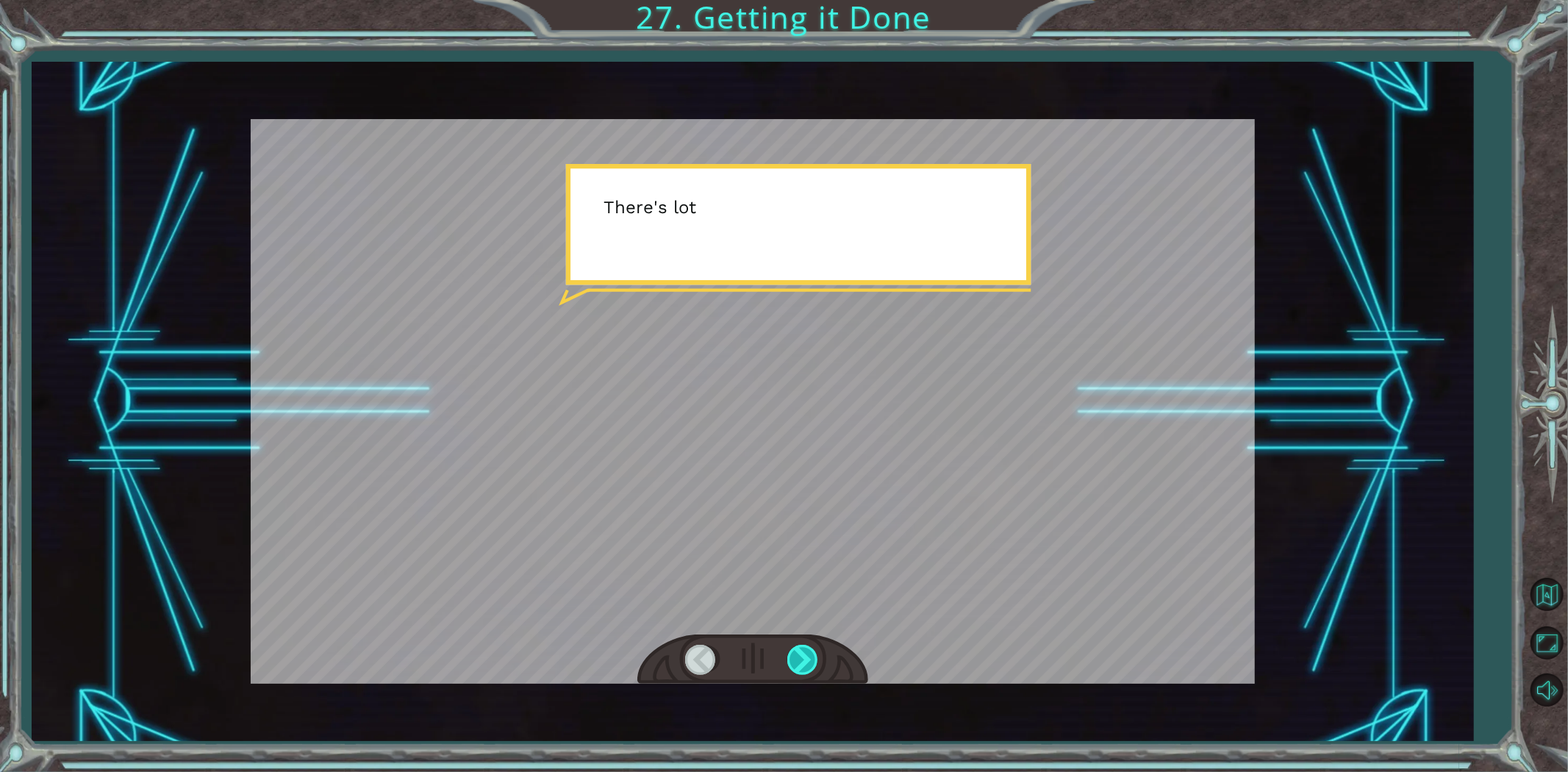
click at [807, 671] on div at bounding box center [804, 660] width 33 height 30
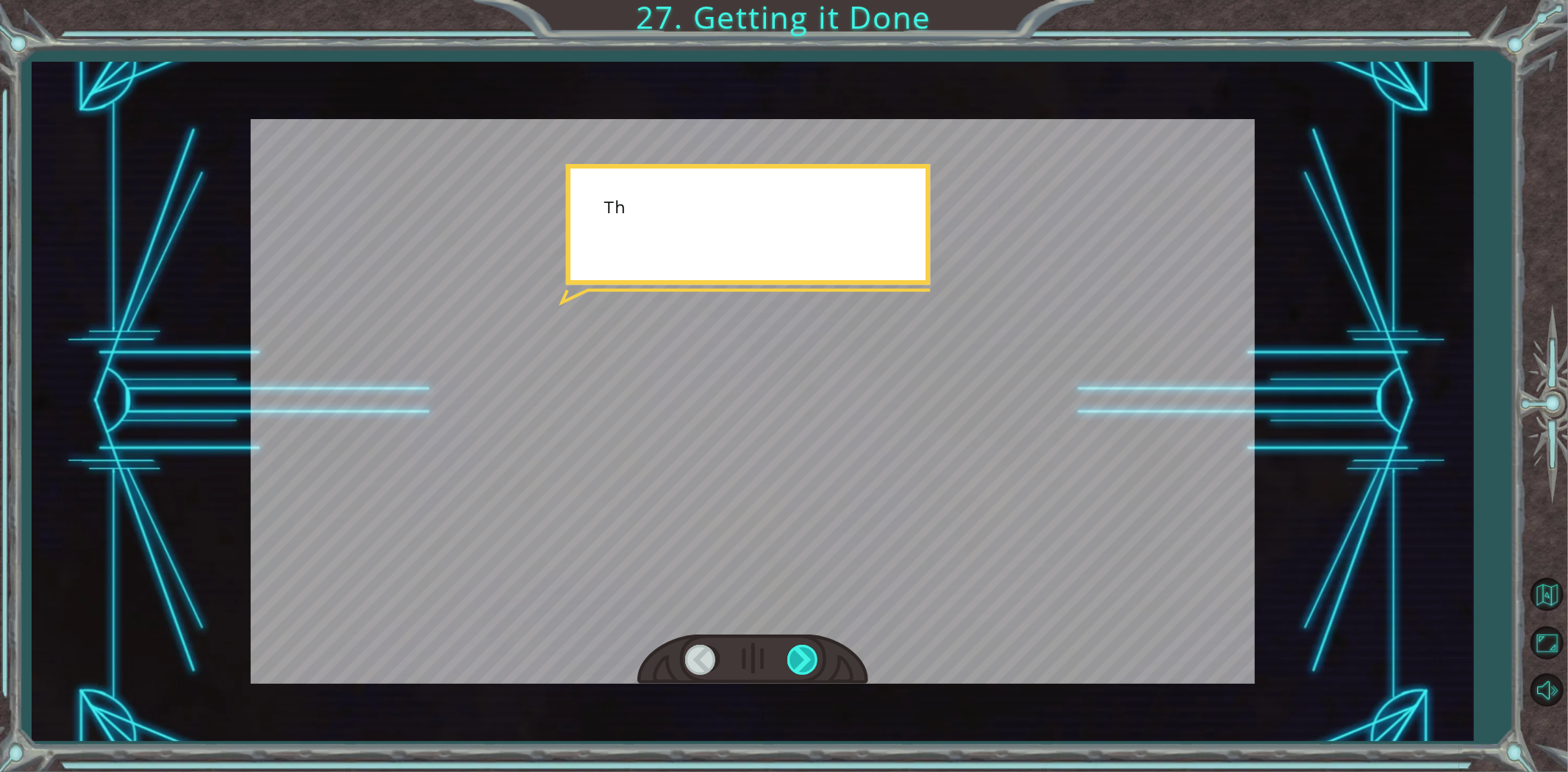
click at [807, 671] on div at bounding box center [804, 660] width 33 height 30
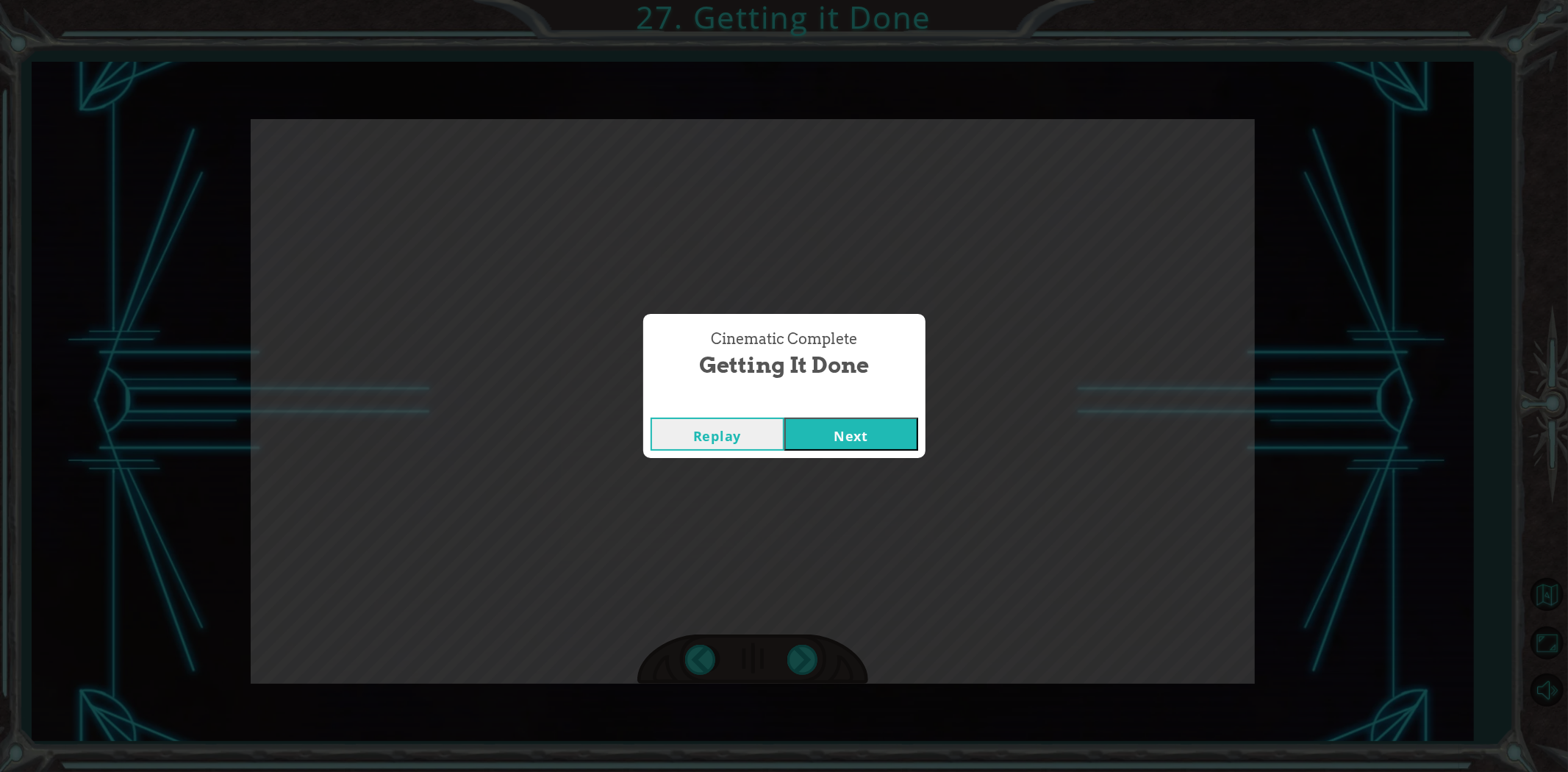
click at [800, 429] on button "Next" at bounding box center [851, 434] width 134 height 33
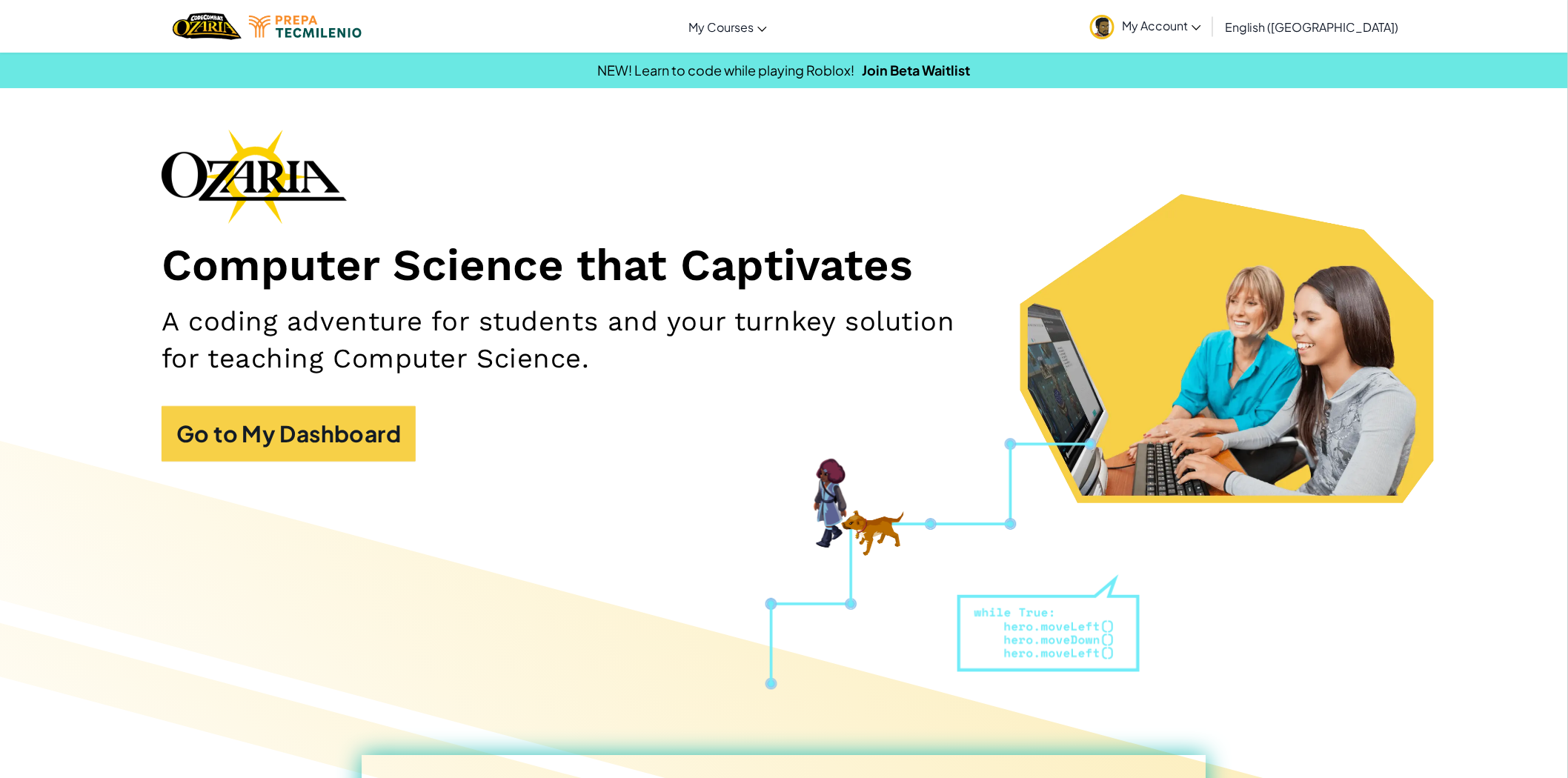
click at [1201, 28] on icon at bounding box center [1197, 27] width 10 height 5
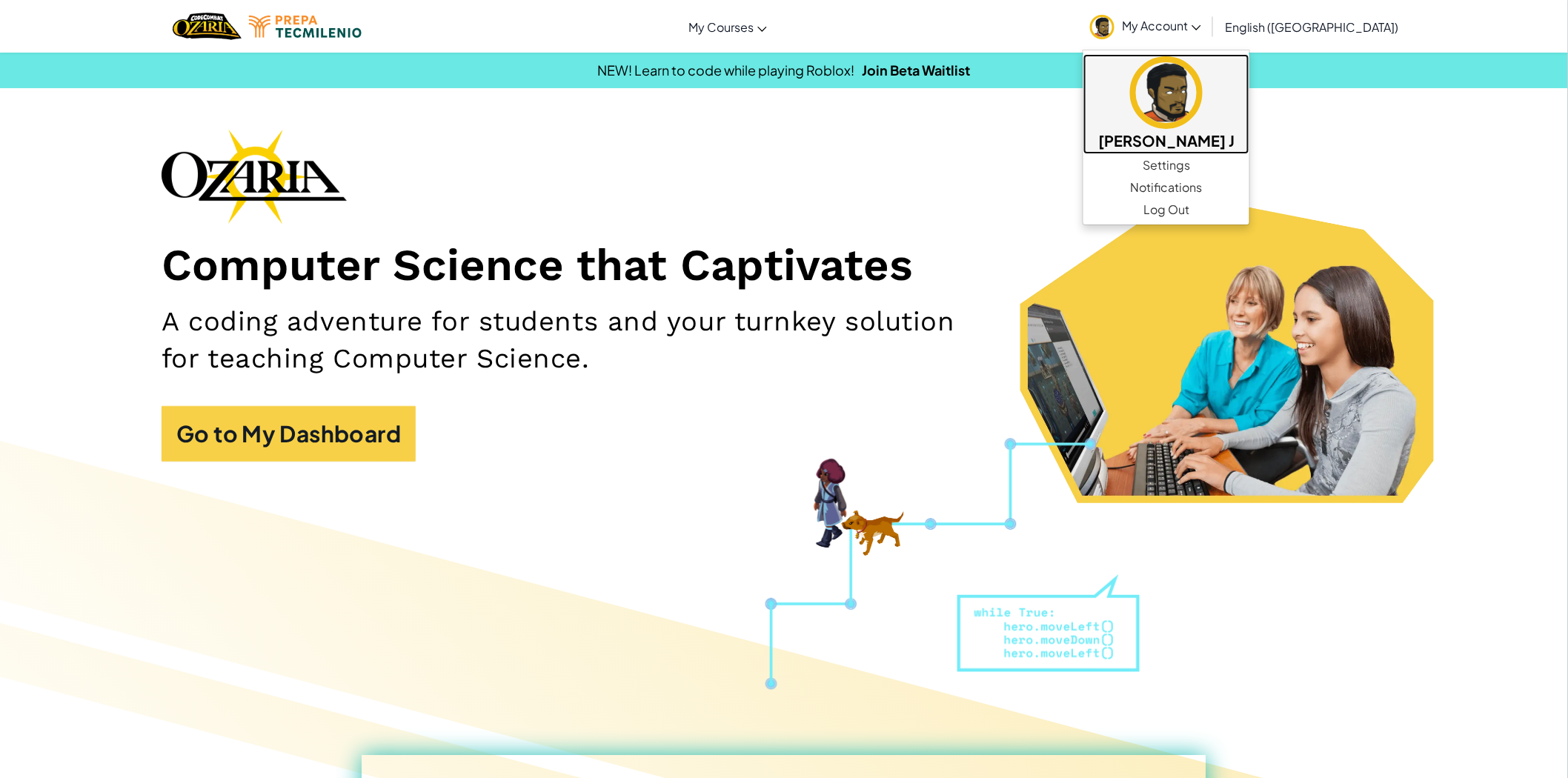
click at [1235, 138] on h5 "[PERSON_NAME] J" at bounding box center [1166, 141] width 137 height 23
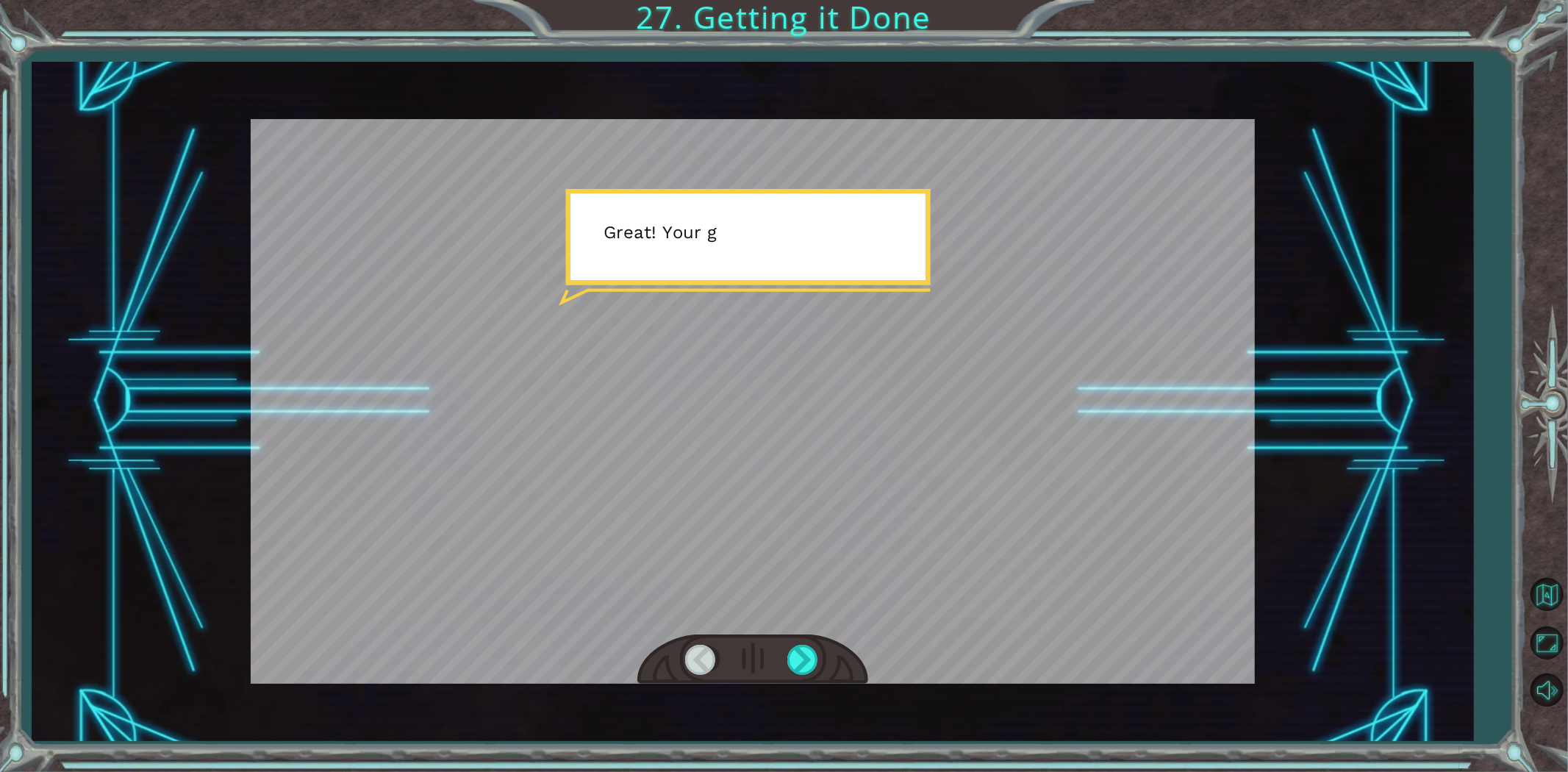
click at [662, 311] on div at bounding box center [753, 401] width 1004 height 565
drag, startPoint x: 695, startPoint y: 469, endPoint x: 798, endPoint y: 649, distance: 207.4
click at [798, 649] on div at bounding box center [753, 401] width 1004 height 565
click at [798, 649] on div at bounding box center [804, 660] width 33 height 30
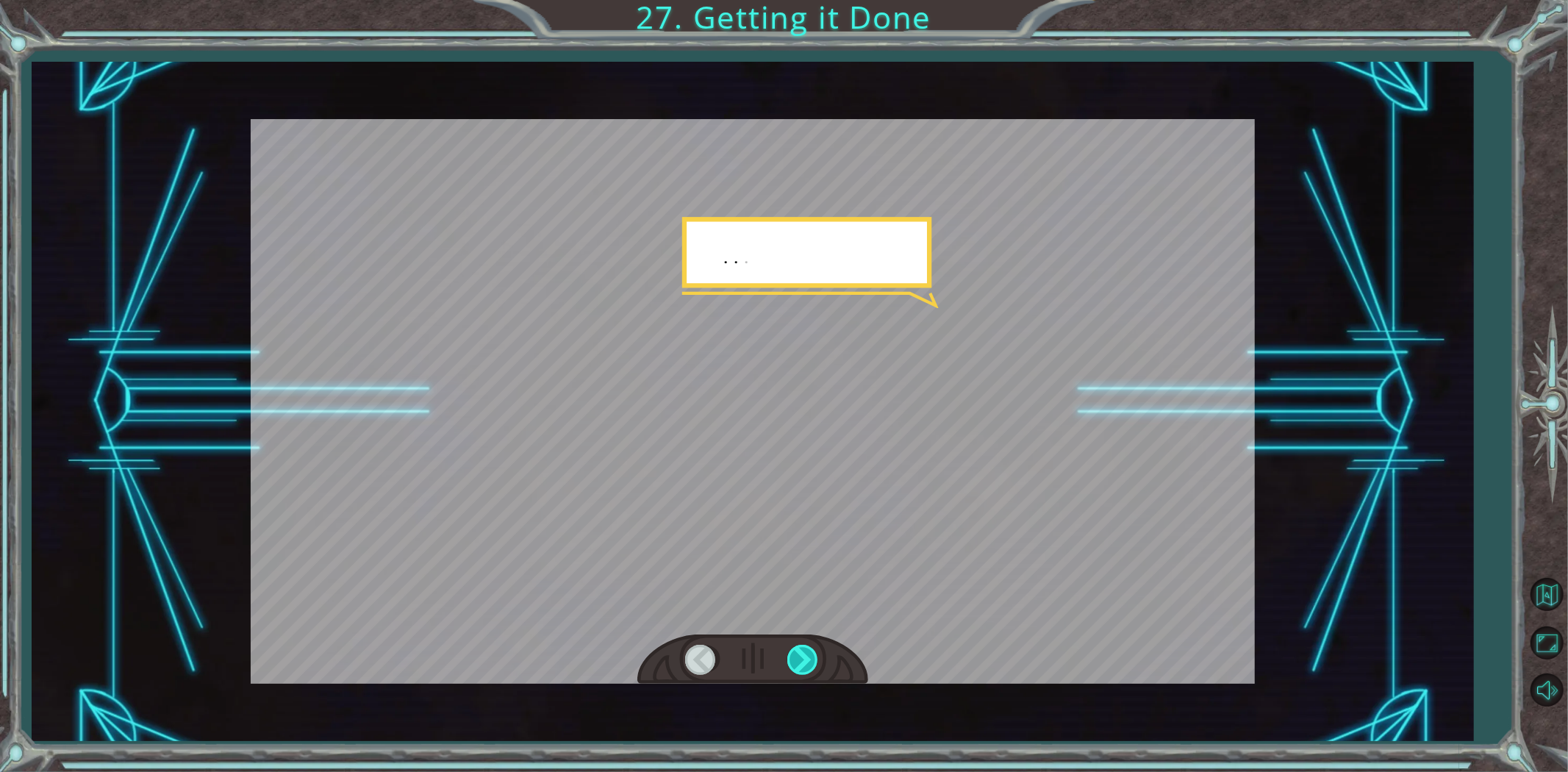
click at [797, 649] on div at bounding box center [804, 660] width 33 height 30
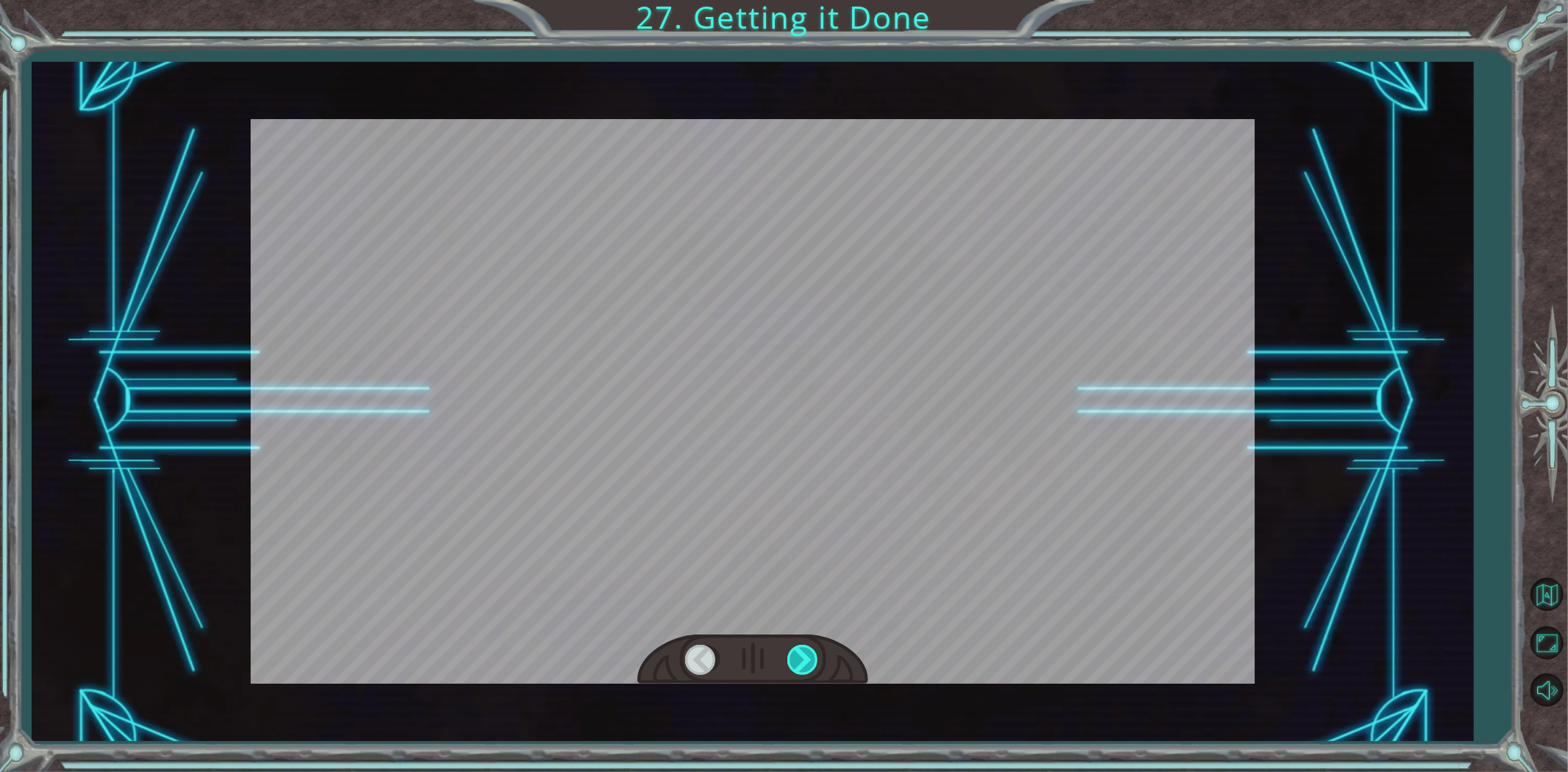
click at [797, 649] on div at bounding box center [804, 660] width 33 height 30
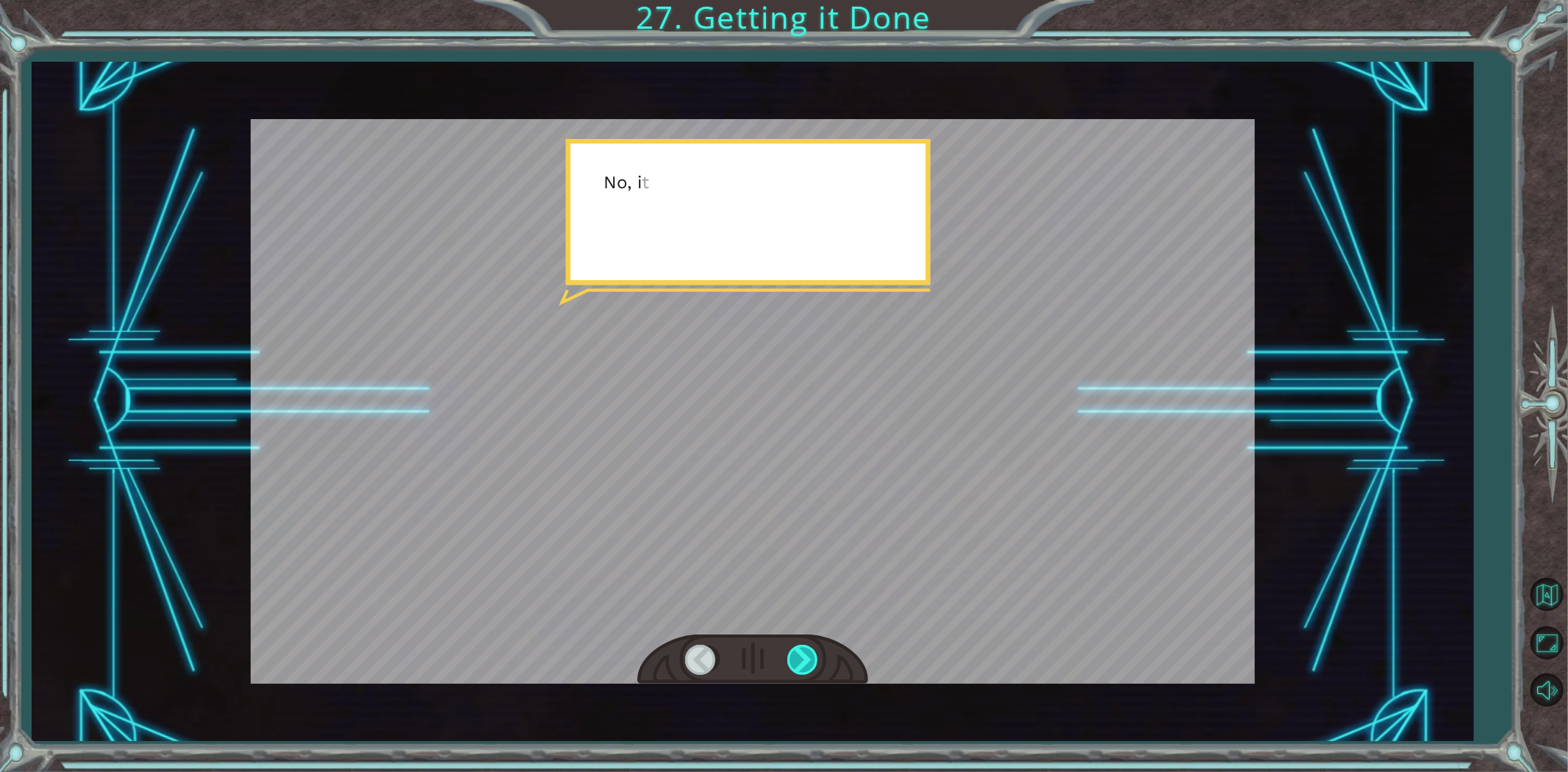
click at [797, 649] on div at bounding box center [804, 660] width 33 height 30
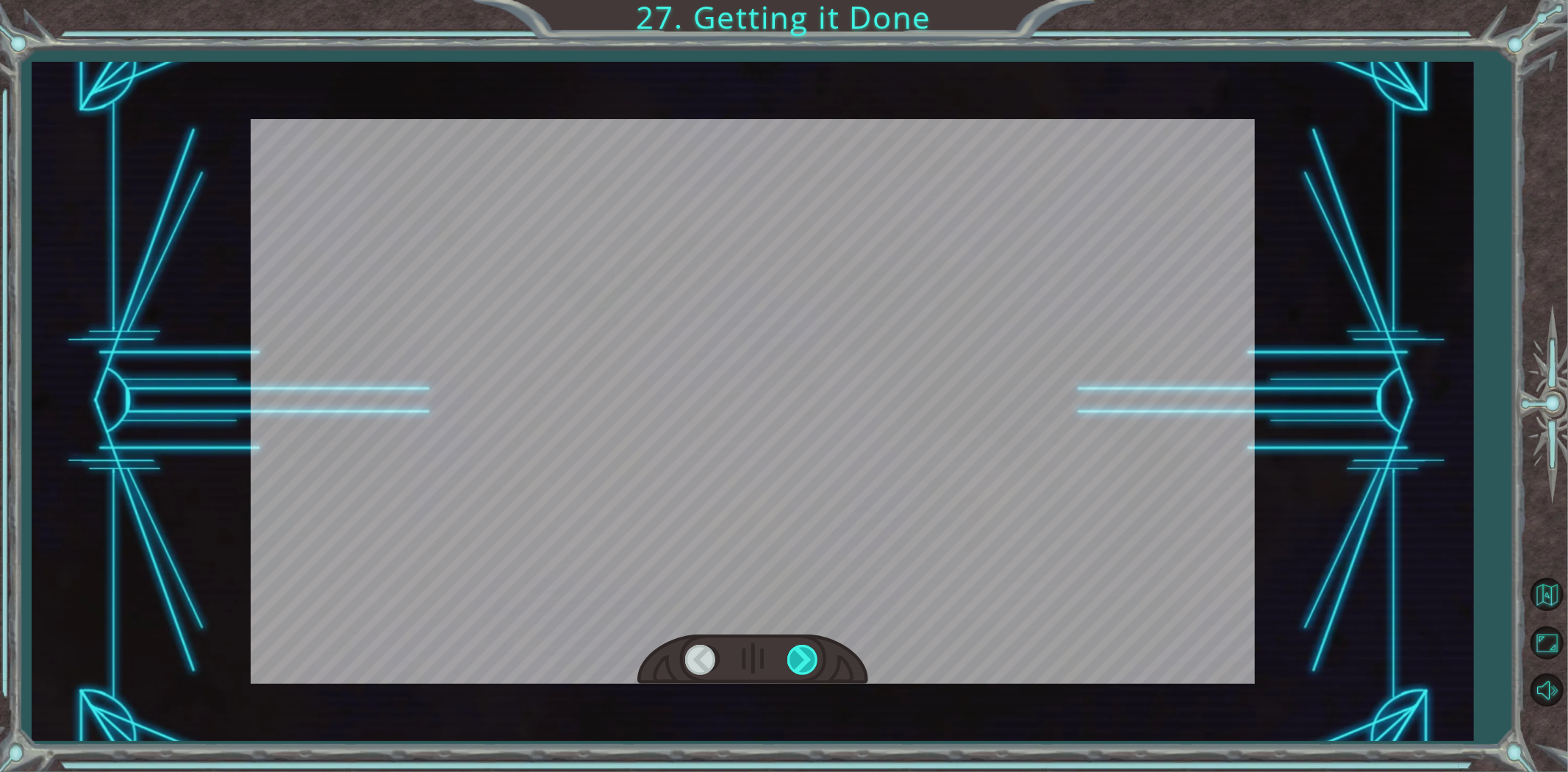
click at [797, 649] on div at bounding box center [804, 660] width 33 height 30
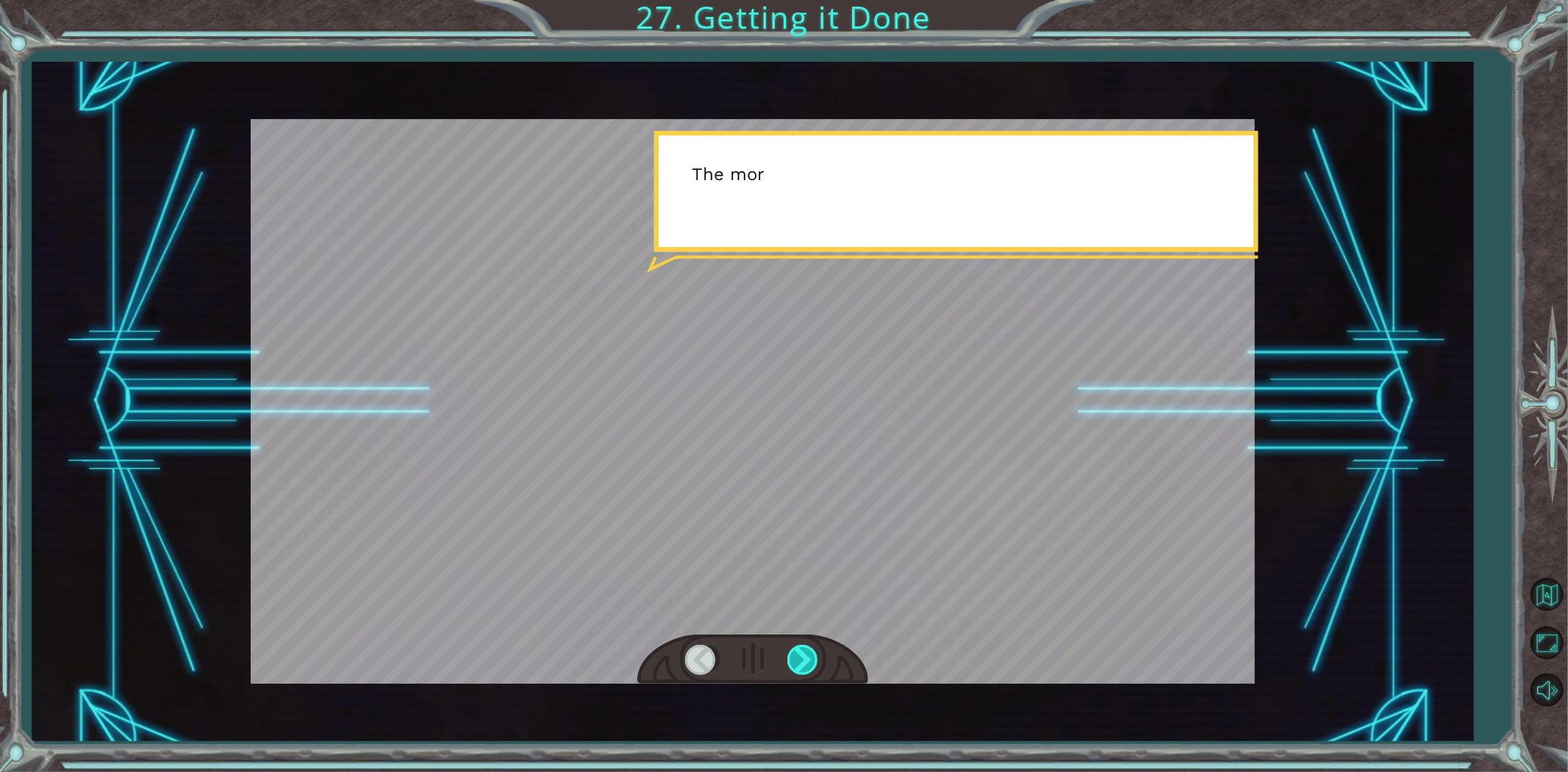
click at [797, 649] on div at bounding box center [804, 660] width 33 height 30
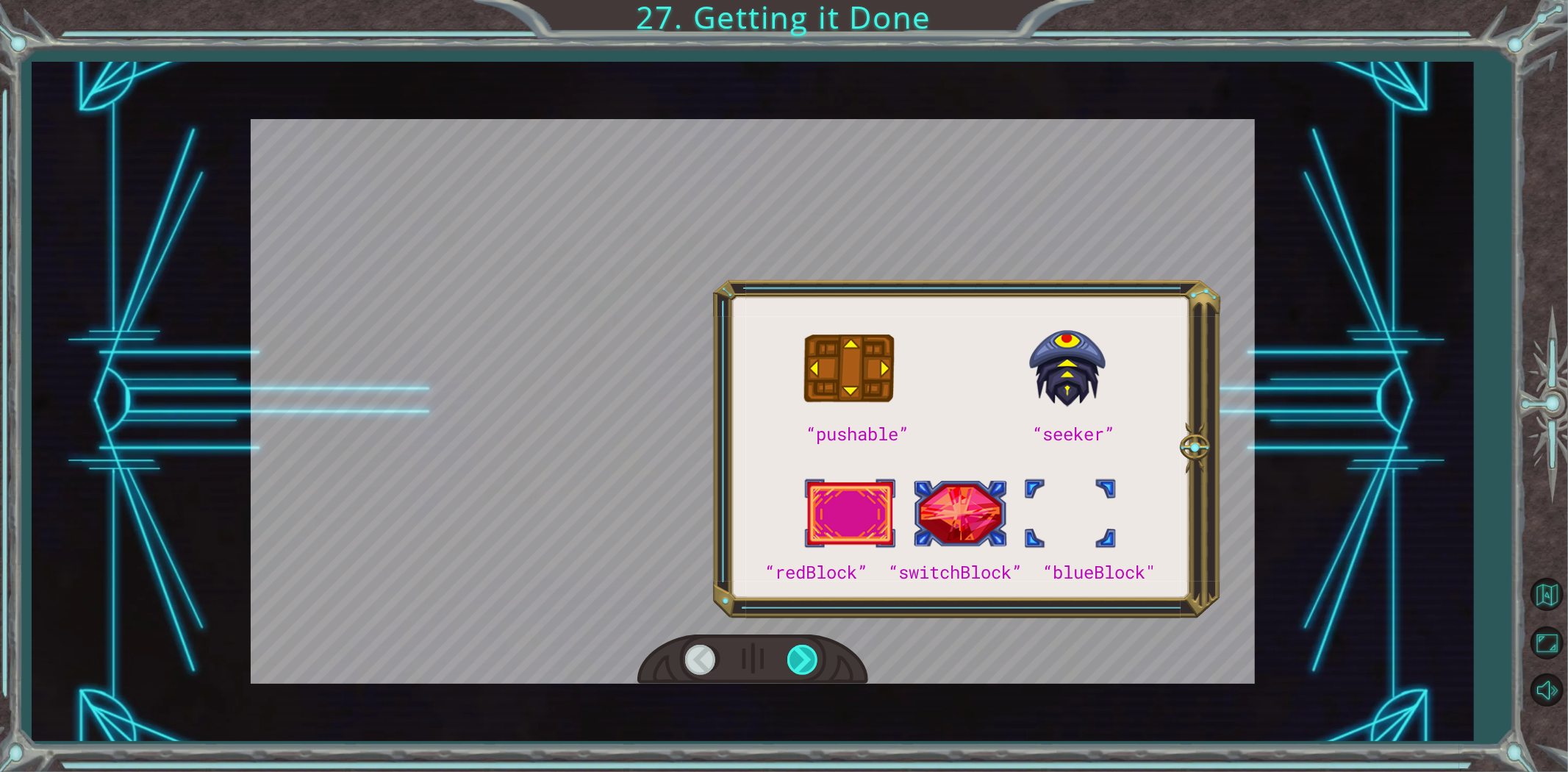
click at [797, 649] on div at bounding box center [804, 660] width 33 height 30
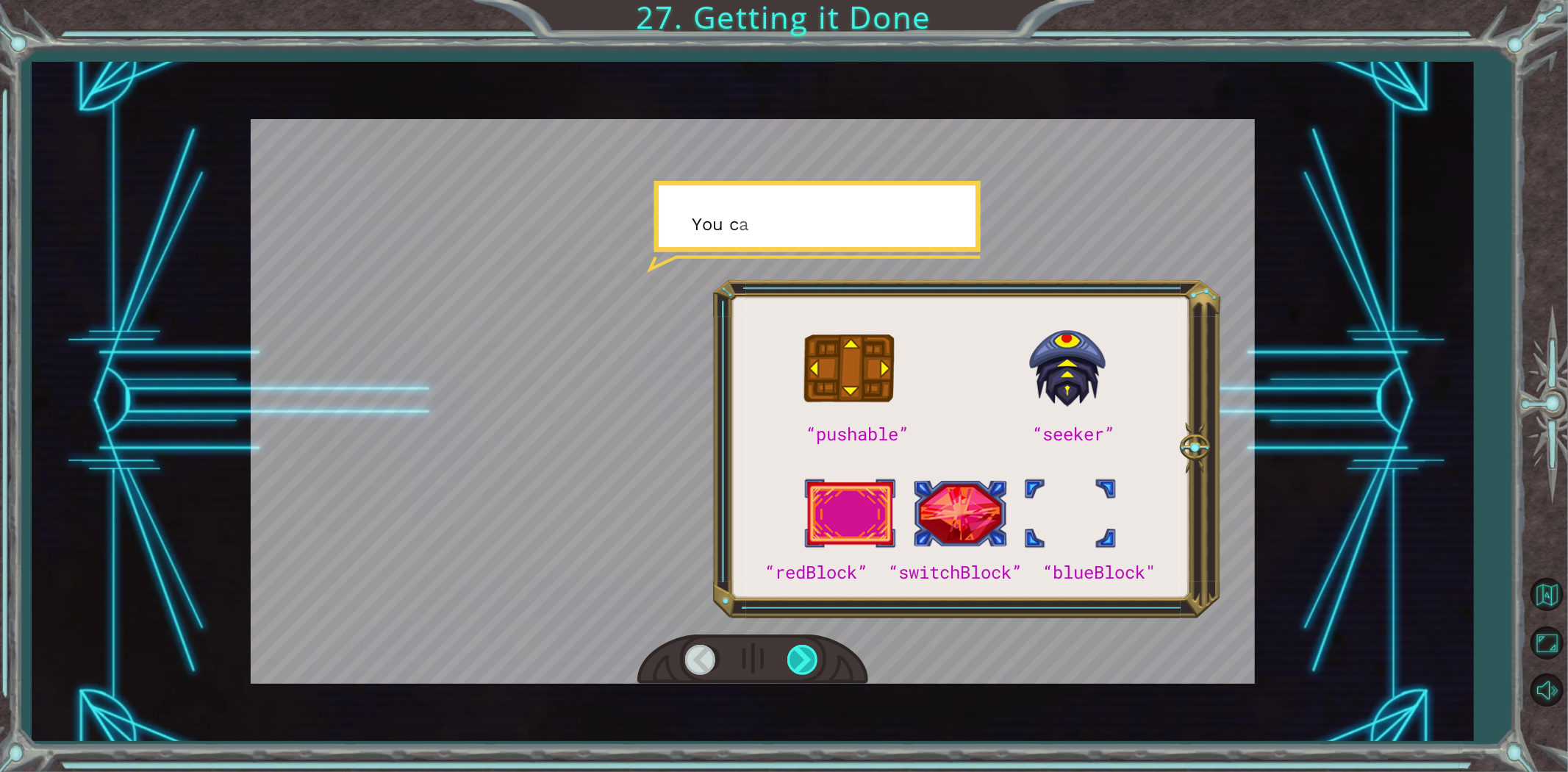
click at [797, 649] on div at bounding box center [804, 660] width 33 height 30
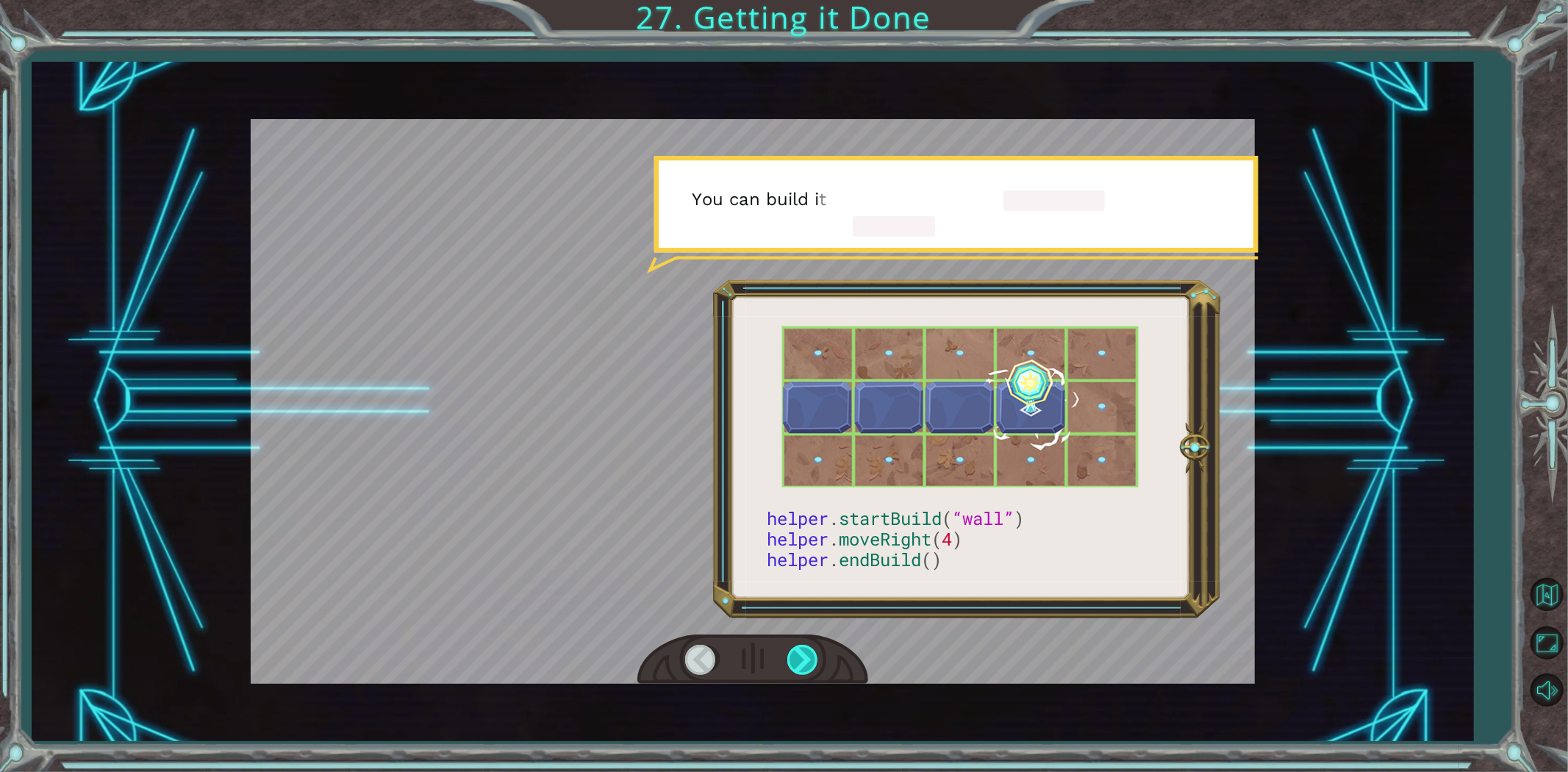
click at [797, 649] on div at bounding box center [804, 660] width 33 height 30
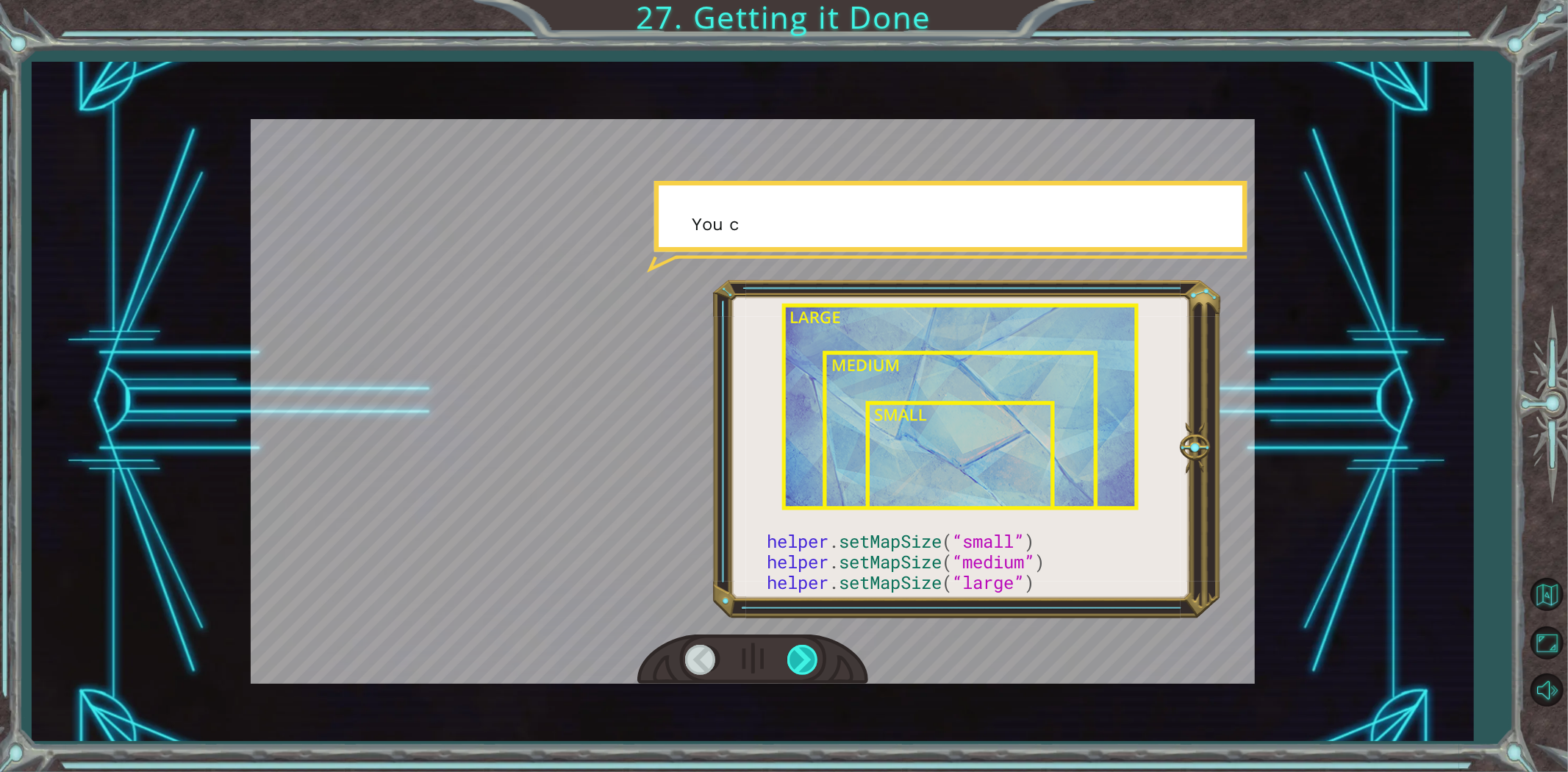
click at [797, 649] on div at bounding box center [804, 660] width 33 height 30
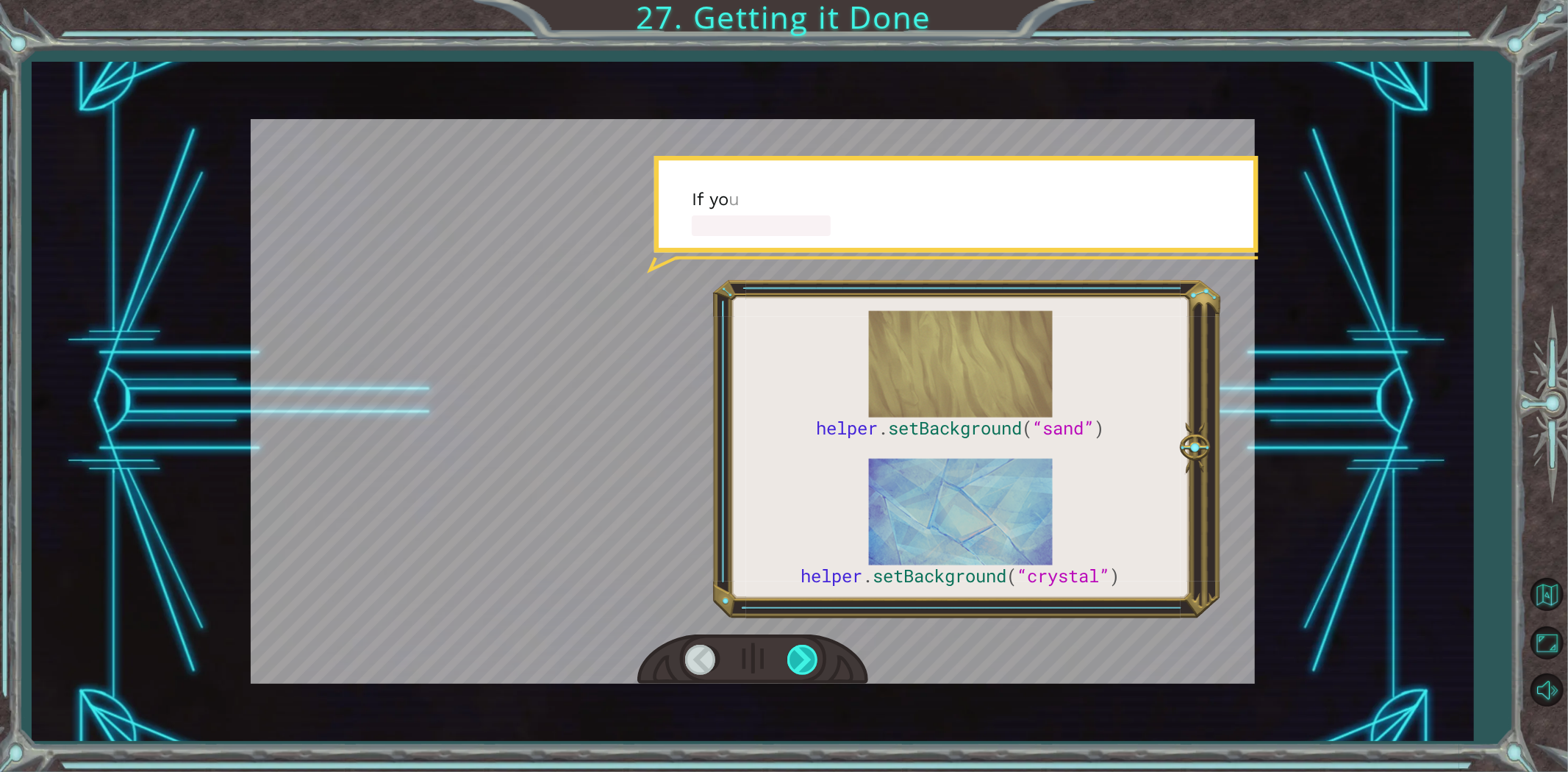
click at [797, 649] on div at bounding box center [804, 660] width 33 height 30
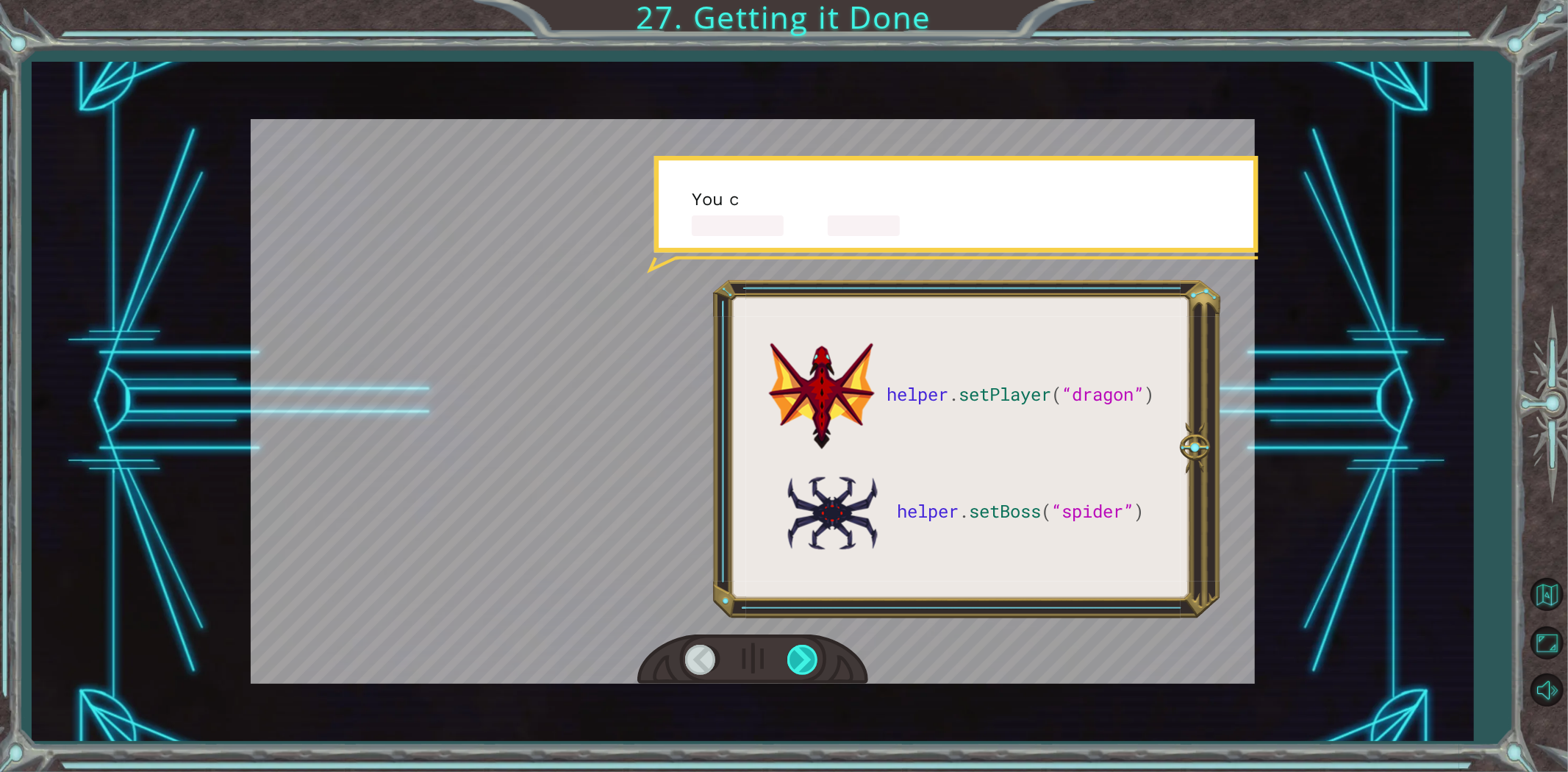
click at [797, 649] on div at bounding box center [804, 660] width 33 height 30
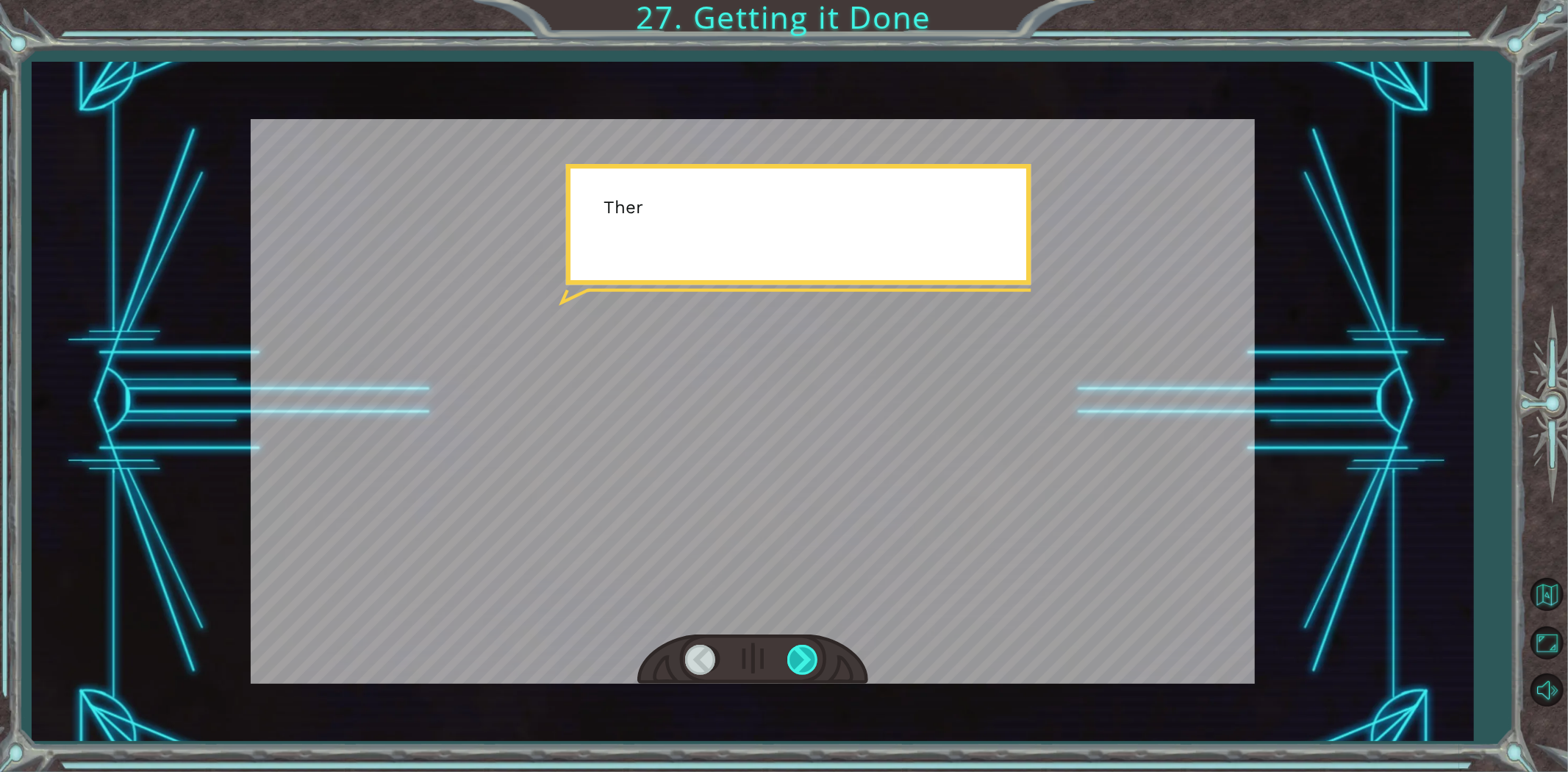
click at [797, 649] on div at bounding box center [804, 660] width 33 height 30
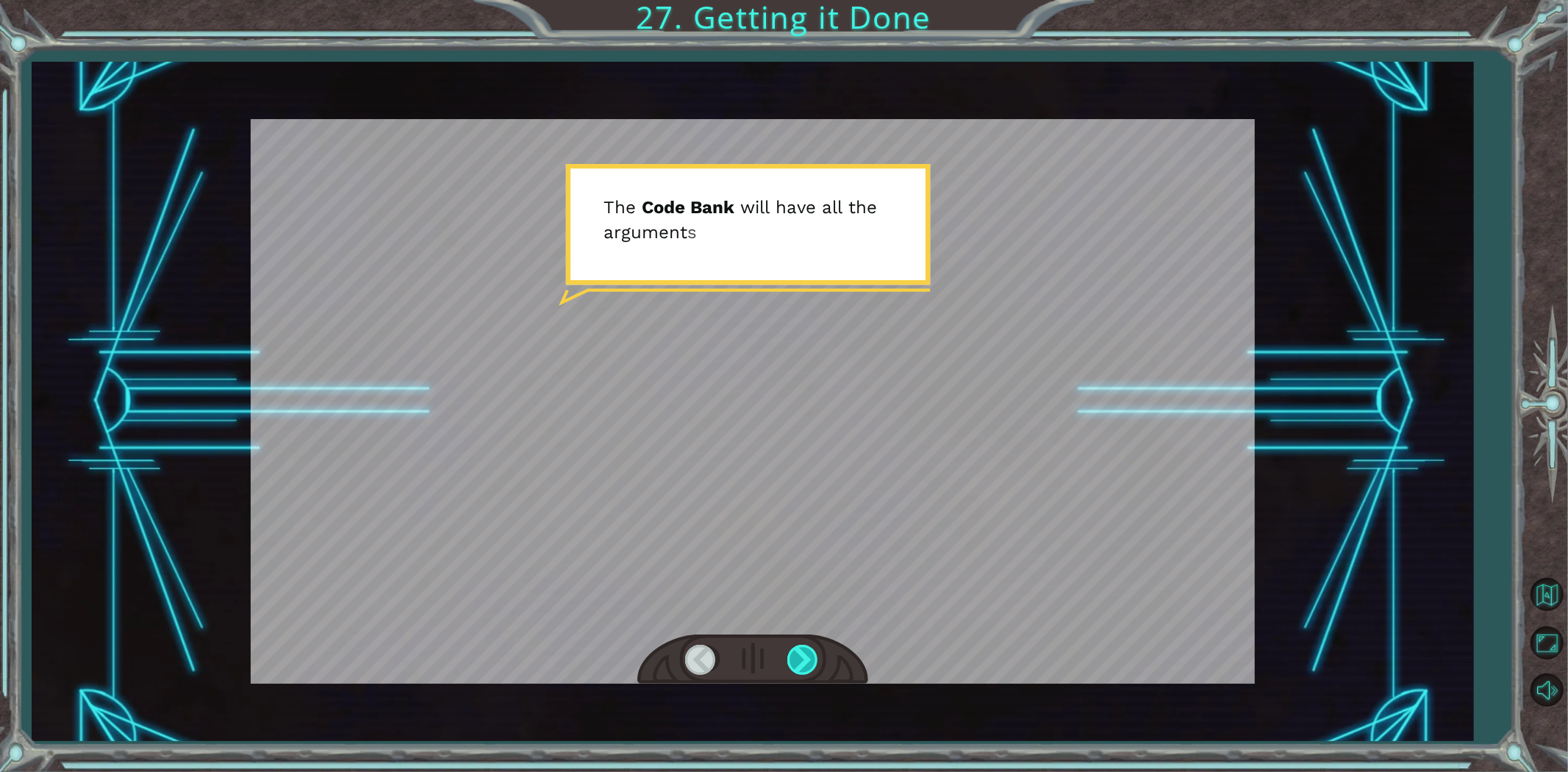
click at [792, 649] on div at bounding box center [804, 660] width 33 height 30
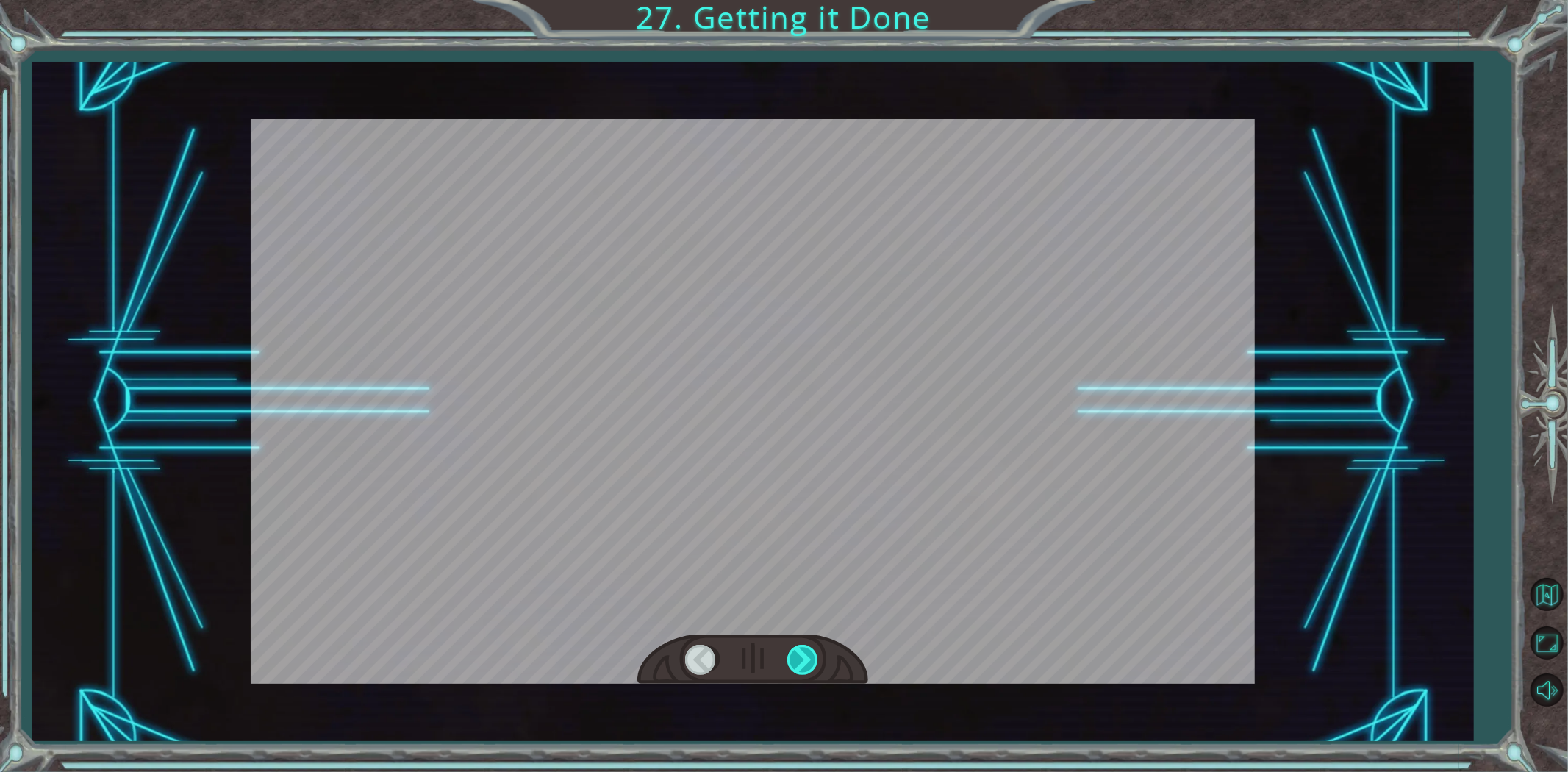
click at [792, 649] on div at bounding box center [804, 660] width 33 height 30
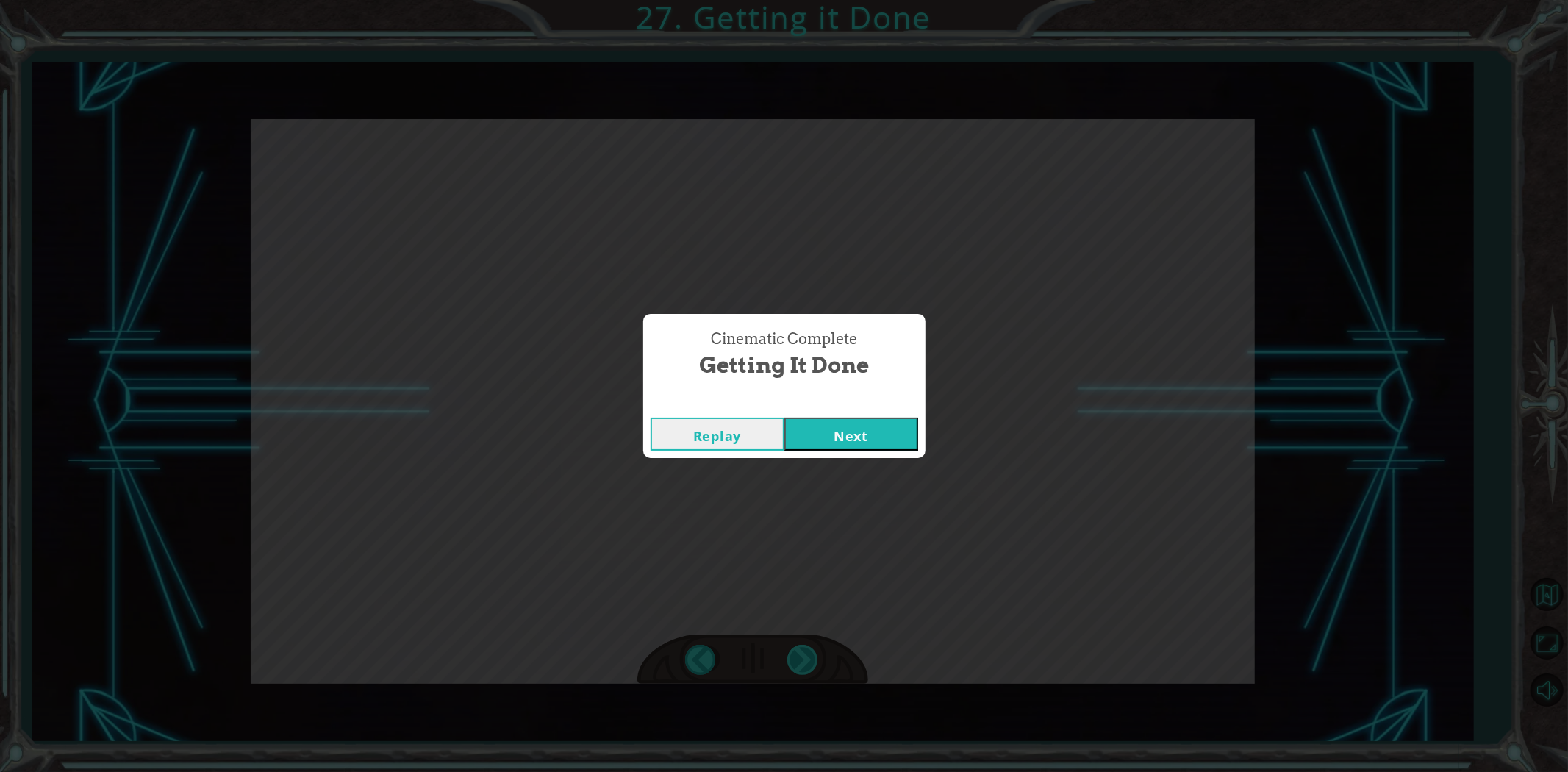
click at [792, 0] on div "helper . setPlayer ( “dragon” ) helper . setBoss ( “spider” ) G r e a t ! Y o u…" at bounding box center [784, 0] width 1568 height 0
click at [816, 428] on button "Next" at bounding box center [851, 434] width 134 height 33
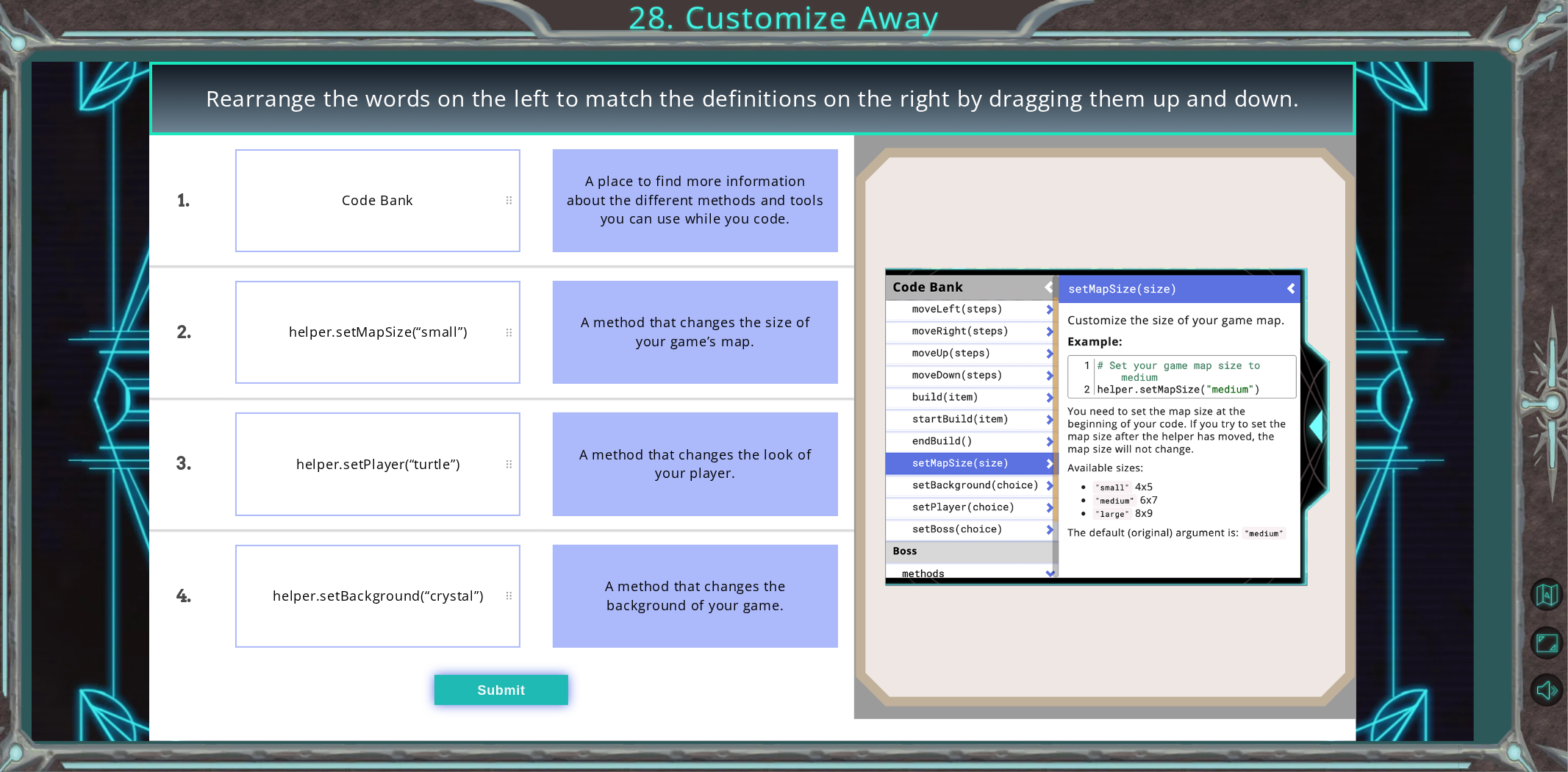
click at [446, 684] on button "Submit" at bounding box center [501, 690] width 134 height 30
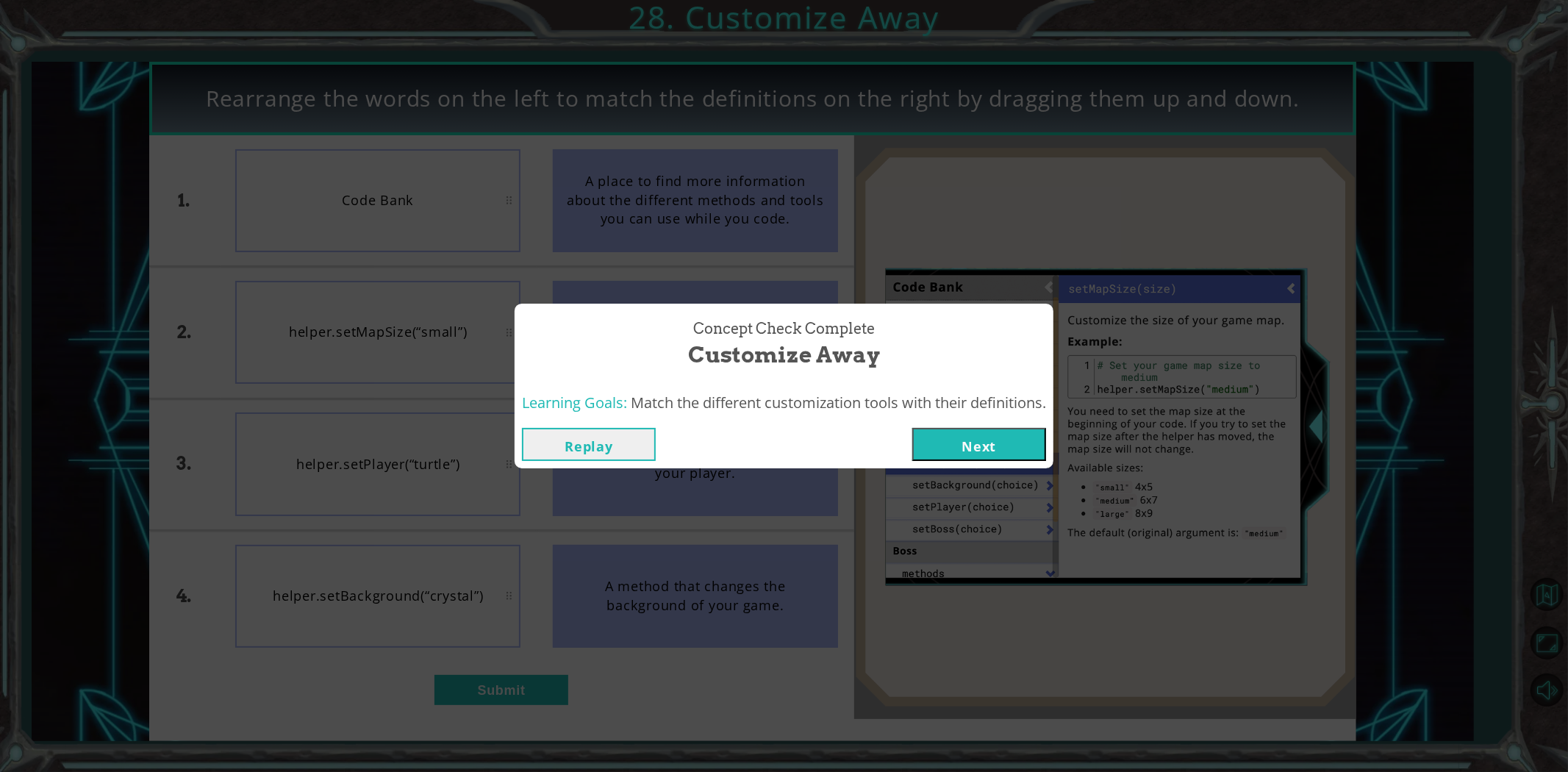
click at [994, 437] on button "Next" at bounding box center [979, 445] width 134 height 33
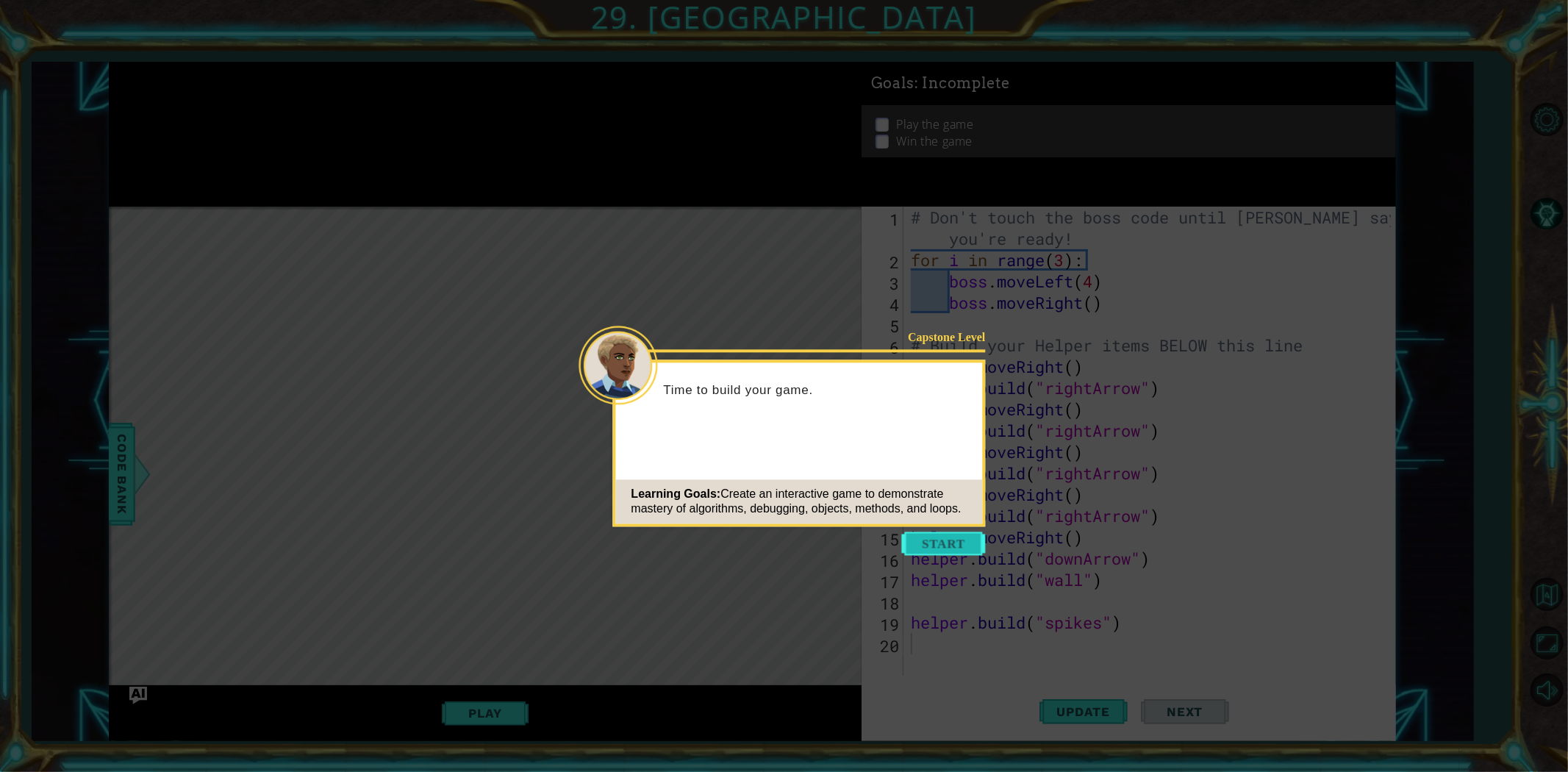
click at [921, 542] on button "Start" at bounding box center [944, 543] width 84 height 24
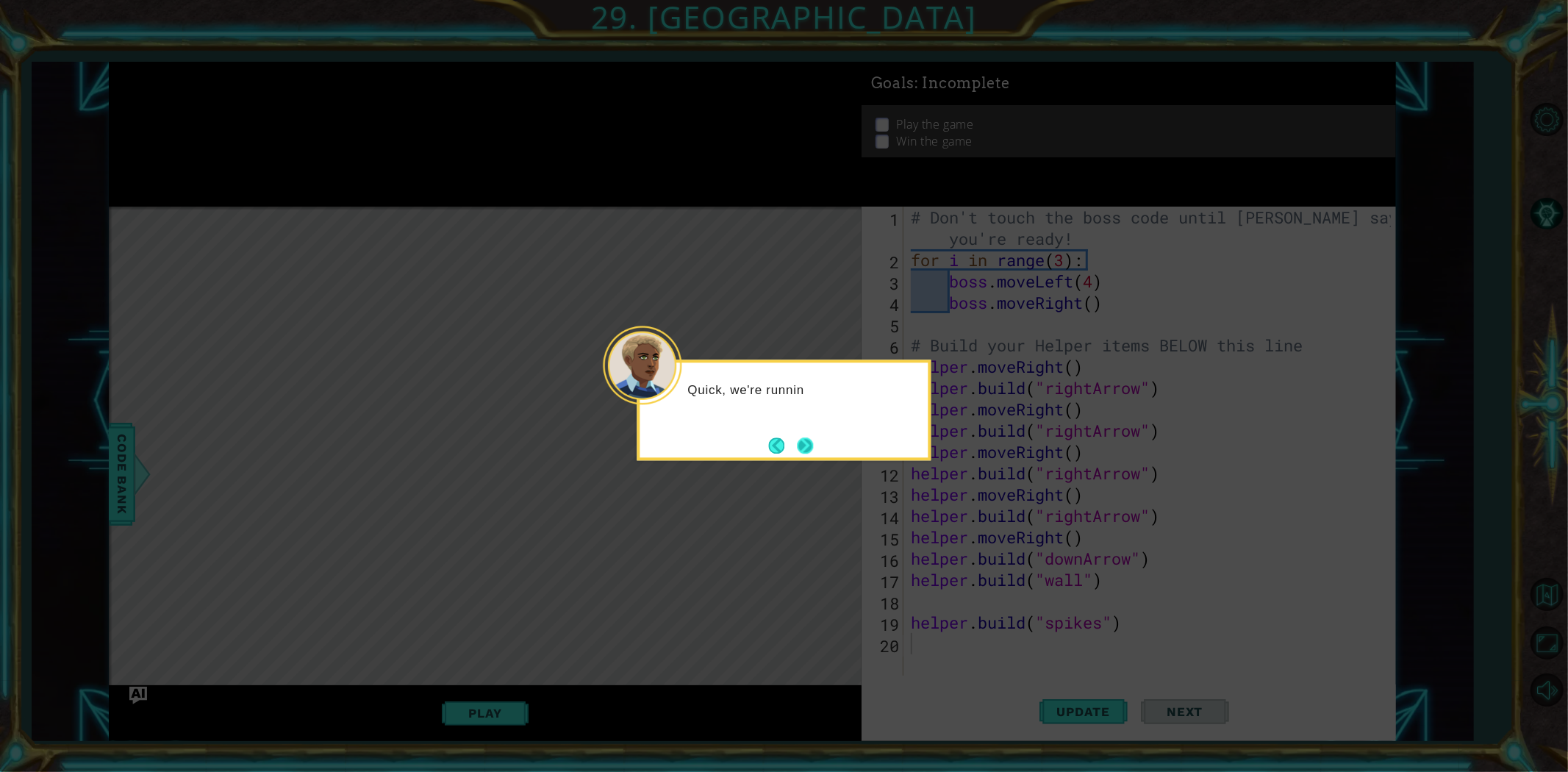
click at [810, 442] on button "Next" at bounding box center [805, 446] width 16 height 16
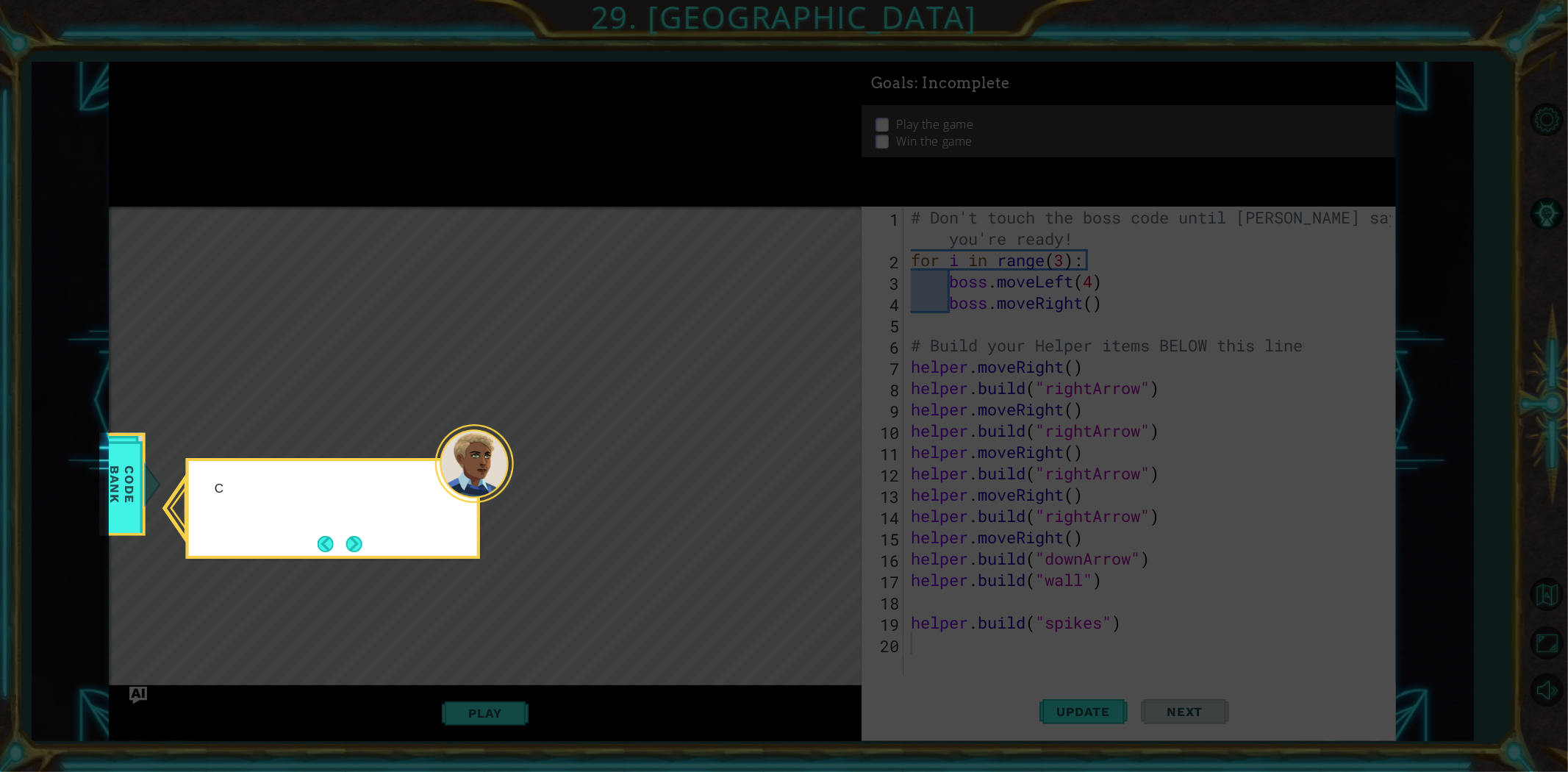
click at [812, 459] on icon at bounding box center [784, 386] width 1568 height 772
click at [380, 565] on icon at bounding box center [784, 386] width 1568 height 772
click at [380, 554] on div "Check out the Helper metho" at bounding box center [333, 508] width 294 height 101
click at [378, 549] on div "Check out the Helper methods in the CO" at bounding box center [333, 508] width 294 height 101
click at [371, 537] on div "Check out the Helper methods in the CODE BANK" at bounding box center [333, 504] width 288 height 74
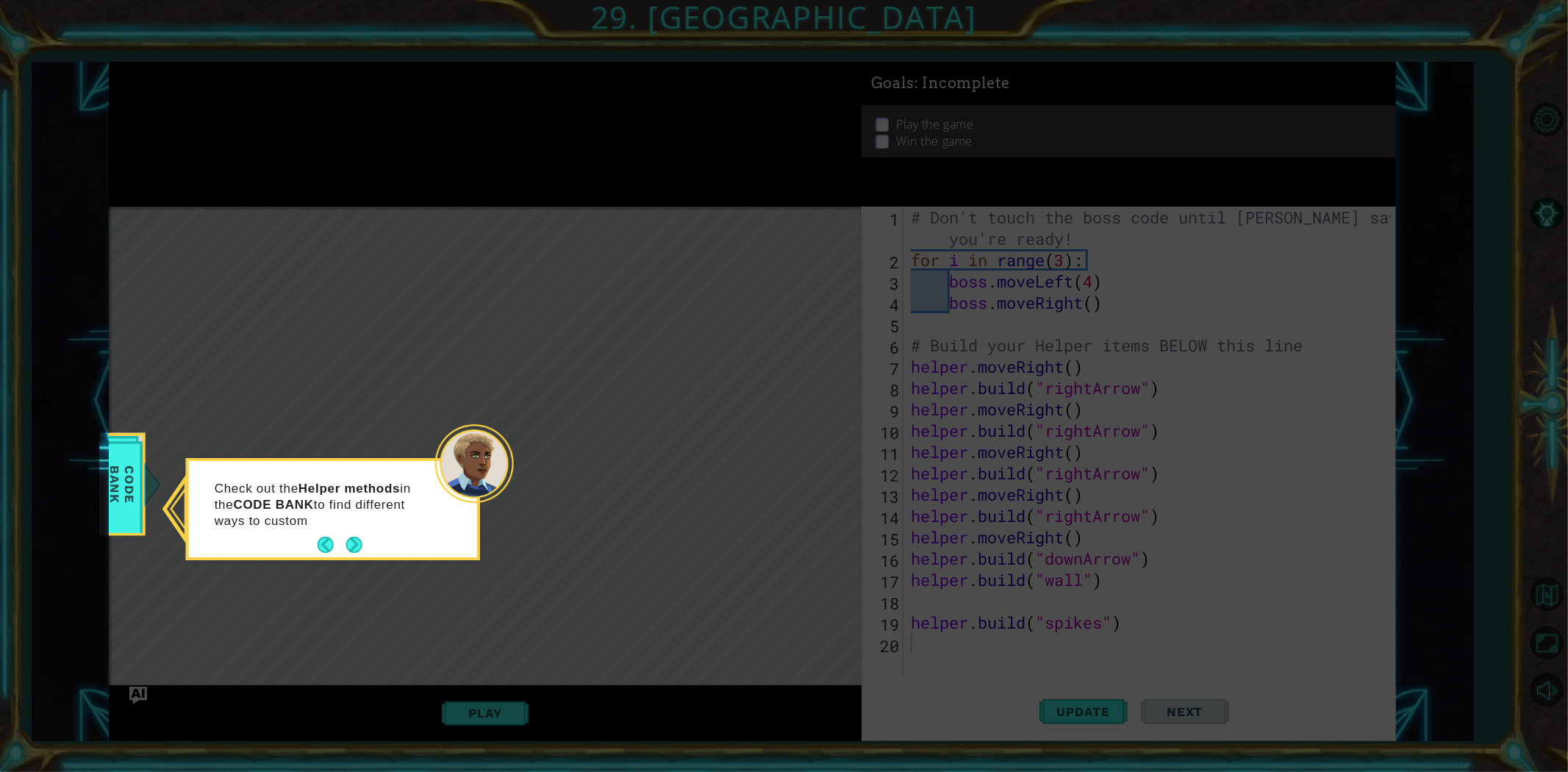
click at [368, 538] on div "Check out the Helper methods in the CODE BANK to find different ways to custom" at bounding box center [333, 512] width 288 height 90
click at [360, 544] on button "Next" at bounding box center [354, 545] width 17 height 17
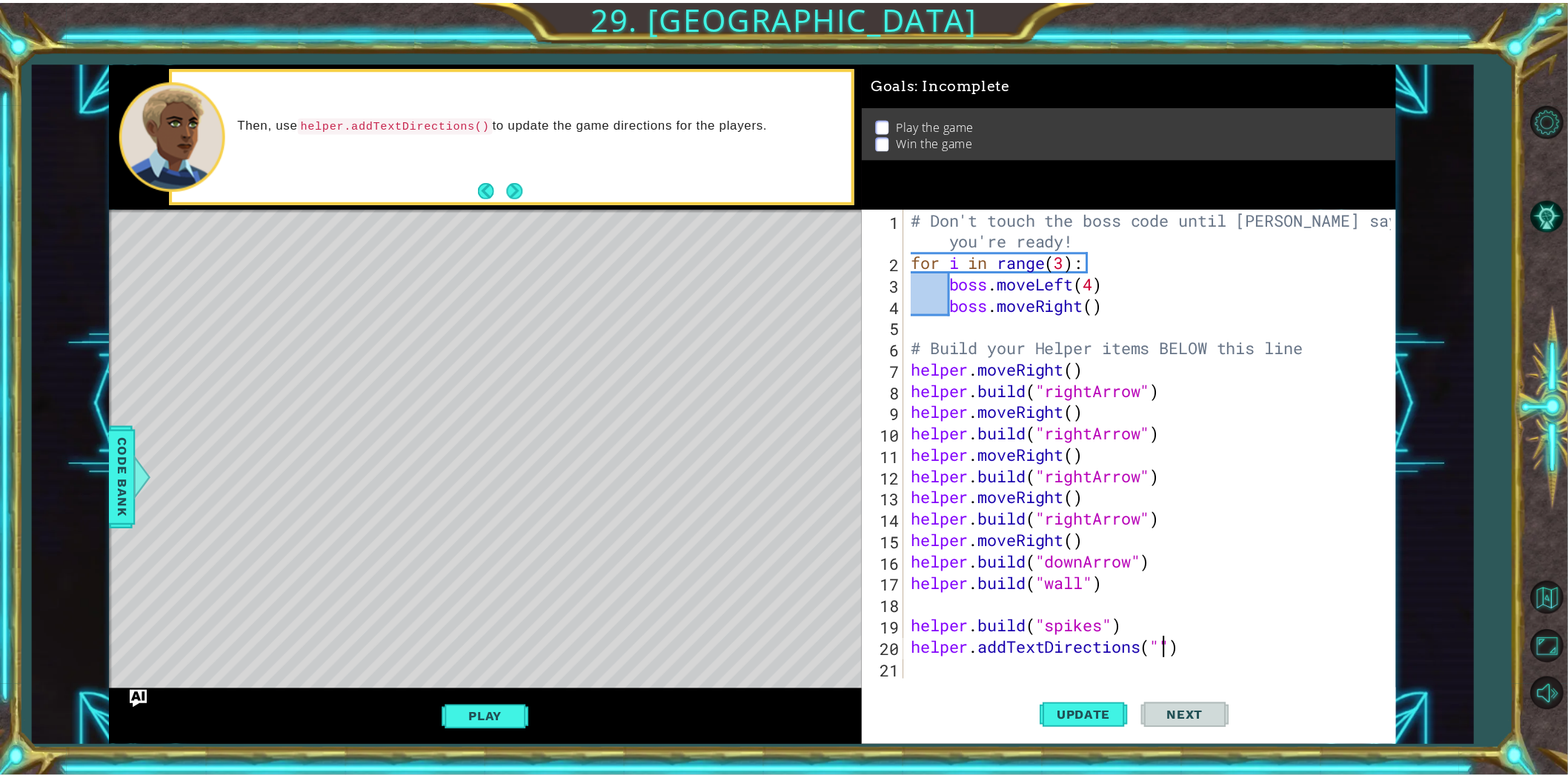
scroll to position [0, 12]
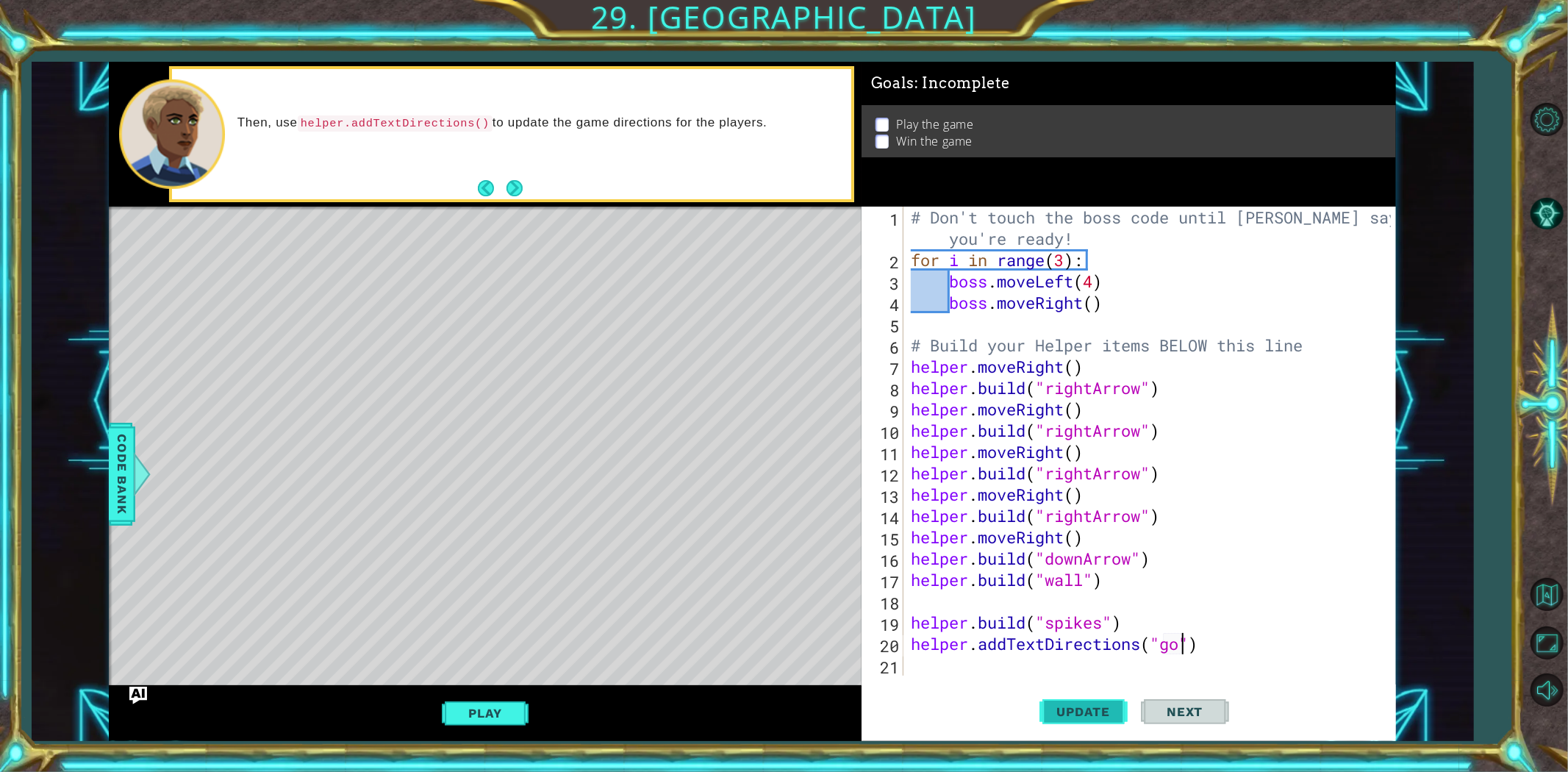
type textarea "helper.addTextDirections("go")"
click at [1052, 708] on span "Update" at bounding box center [1084, 712] width 83 height 15
click at [522, 716] on button "Play" at bounding box center [485, 714] width 86 height 28
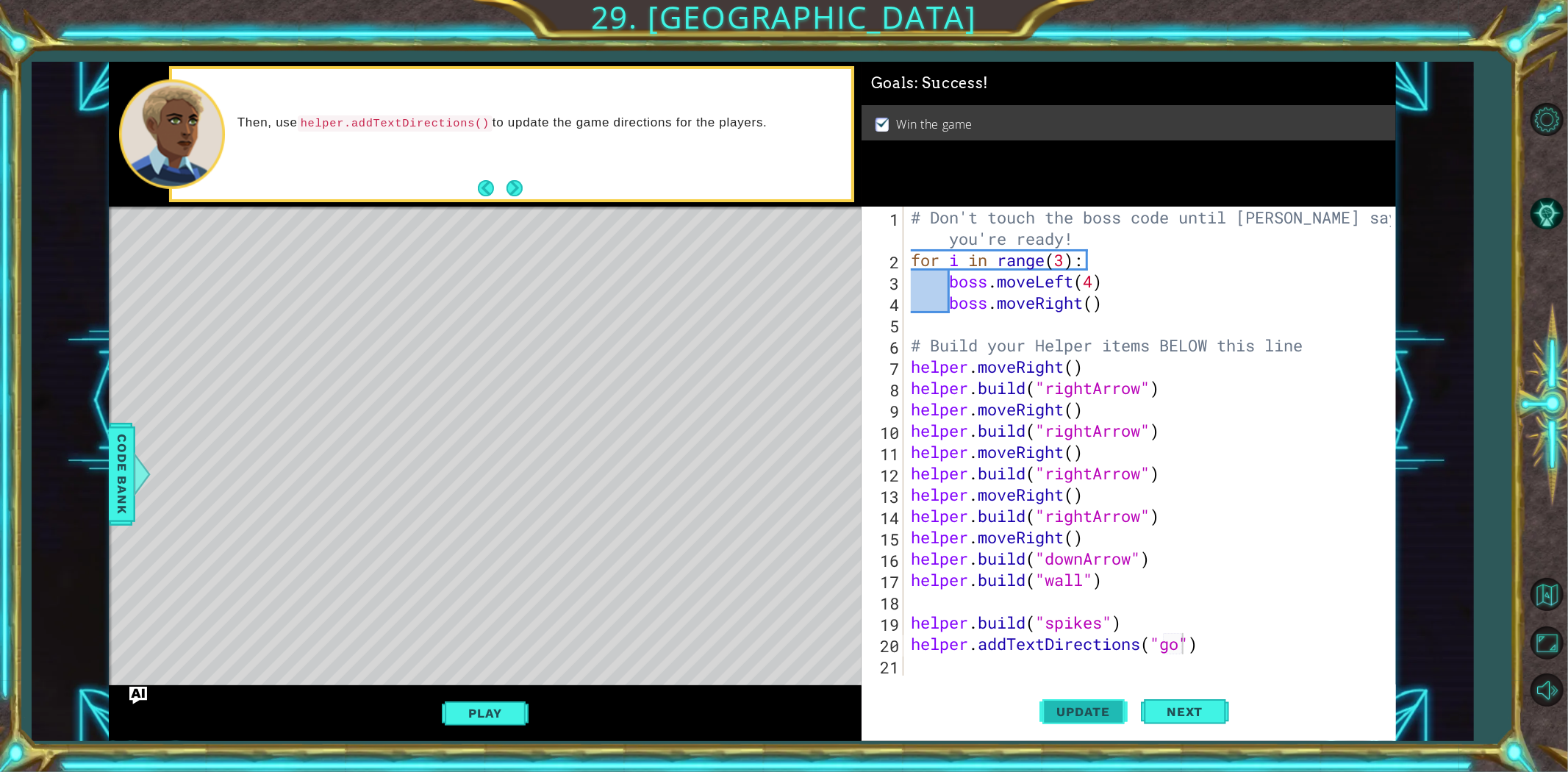
click at [1115, 711] on span "Update" at bounding box center [1084, 712] width 83 height 15
click at [1173, 711] on span "Next" at bounding box center [1185, 712] width 66 height 15
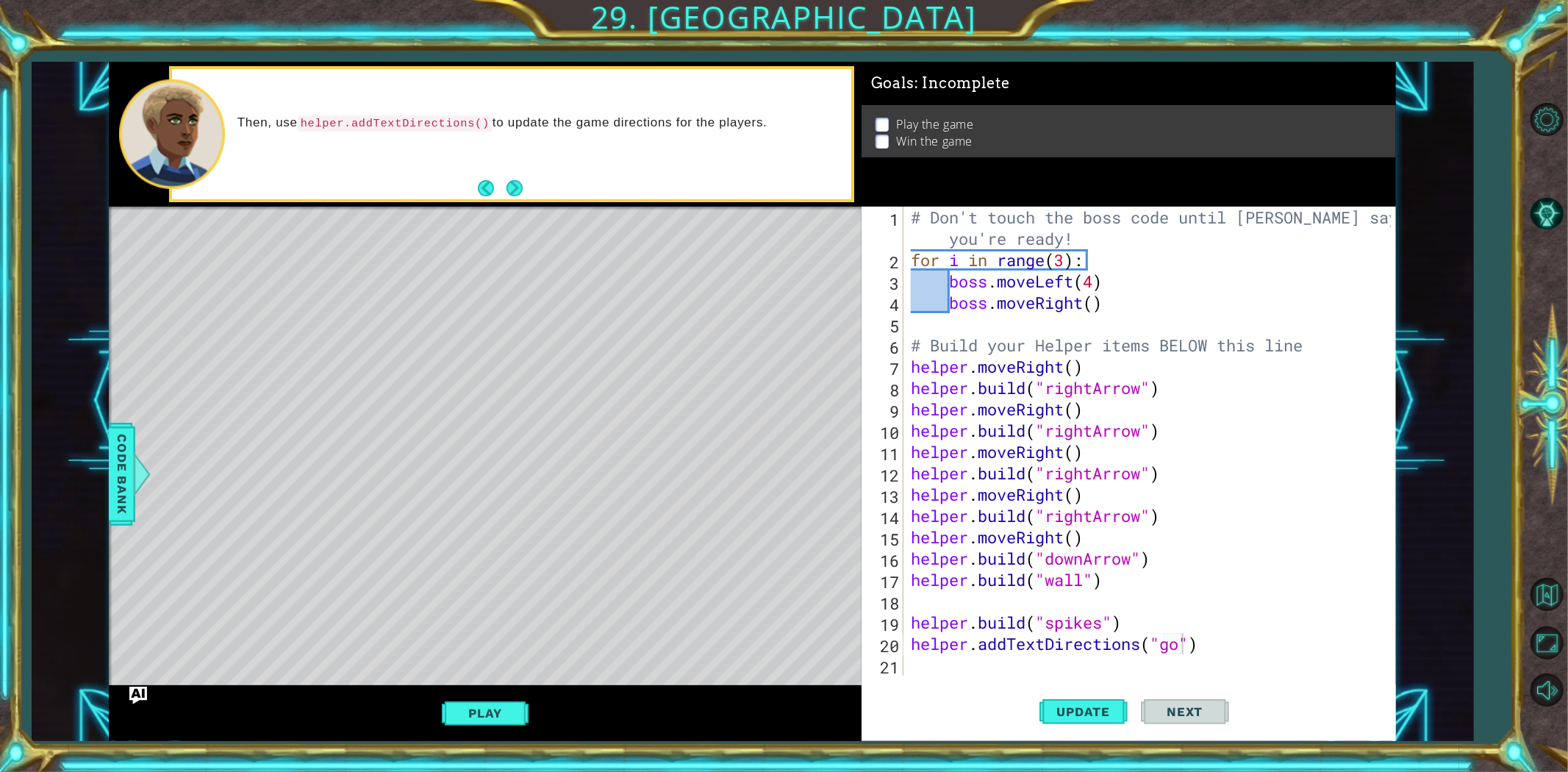
click at [1170, 712] on span "Next" at bounding box center [1185, 712] width 66 height 15
click at [1113, 703] on div "Update Next" at bounding box center [1134, 711] width 535 height 53
click at [496, 700] on button "Play" at bounding box center [485, 714] width 86 height 28
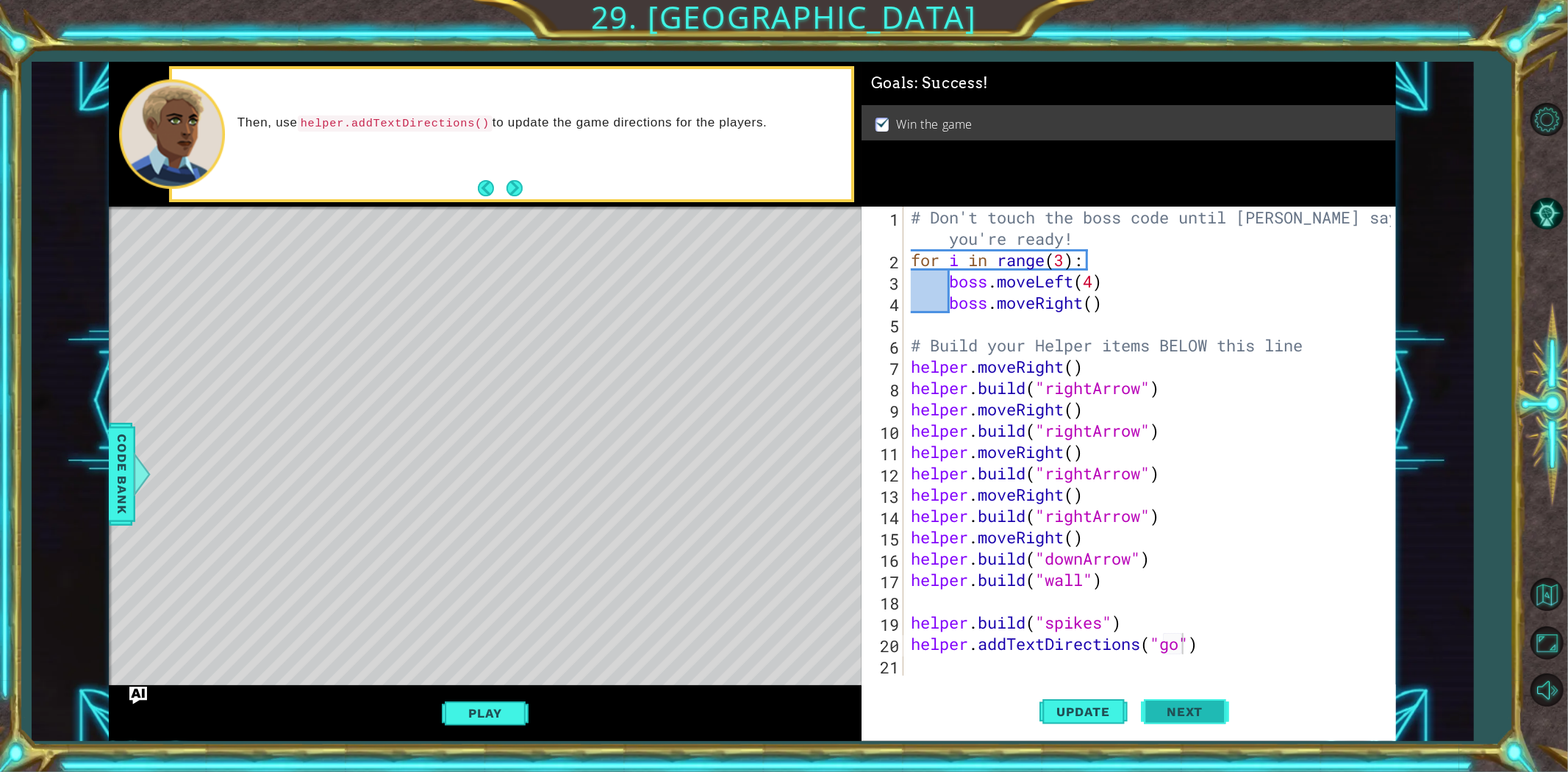
click at [1177, 726] on button "Next" at bounding box center [1185, 711] width 88 height 53
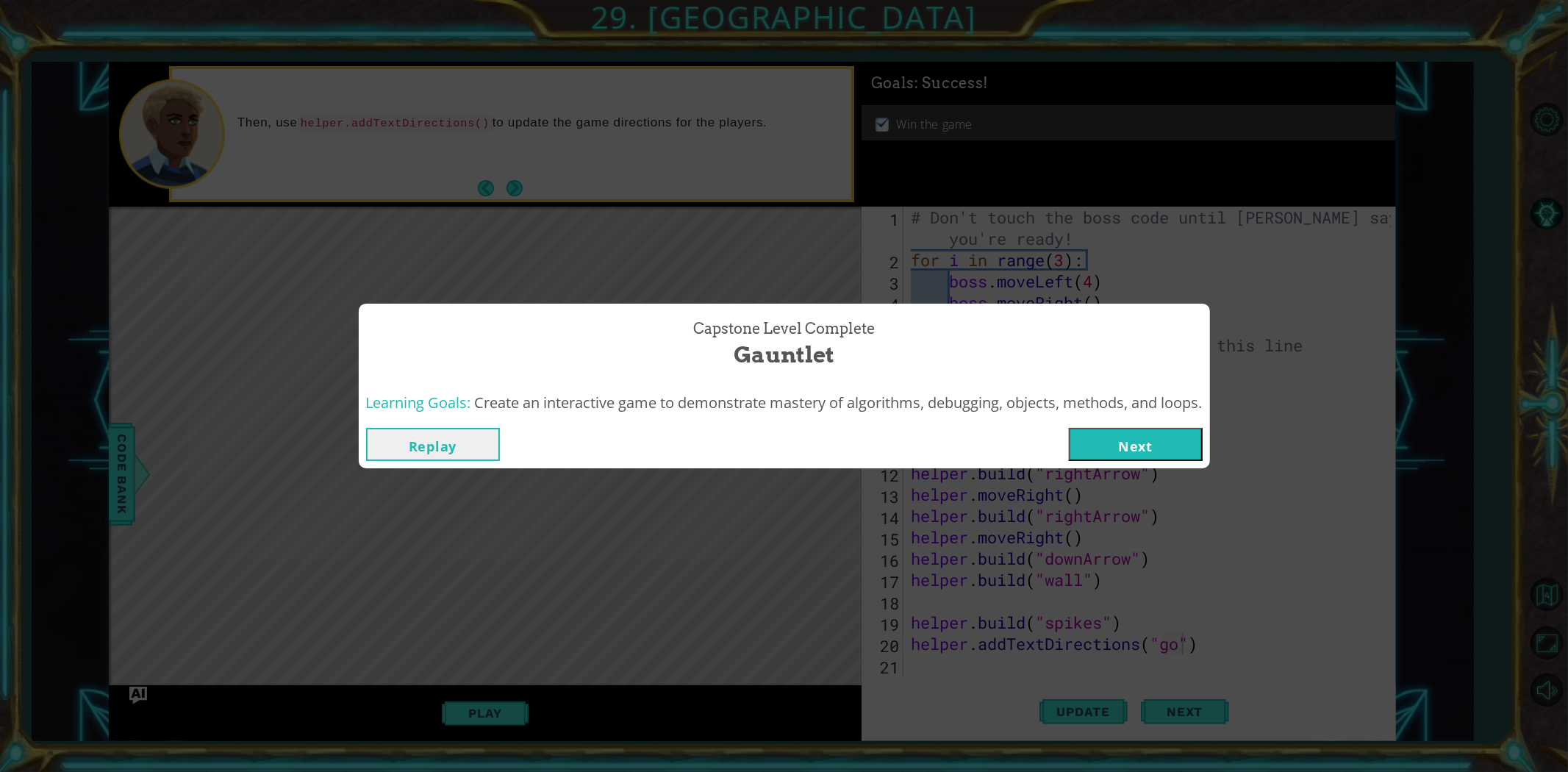
click at [1133, 437] on button "Next" at bounding box center [1136, 445] width 134 height 33
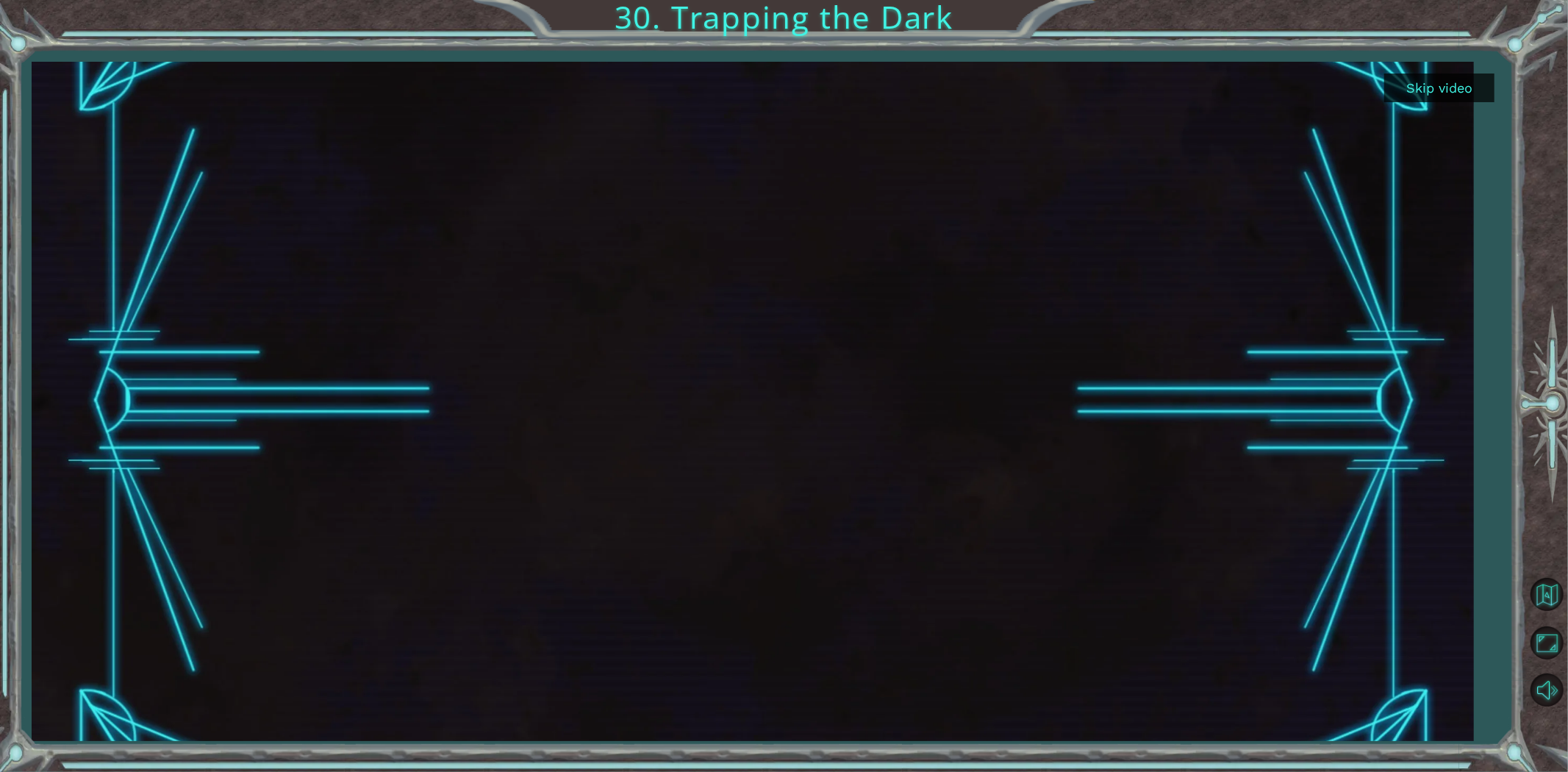
click at [1445, 76] on button "Skip video" at bounding box center [1440, 87] width 110 height 29
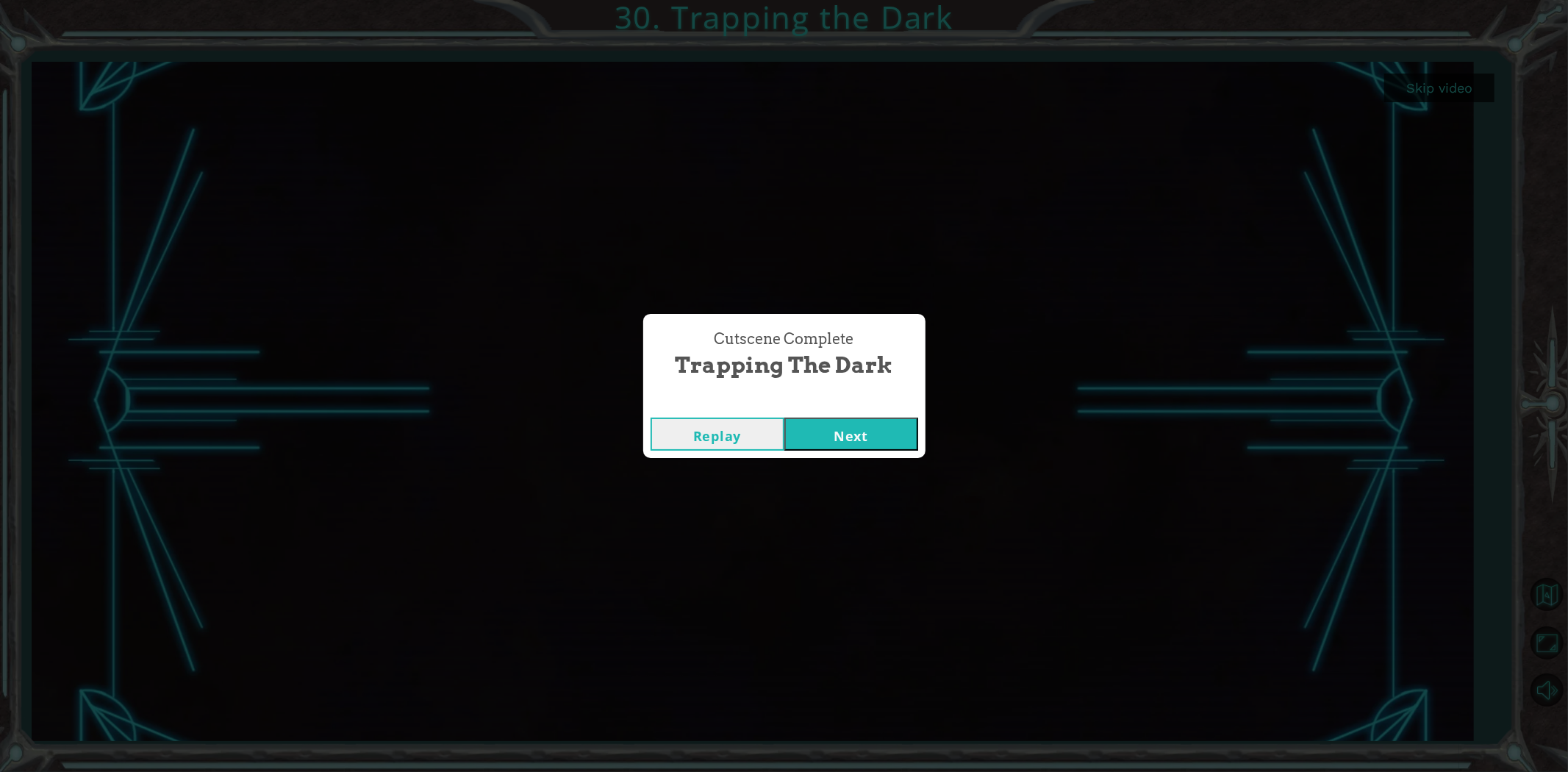
click at [863, 422] on button "Next" at bounding box center [851, 434] width 134 height 33
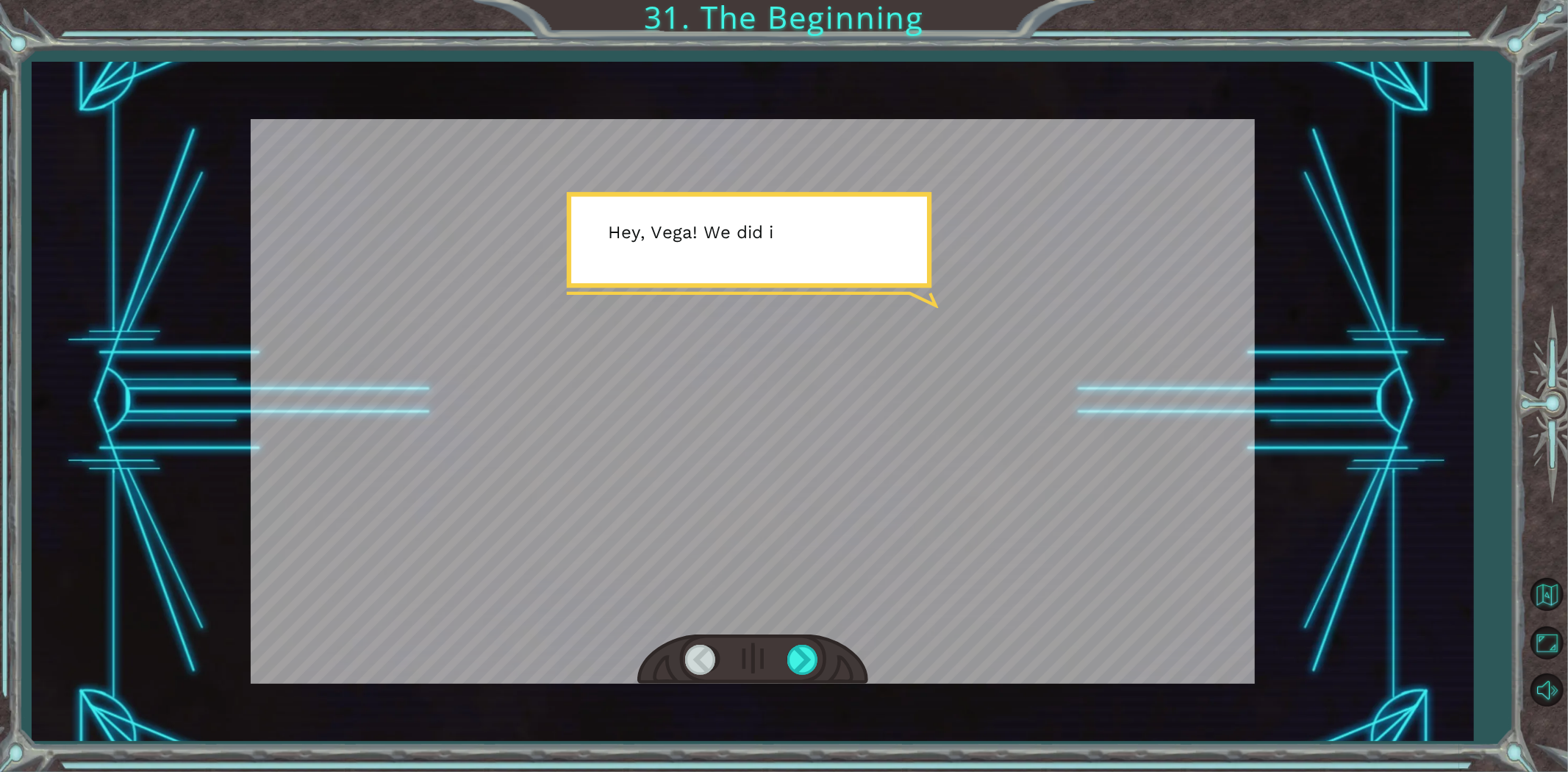
click at [842, 461] on div at bounding box center [753, 401] width 1004 height 565
click at [793, 657] on div at bounding box center [804, 660] width 33 height 30
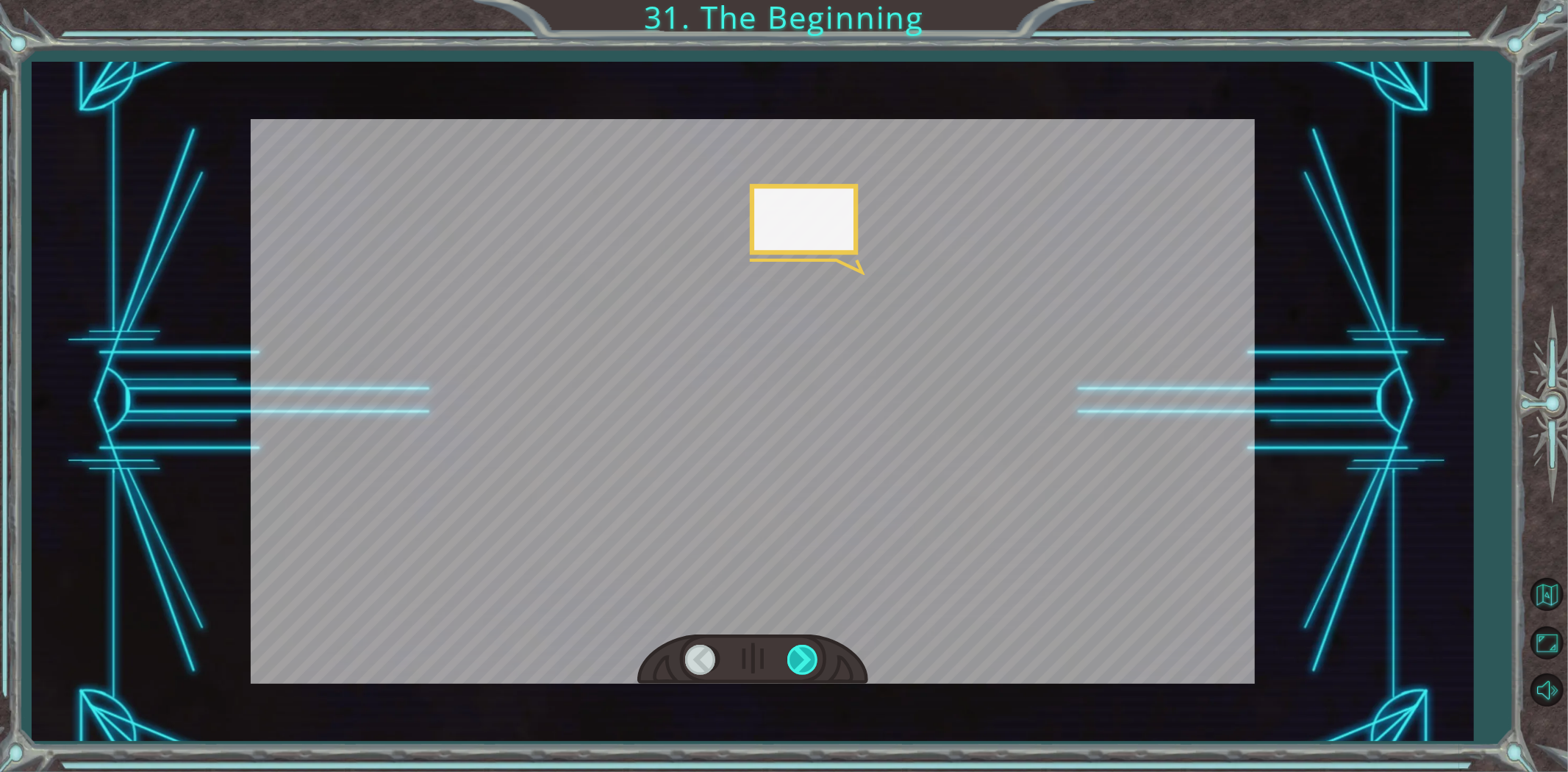
click at [795, 657] on div at bounding box center [804, 660] width 33 height 30
click at [796, 657] on div at bounding box center [804, 660] width 33 height 30
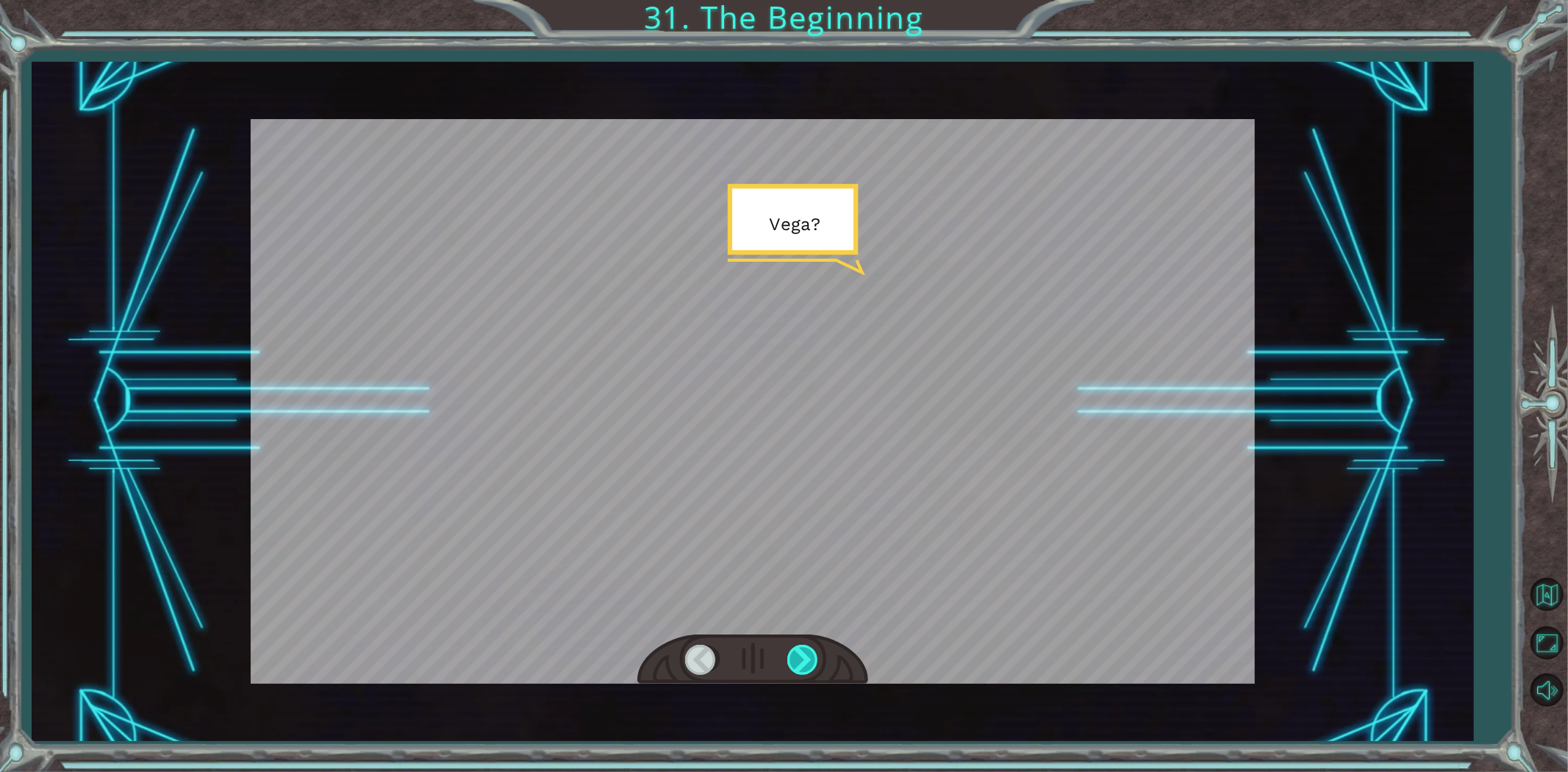
click at [796, 657] on div at bounding box center [804, 660] width 33 height 30
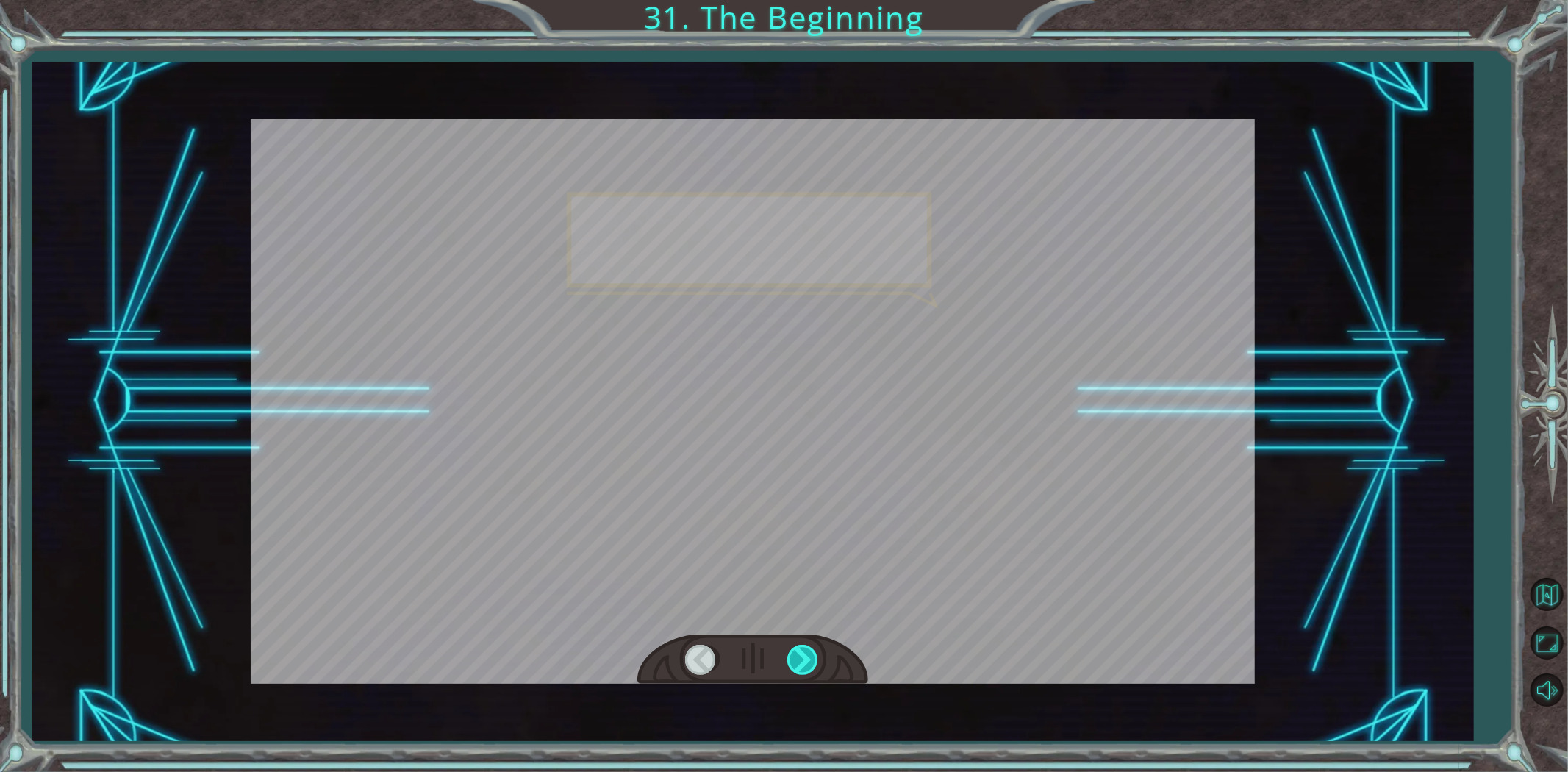
click at [796, 657] on div at bounding box center [804, 660] width 33 height 30
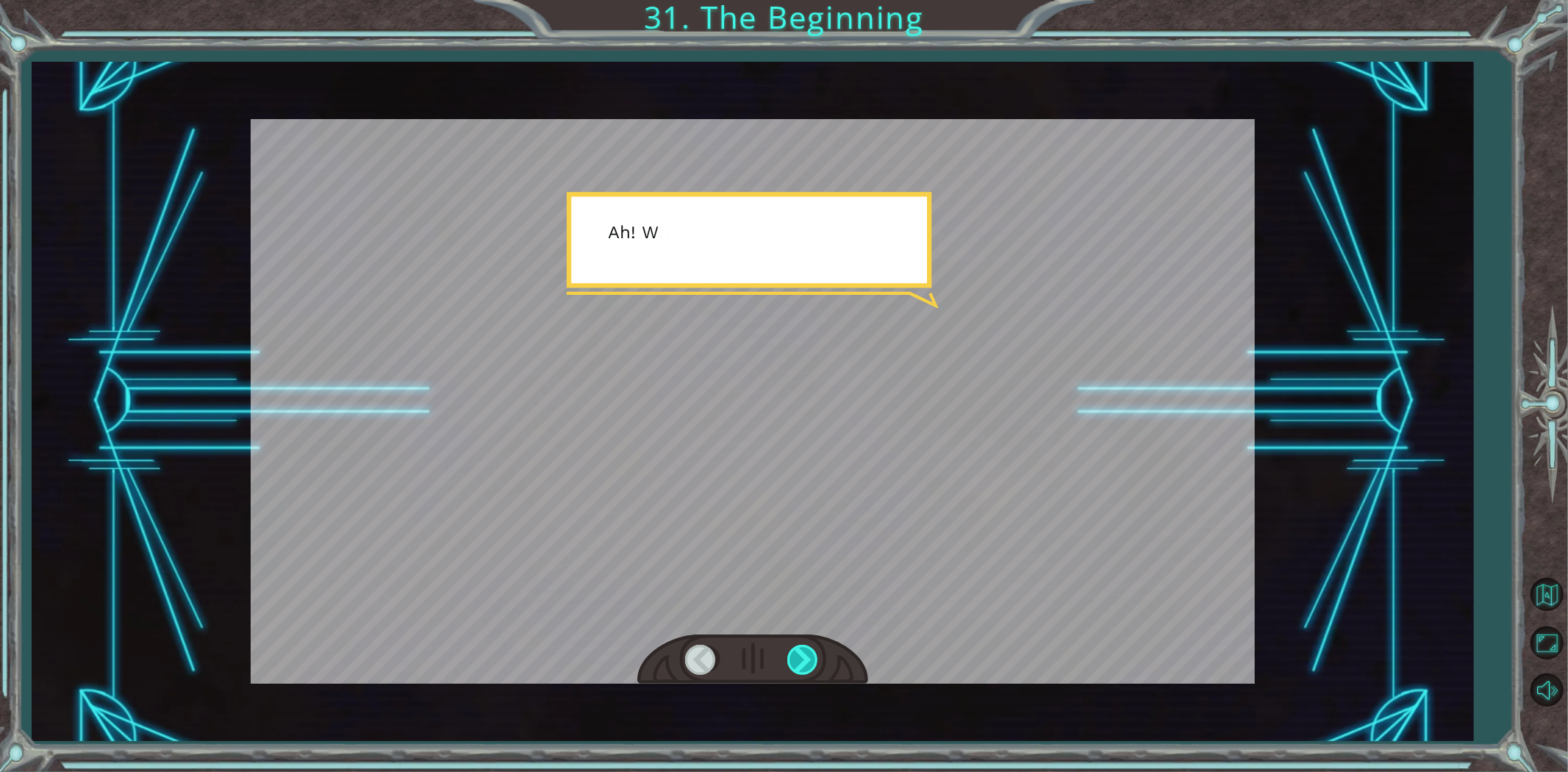
click at [796, 657] on div at bounding box center [804, 660] width 33 height 30
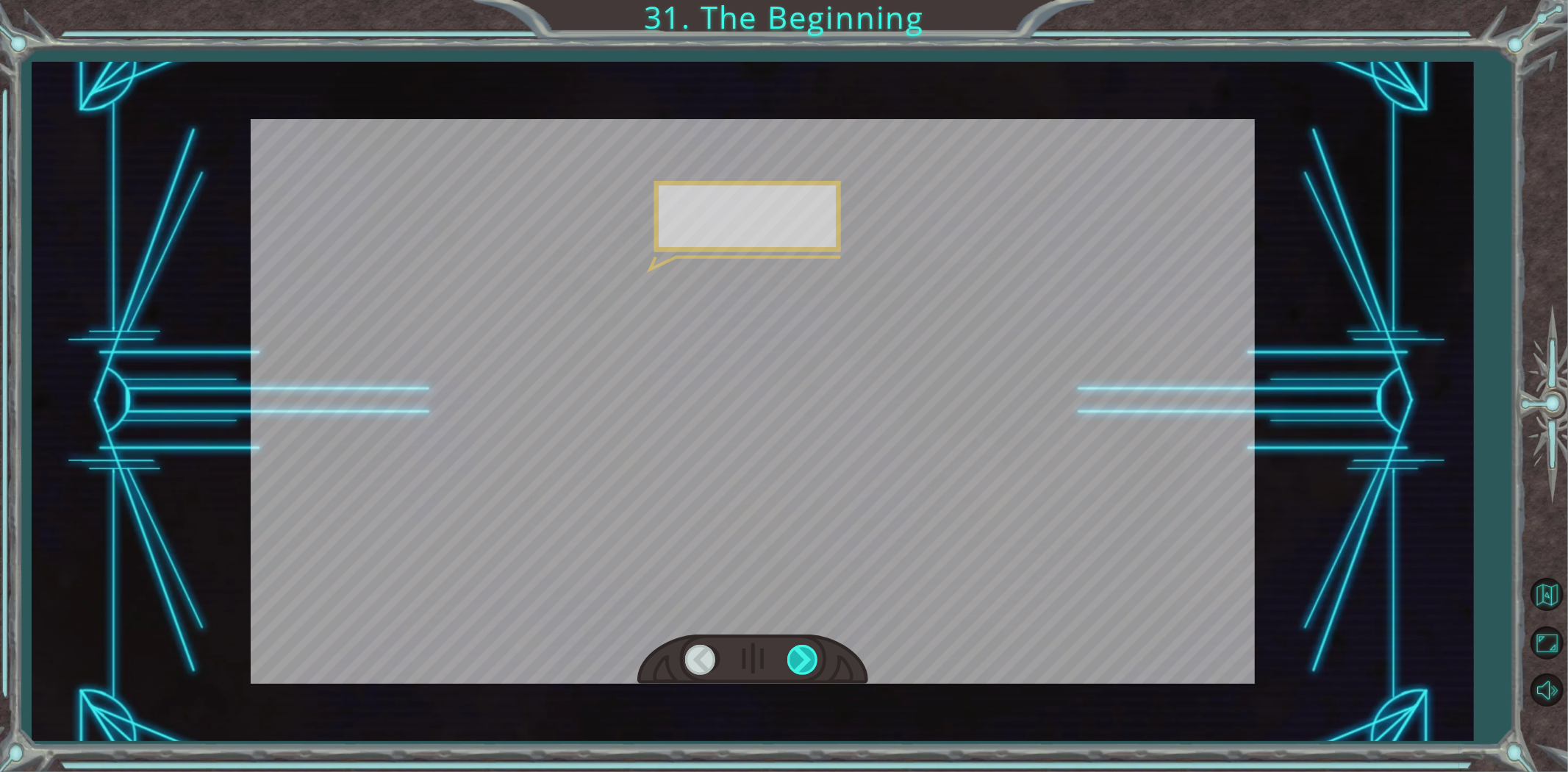
click at [796, 657] on div at bounding box center [804, 660] width 33 height 30
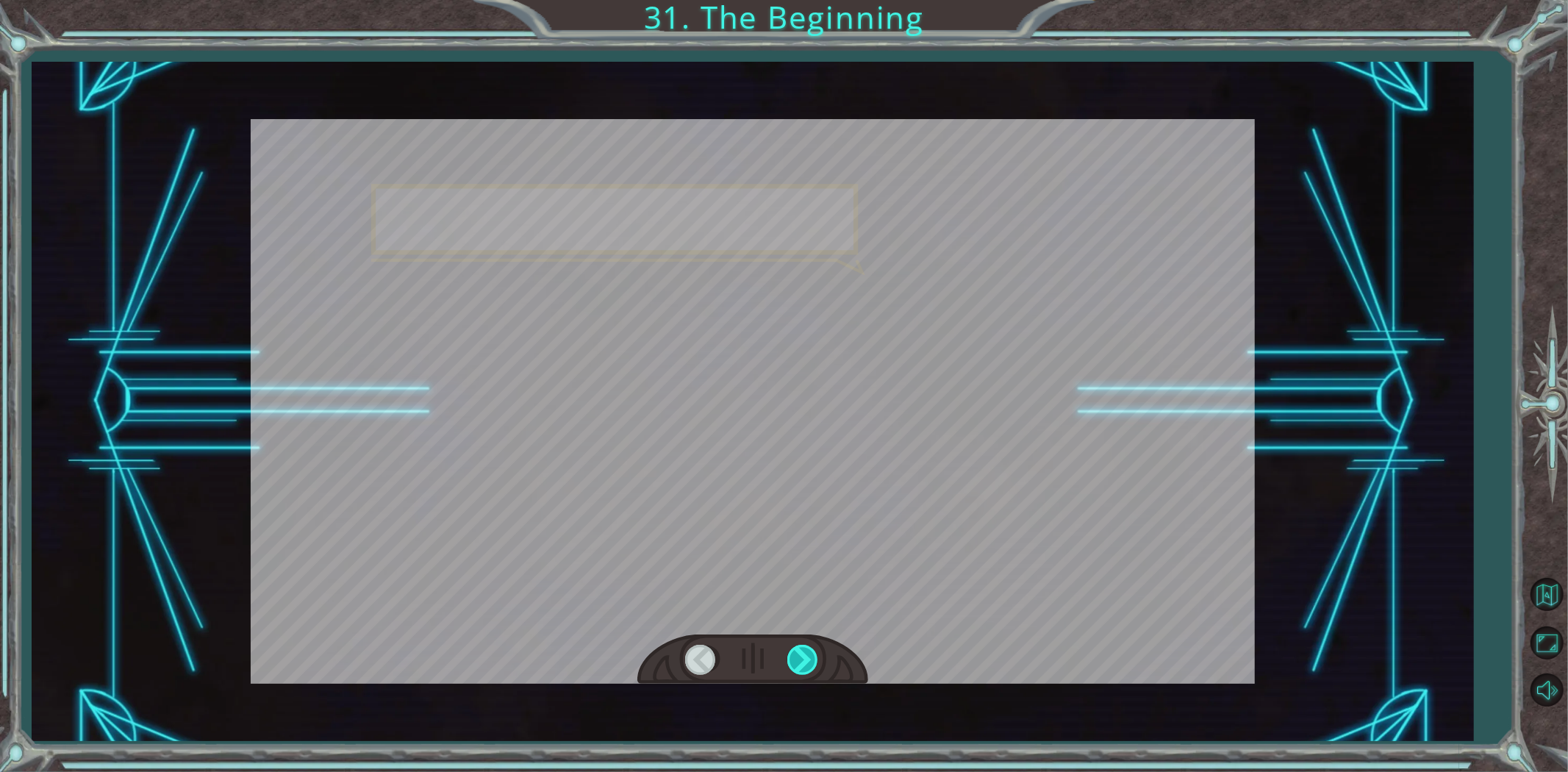
click at [796, 657] on div at bounding box center [804, 660] width 33 height 30
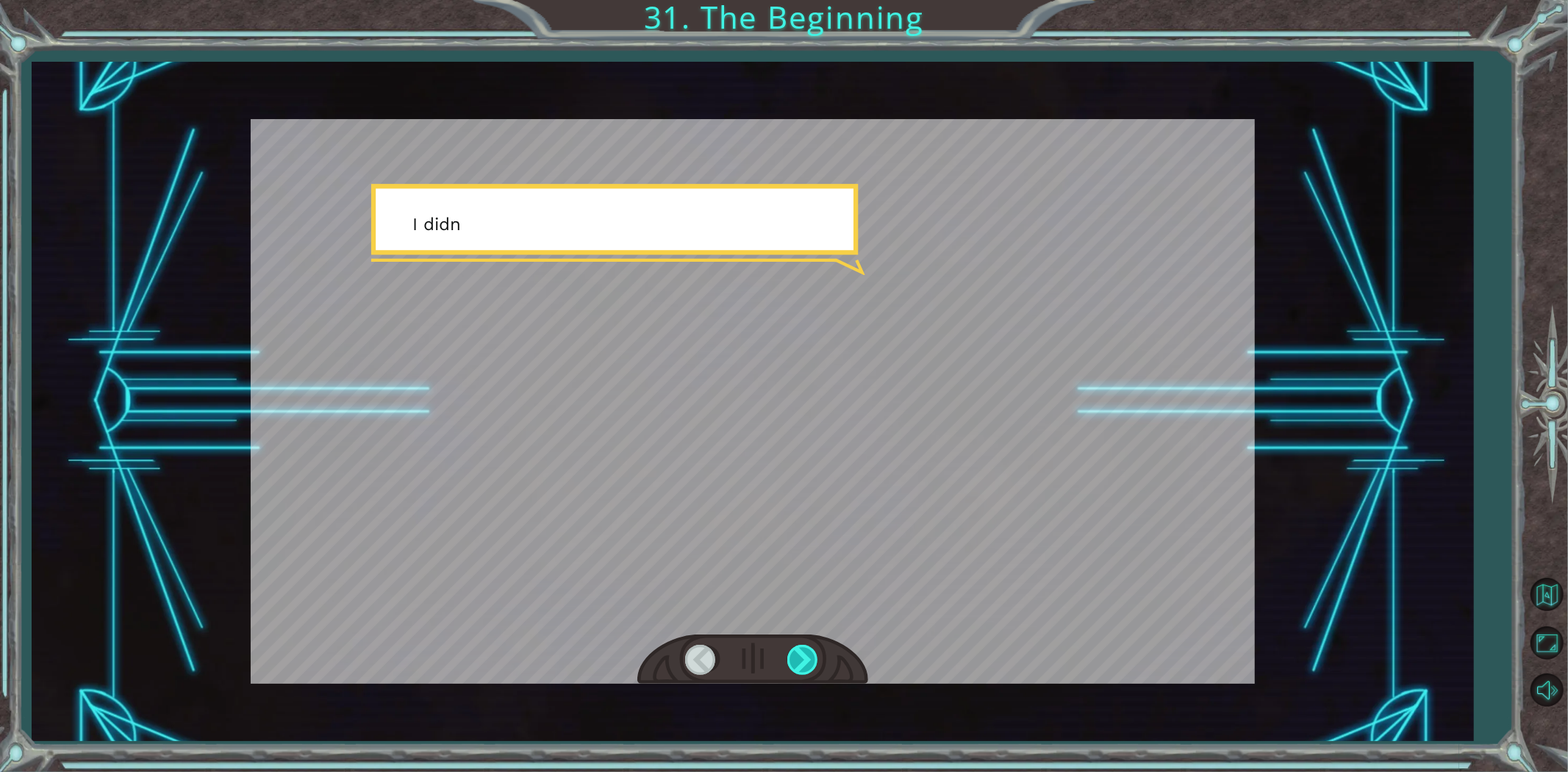
click at [796, 657] on div at bounding box center [804, 660] width 33 height 30
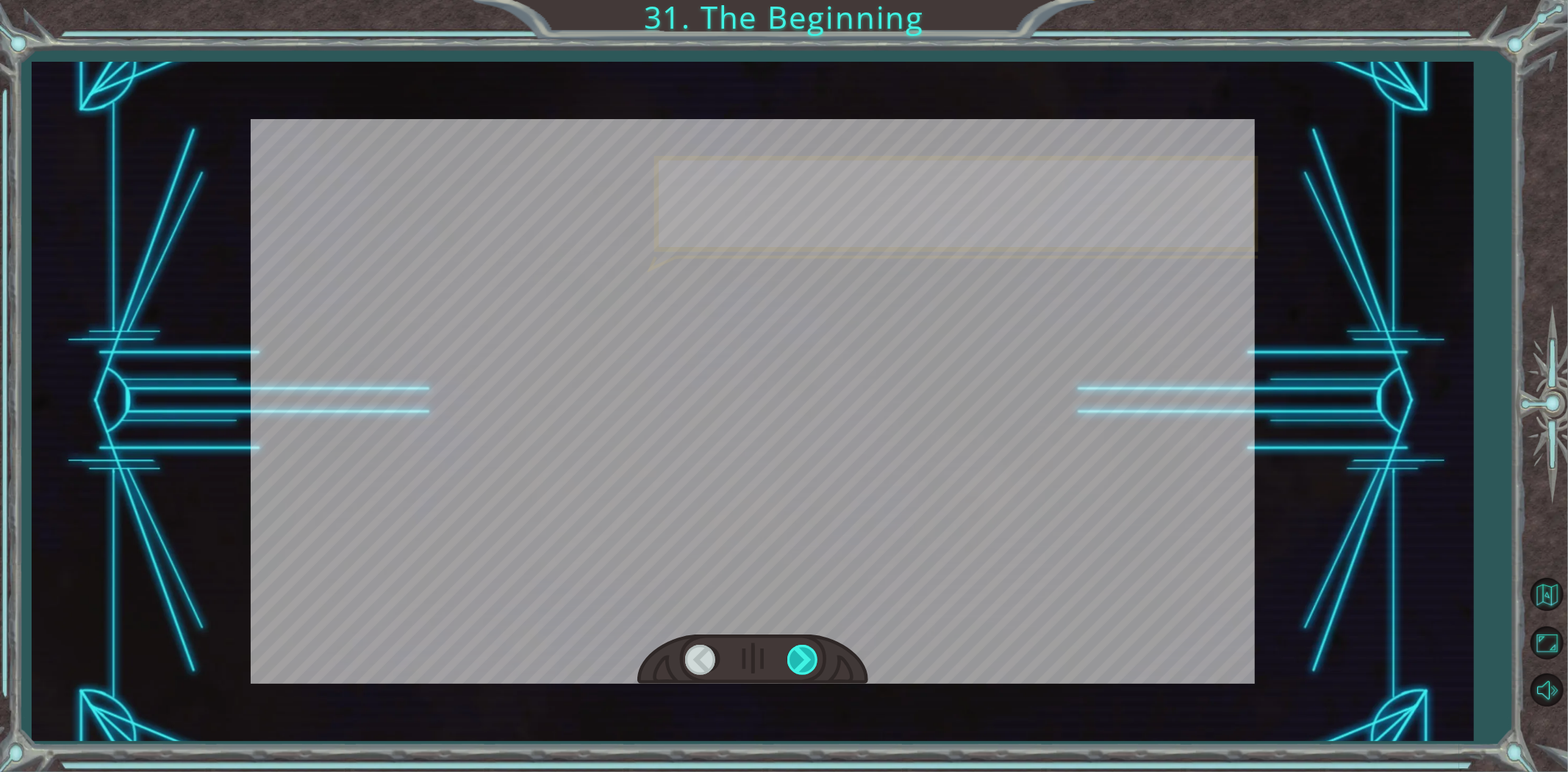
click at [796, 657] on div at bounding box center [804, 660] width 33 height 30
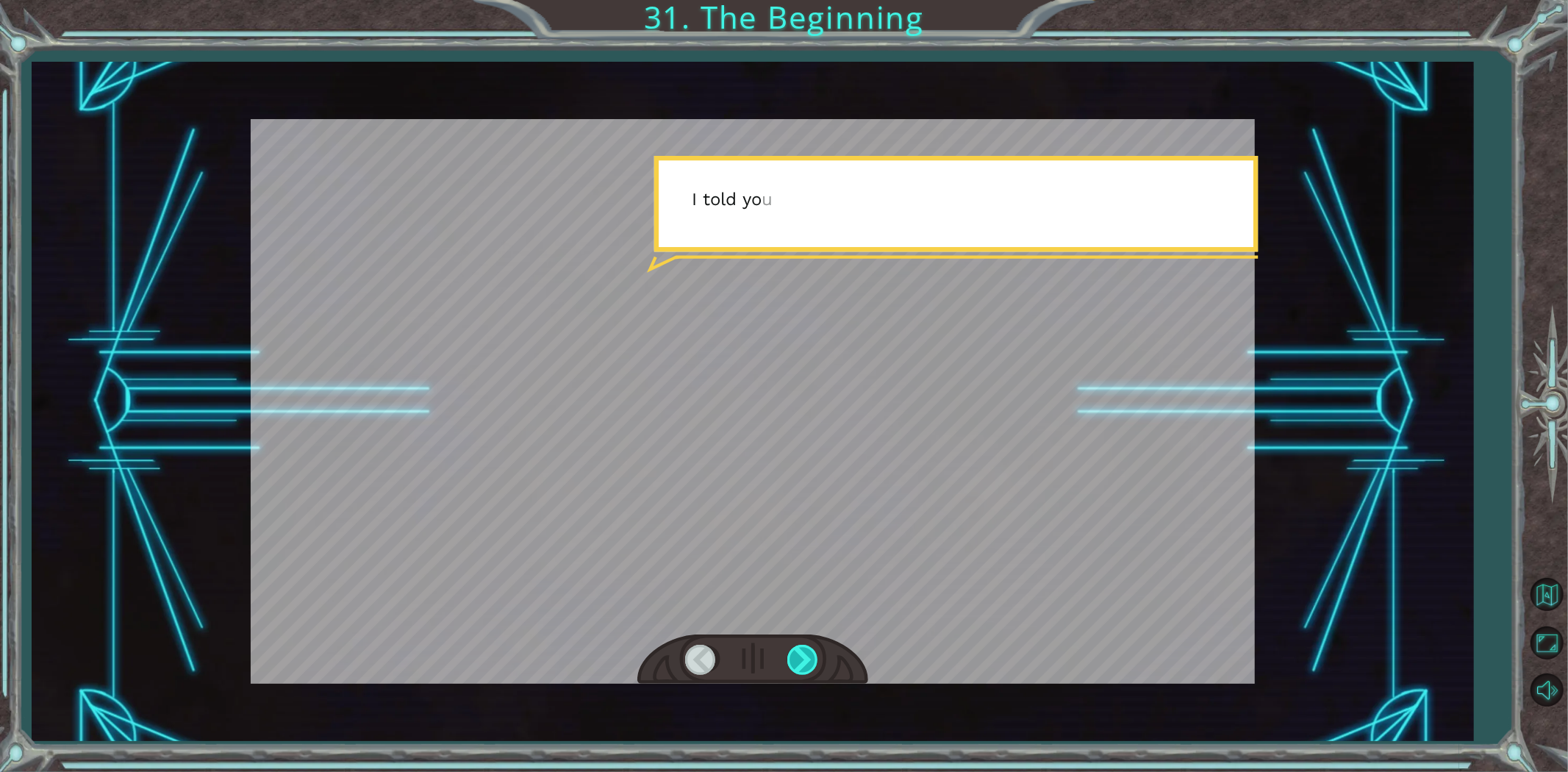
click at [796, 657] on div at bounding box center [804, 660] width 33 height 30
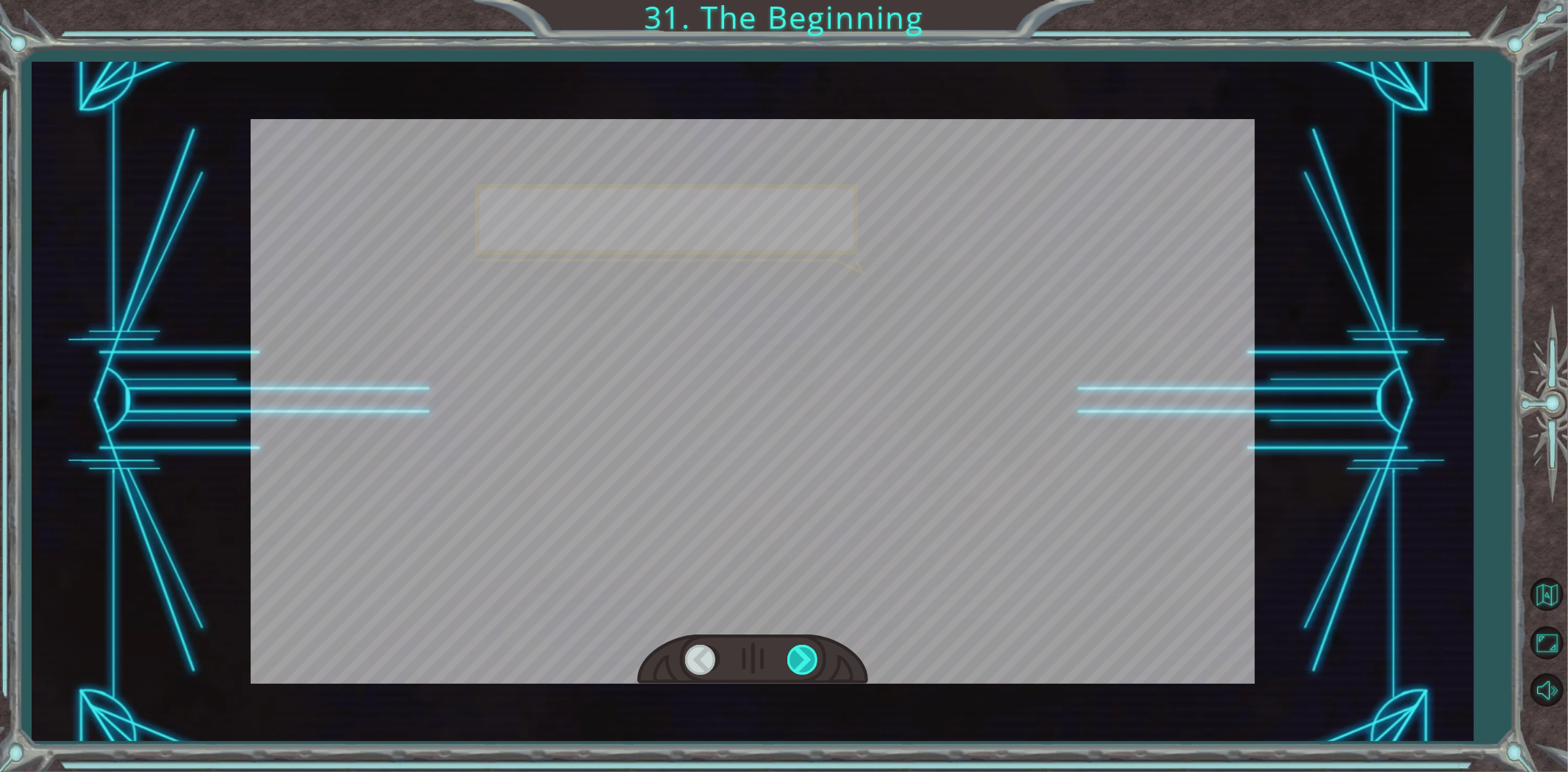
click at [796, 657] on div at bounding box center [804, 660] width 33 height 30
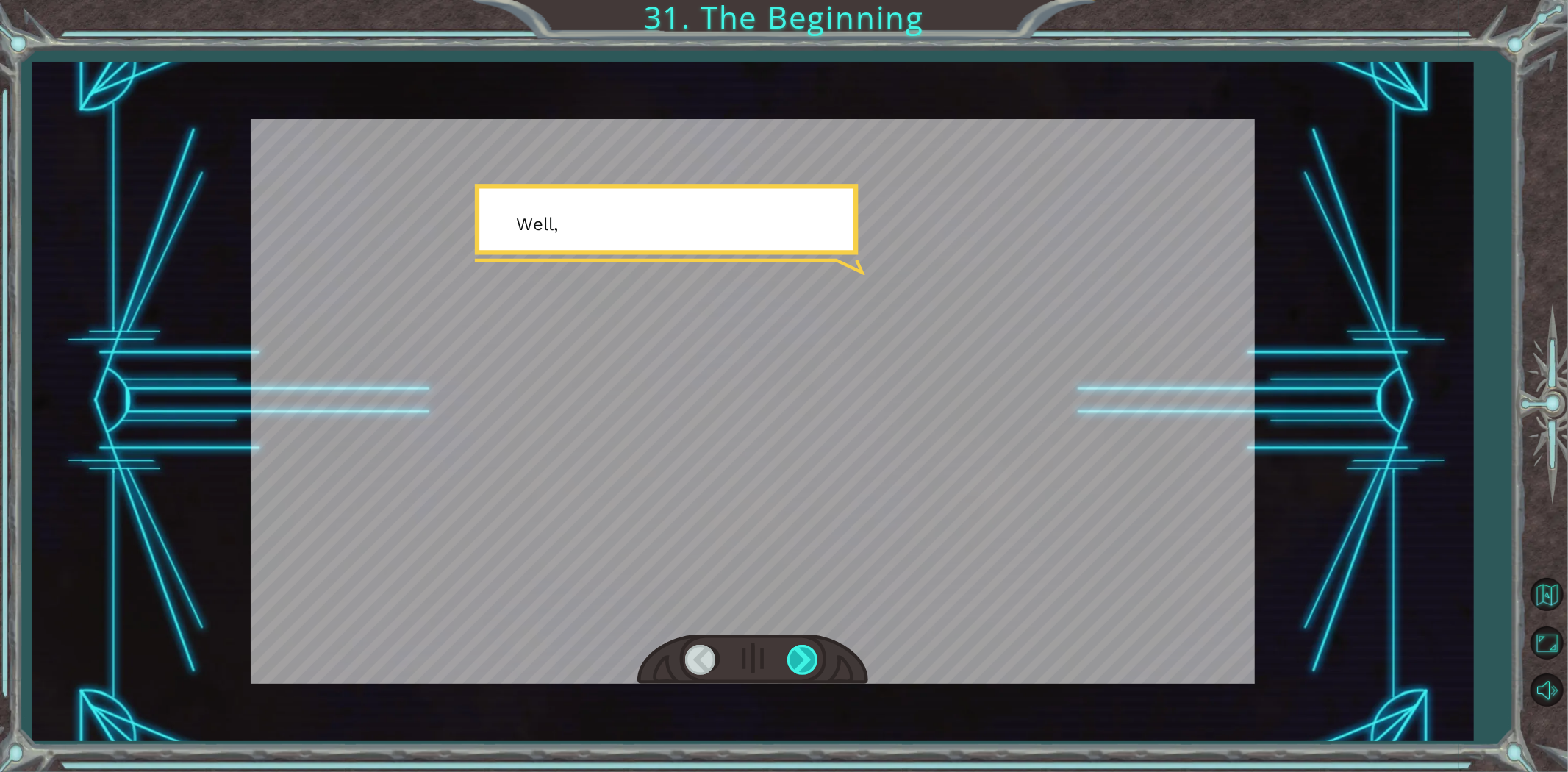
click at [796, 657] on div at bounding box center [804, 660] width 33 height 30
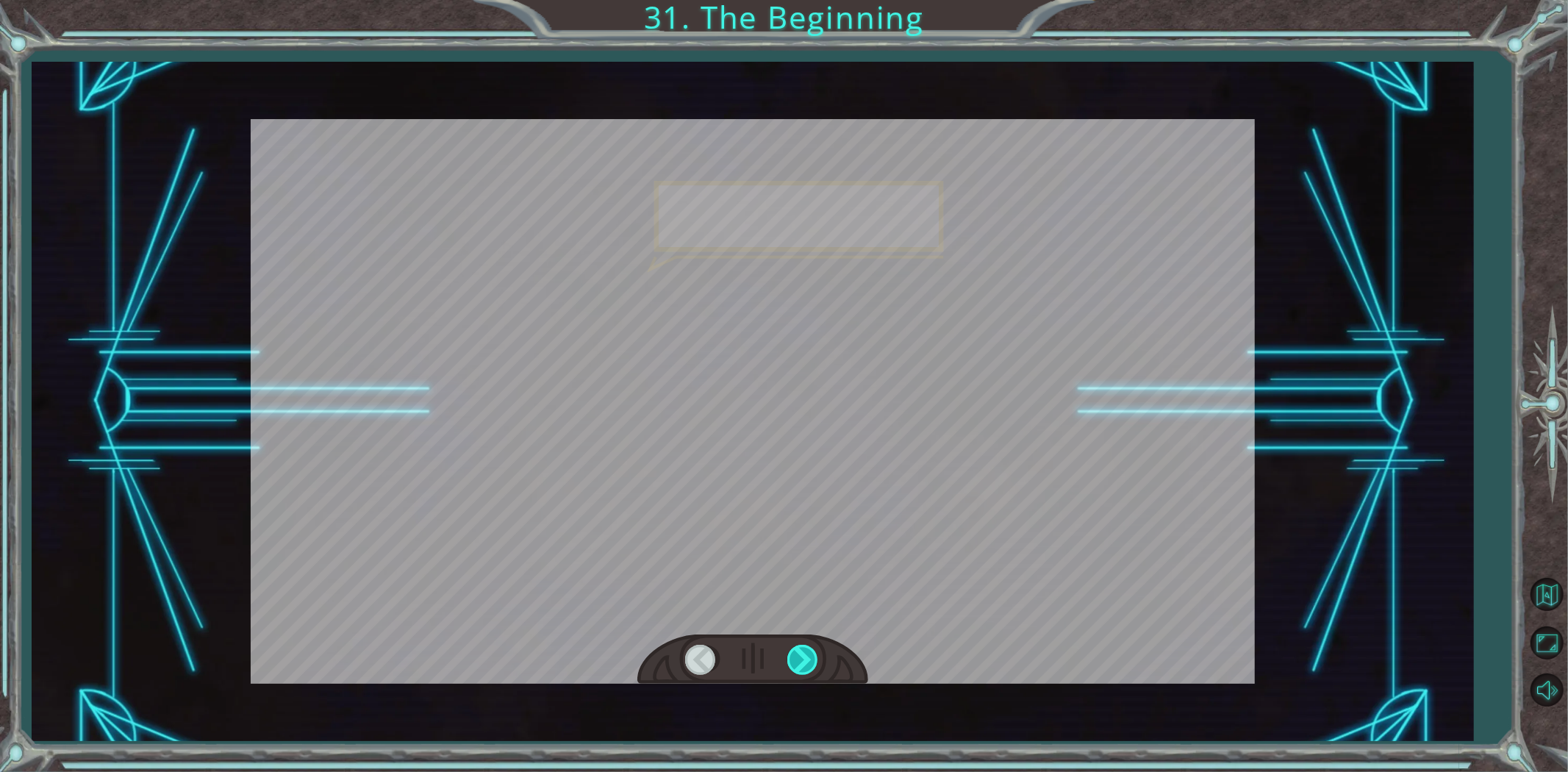
click at [796, 657] on div at bounding box center [804, 660] width 33 height 30
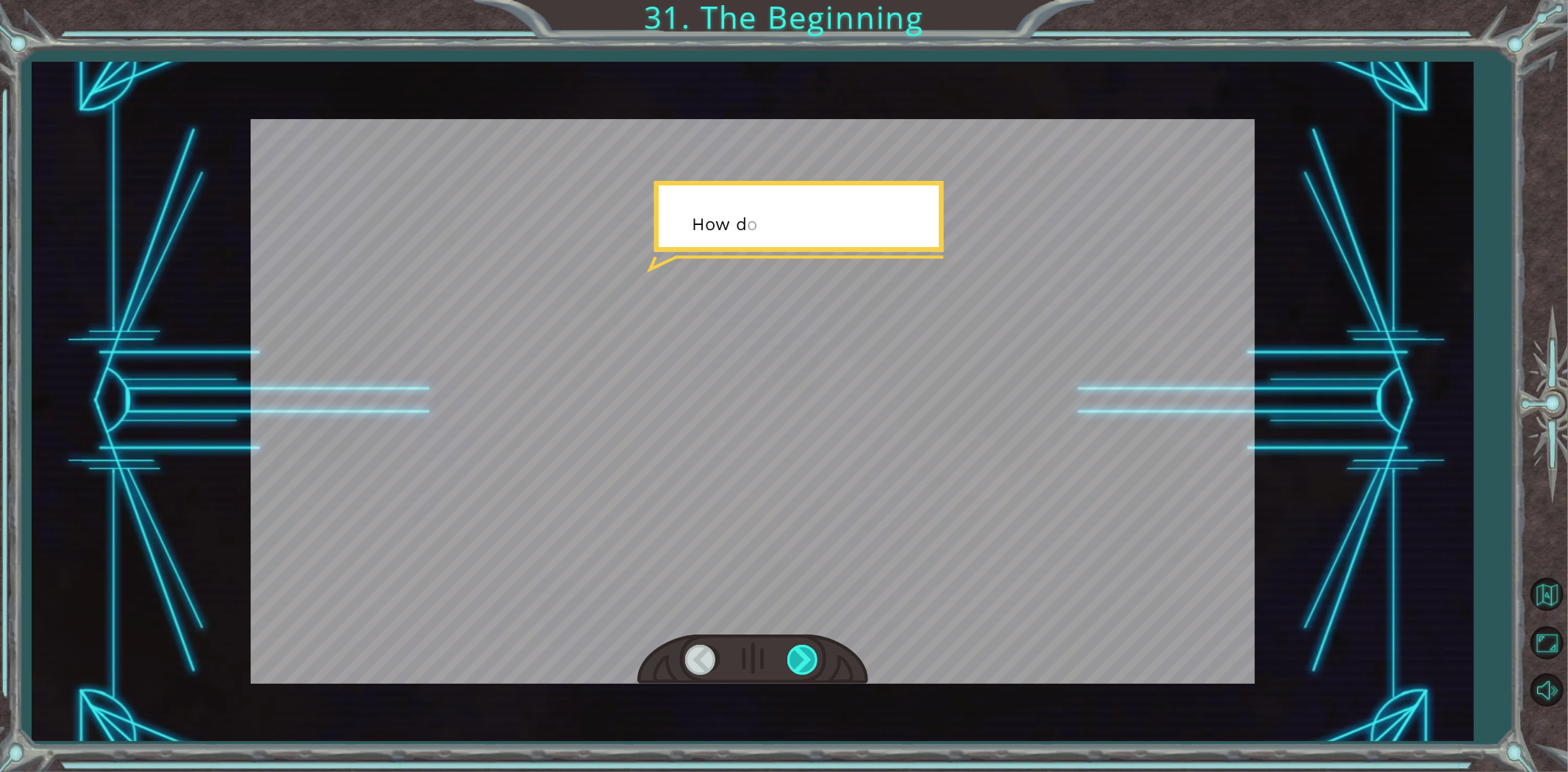
click at [796, 657] on div at bounding box center [804, 660] width 33 height 30
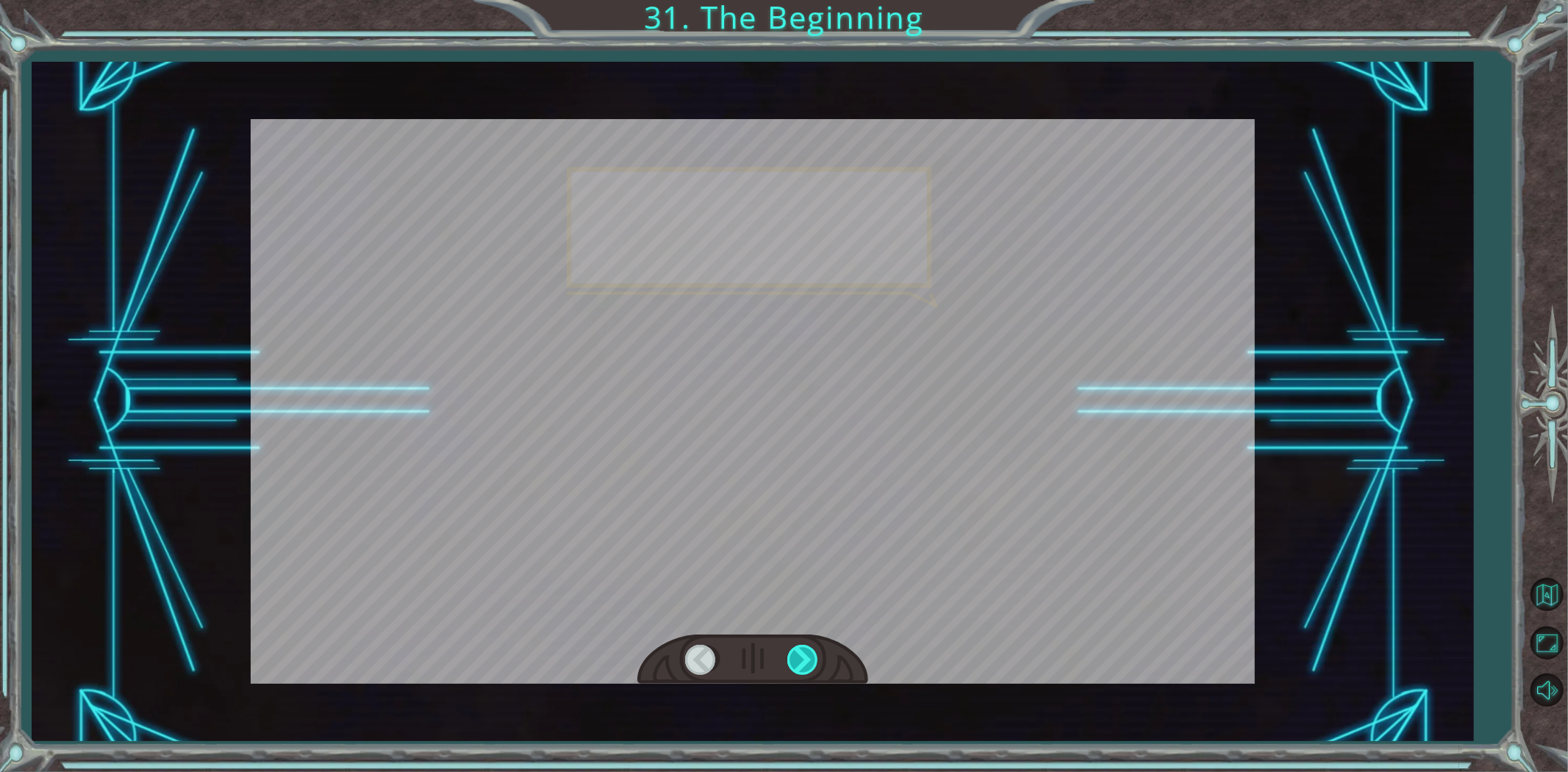
click at [796, 657] on div at bounding box center [804, 660] width 33 height 30
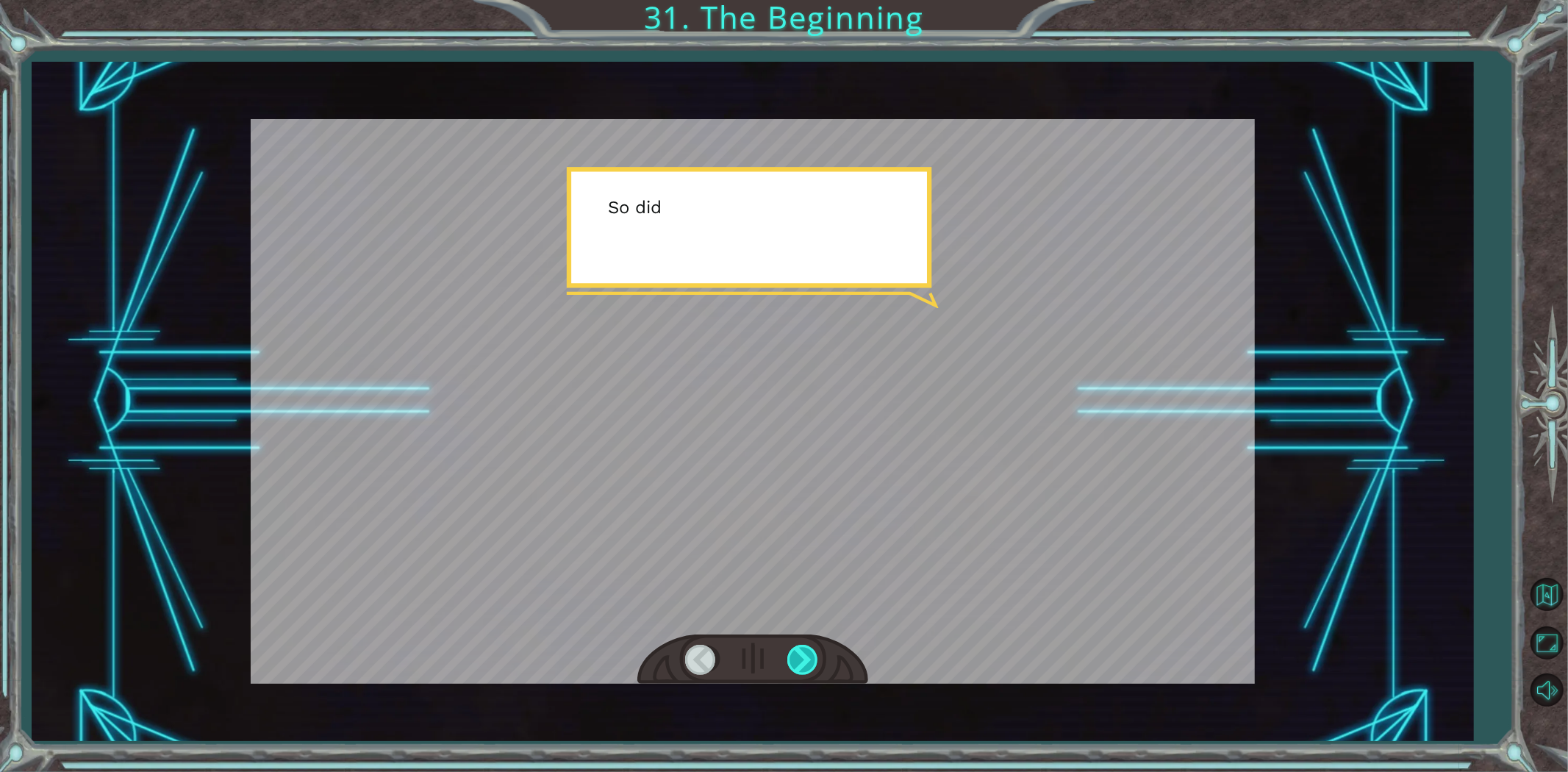
click at [796, 657] on div at bounding box center [804, 660] width 33 height 30
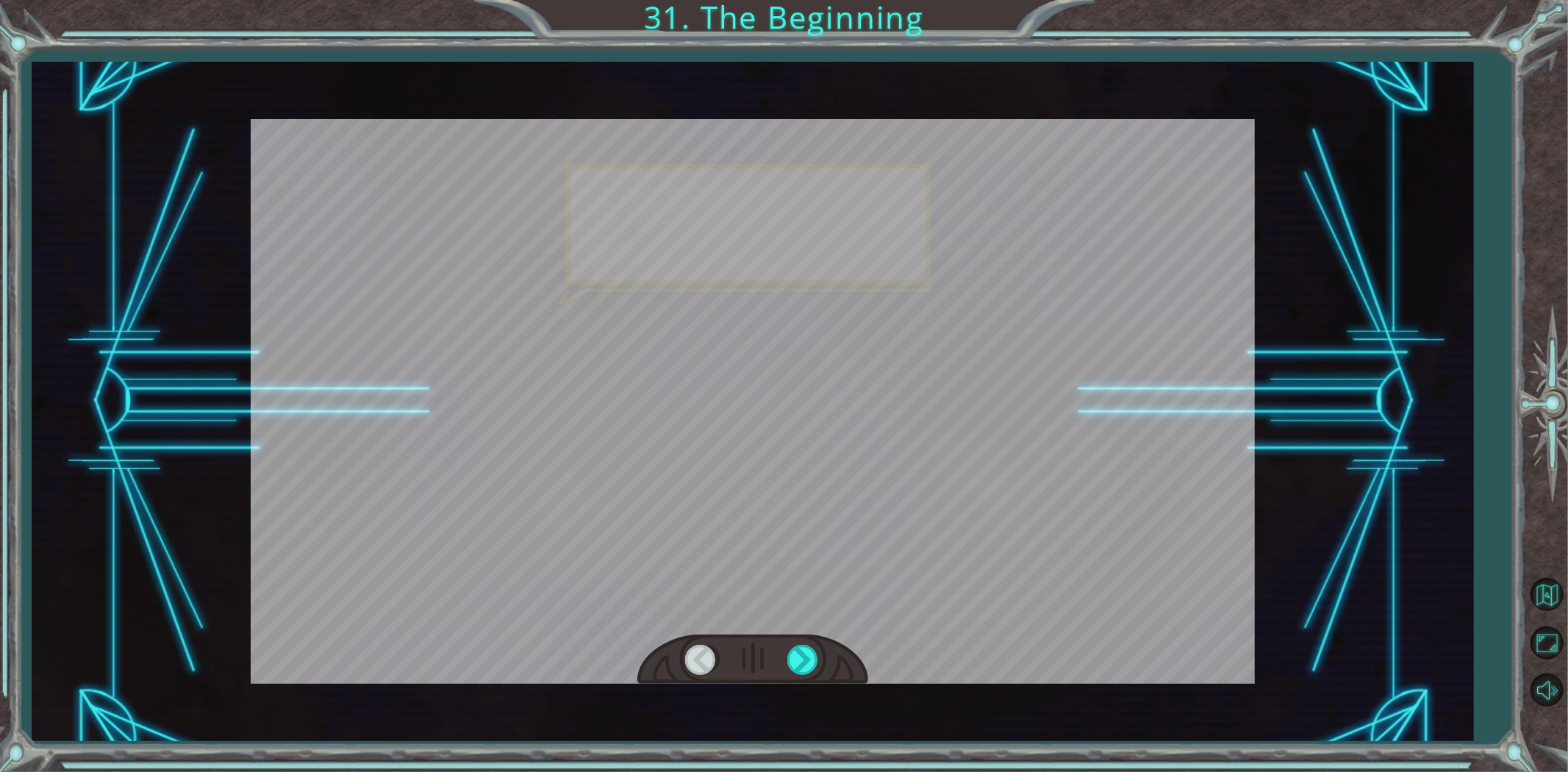
click at [796, 642] on div at bounding box center [753, 660] width 231 height 51
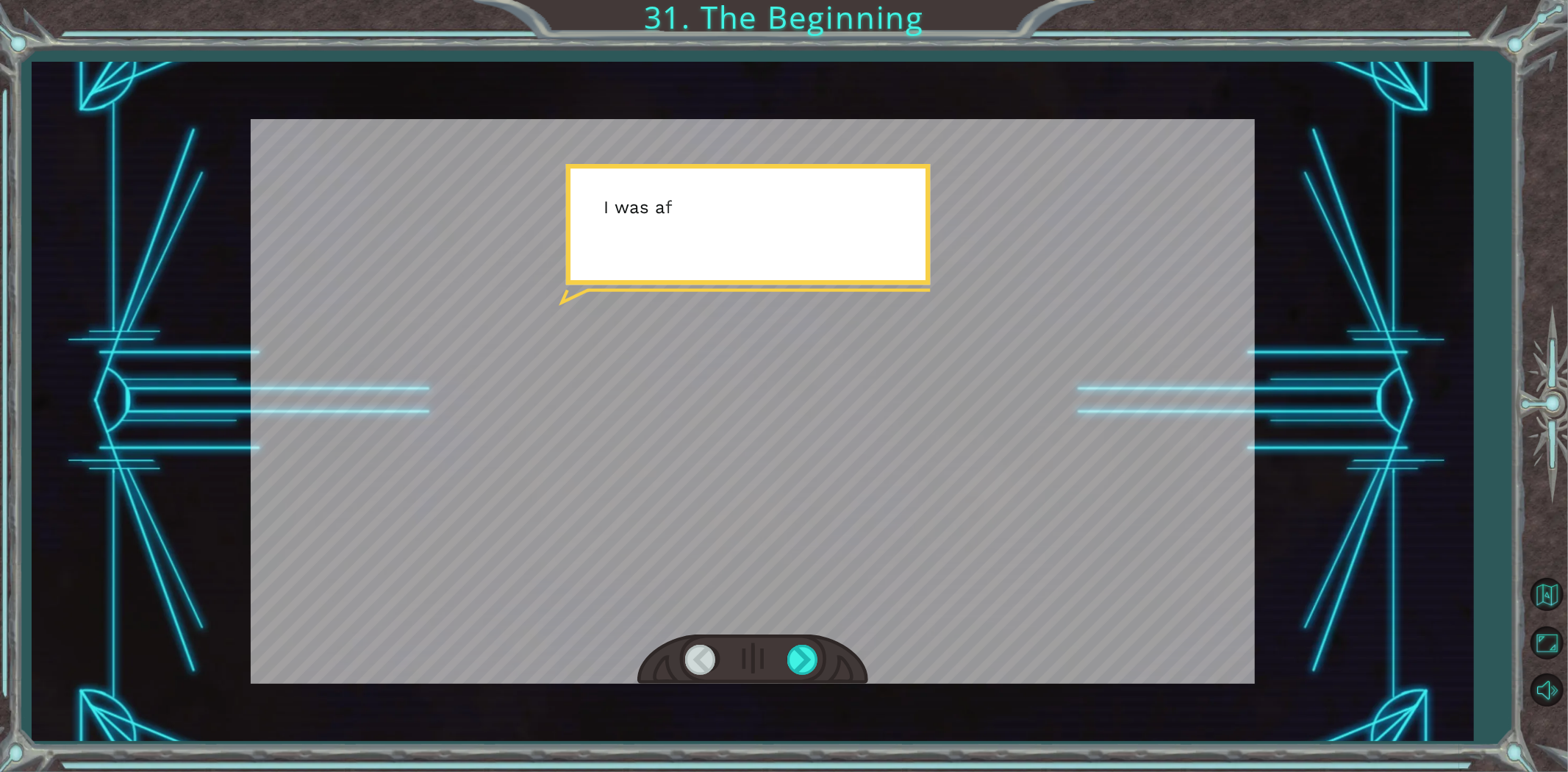
click at [796, 642] on div at bounding box center [753, 660] width 231 height 51
click at [791, 654] on div at bounding box center [804, 660] width 33 height 30
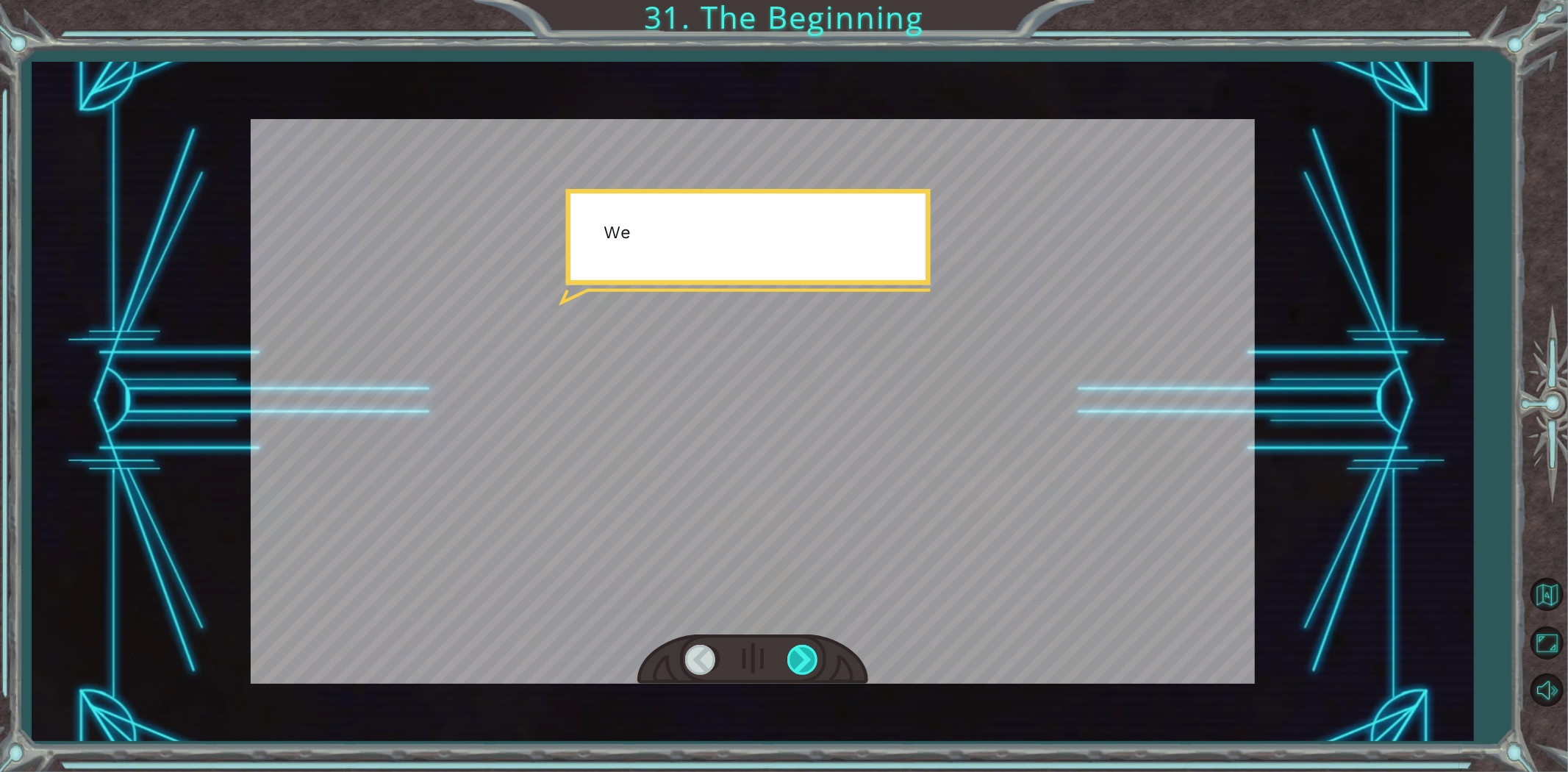
click at [794, 652] on div at bounding box center [804, 660] width 33 height 30
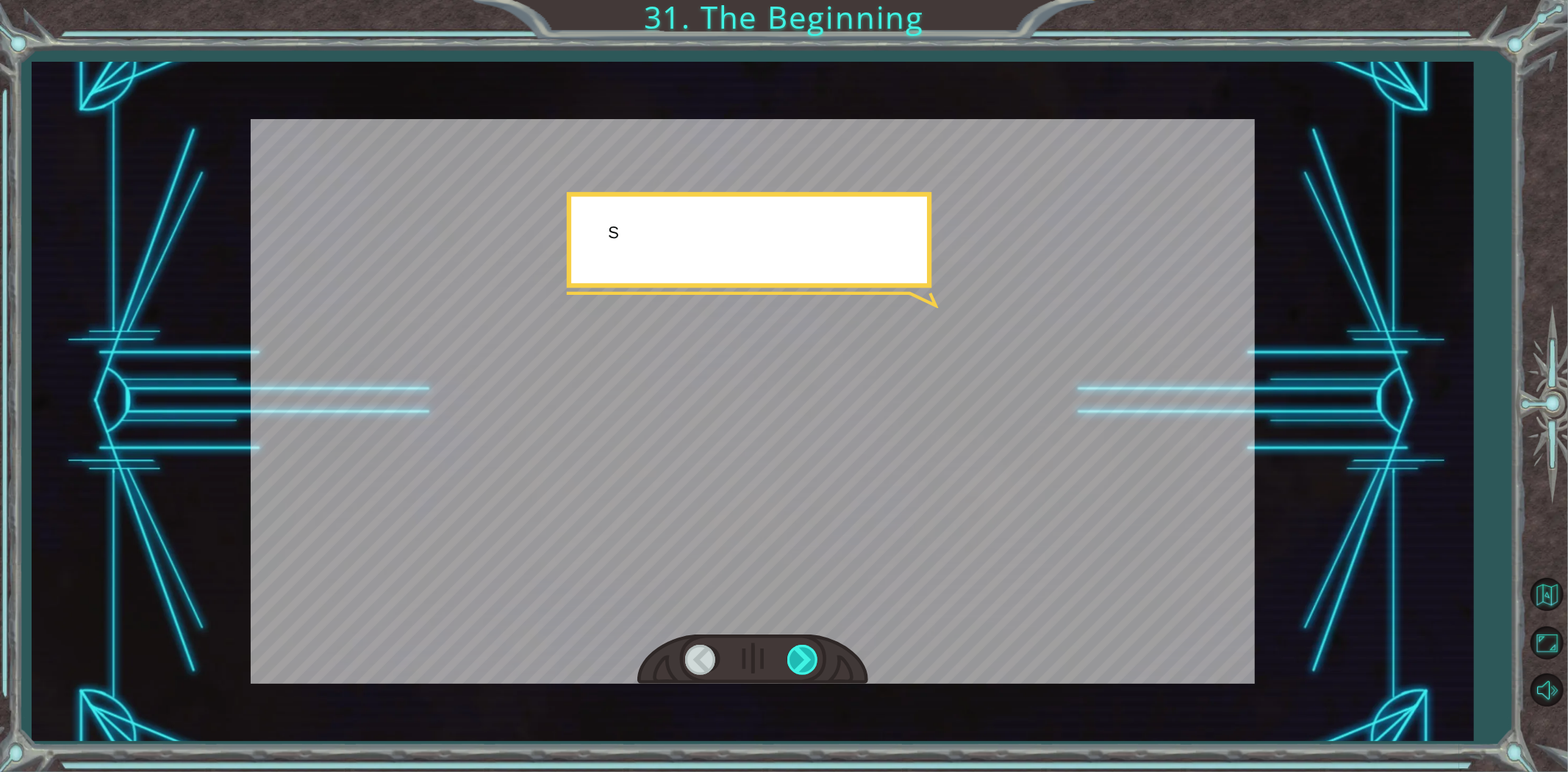
click at [794, 652] on div at bounding box center [804, 660] width 33 height 30
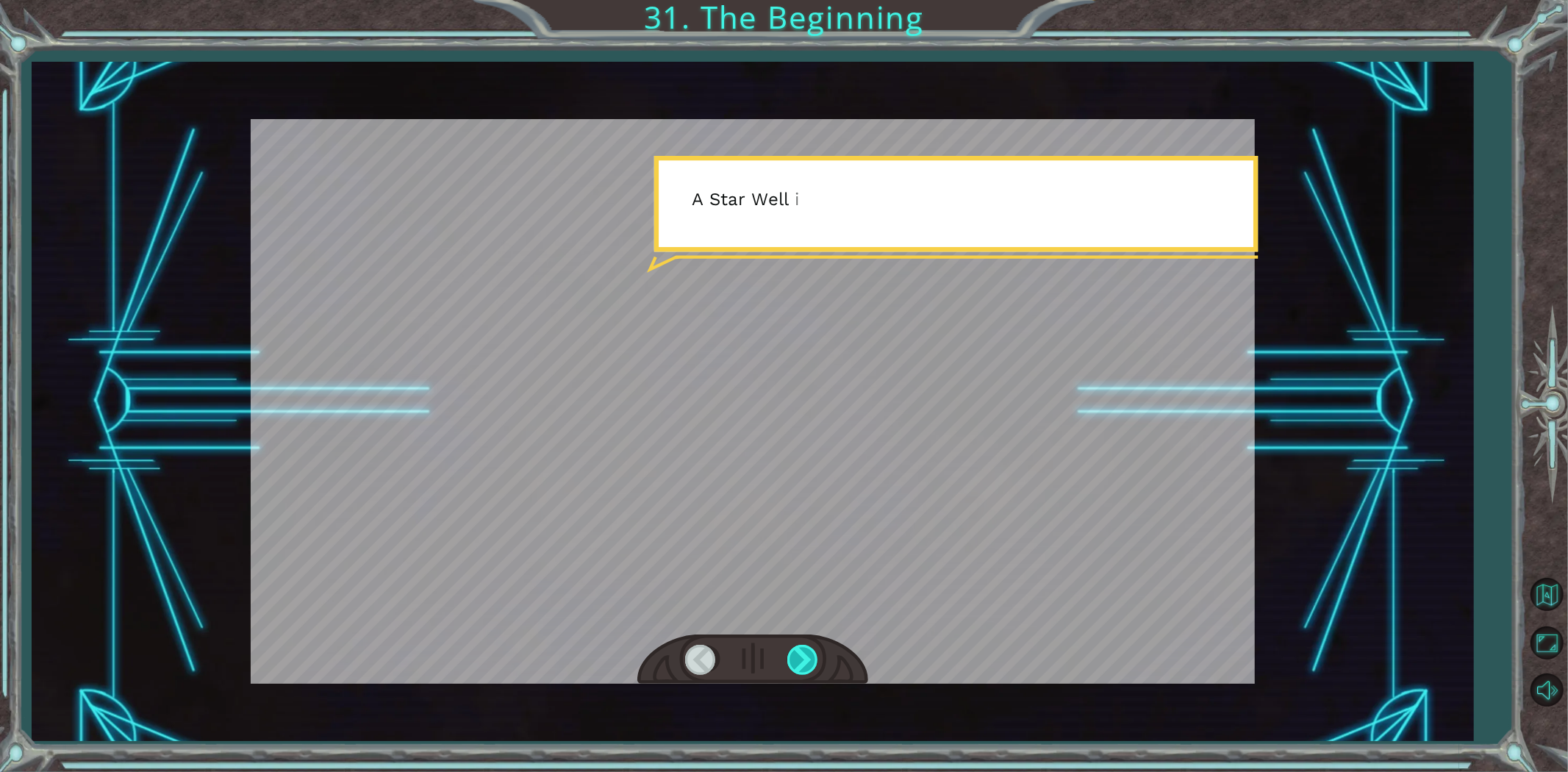
click at [794, 652] on div at bounding box center [804, 660] width 33 height 30
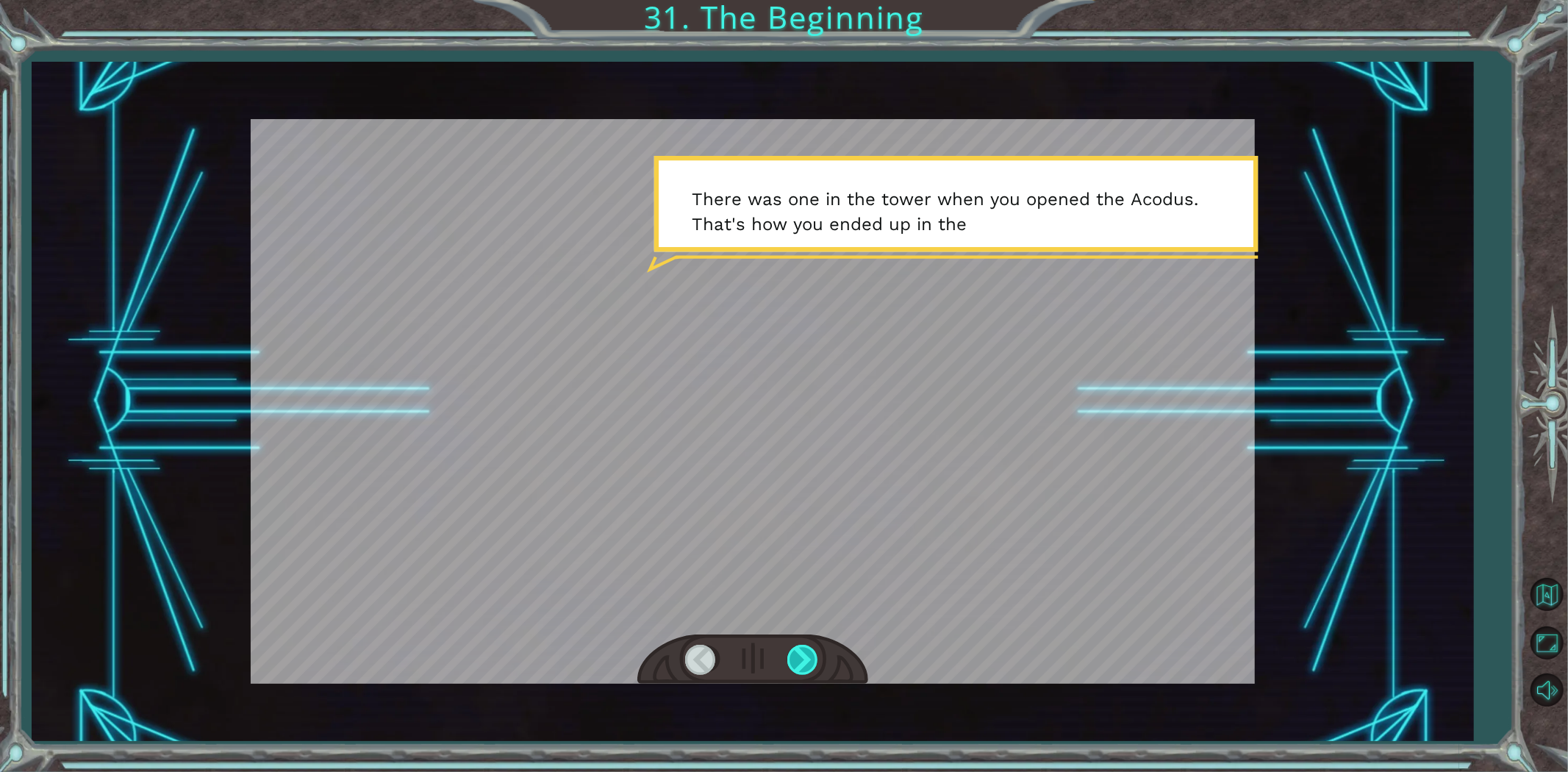
click at [794, 656] on div at bounding box center [804, 660] width 33 height 30
click at [794, 657] on div at bounding box center [804, 660] width 33 height 30
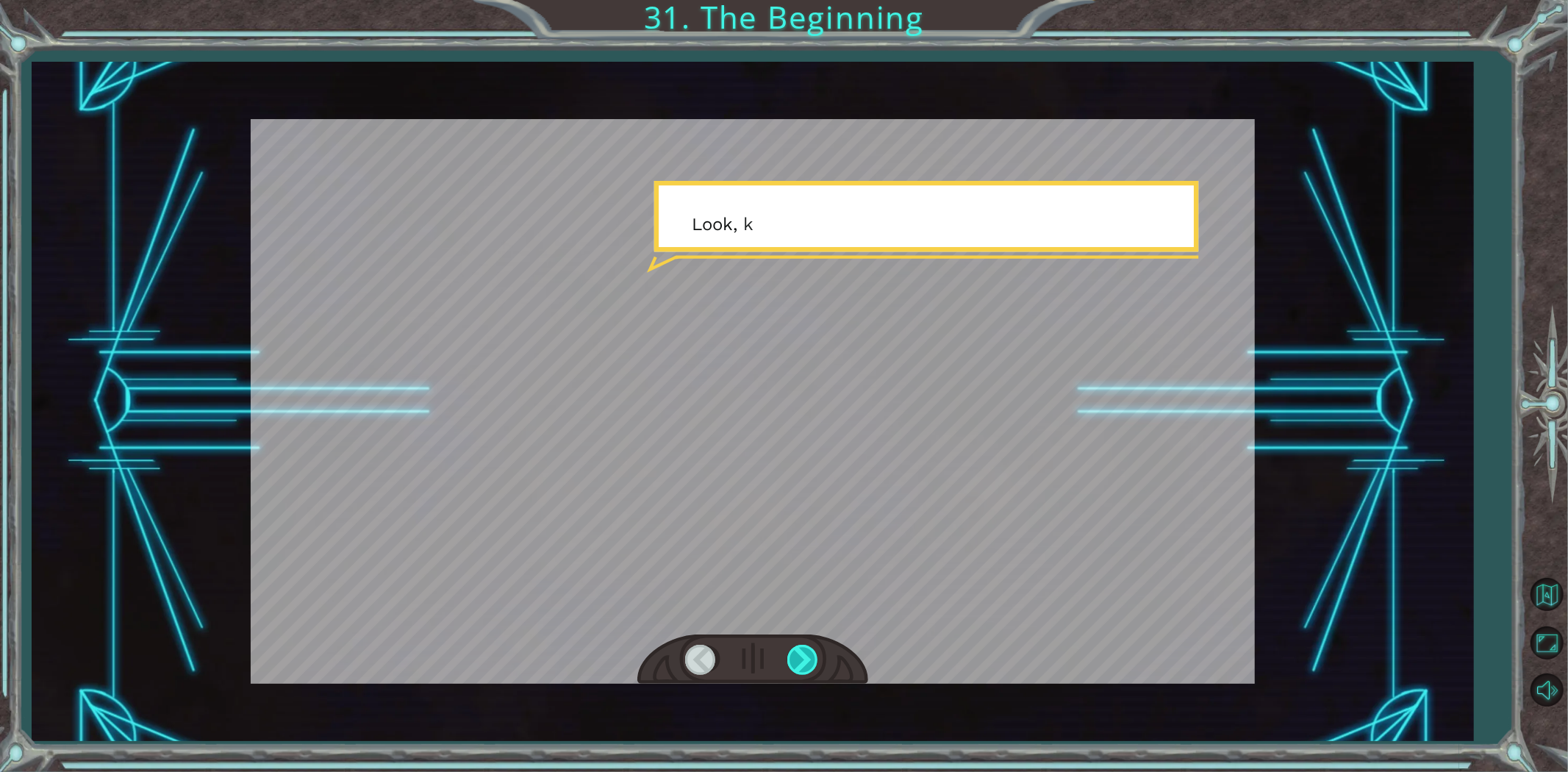
click at [794, 657] on div at bounding box center [804, 660] width 33 height 30
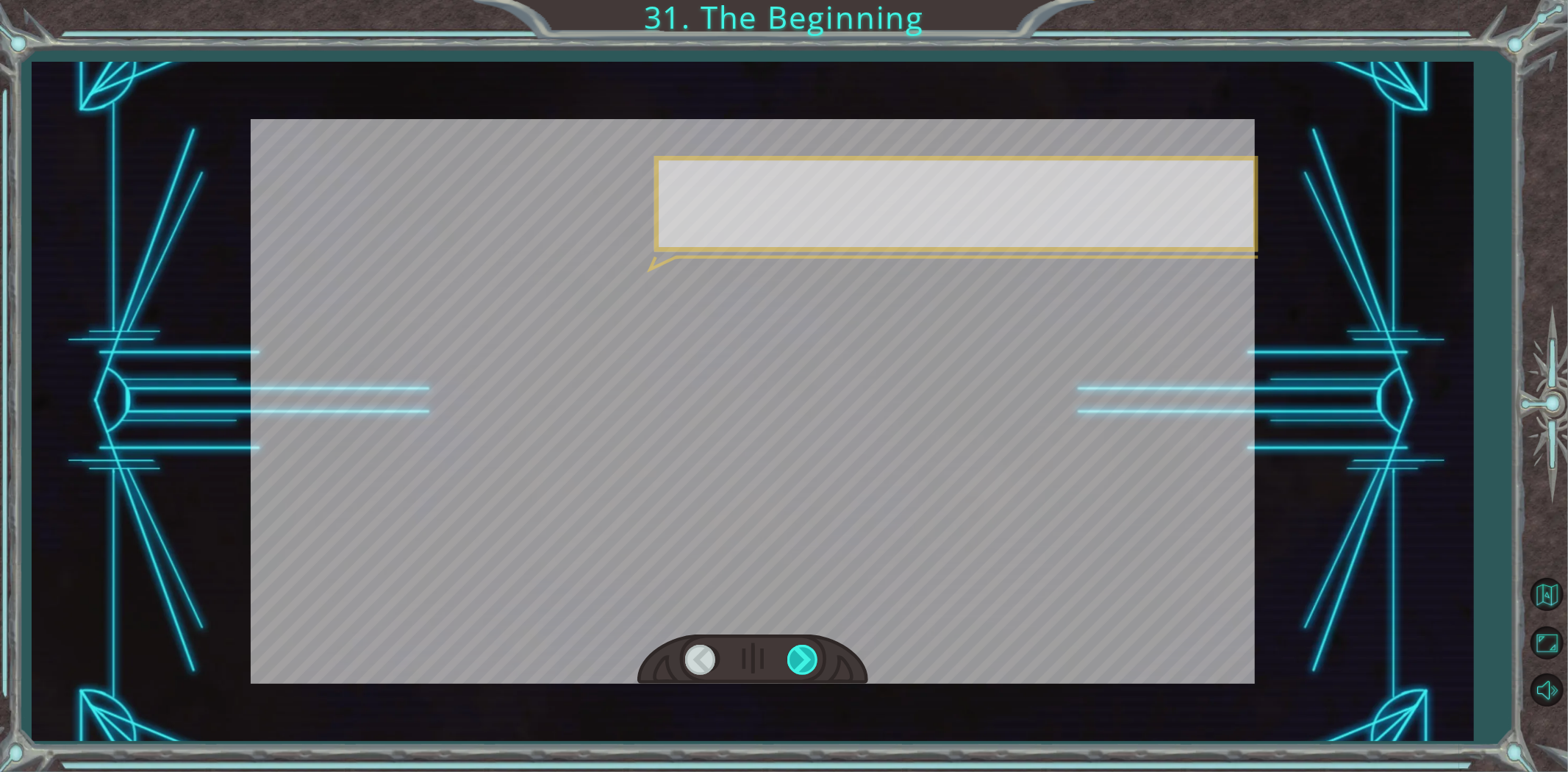
click at [794, 657] on div at bounding box center [804, 660] width 33 height 30
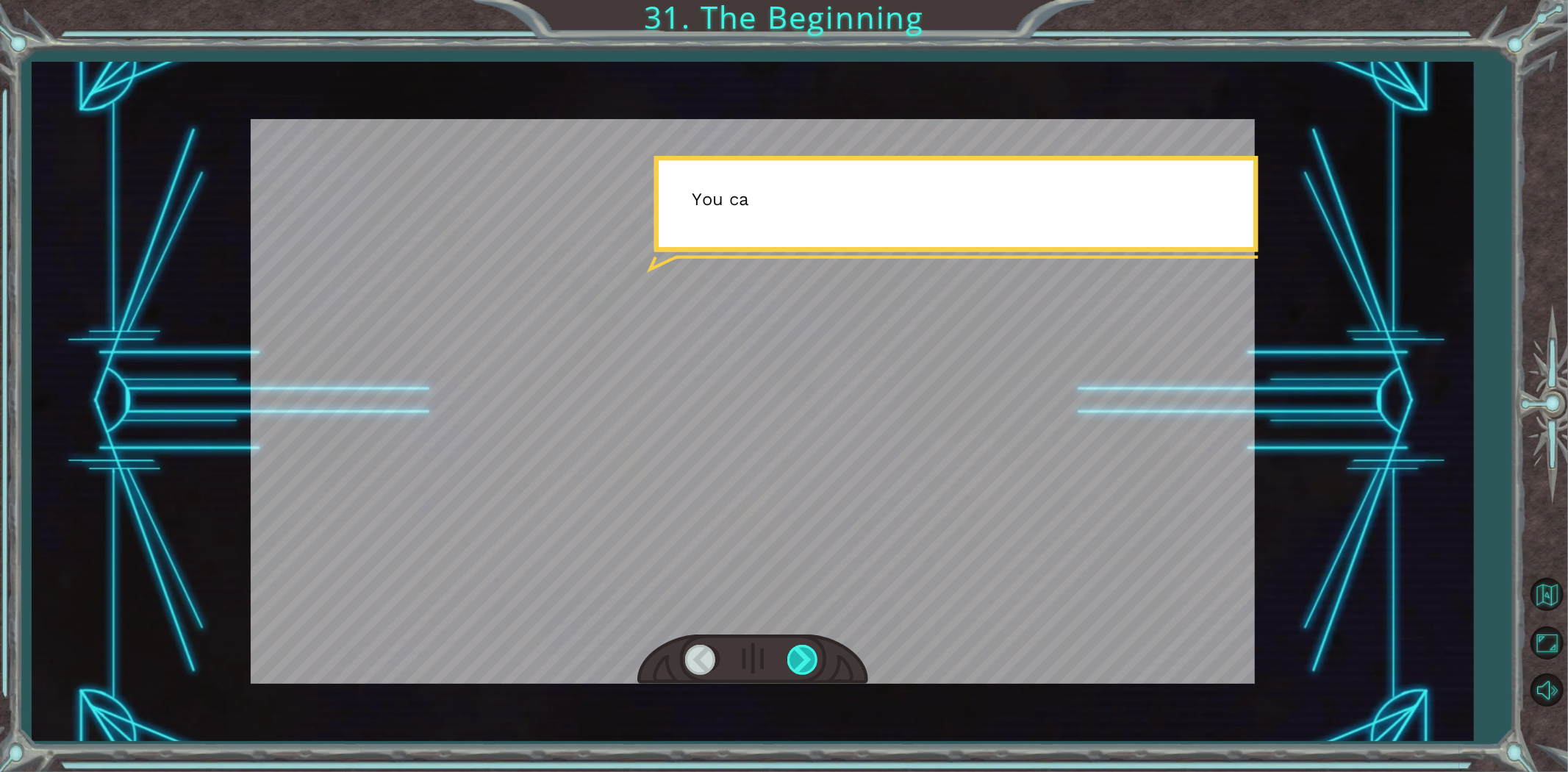
click at [794, 657] on div at bounding box center [804, 660] width 33 height 30
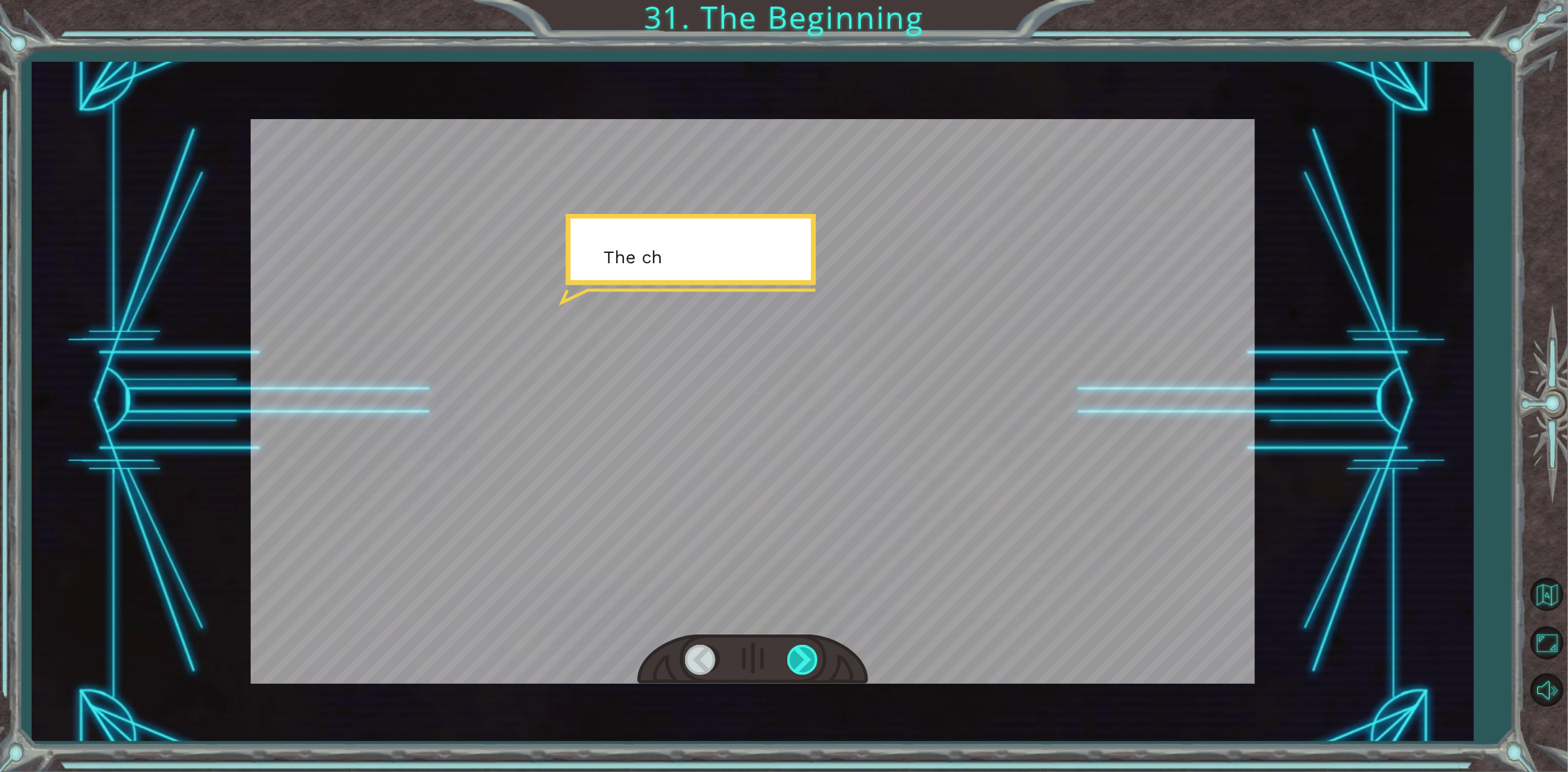
click at [794, 657] on div at bounding box center [804, 660] width 33 height 30
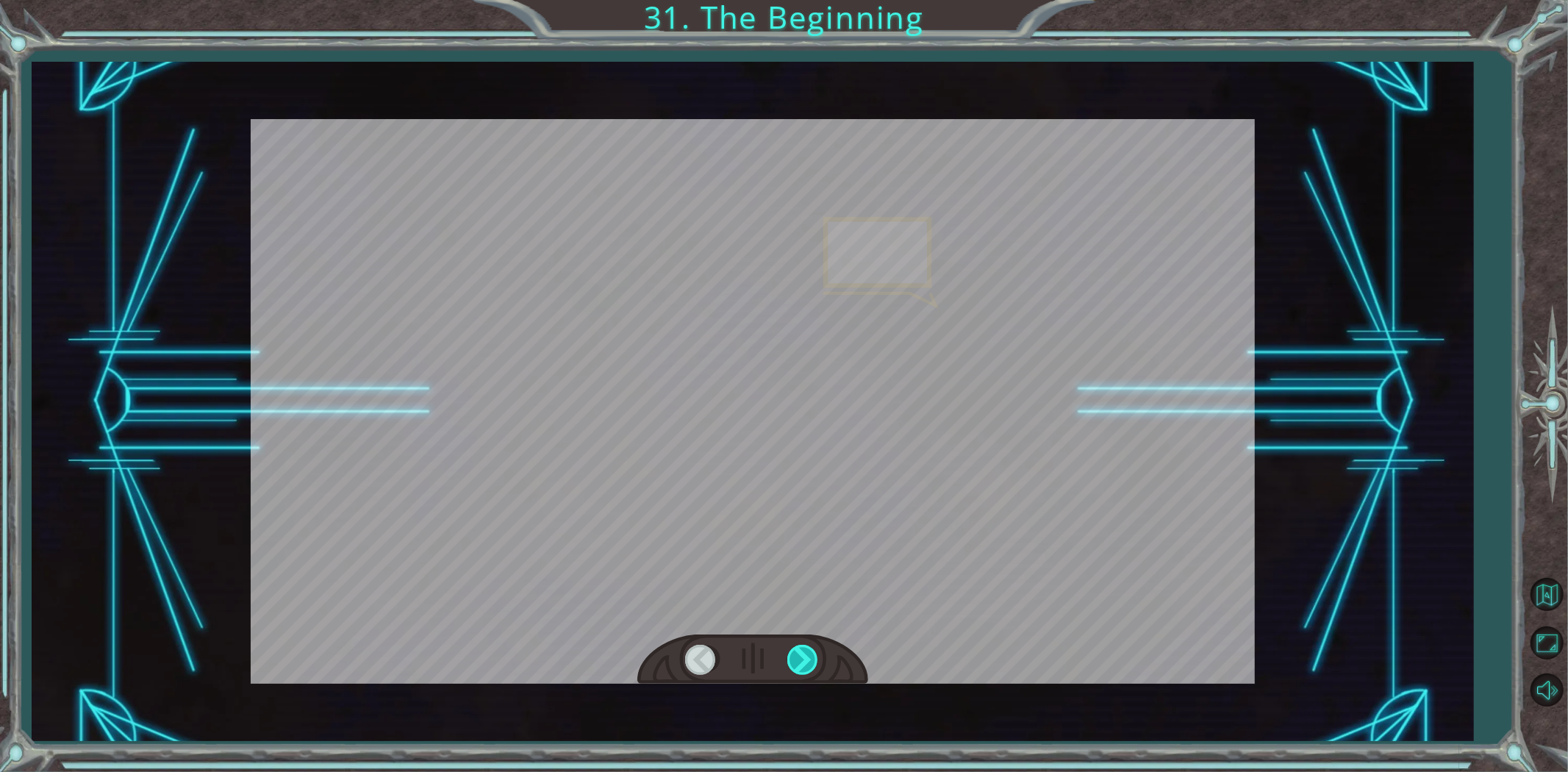
click at [794, 657] on div at bounding box center [804, 660] width 33 height 30
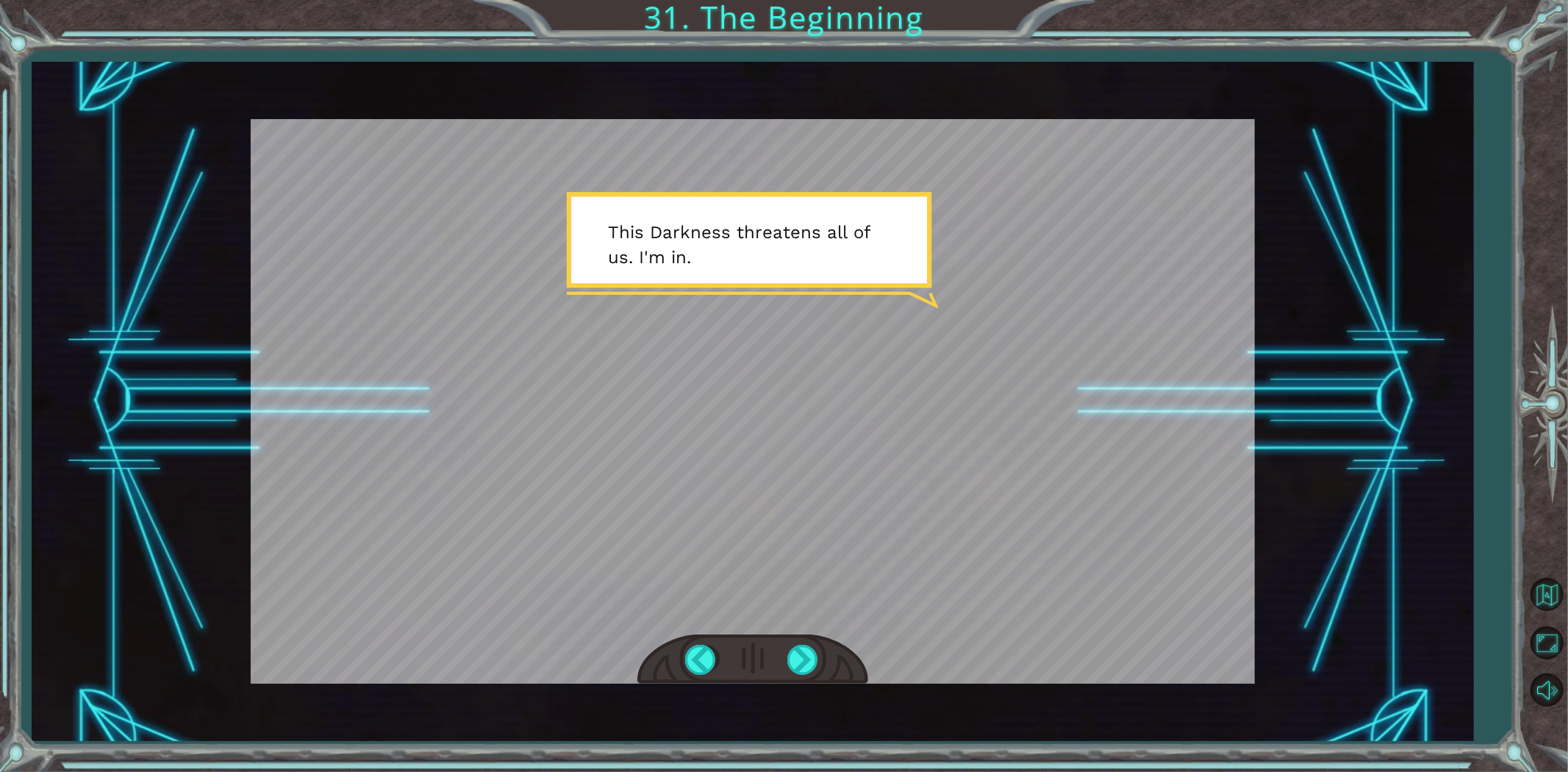
click at [814, 639] on div at bounding box center [753, 660] width 231 height 51
drag, startPoint x: 811, startPoint y: 646, endPoint x: 806, endPoint y: 654, distance: 9.4
click at [810, 647] on div at bounding box center [804, 660] width 33 height 30
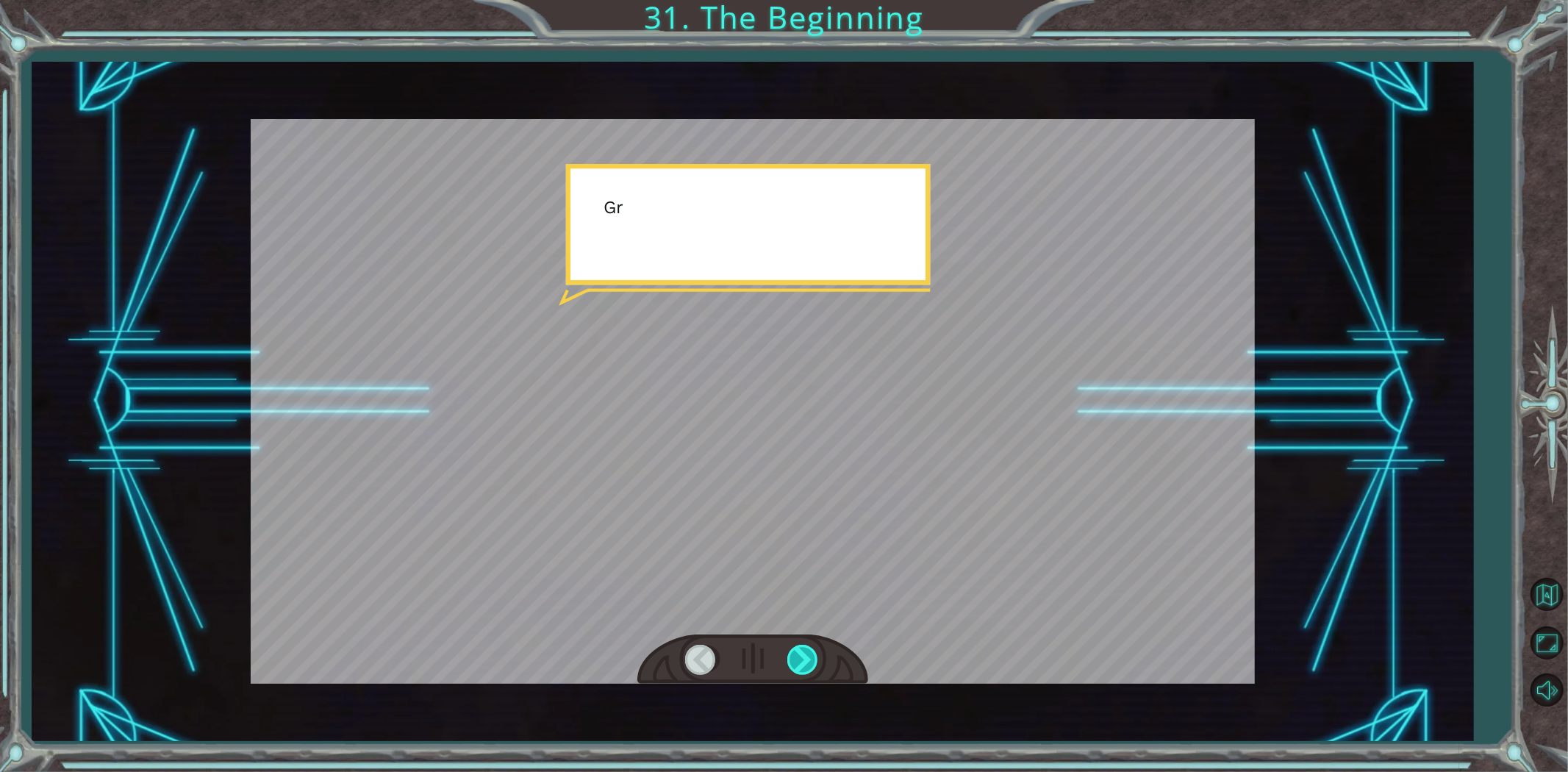
click at [806, 654] on div at bounding box center [804, 660] width 33 height 30
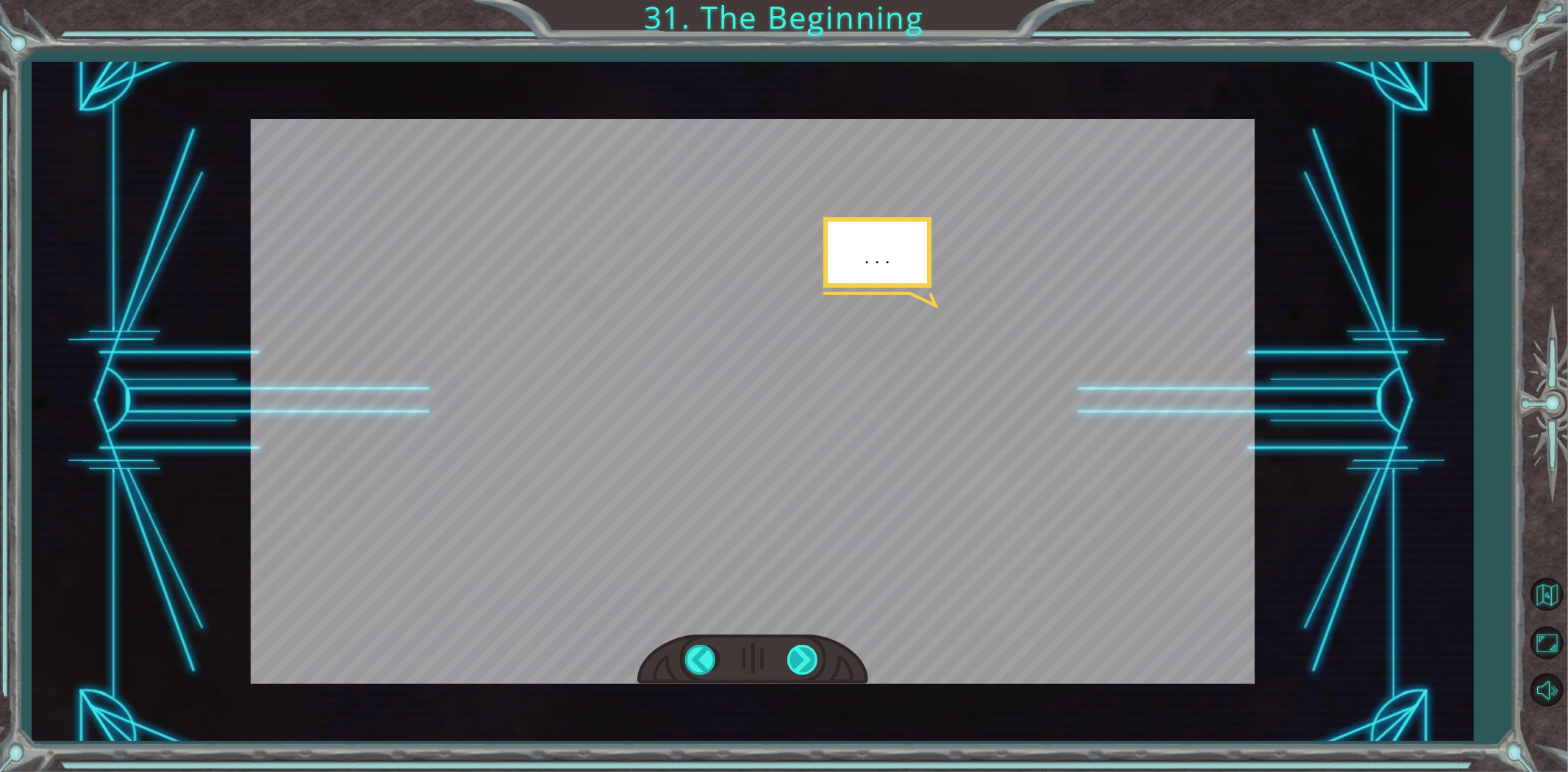
click at [806, 654] on div at bounding box center [804, 660] width 33 height 30
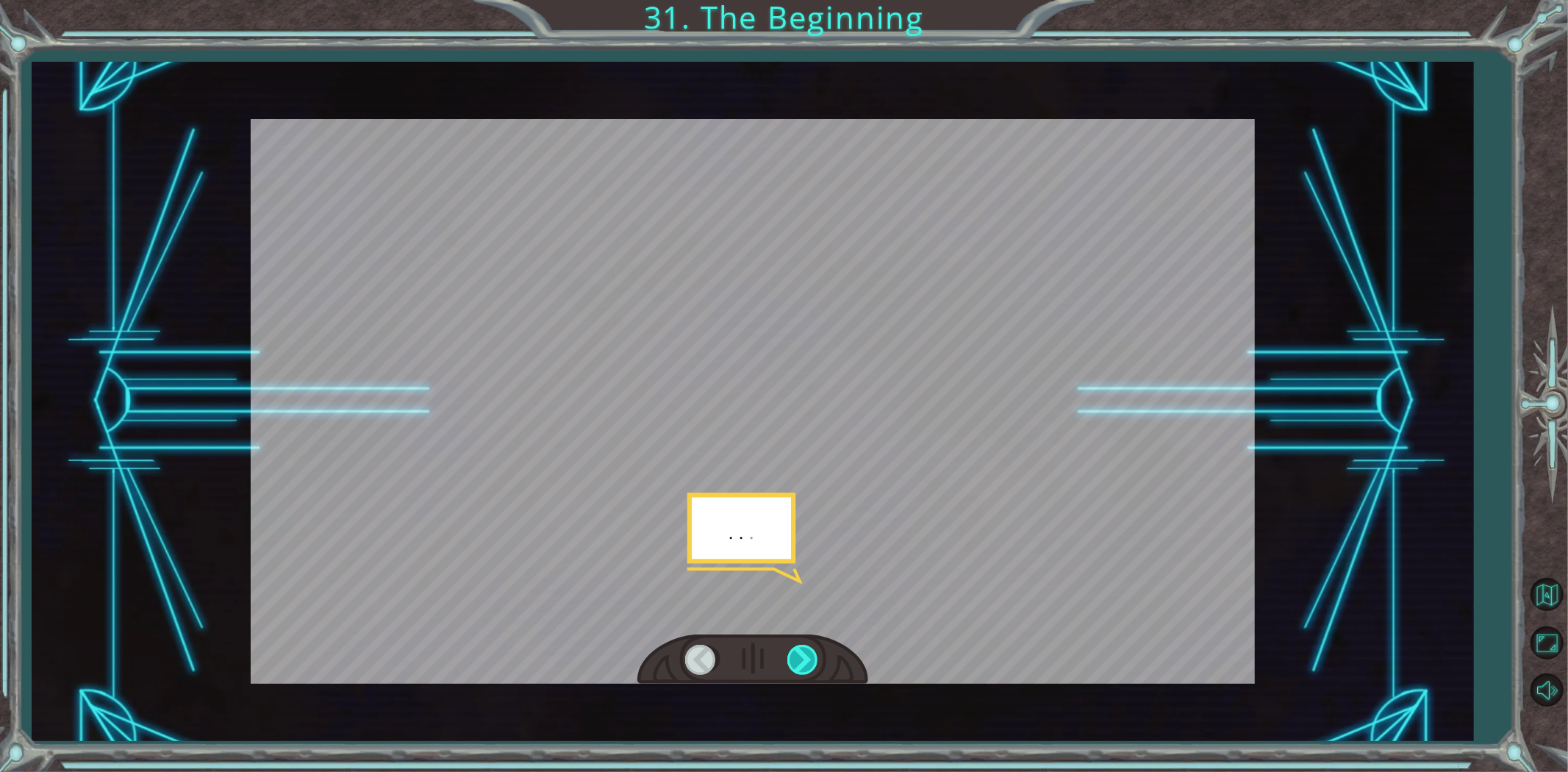
click at [806, 654] on div at bounding box center [804, 660] width 33 height 30
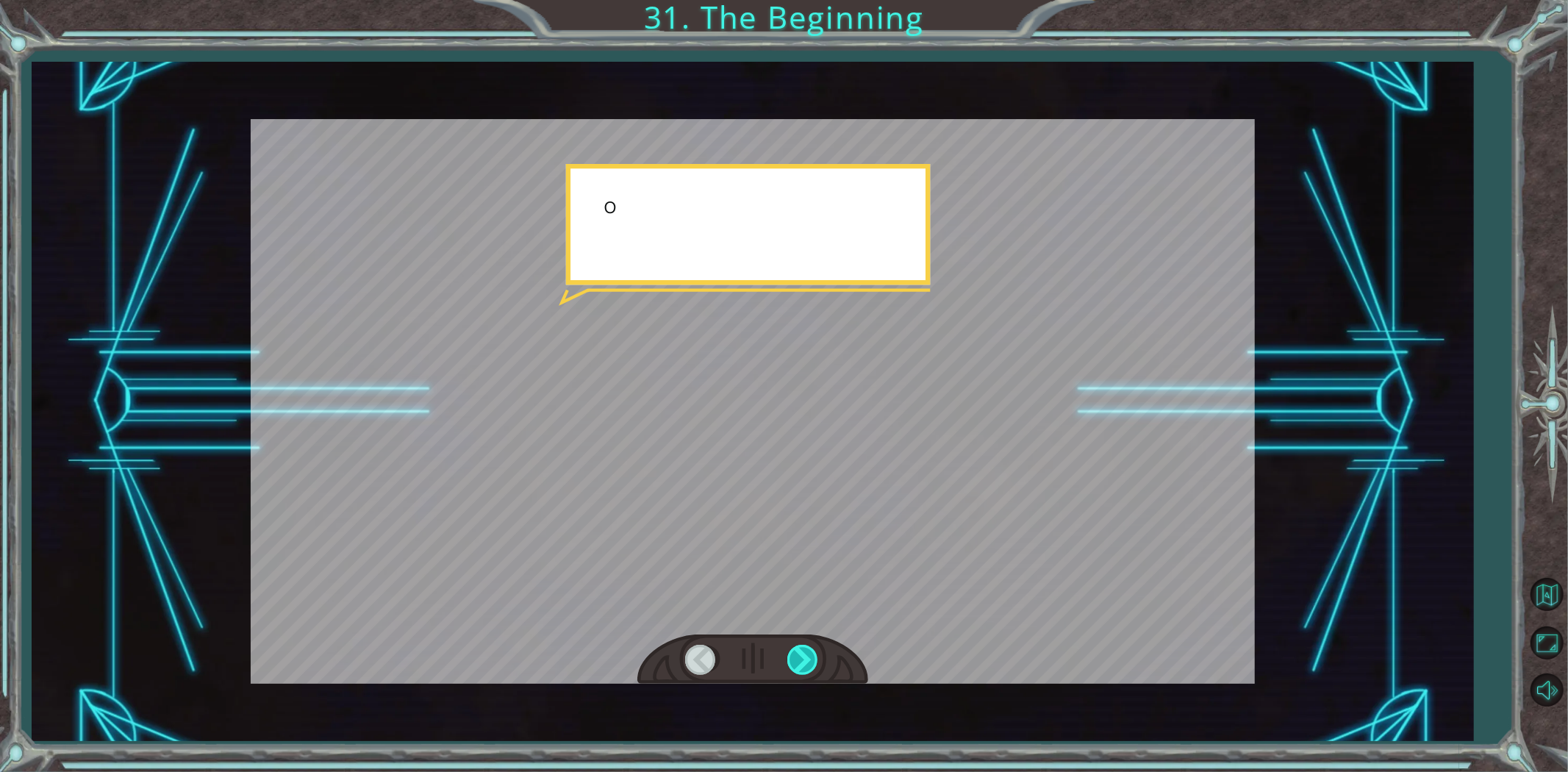
click at [806, 654] on div at bounding box center [804, 660] width 33 height 30
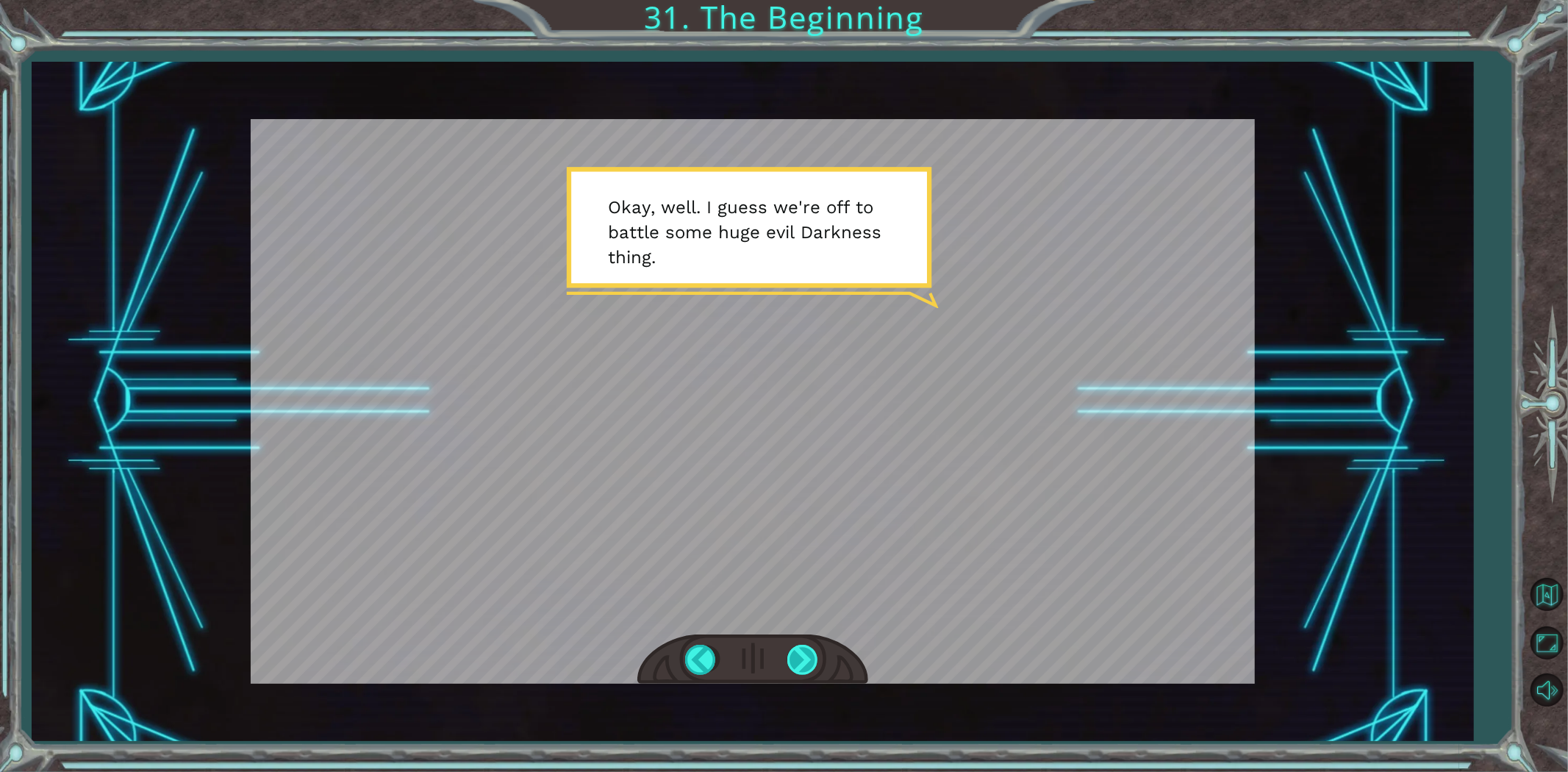
click at [807, 655] on div at bounding box center [804, 660] width 33 height 30
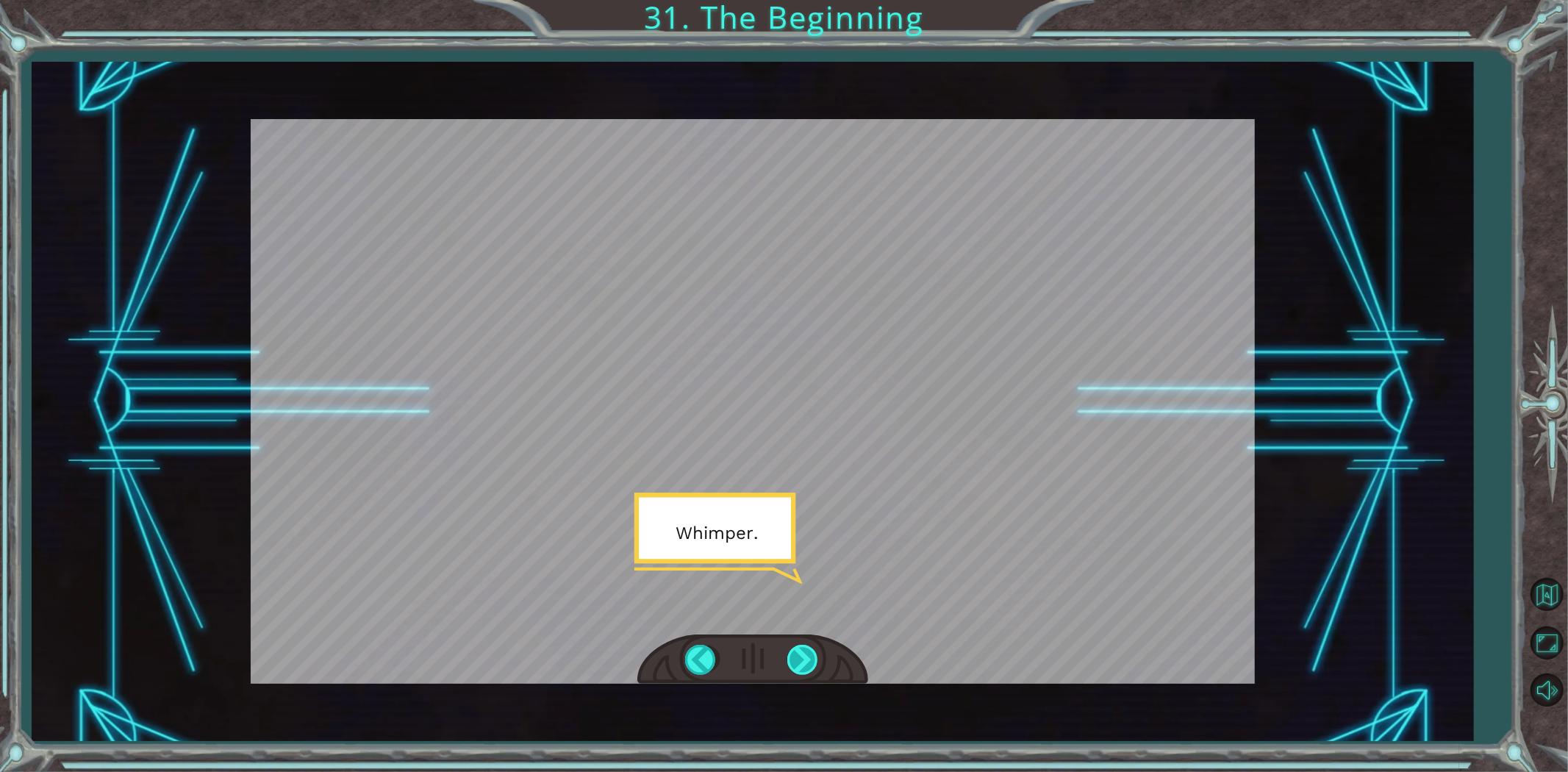
click at [807, 655] on div at bounding box center [804, 660] width 33 height 30
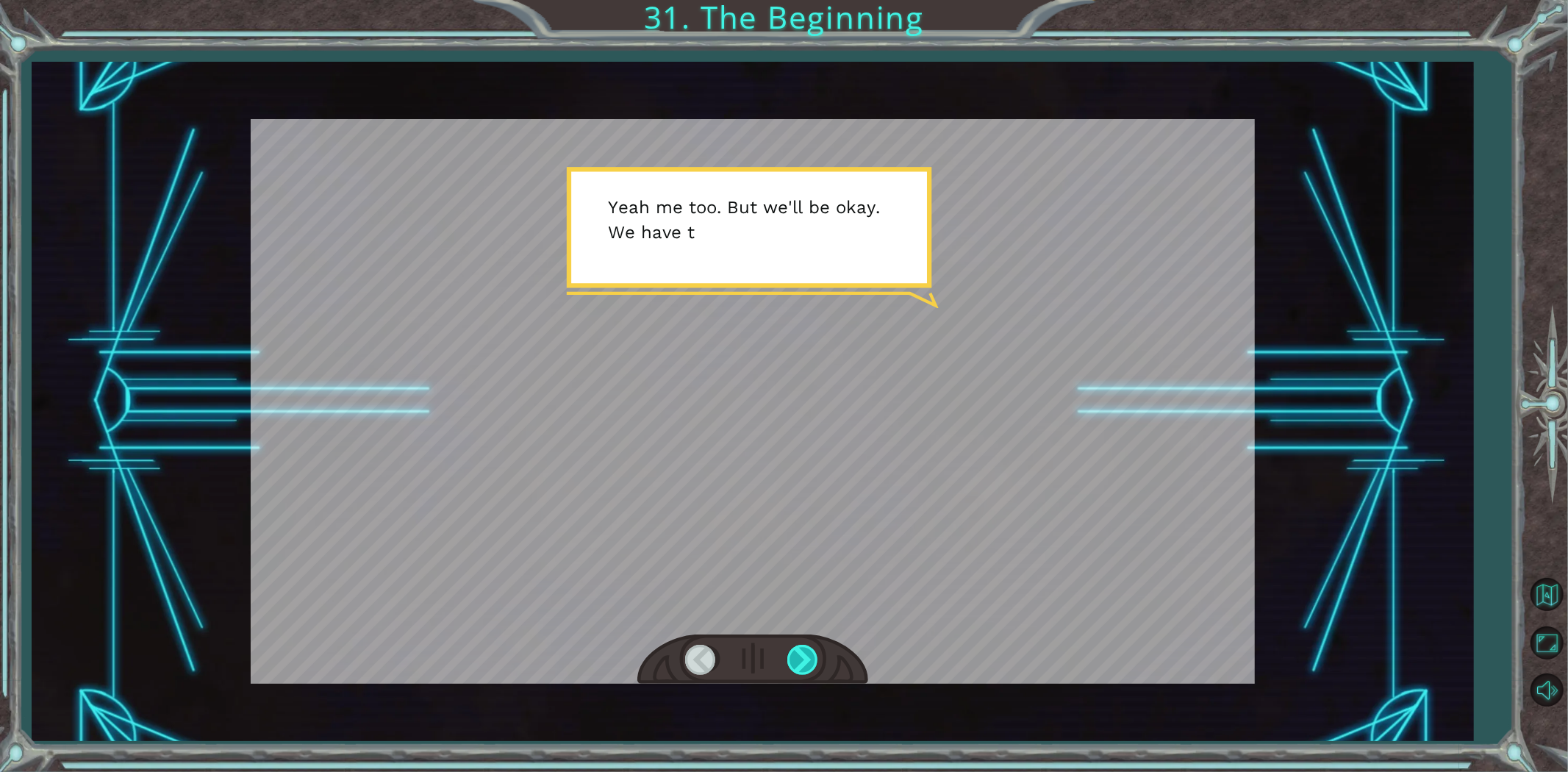
click at [805, 657] on div at bounding box center [804, 660] width 33 height 30
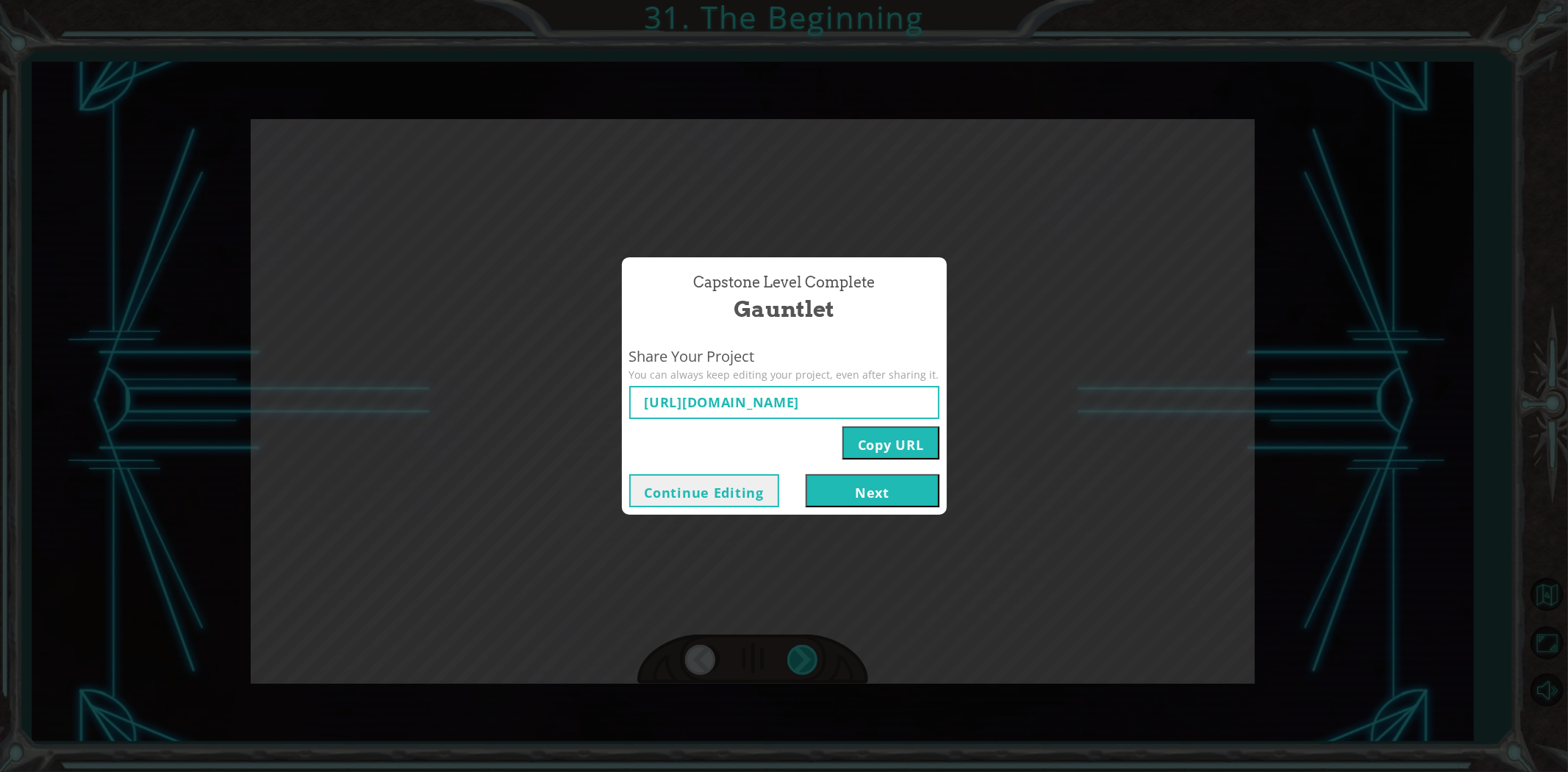
type input "https://www.ozaria.com/play/game-dev-level/1fhcapstoneb/68cc283d60b2d4298e78507…"
click at [878, 443] on button "Copy URL" at bounding box center [891, 443] width 97 height 33
click at [869, 498] on button "Next" at bounding box center [873, 491] width 134 height 33
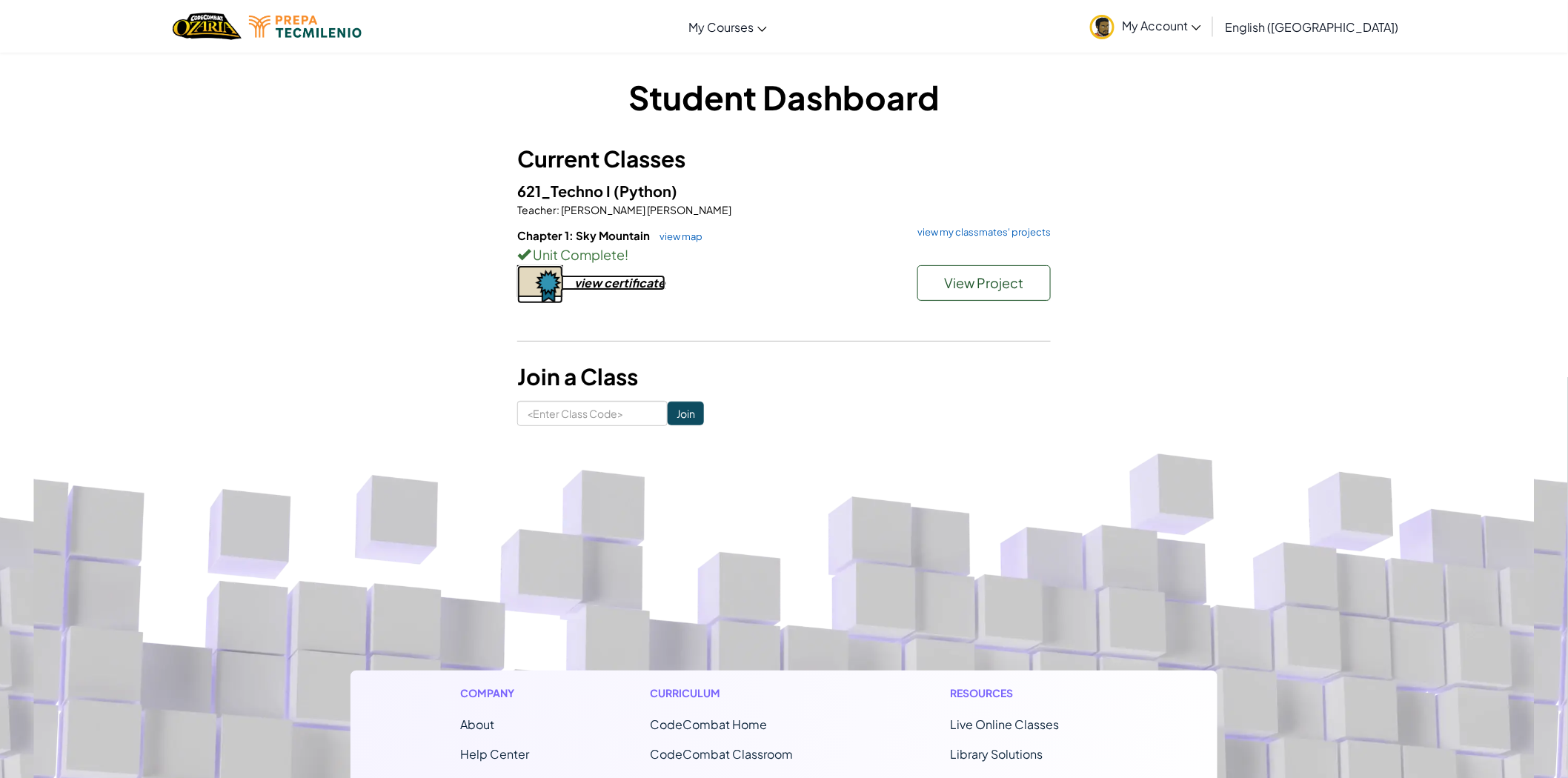
click at [631, 282] on div "view certificate" at bounding box center [620, 283] width 91 height 16
click at [1201, 21] on span "My Account" at bounding box center [1162, 25] width 80 height 16
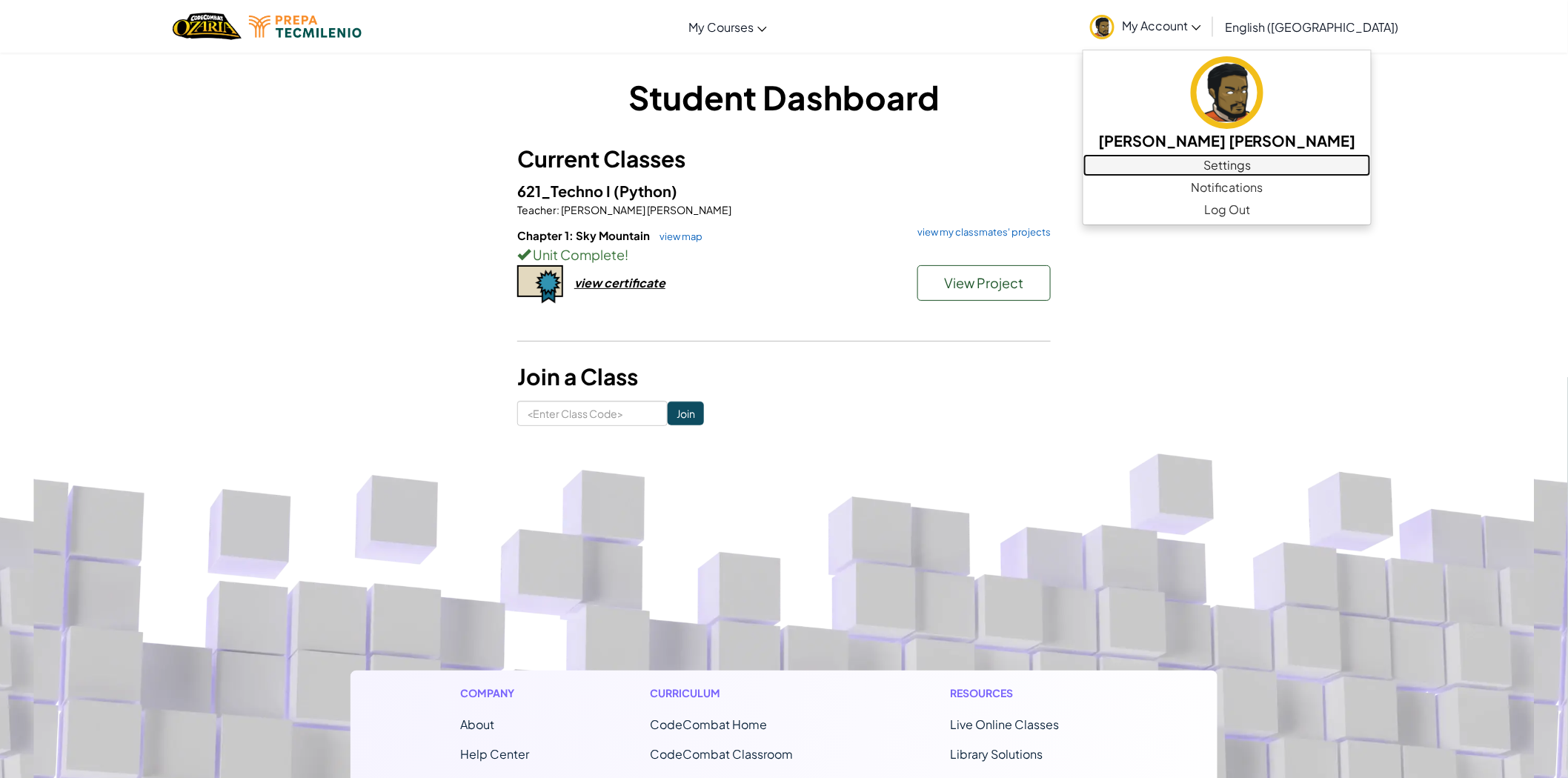
click at [1245, 154] on link "Settings" at bounding box center [1227, 165] width 287 height 22
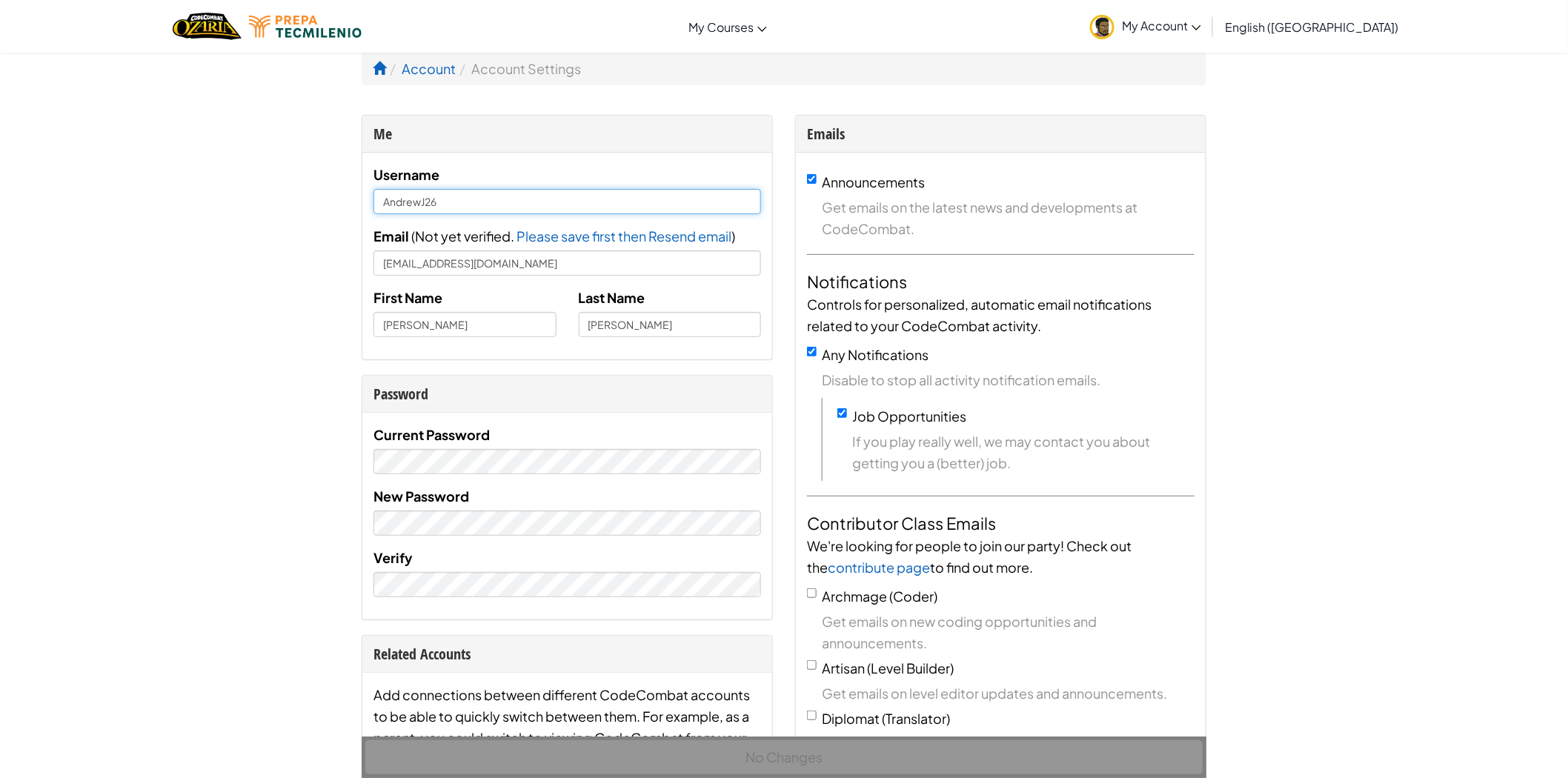
click at [687, 210] on input "AndrewJ26" at bounding box center [567, 201] width 388 height 25
type input "Andrew Stevens Japa"
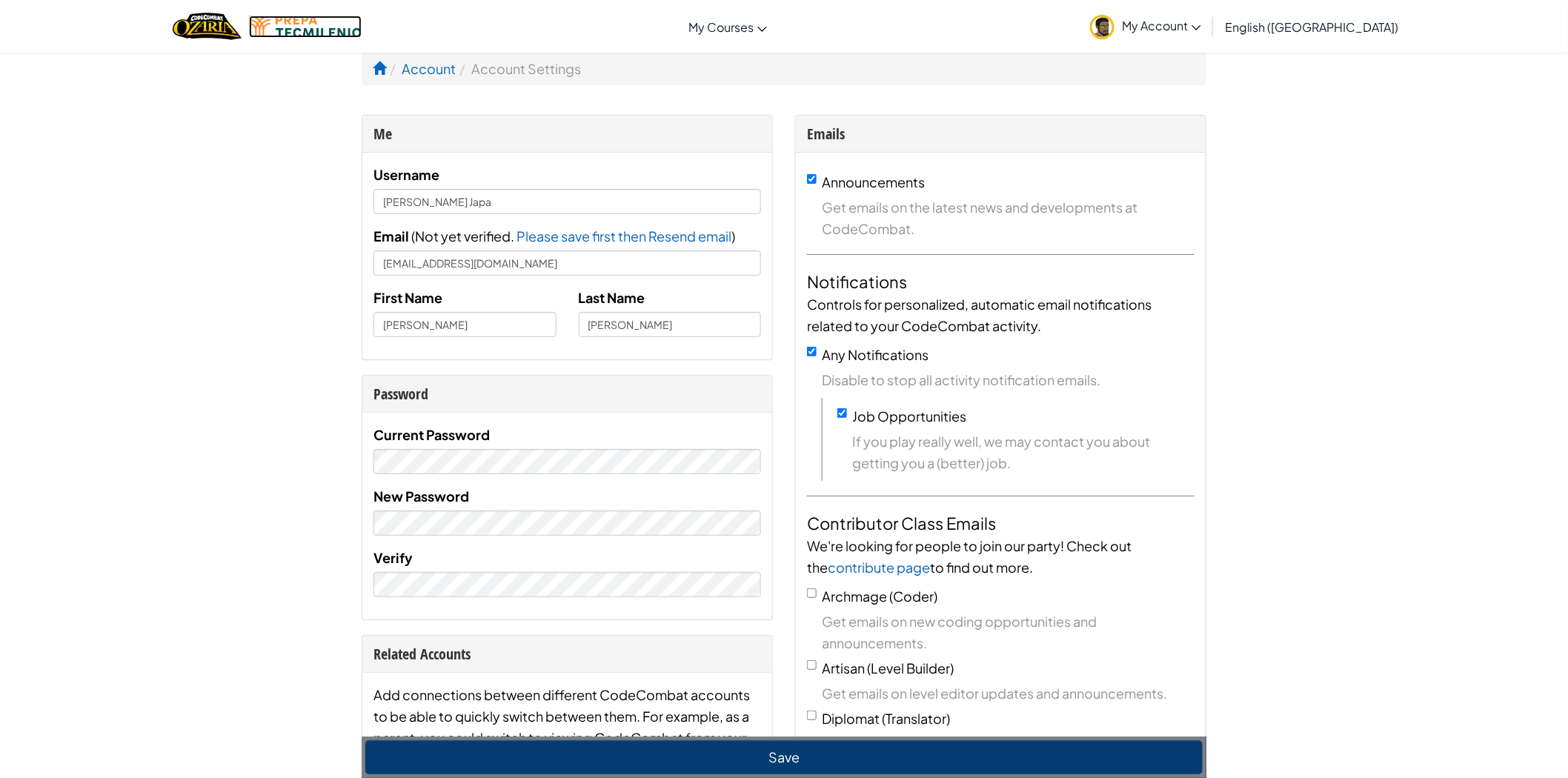
click at [280, 27] on img at bounding box center [306, 27] width 113 height 22
